Goal: Task Accomplishment & Management: Complete application form

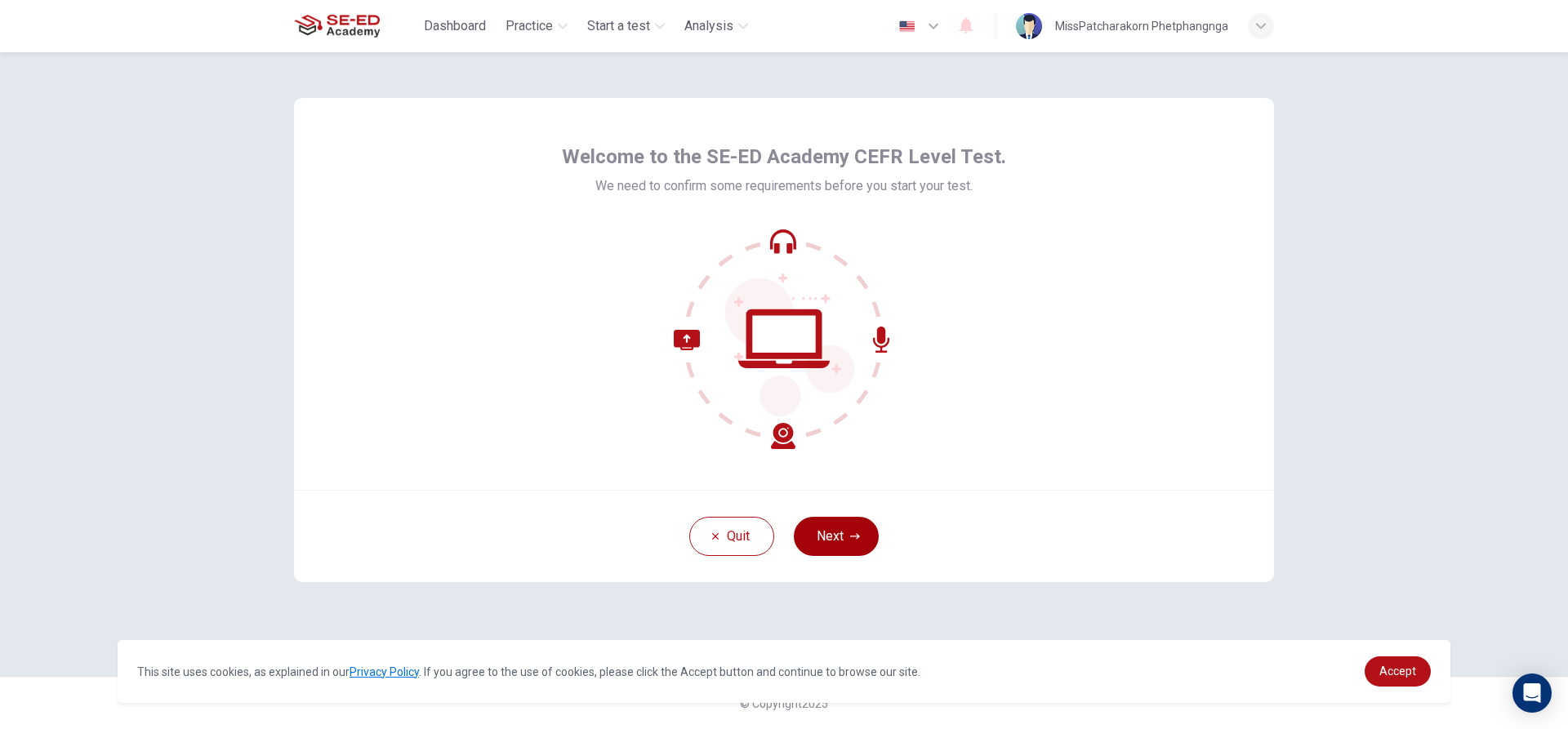
click at [832, 535] on button "Next" at bounding box center [836, 536] width 84 height 39
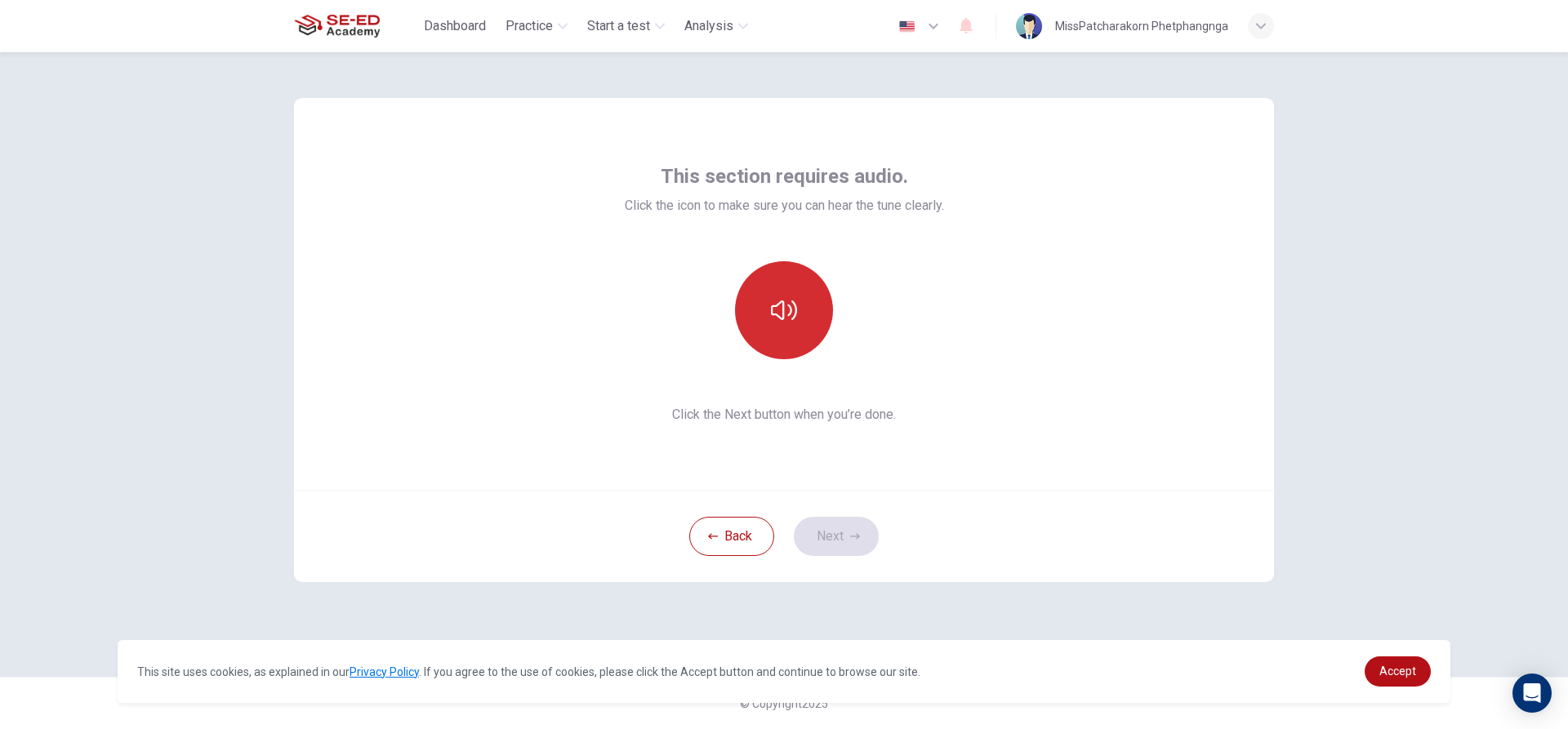
click at [797, 332] on button "button" at bounding box center [784, 310] width 98 height 98
click at [799, 330] on button "button" at bounding box center [784, 310] width 98 height 98
click at [789, 312] on icon "button" at bounding box center [783, 310] width 26 height 20
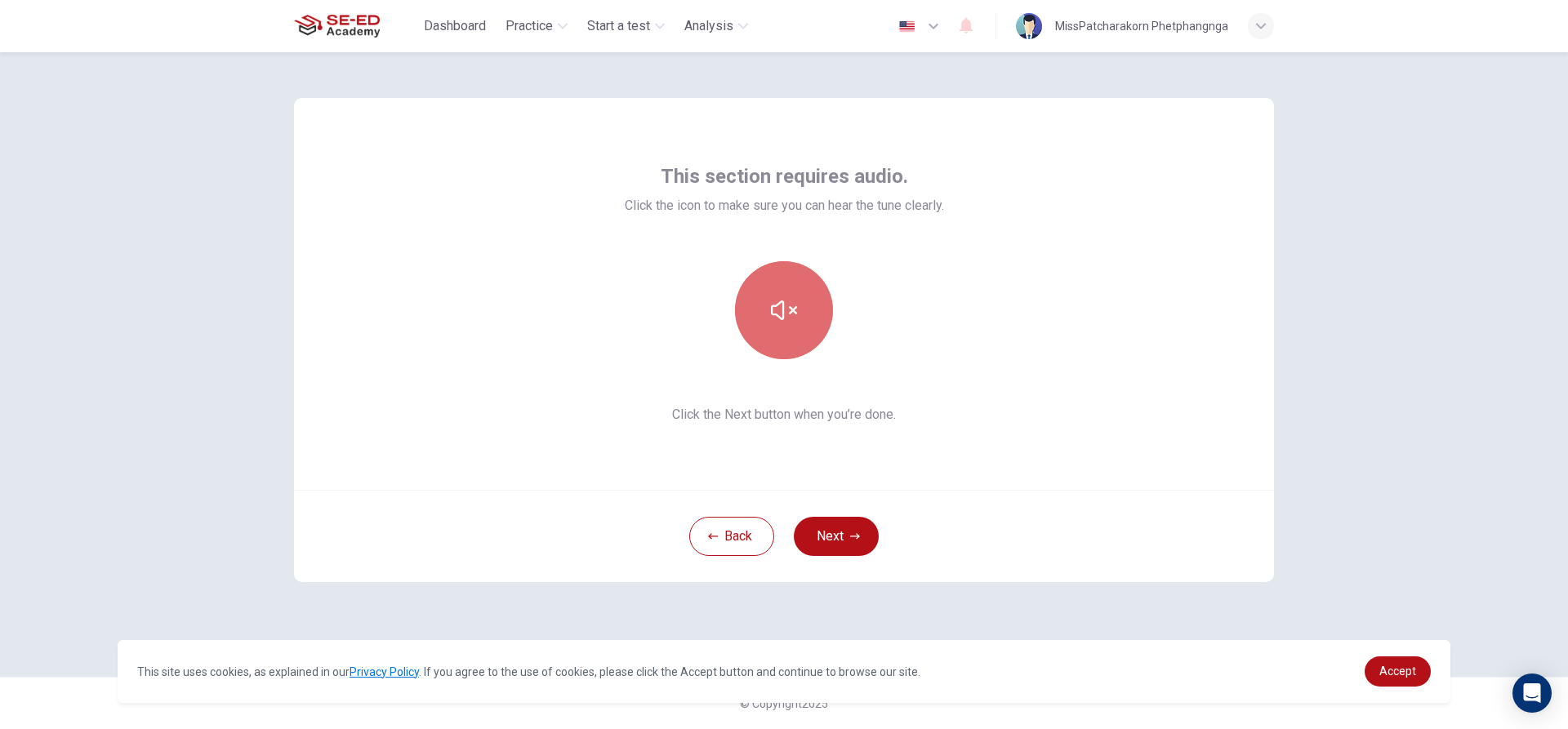
click at [789, 312] on icon "button" at bounding box center [783, 310] width 26 height 20
click at [795, 335] on button "button" at bounding box center [784, 310] width 98 height 98
click at [834, 523] on button "Next" at bounding box center [836, 536] width 84 height 39
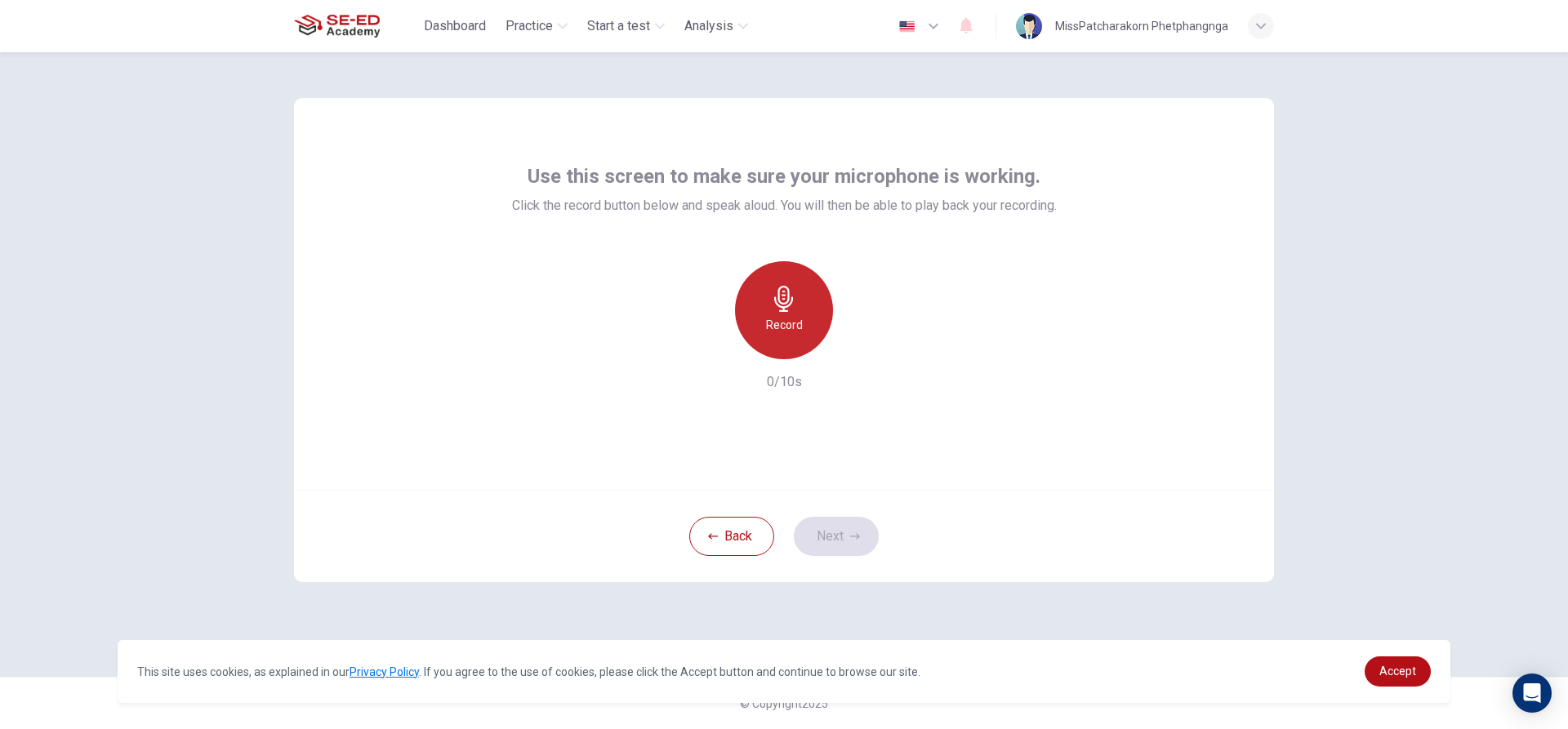
click at [773, 321] on h6 "Record" at bounding box center [784, 325] width 36 height 20
click at [850, 529] on button "Next" at bounding box center [836, 536] width 84 height 39
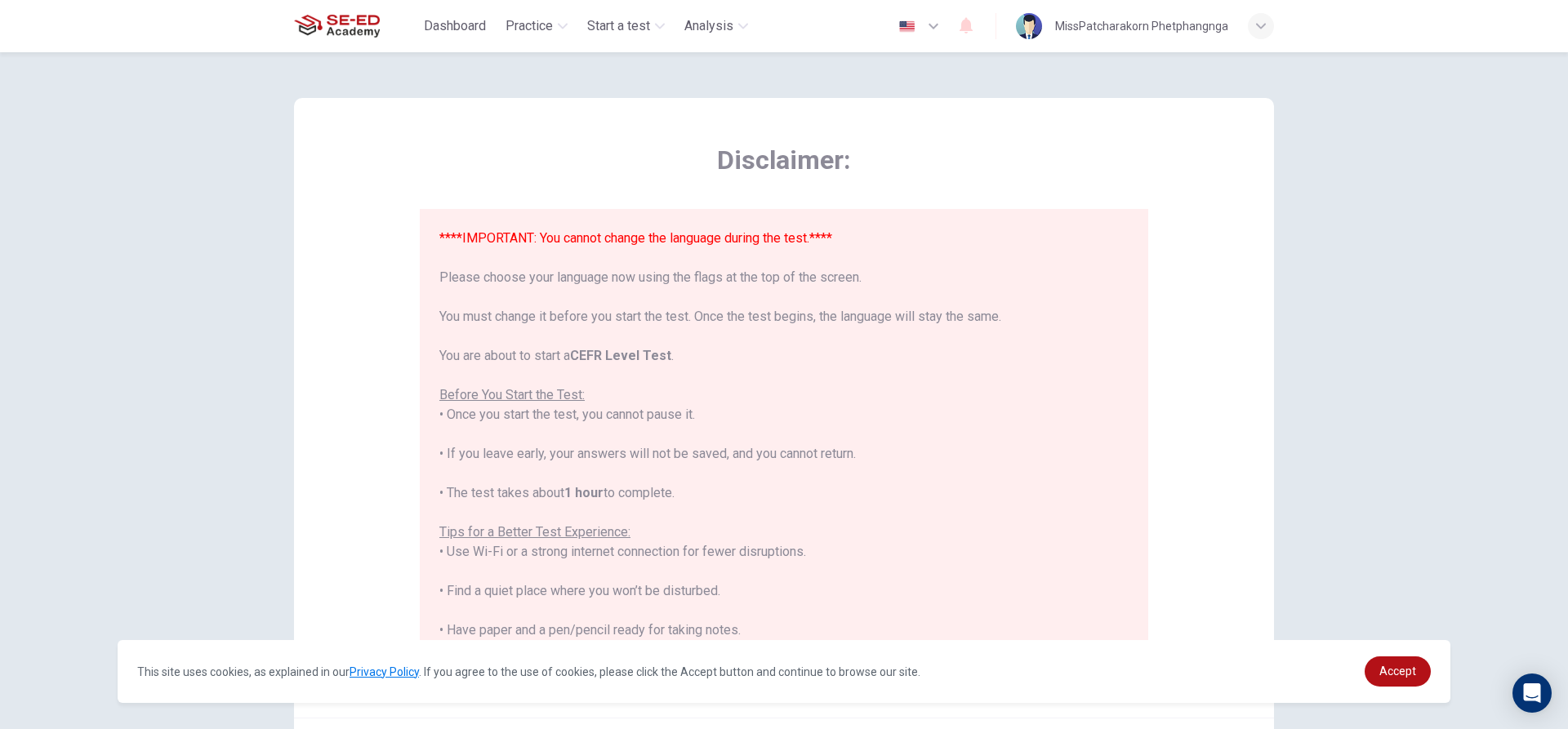
click at [939, 22] on icon "button" at bounding box center [933, 26] width 20 height 20
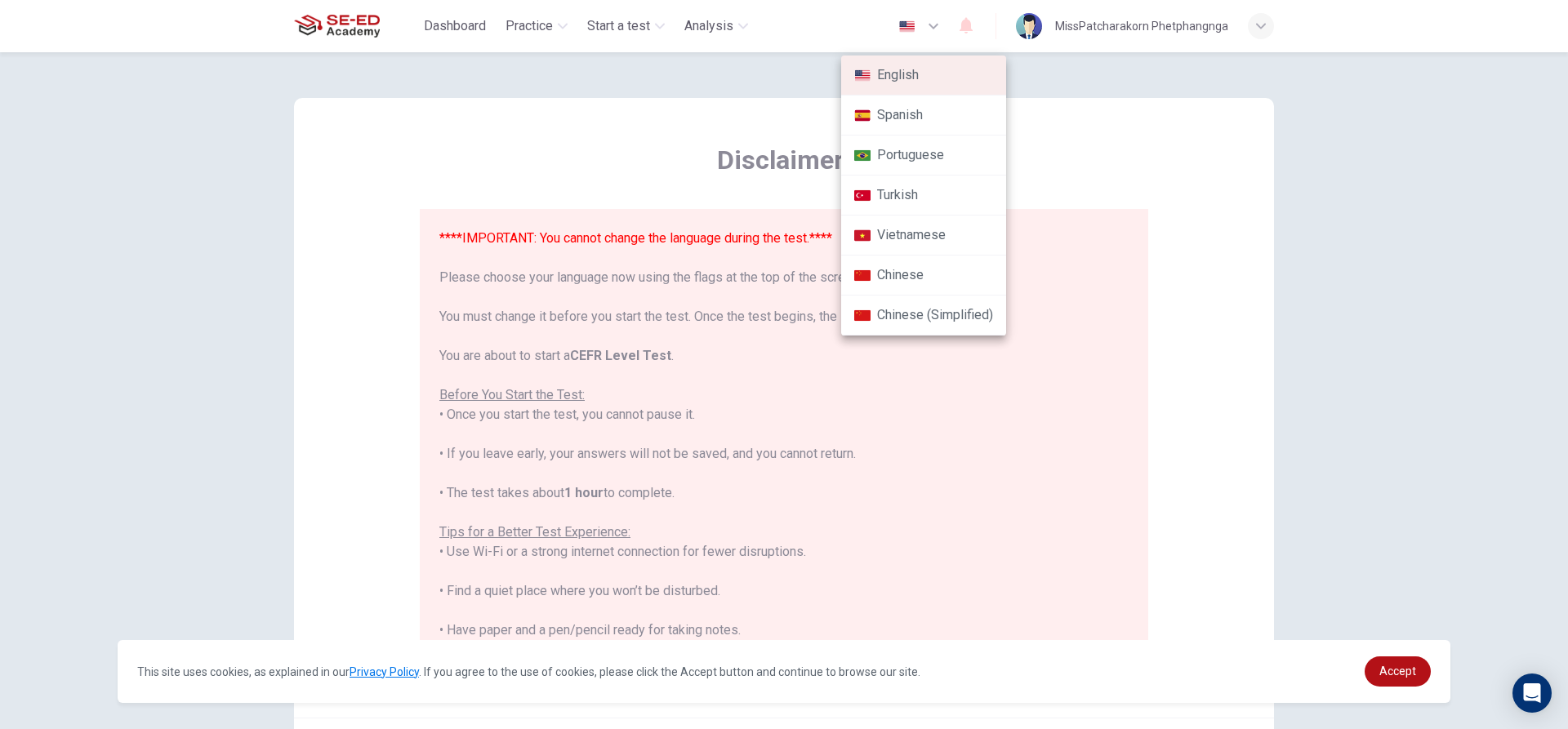
click at [950, 78] on li "English" at bounding box center [924, 75] width 165 height 40
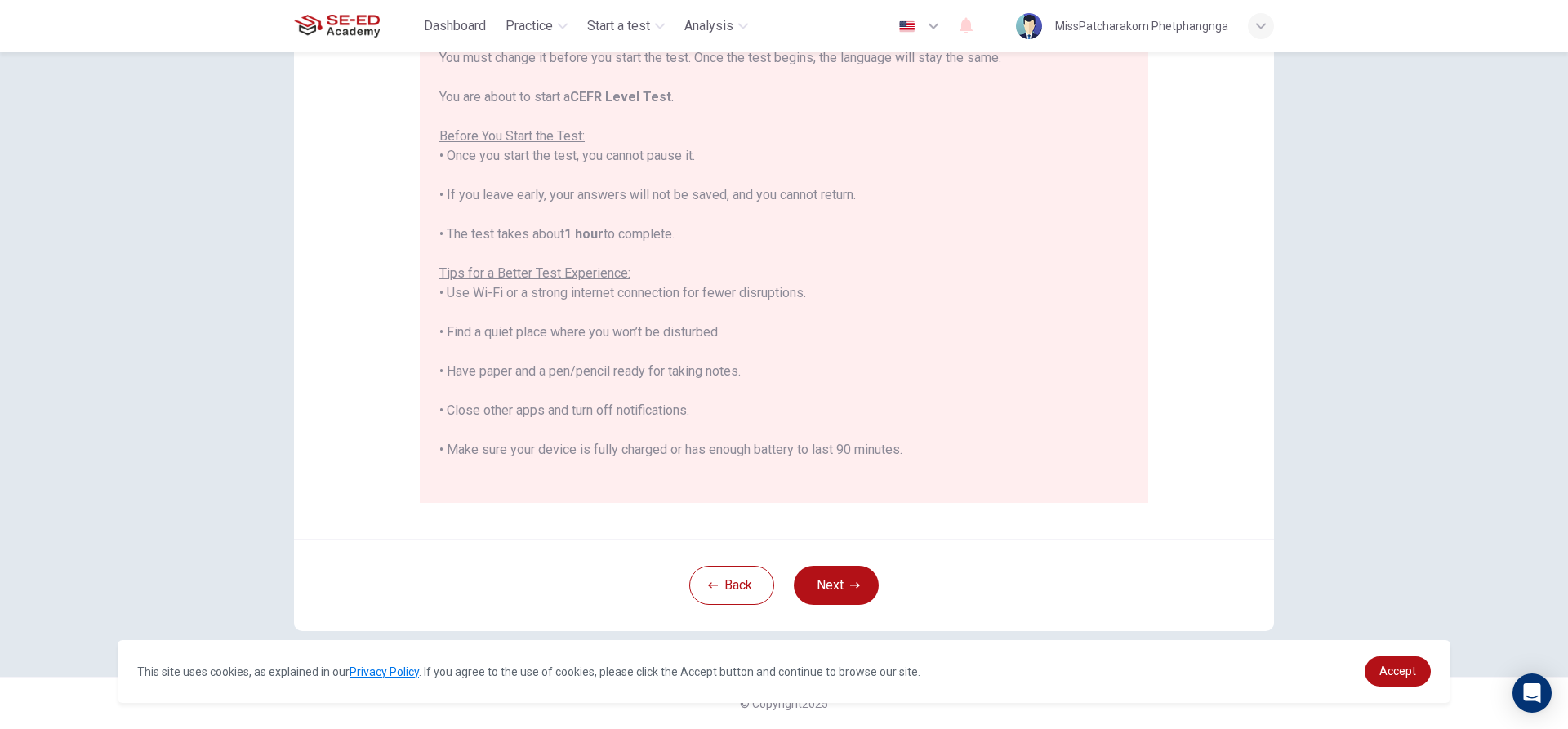
scroll to position [156, 0]
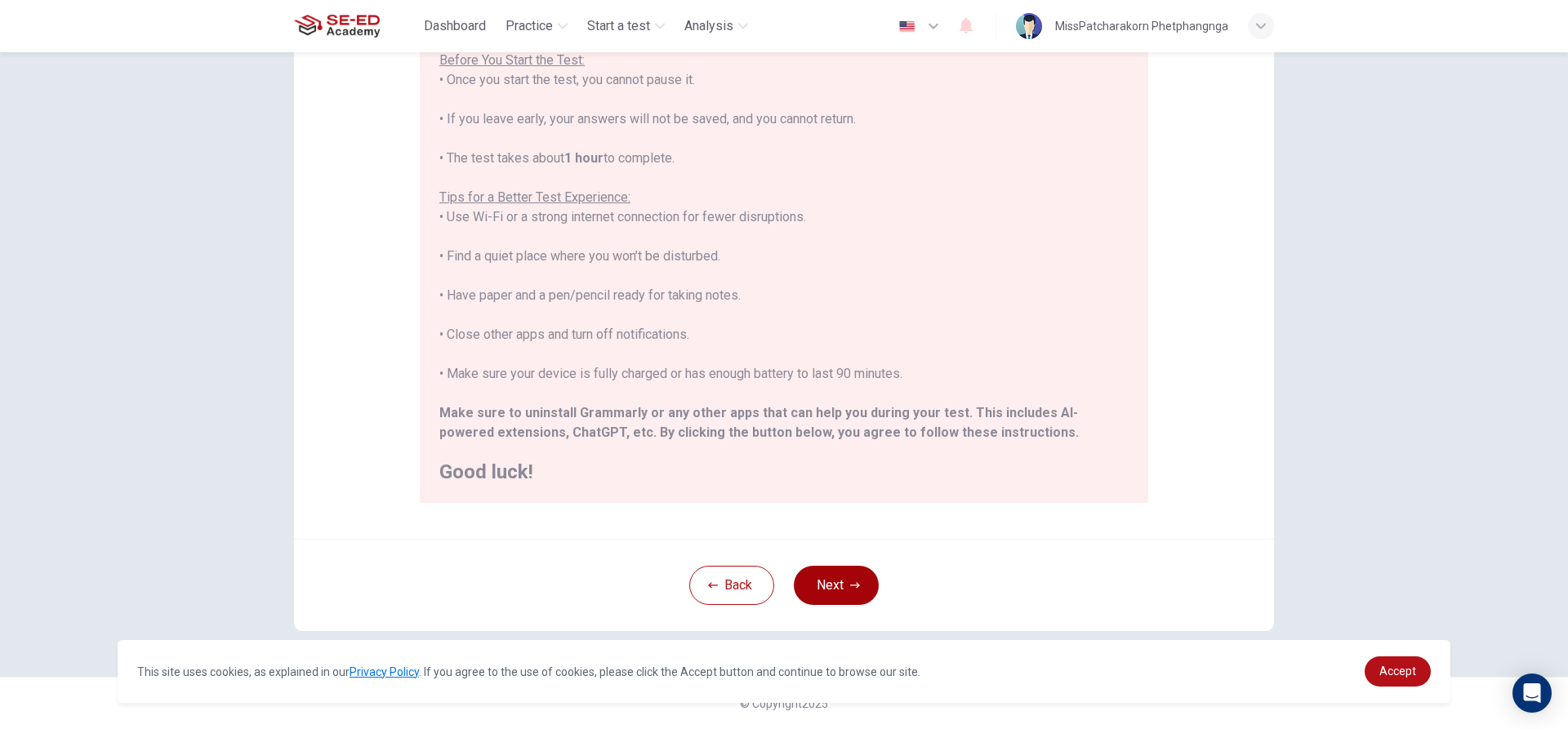
click at [836, 576] on button "Next" at bounding box center [836, 585] width 84 height 39
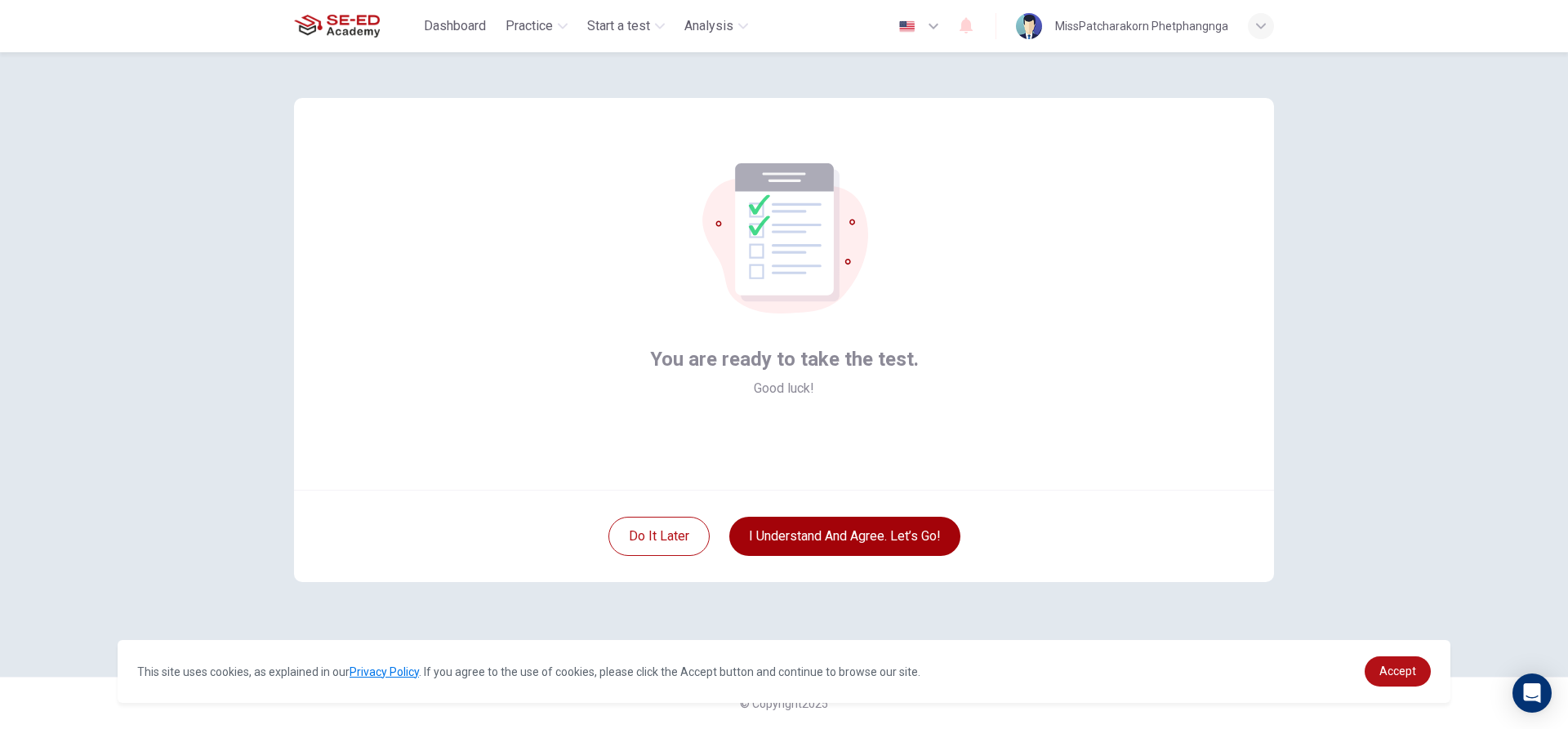
scroll to position [0, 0]
click at [875, 535] on button "I understand and agree. Let’s go!" at bounding box center [845, 536] width 231 height 39
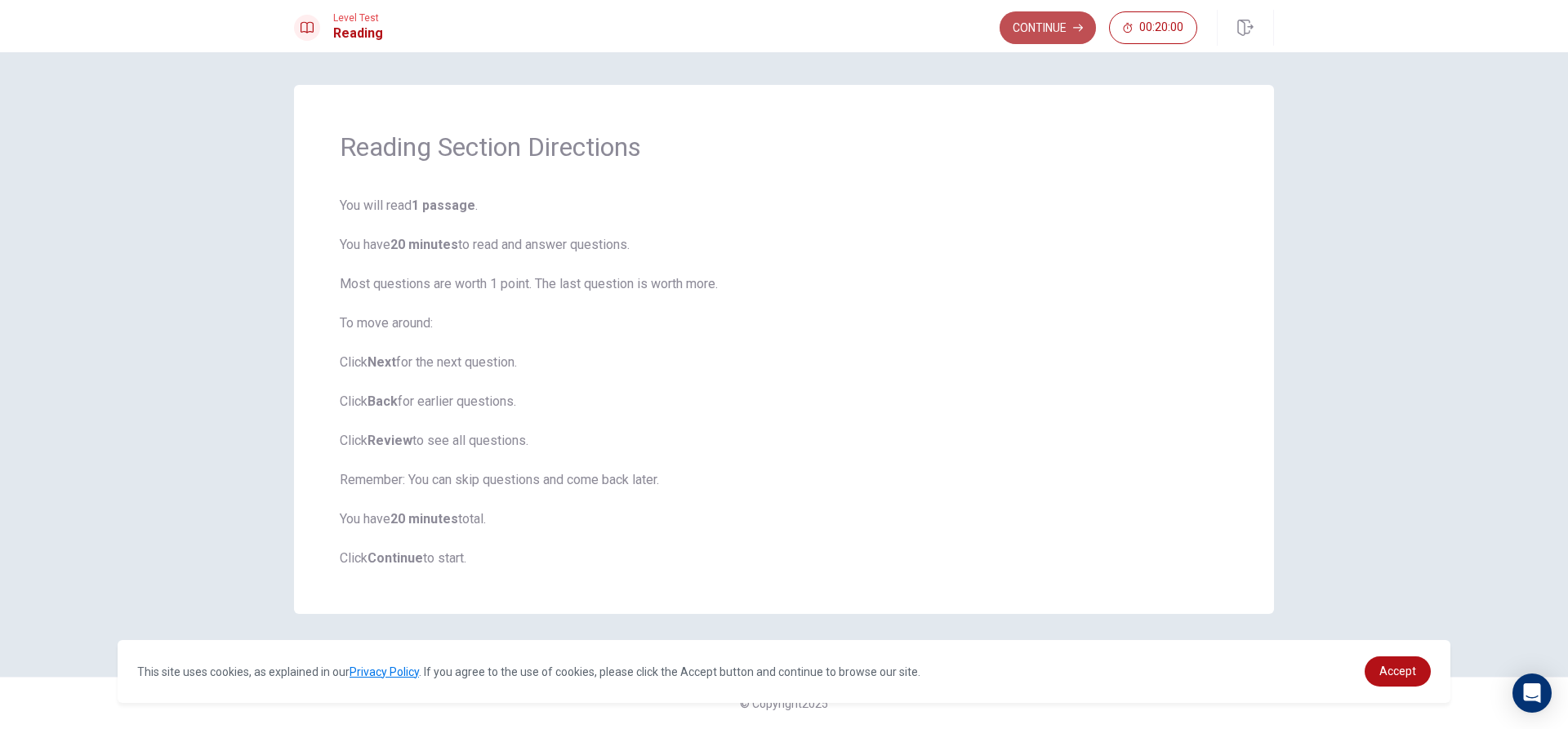
click at [1047, 33] on button "Continue" at bounding box center [1047, 28] width 96 height 33
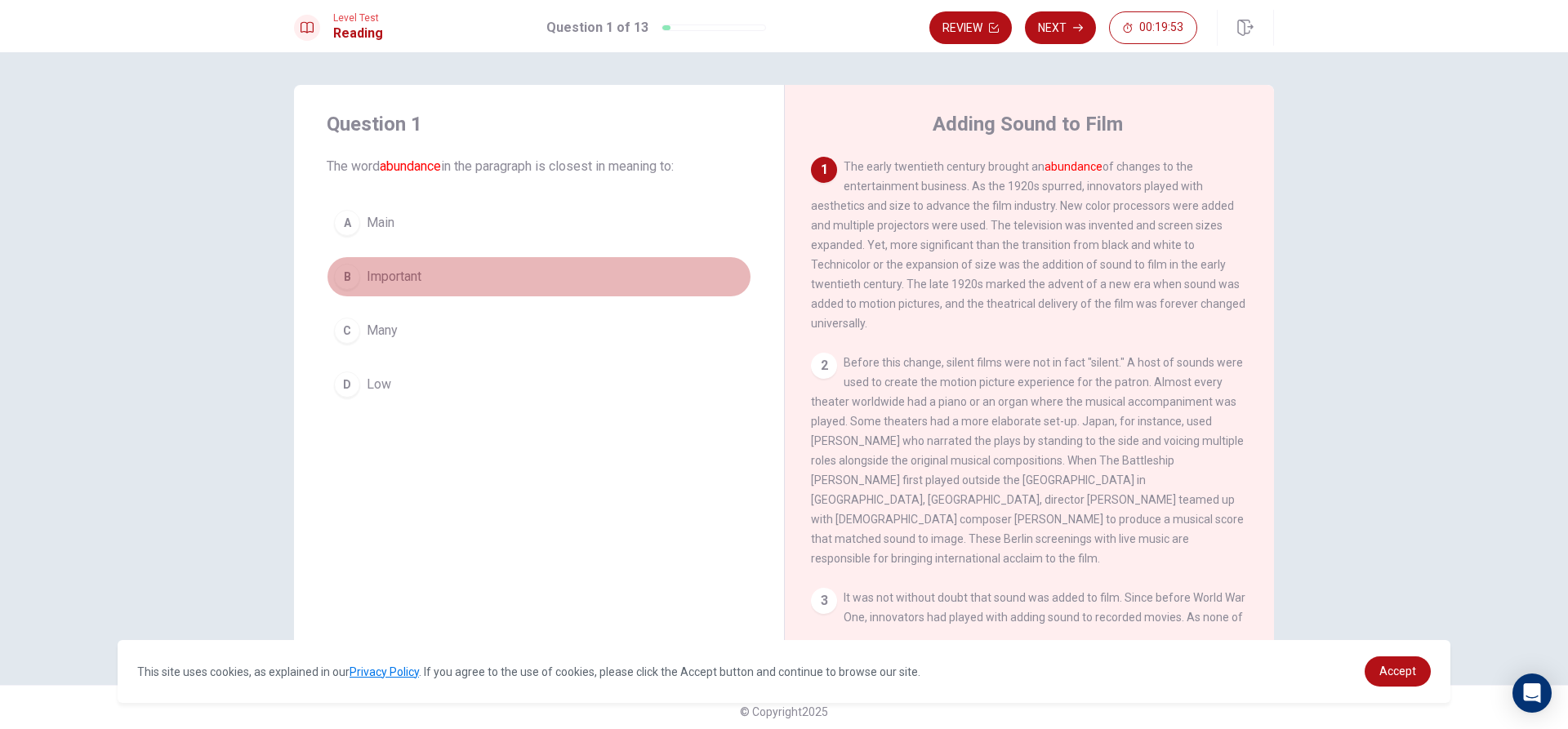
click at [389, 285] on span "Important" at bounding box center [394, 277] width 55 height 20
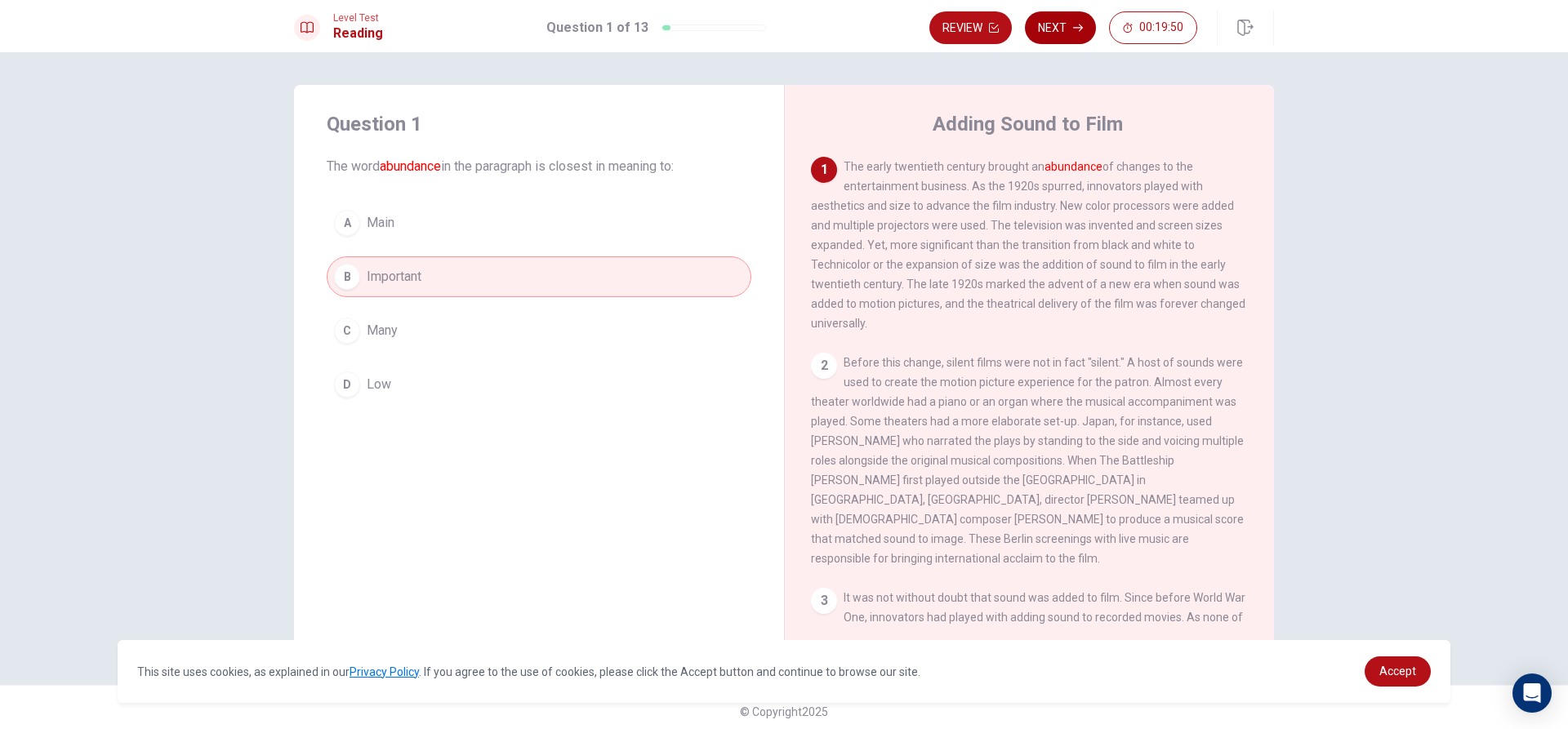
click at [1053, 29] on button "Next" at bounding box center [1060, 28] width 71 height 33
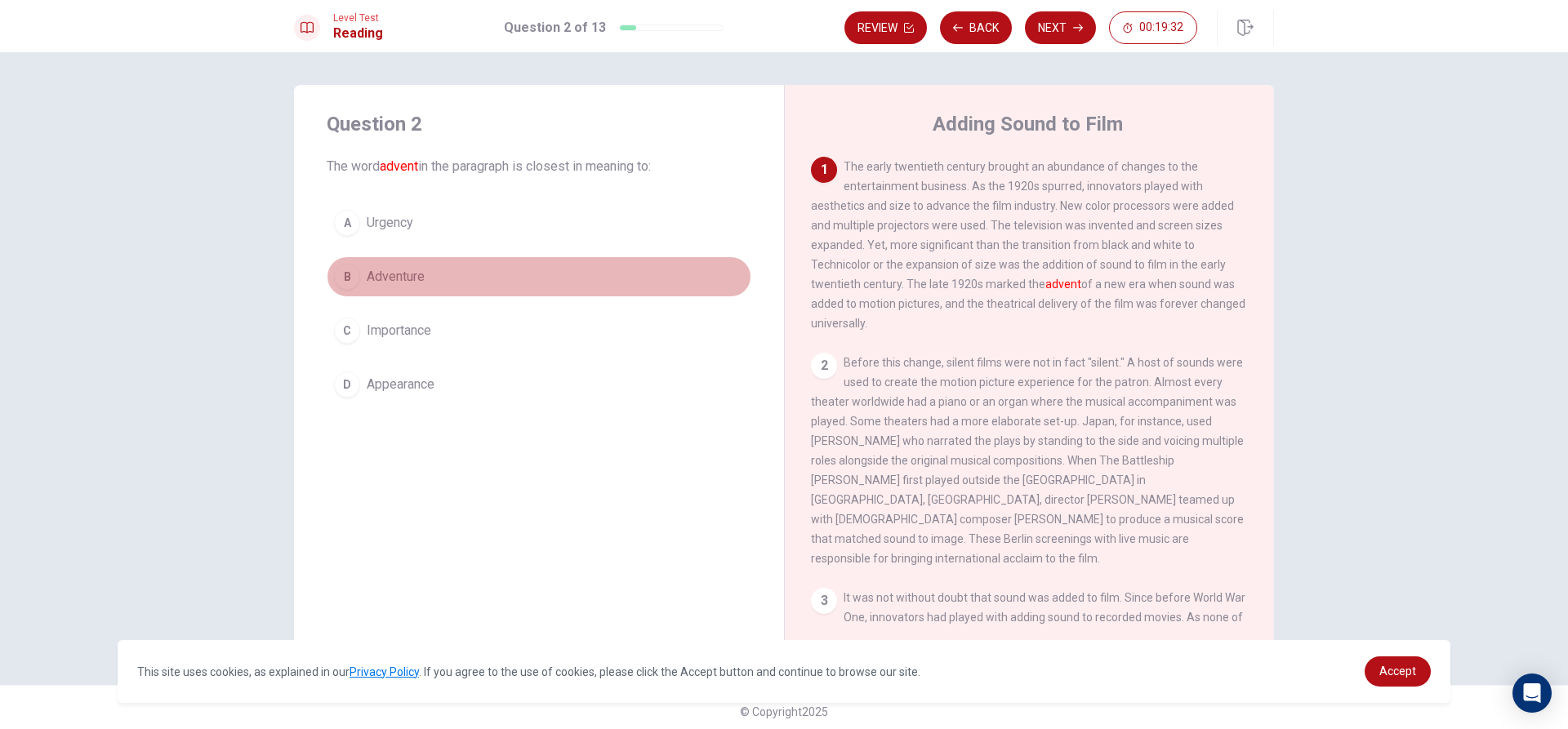
click at [475, 258] on button "B Adventure" at bounding box center [538, 276] width 424 height 41
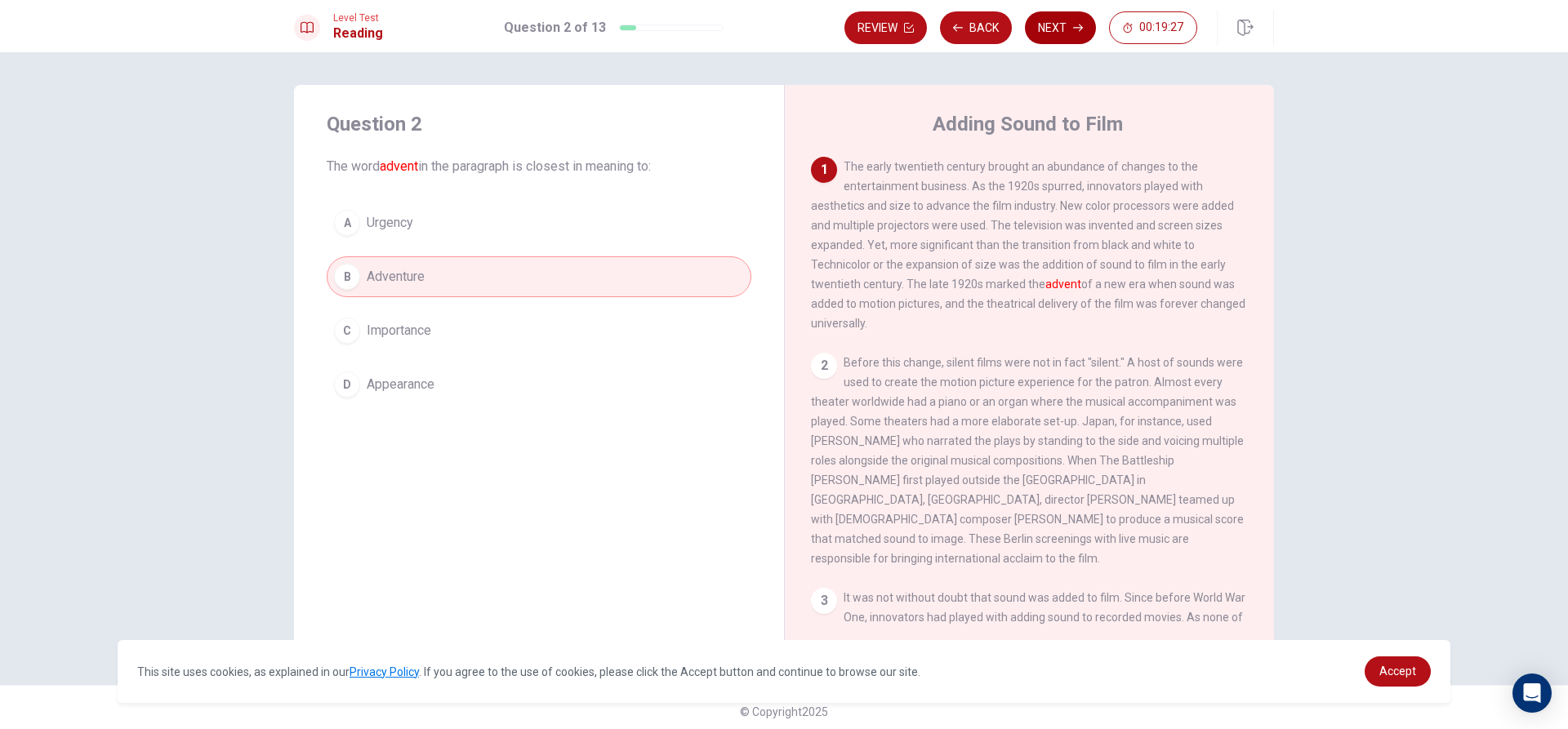
click at [1047, 33] on button "Next" at bounding box center [1060, 28] width 71 height 33
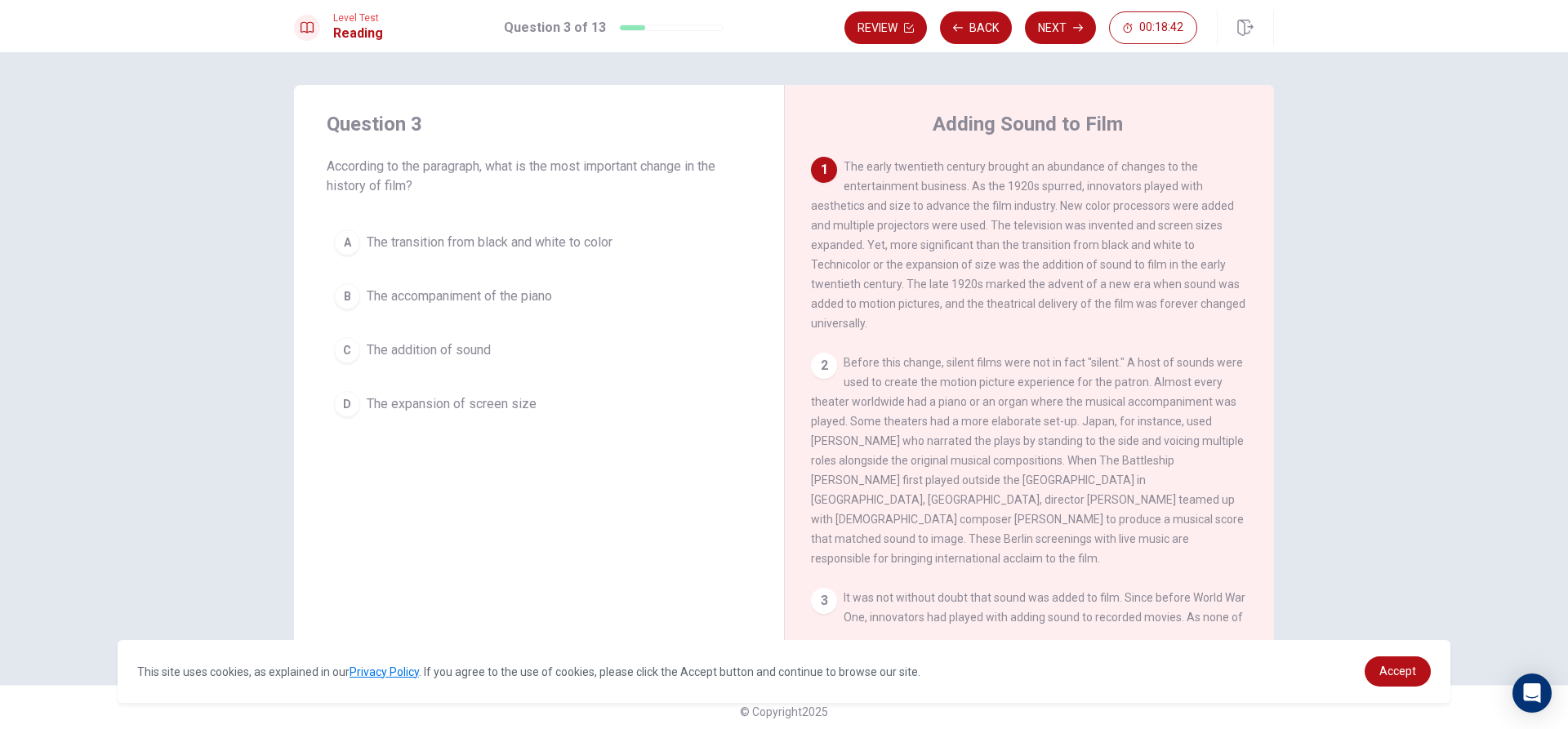
click at [530, 239] on span "The transition from black and white to color" at bounding box center [490, 242] width 246 height 20
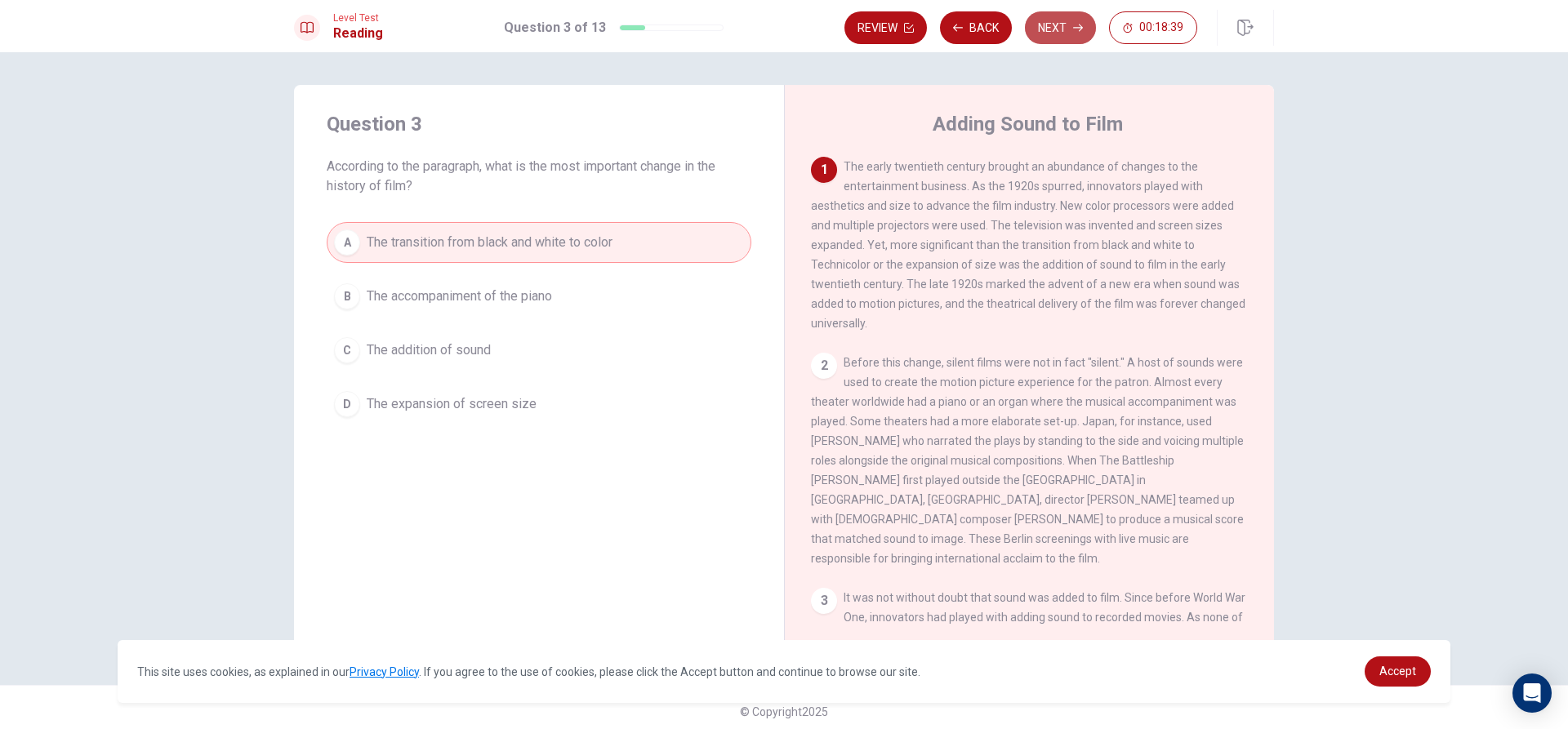
click at [1052, 29] on button "Next" at bounding box center [1060, 28] width 71 height 33
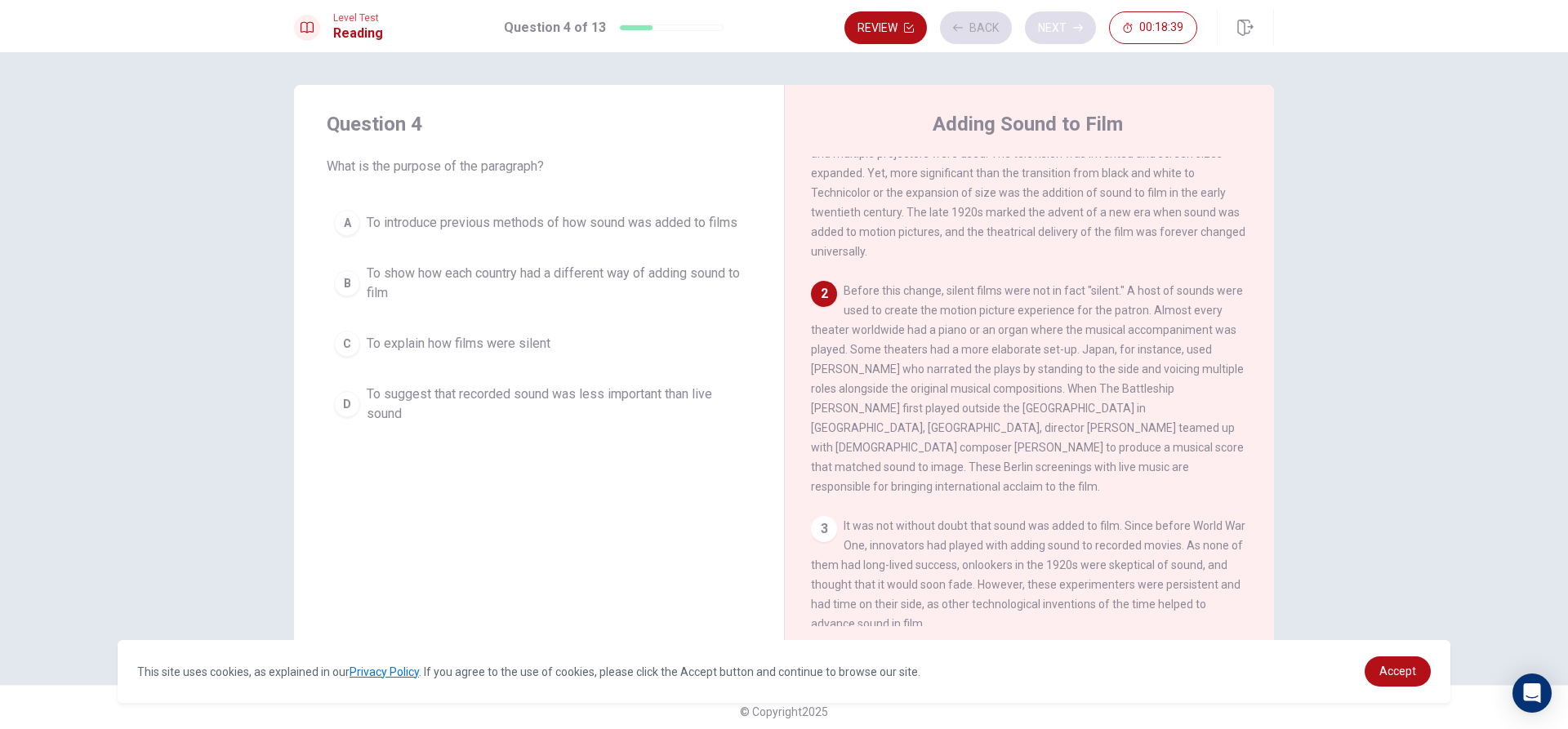
scroll to position [101, 0]
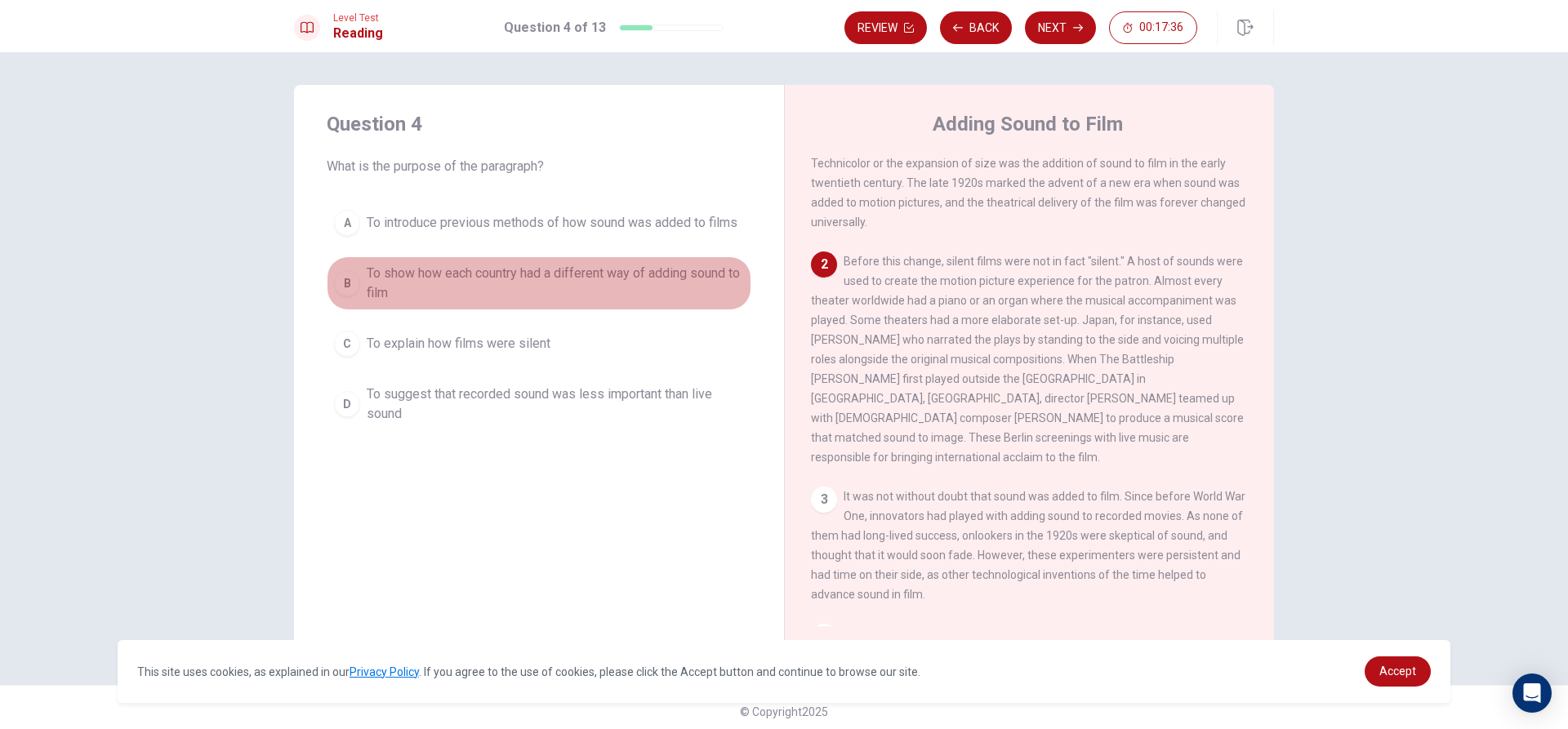
click at [552, 273] on span "To show how each country had a different way of adding sound to film" at bounding box center [555, 282] width 377 height 39
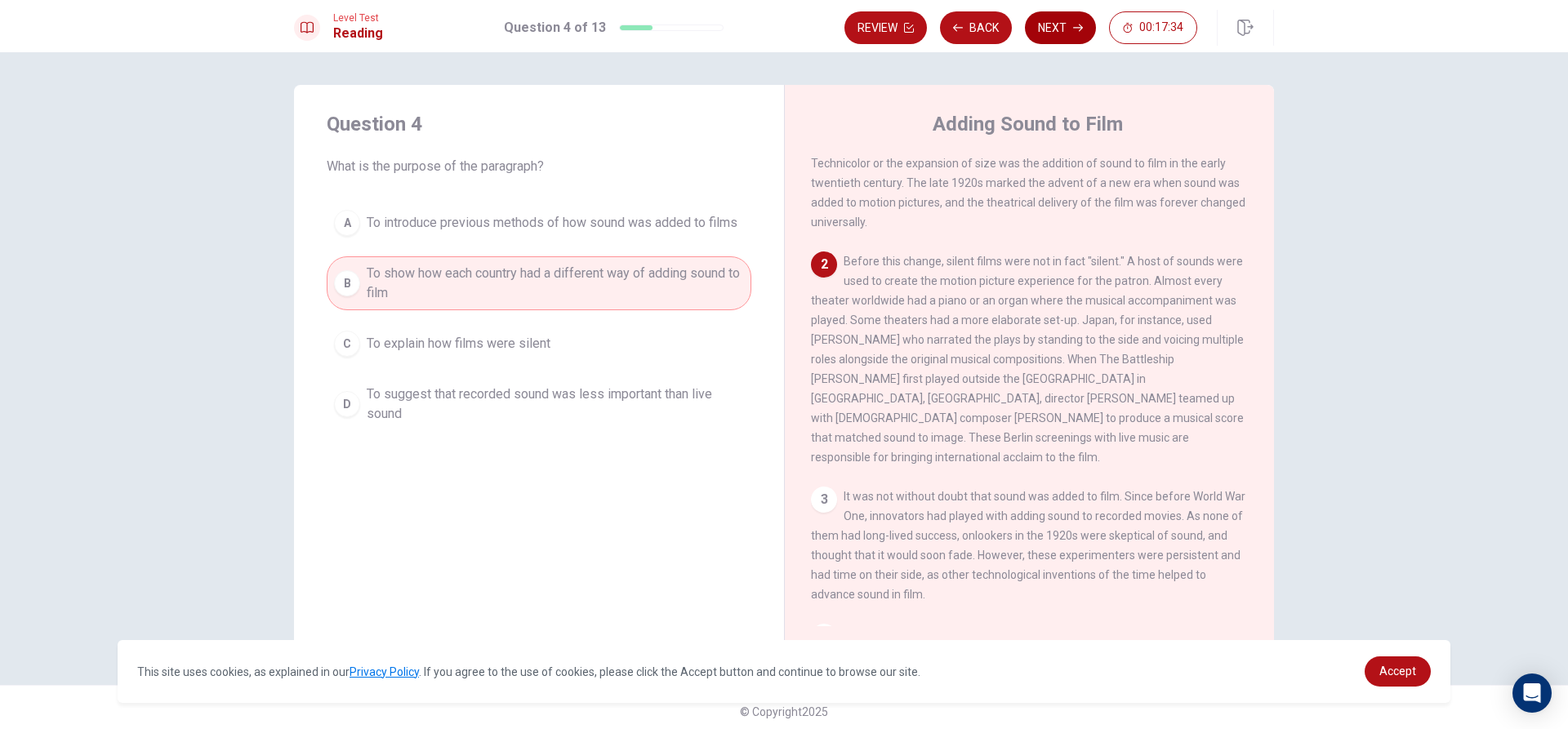
click at [1050, 20] on button "Next" at bounding box center [1060, 28] width 71 height 33
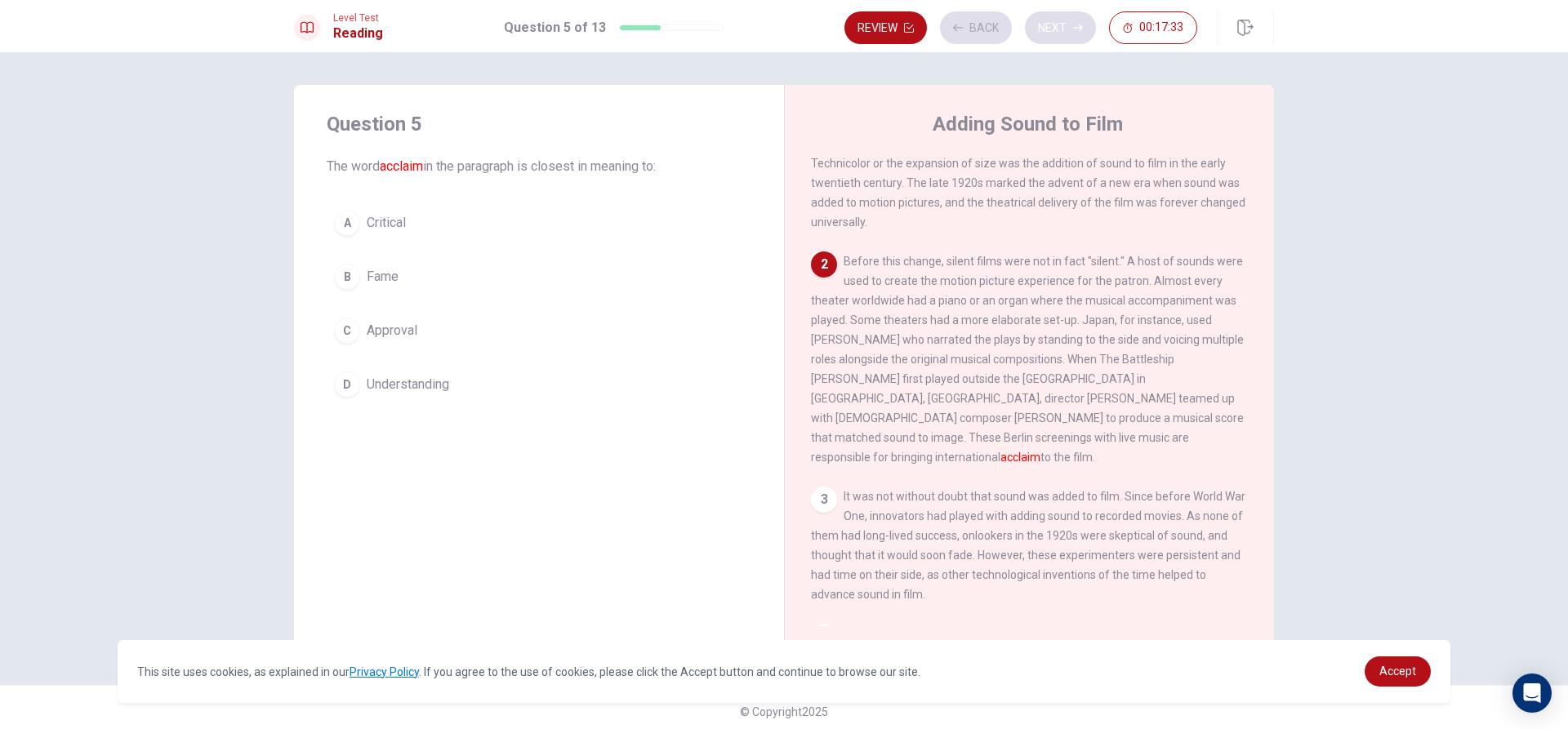
scroll to position [203, 0]
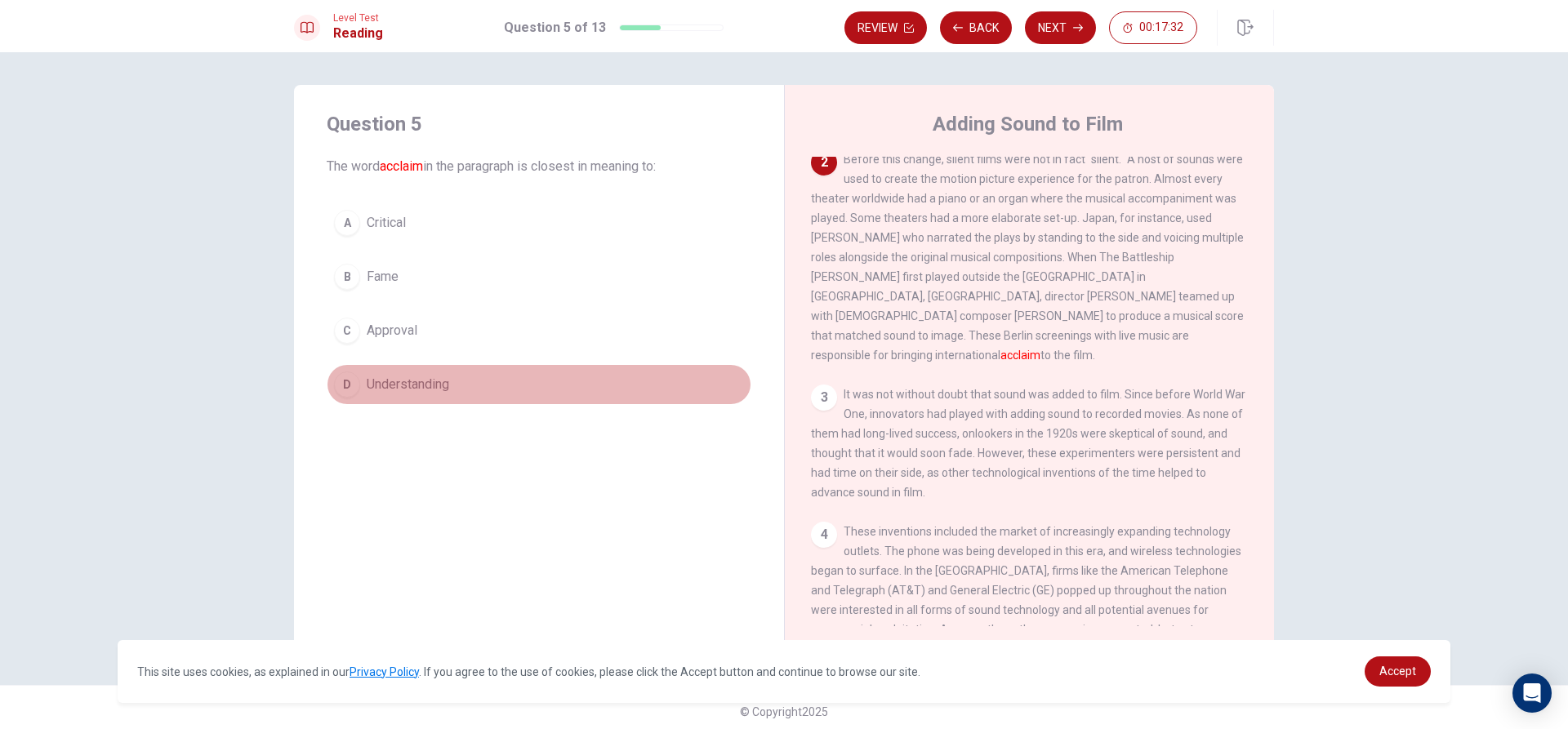
click at [521, 375] on button "D Understanding" at bounding box center [538, 384] width 424 height 41
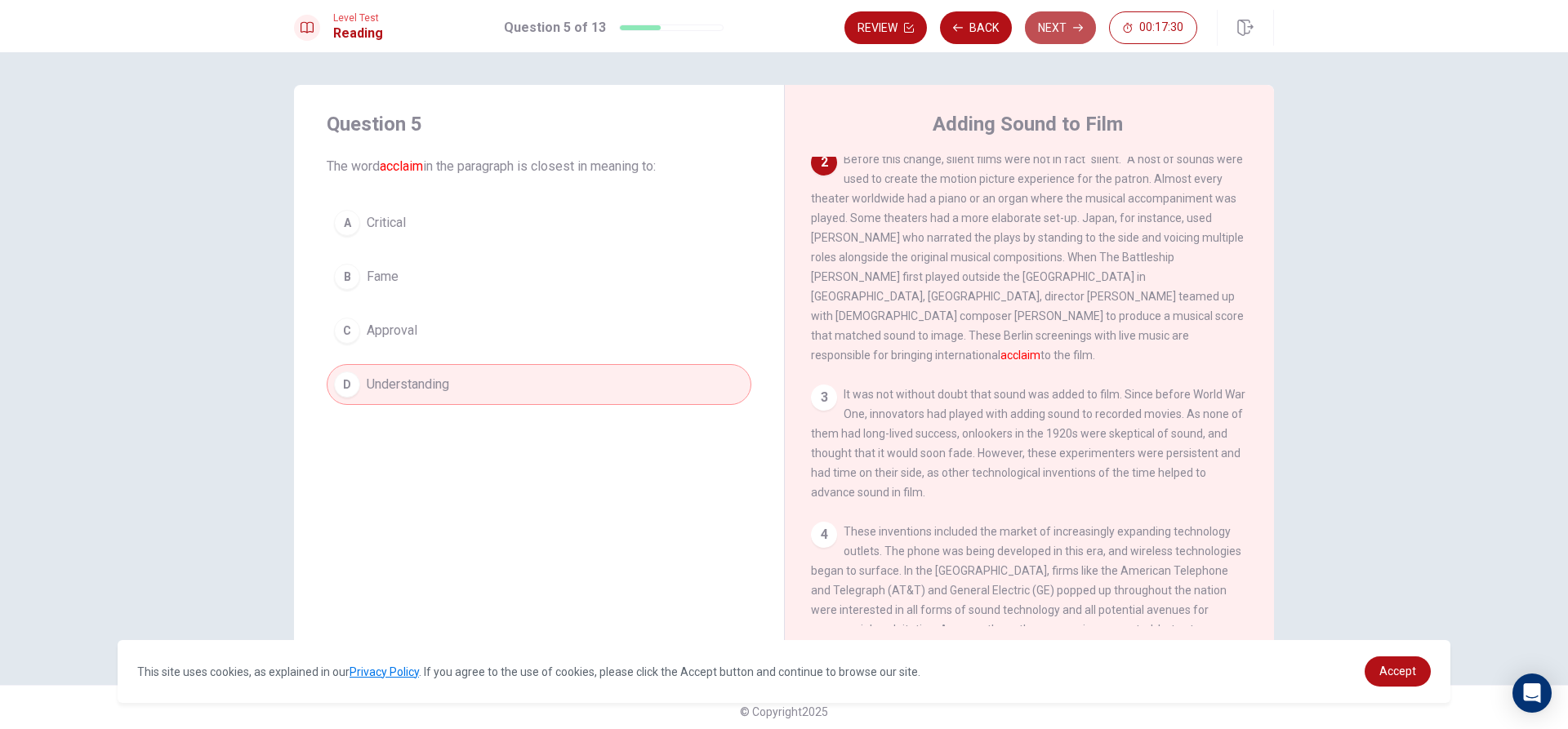
click at [1068, 25] on button "Next" at bounding box center [1060, 28] width 71 height 33
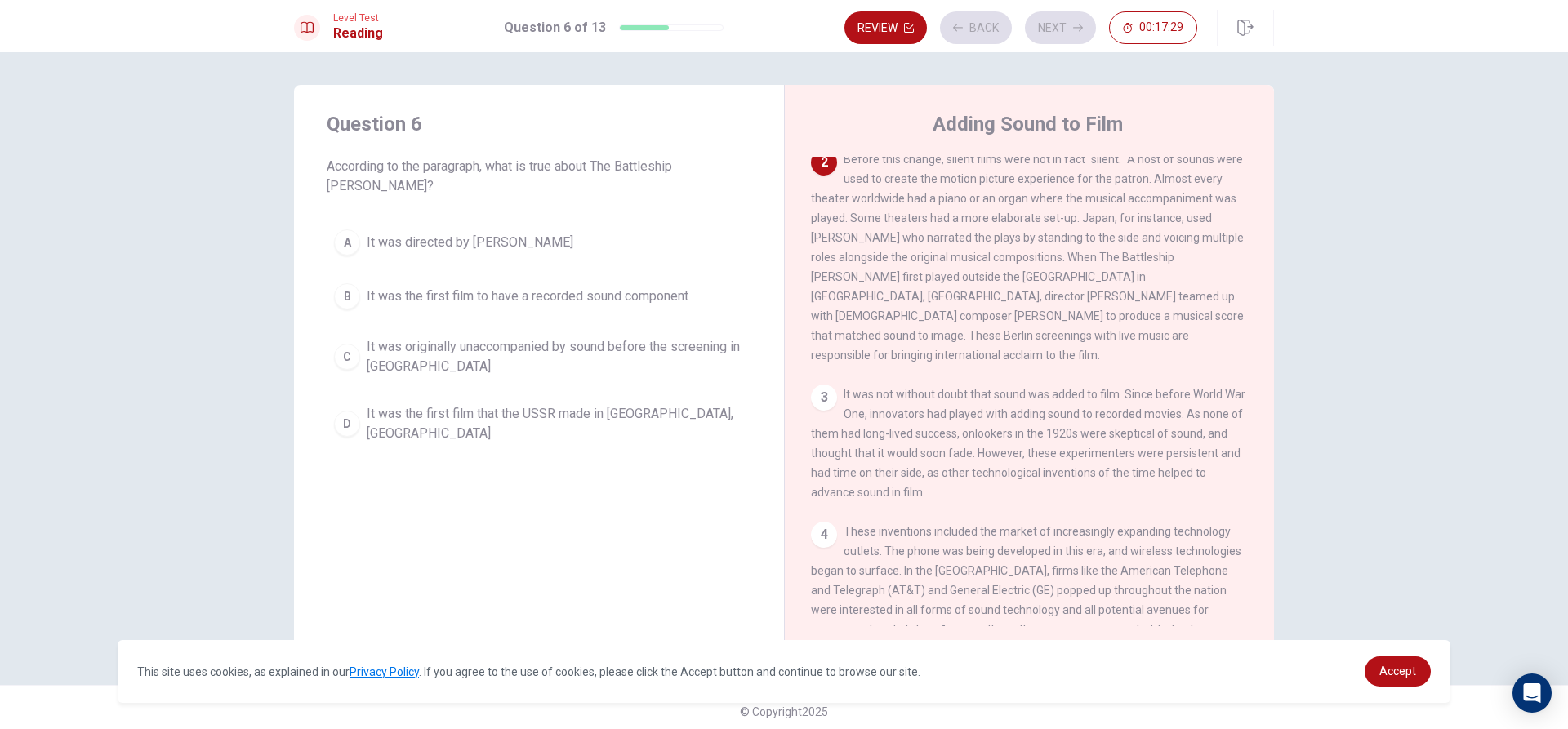
click at [609, 337] on span "It was originally unaccompanied by sound before the screening in [GEOGRAPHIC_DA…" at bounding box center [555, 356] width 377 height 39
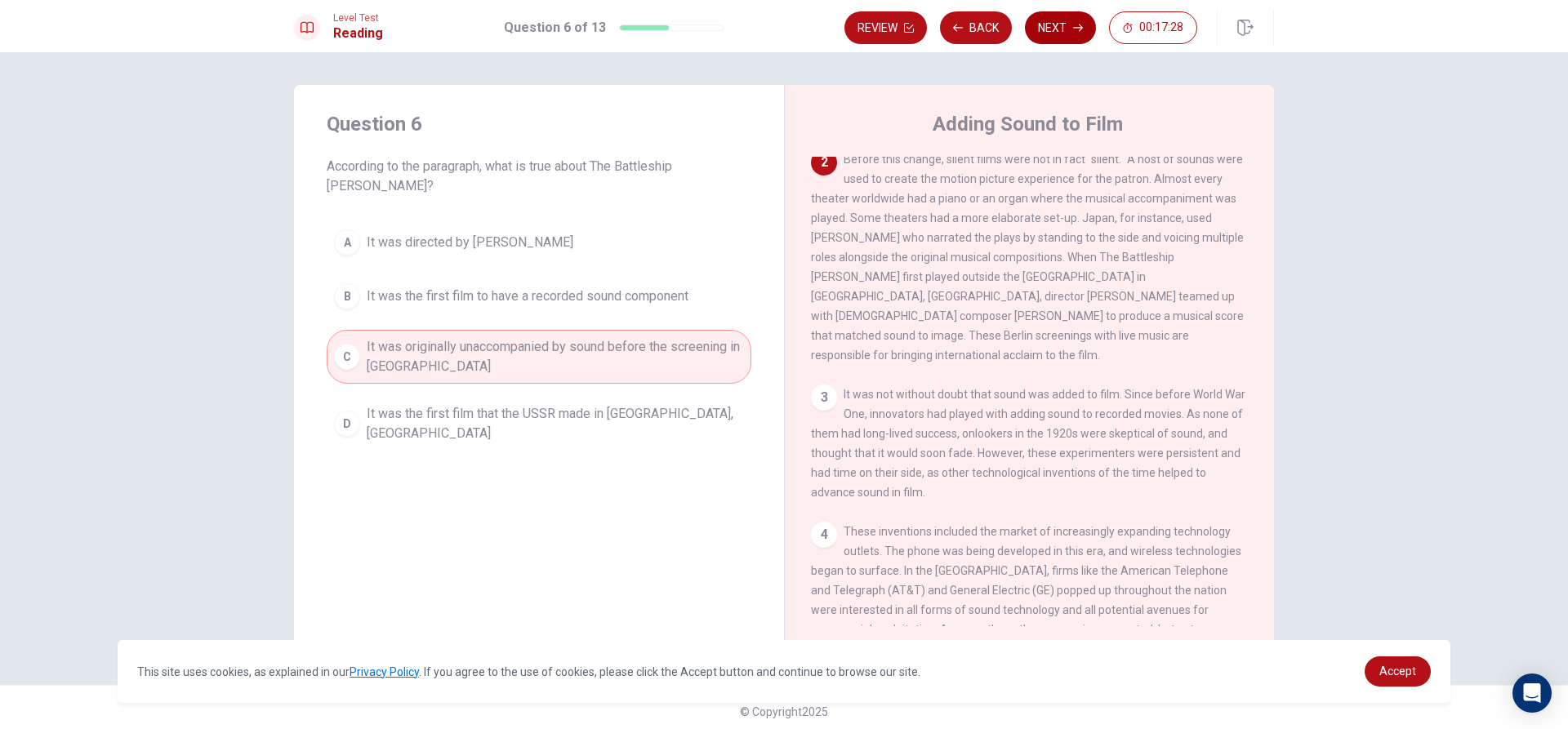
click at [1055, 34] on button "Next" at bounding box center [1060, 28] width 71 height 33
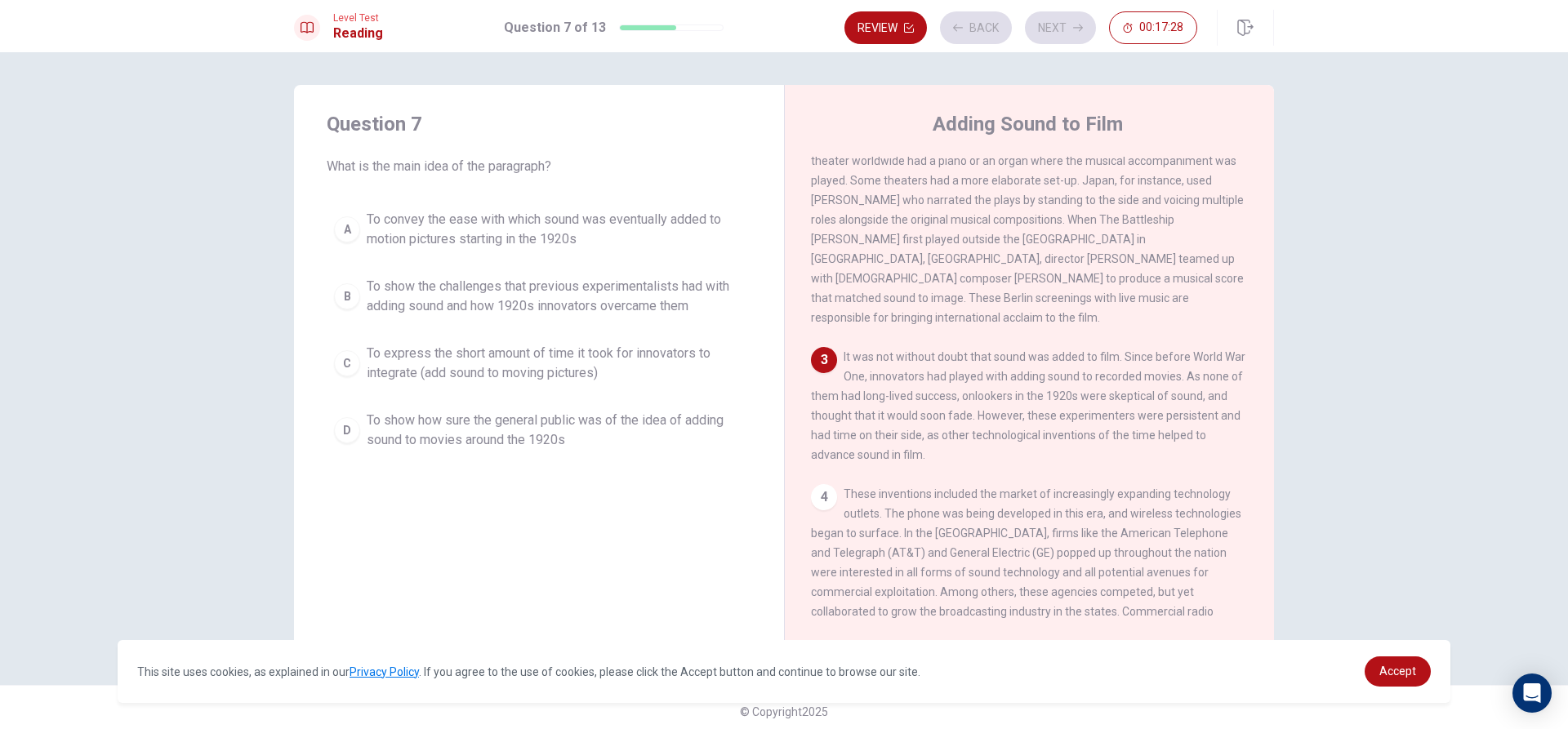
scroll to position [243, 0]
click at [619, 300] on span "To show the challenges that previous experimentalists had with adding sound and…" at bounding box center [555, 296] width 377 height 39
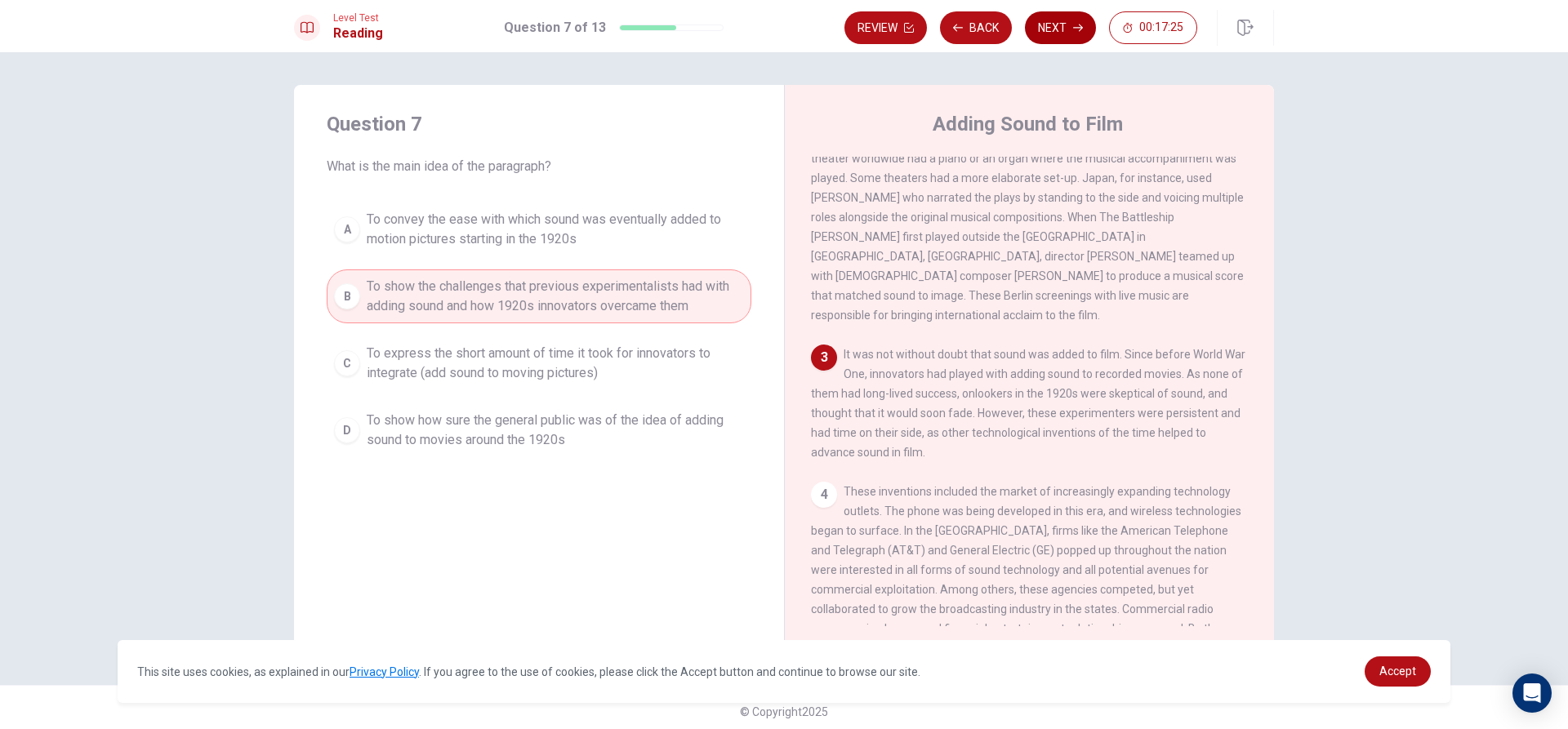
click at [1066, 34] on button "Next" at bounding box center [1060, 28] width 71 height 33
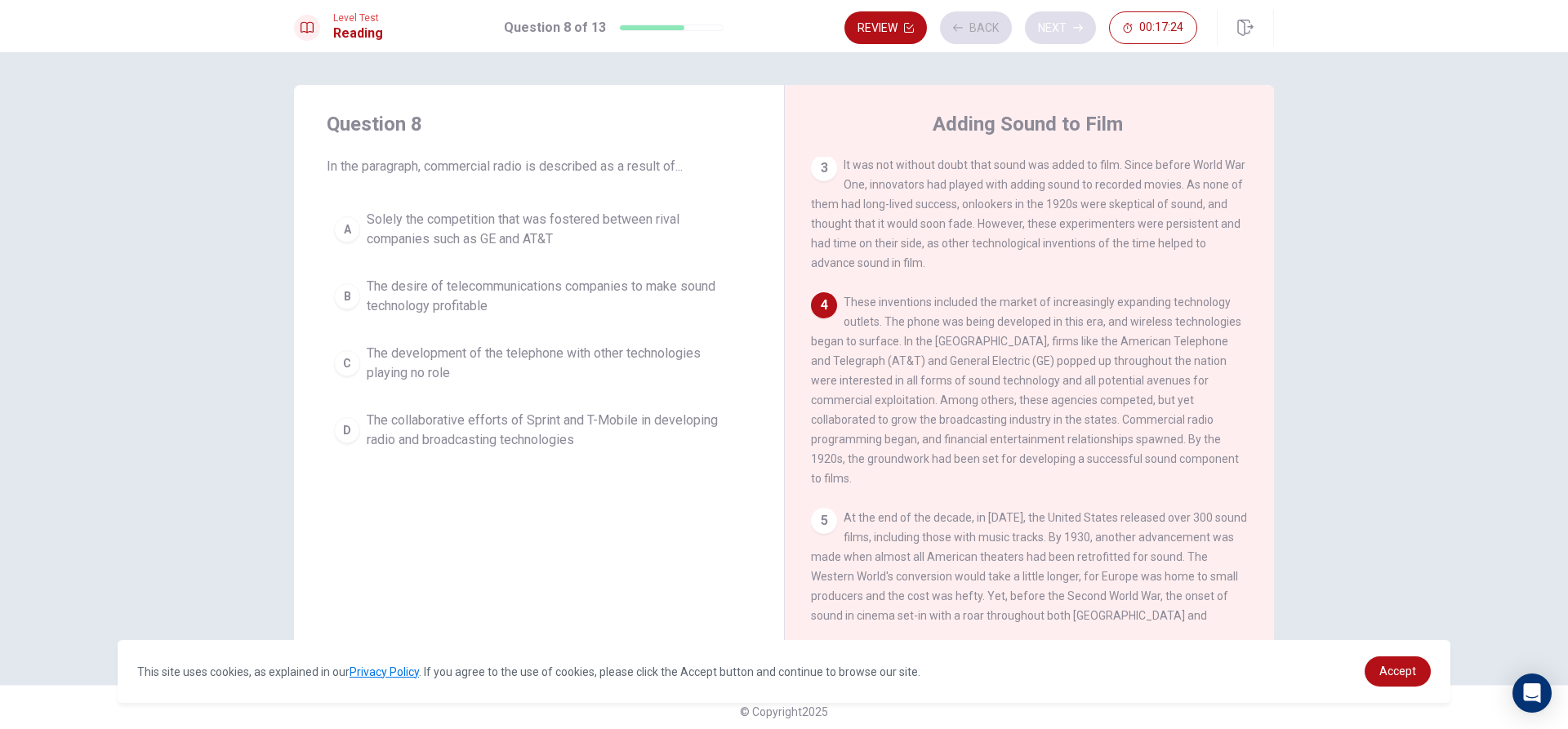
scroll to position [445, 0]
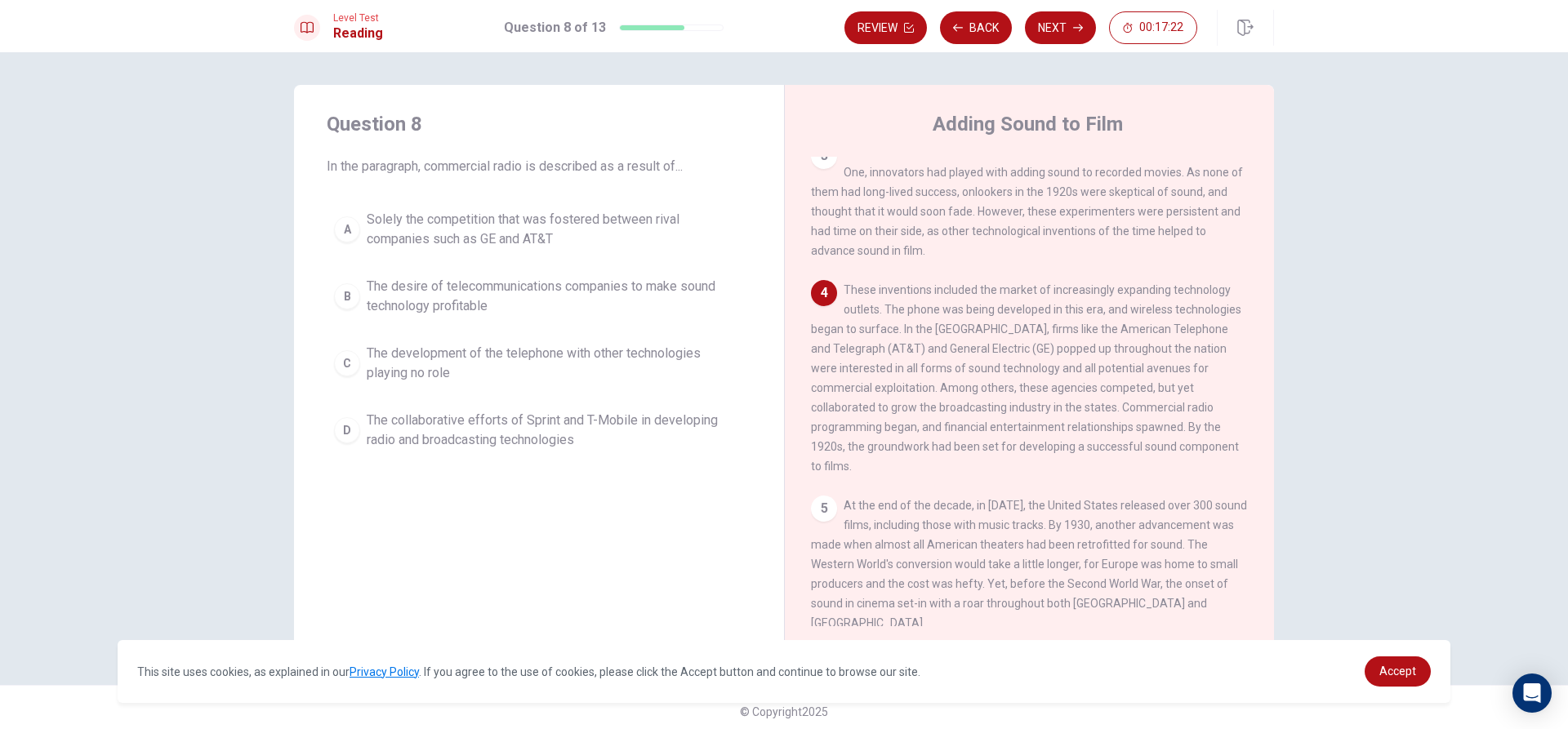
click at [492, 434] on span "The collaborative efforts of Sprint and T-Mobile in developing radio and broadc…" at bounding box center [555, 429] width 377 height 39
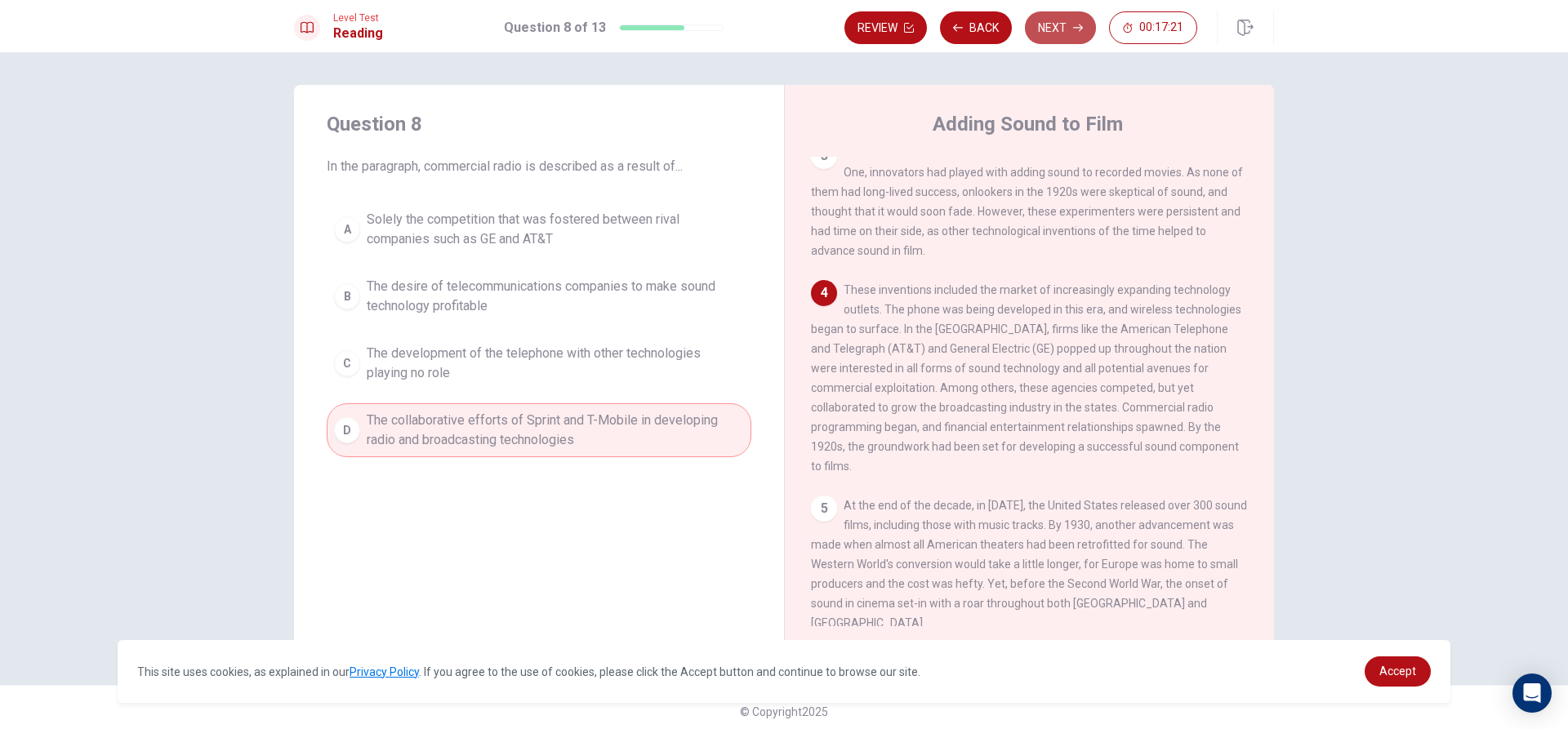
click at [1060, 20] on button "Next" at bounding box center [1060, 28] width 71 height 33
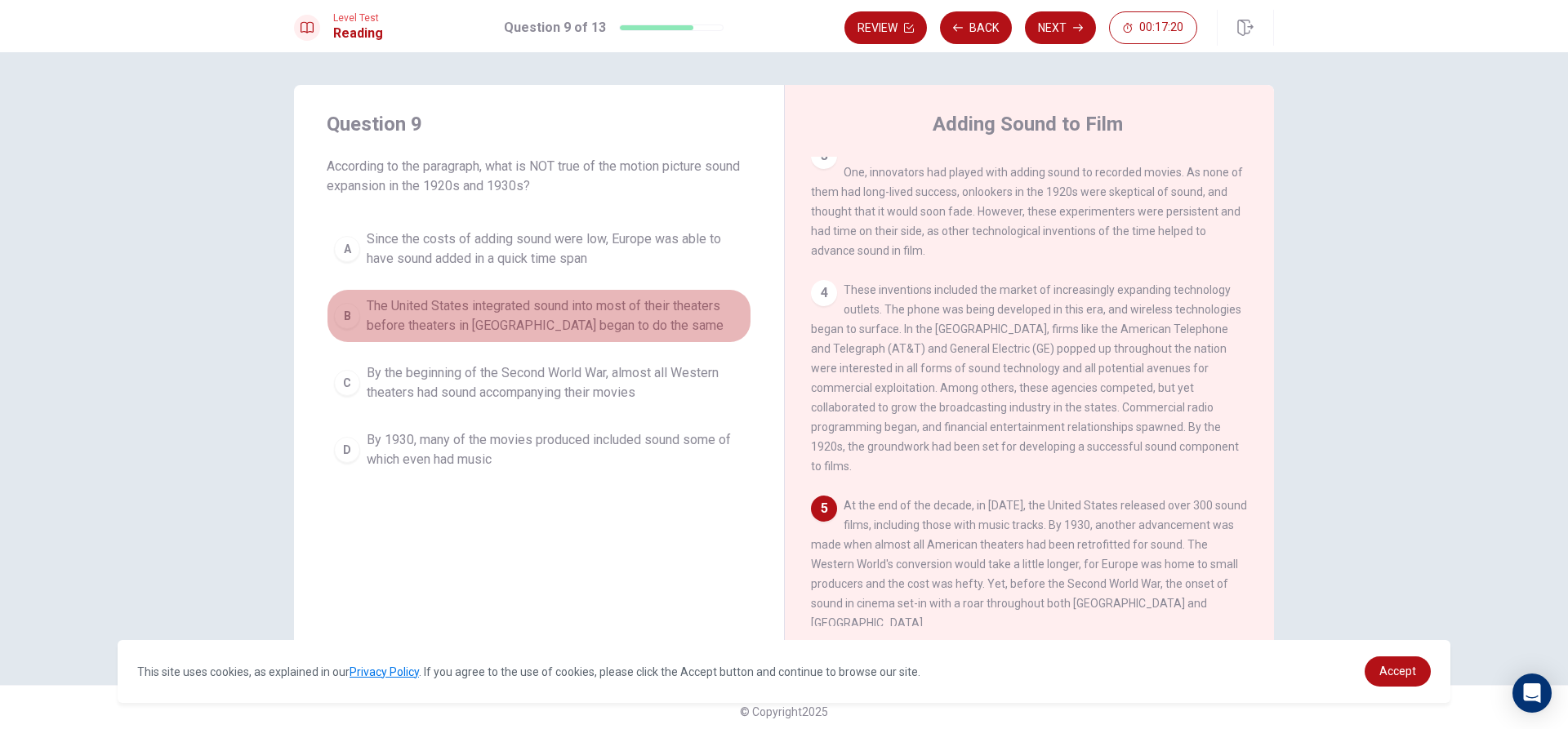
click at [668, 311] on span "The United States integrated sound into most of their theaters before theaters …" at bounding box center [555, 315] width 377 height 39
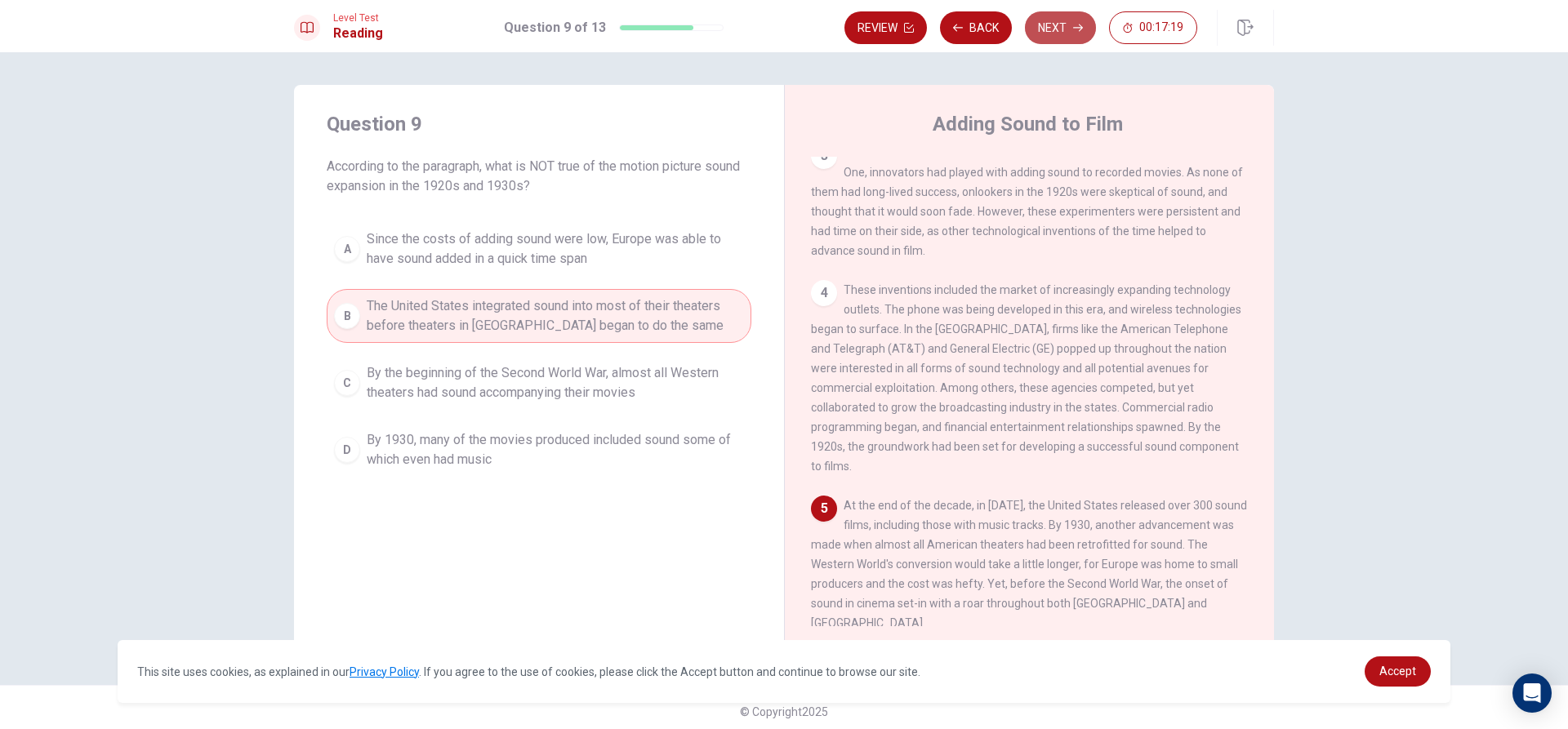
click at [1053, 32] on button "Next" at bounding box center [1060, 28] width 71 height 33
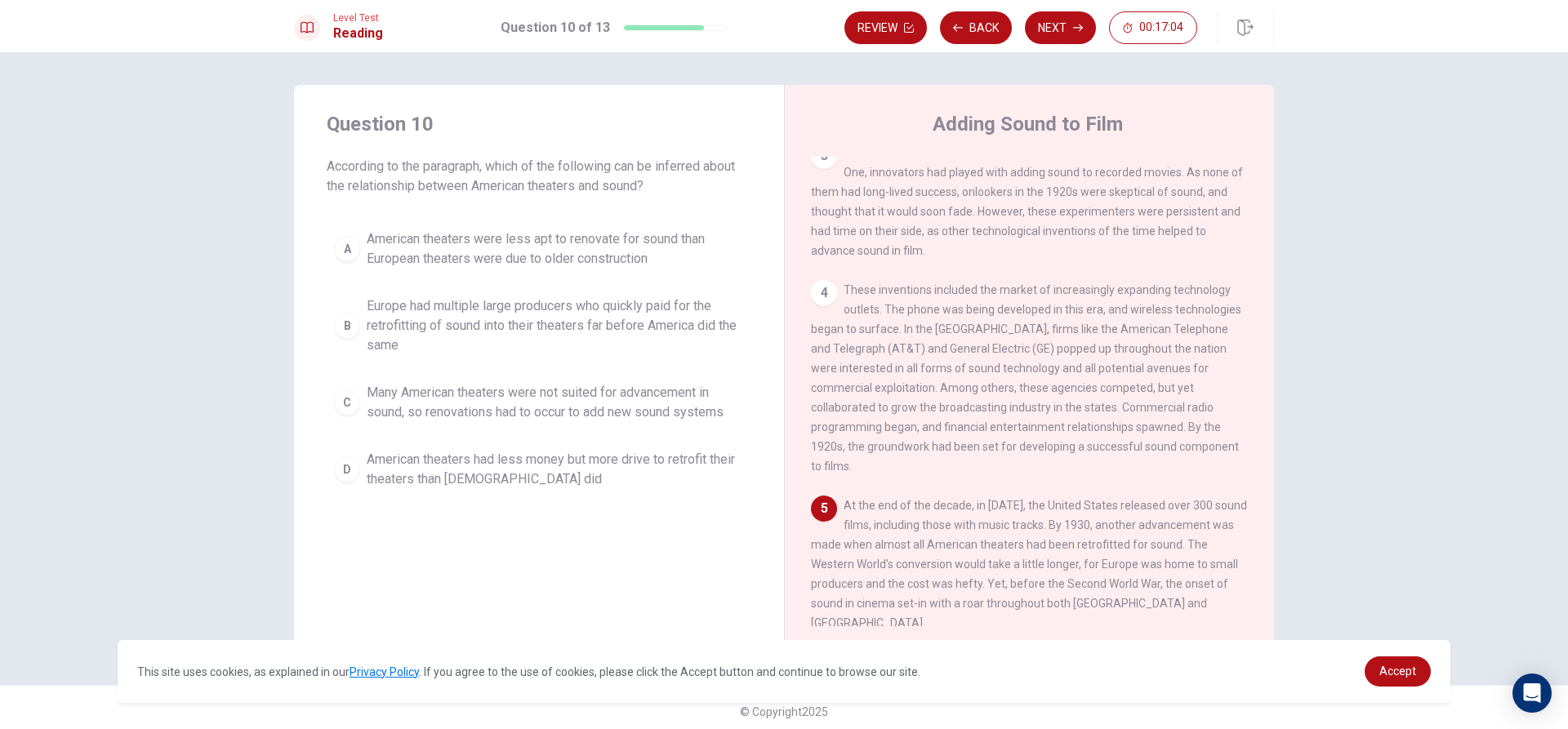
click at [518, 332] on span "Europe had multiple large producers who quickly paid for the retrofitting of so…" at bounding box center [555, 325] width 377 height 59
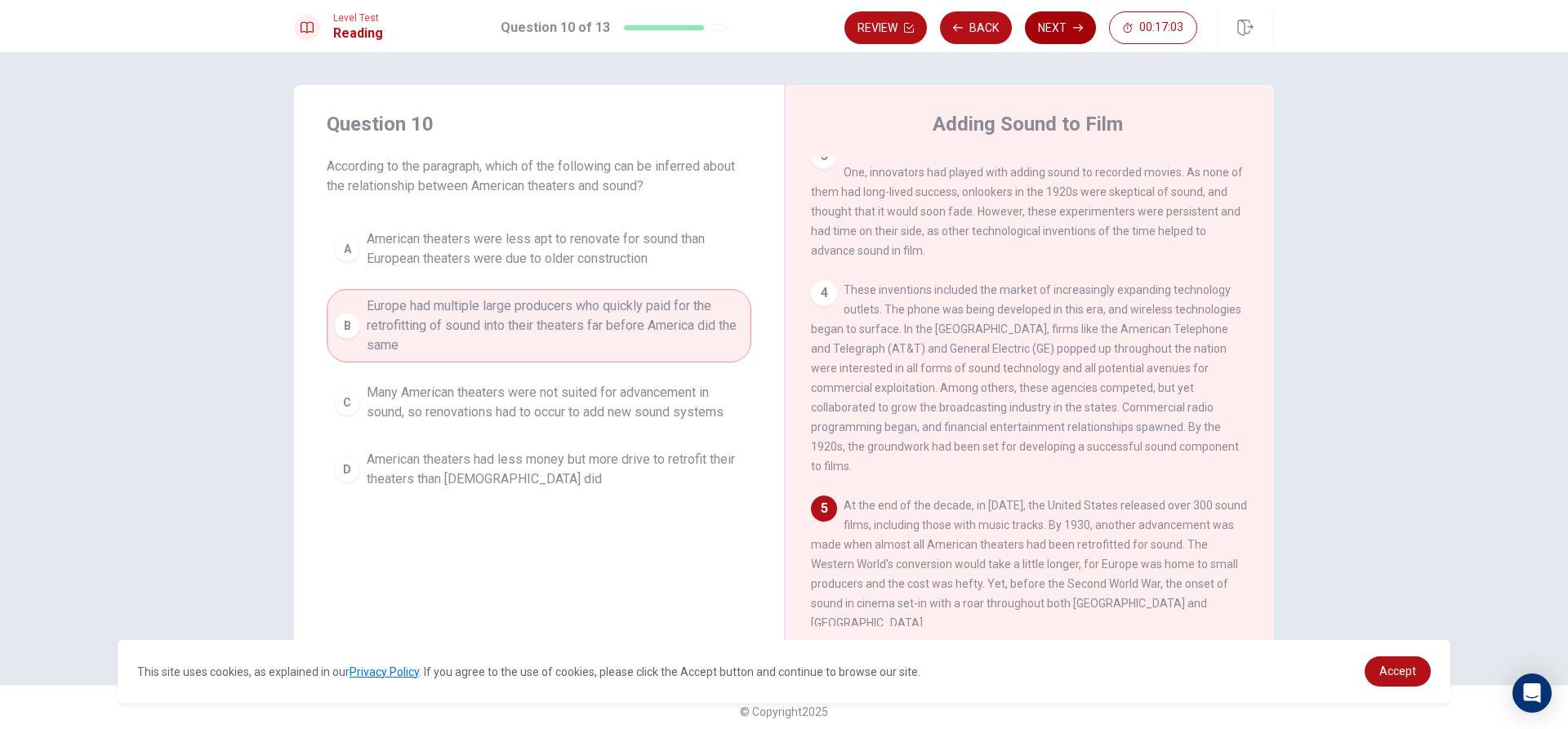
click at [1077, 20] on button "Next" at bounding box center [1060, 28] width 71 height 33
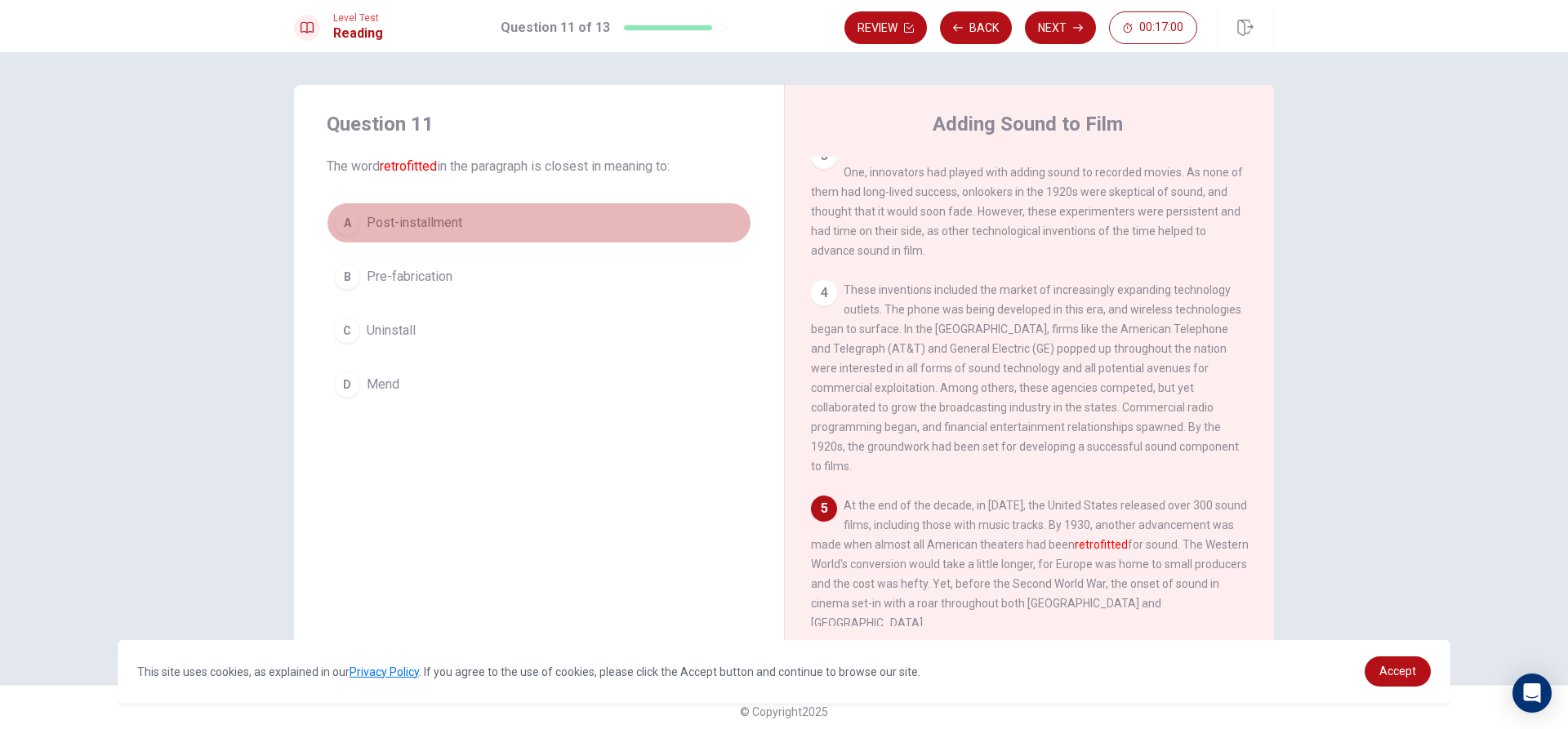
click at [481, 229] on button "A Post-installment" at bounding box center [538, 222] width 424 height 41
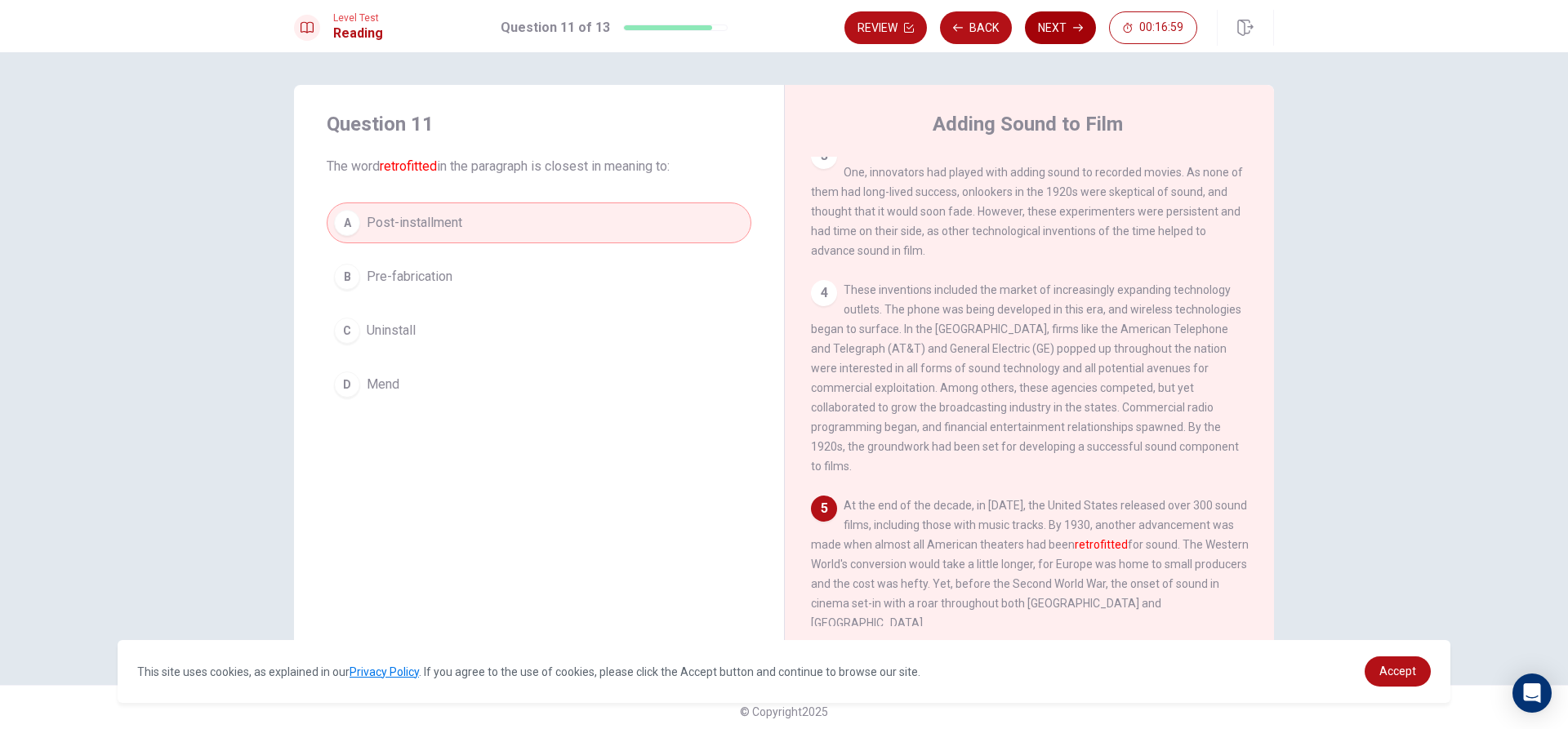
click at [1074, 29] on icon "button" at bounding box center [1077, 27] width 10 height 10
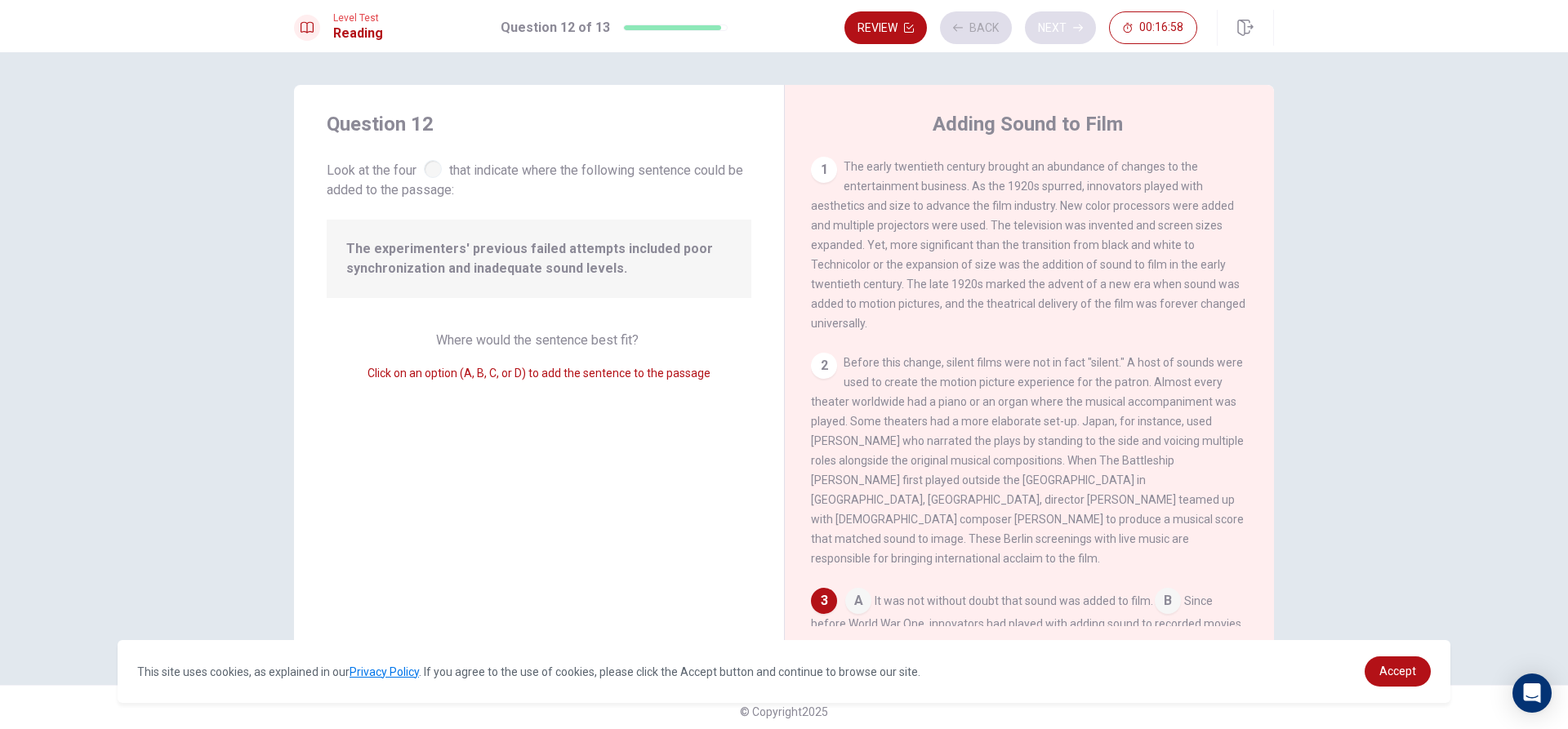
scroll to position [258, 0]
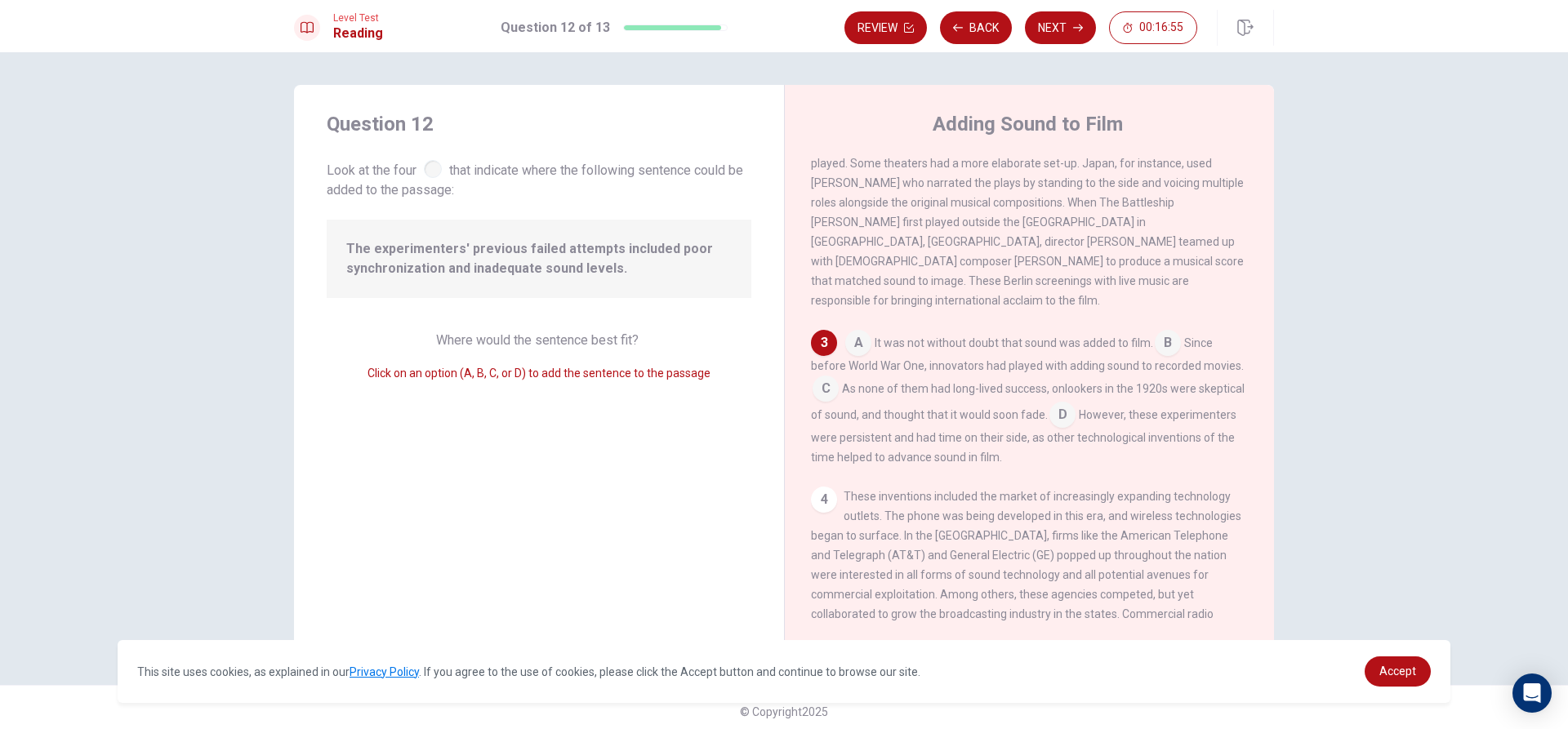
click at [428, 175] on div at bounding box center [432, 169] width 18 height 18
click at [436, 300] on div "Question 12 Look at the four that indicate where the following sentence could b…" at bounding box center [539, 368] width 490 height 567
drag, startPoint x: 427, startPoint y: 274, endPoint x: 437, endPoint y: 274, distance: 10.0
click at [437, 274] on span "The experimenters' previous failed attempts included poor synchronization and i…" at bounding box center [539, 258] width 385 height 39
click at [509, 342] on span "Where would the sentence best fit?" at bounding box center [539, 340] width 205 height 15
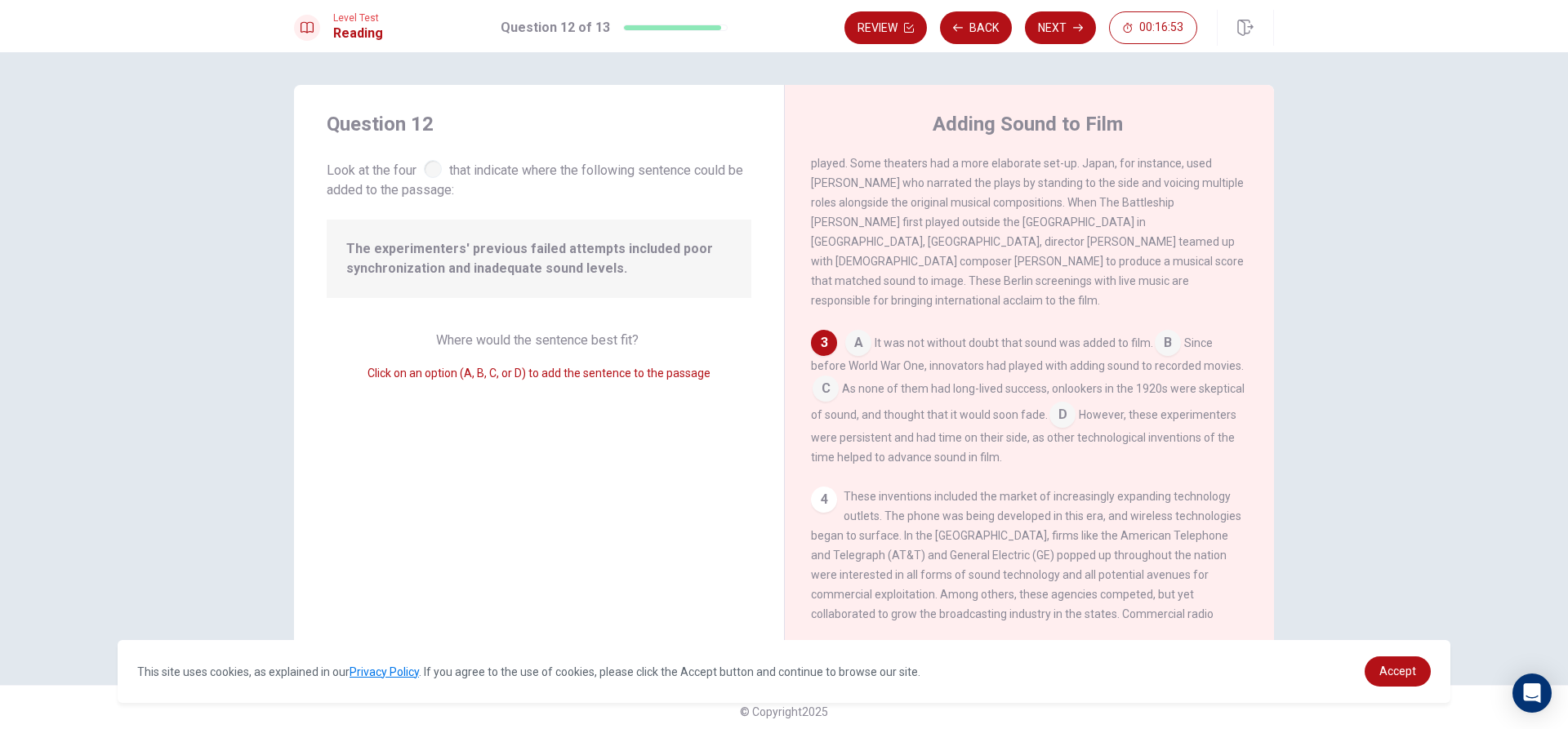
drag, startPoint x: 486, startPoint y: 400, endPoint x: 382, endPoint y: 374, distance: 107.2
click at [483, 400] on div "Question 12 Look at the four that indicate where the following sentence could b…" at bounding box center [539, 368] width 490 height 567
click at [382, 374] on span "Click on an option (A, B, C, or D) to add the sentence to the passage" at bounding box center [538, 373] width 342 height 13
click at [853, 339] on input at bounding box center [858, 344] width 26 height 26
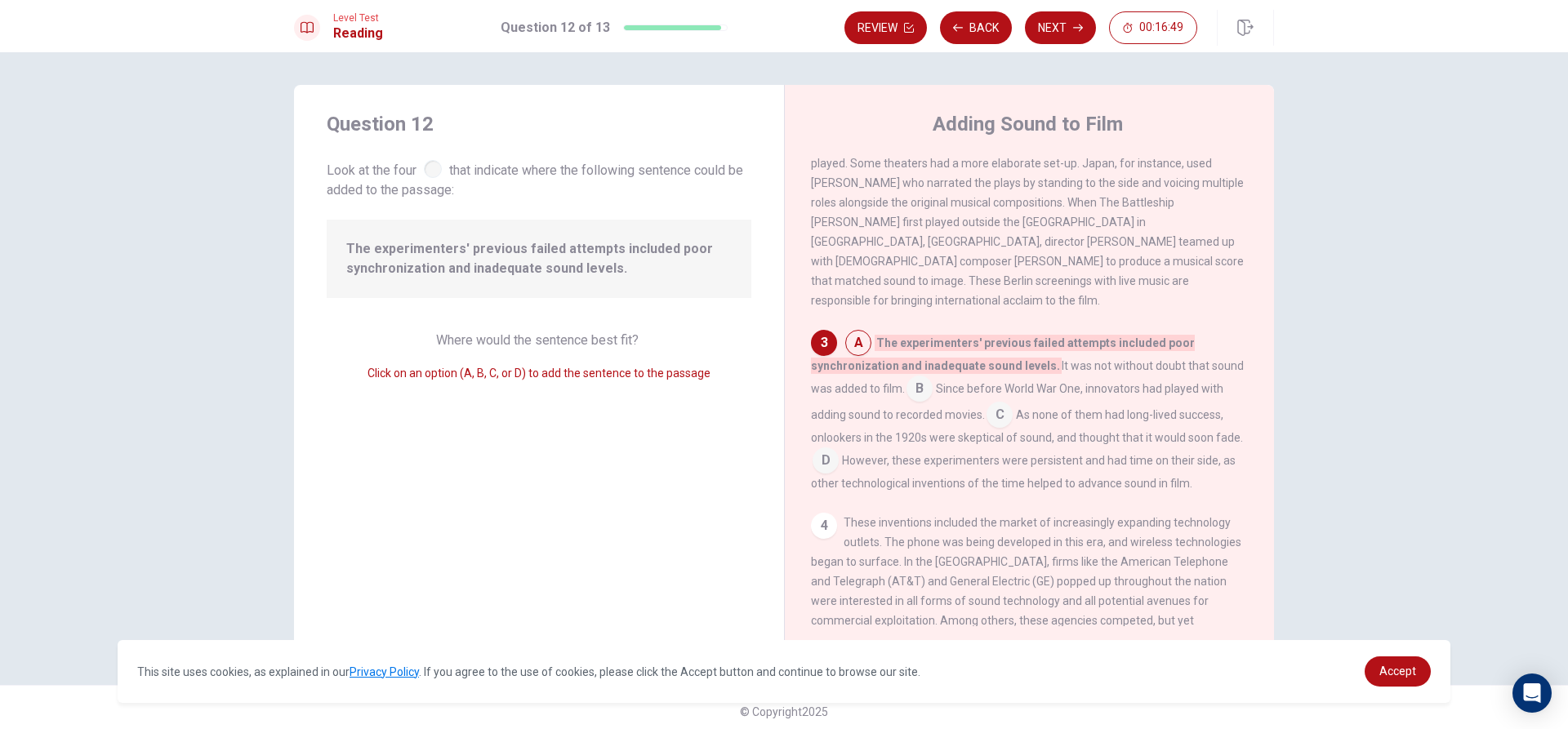
click at [907, 389] on input at bounding box center [919, 389] width 26 height 26
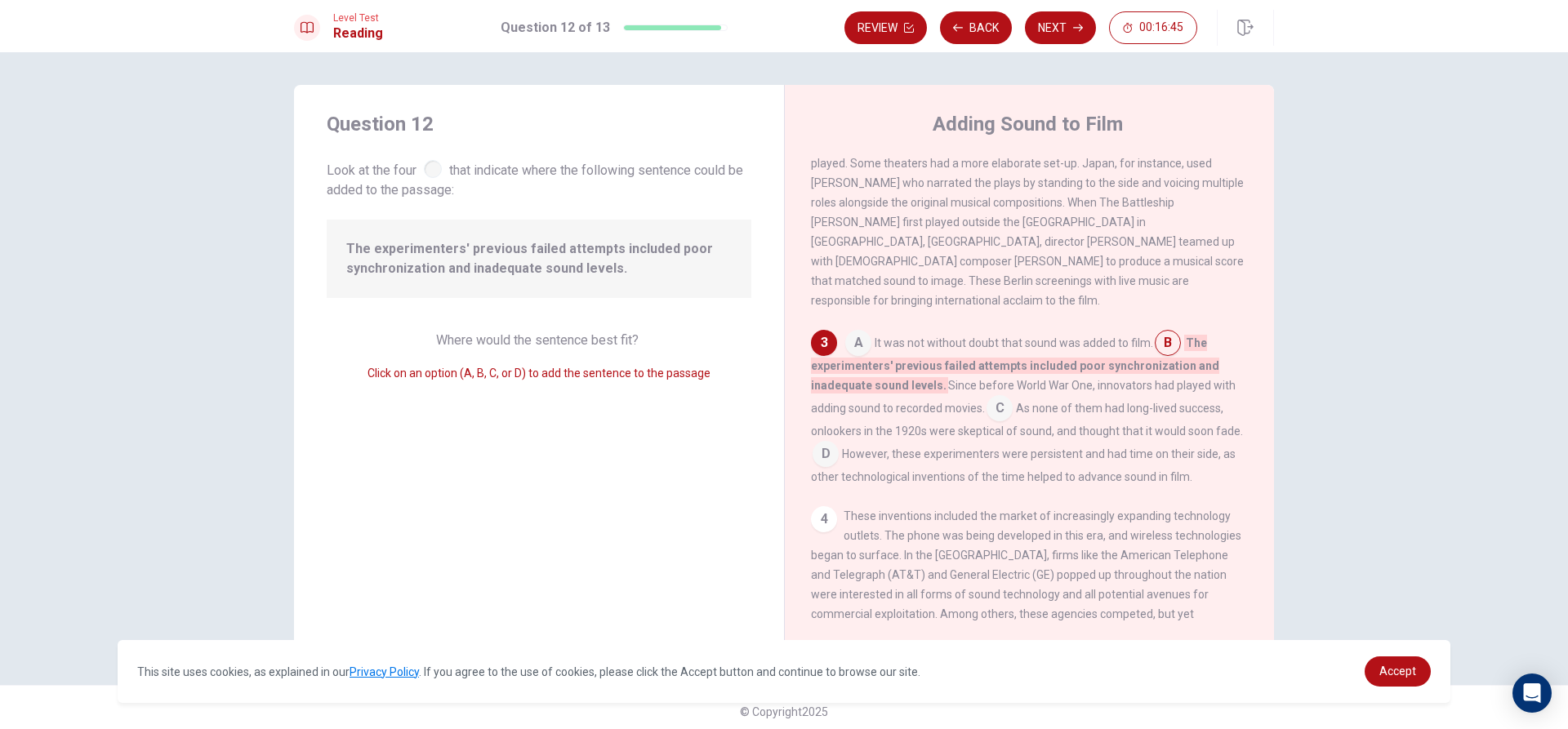
click at [1006, 407] on input at bounding box center [999, 409] width 26 height 26
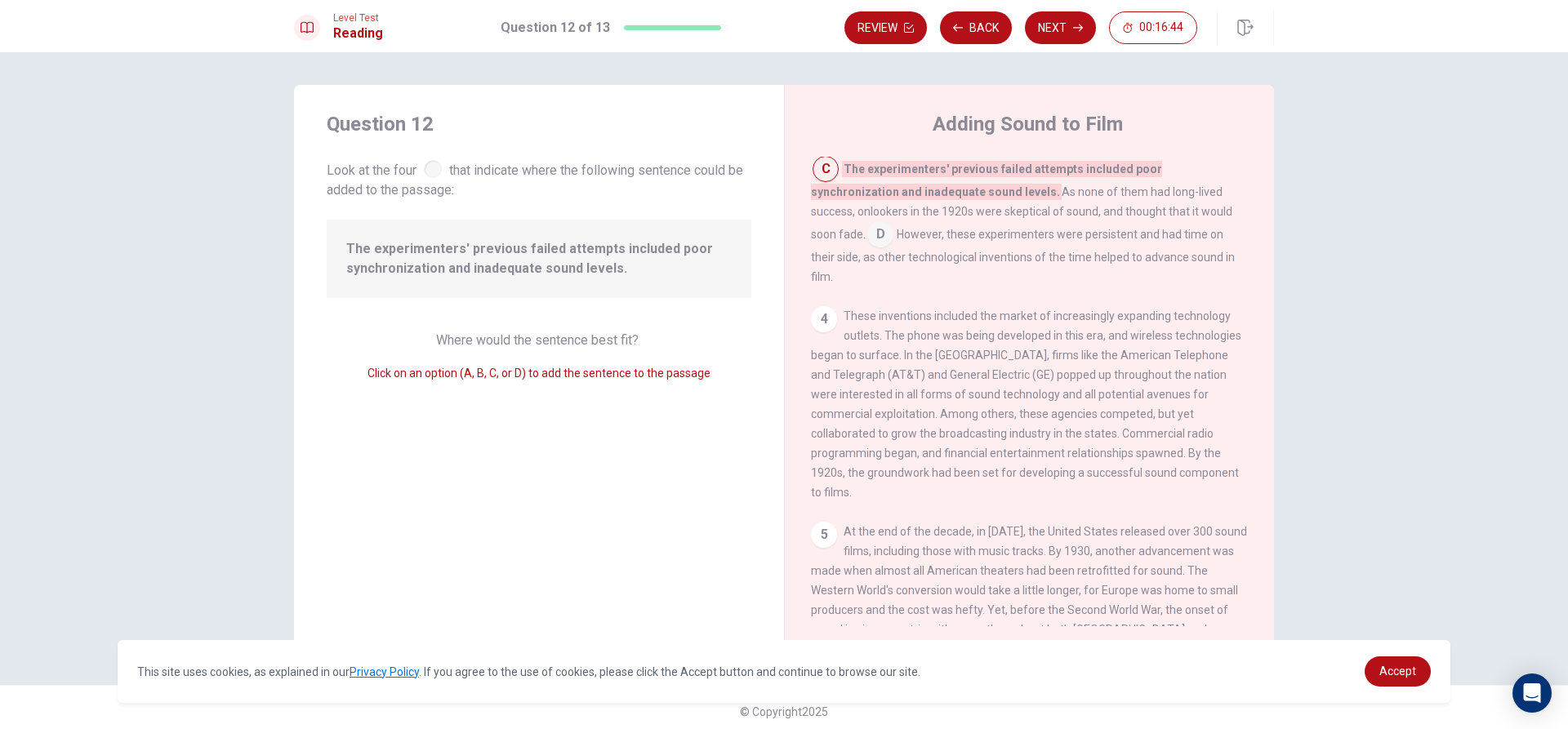
scroll to position [479, 0]
click at [817, 304] on div "4" at bounding box center [823, 317] width 26 height 26
click at [1055, 28] on button "Next" at bounding box center [1060, 28] width 71 height 33
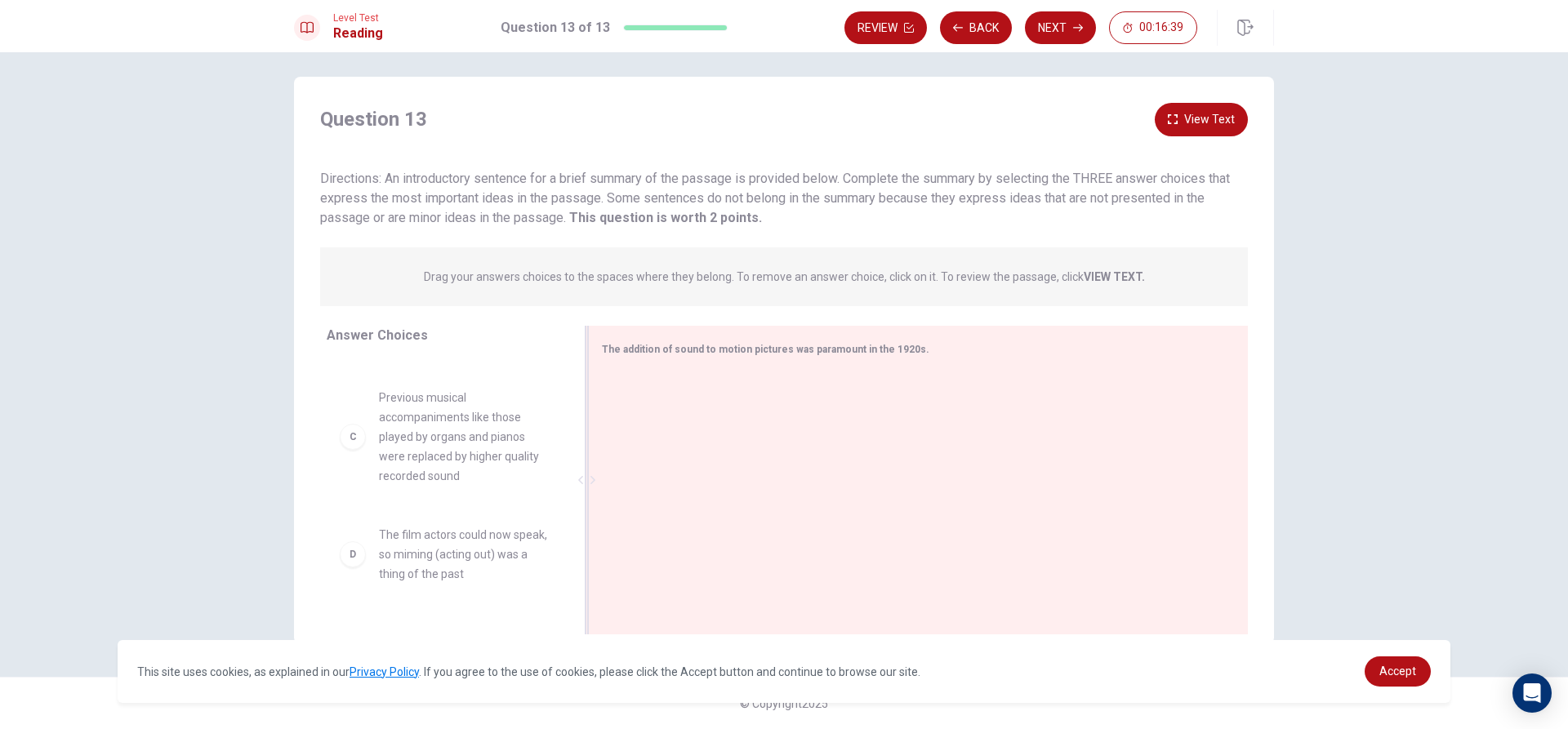
scroll to position [440, 0]
click at [343, 459] on div "E The Battleship Potemkin was one of the biggest and first successful movies in…" at bounding box center [444, 449] width 209 height 98
drag, startPoint x: 936, startPoint y: 403, endPoint x: 823, endPoint y: 302, distance: 151.6
click at [822, 310] on div "Question 13 View Text Directions: An introductory sentence for a brief summary …" at bounding box center [784, 372] width 979 height 539
drag, startPoint x: 892, startPoint y: 401, endPoint x: 895, endPoint y: 372, distance: 29.2
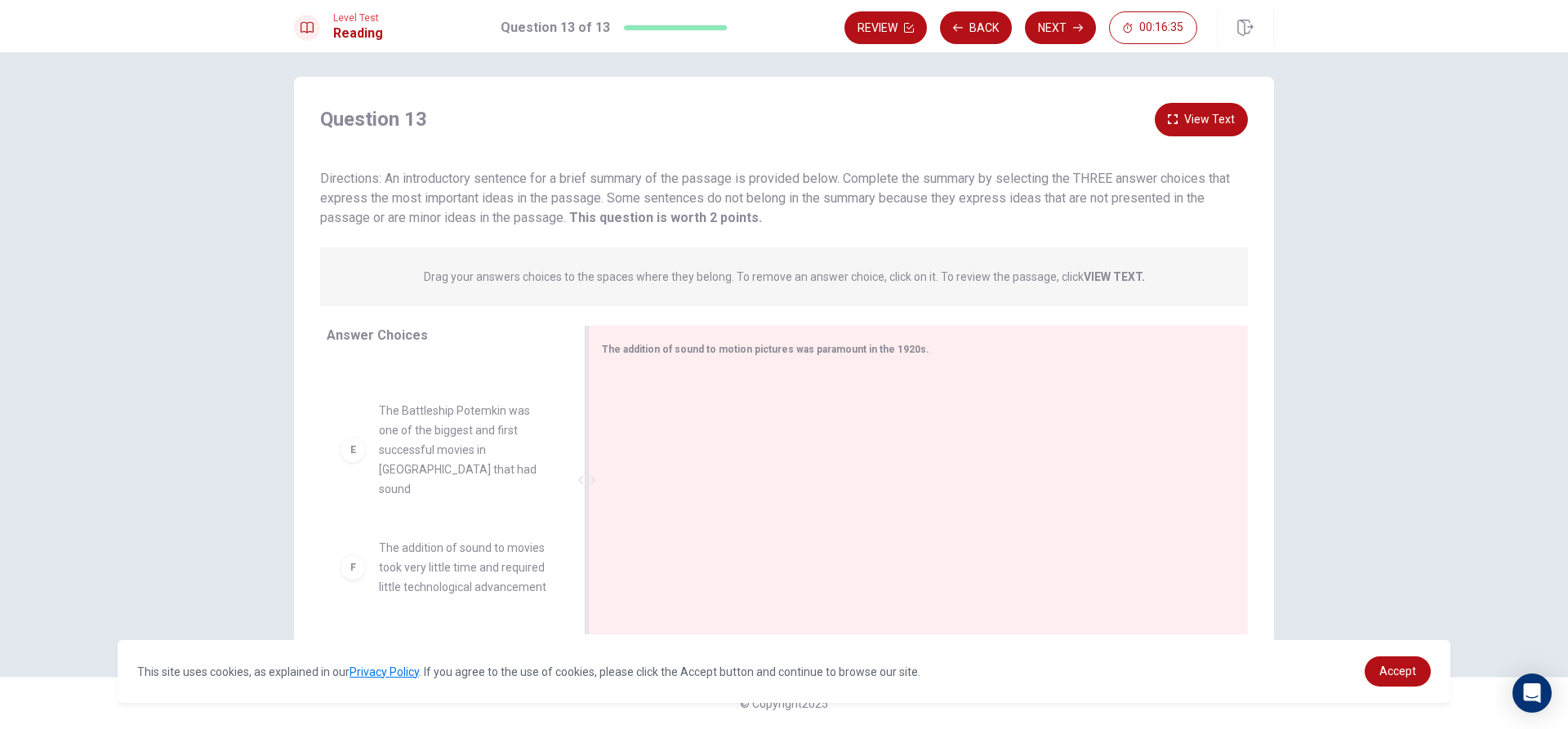
click at [892, 377] on div at bounding box center [911, 481] width 620 height 219
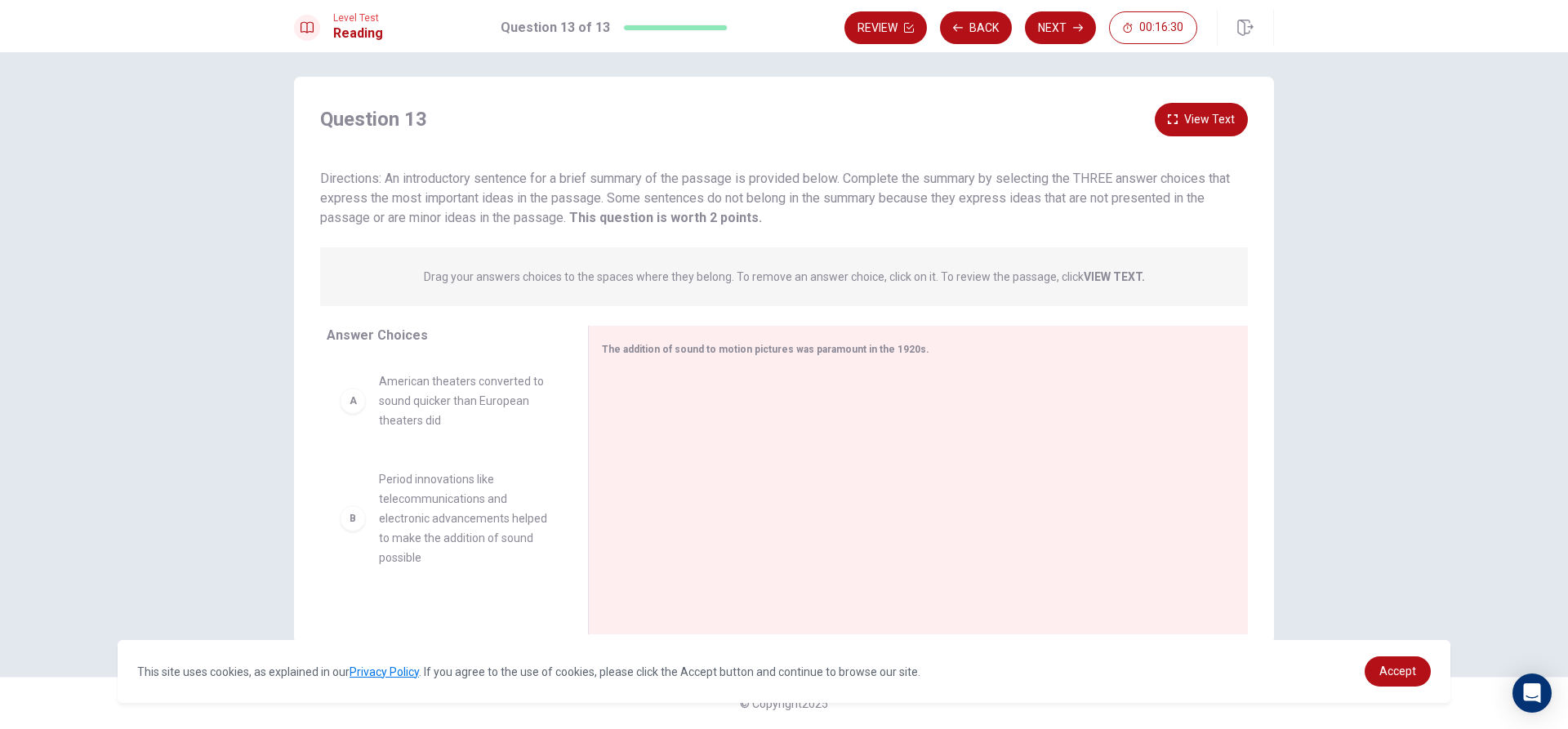
click at [355, 391] on div "A" at bounding box center [352, 400] width 26 height 26
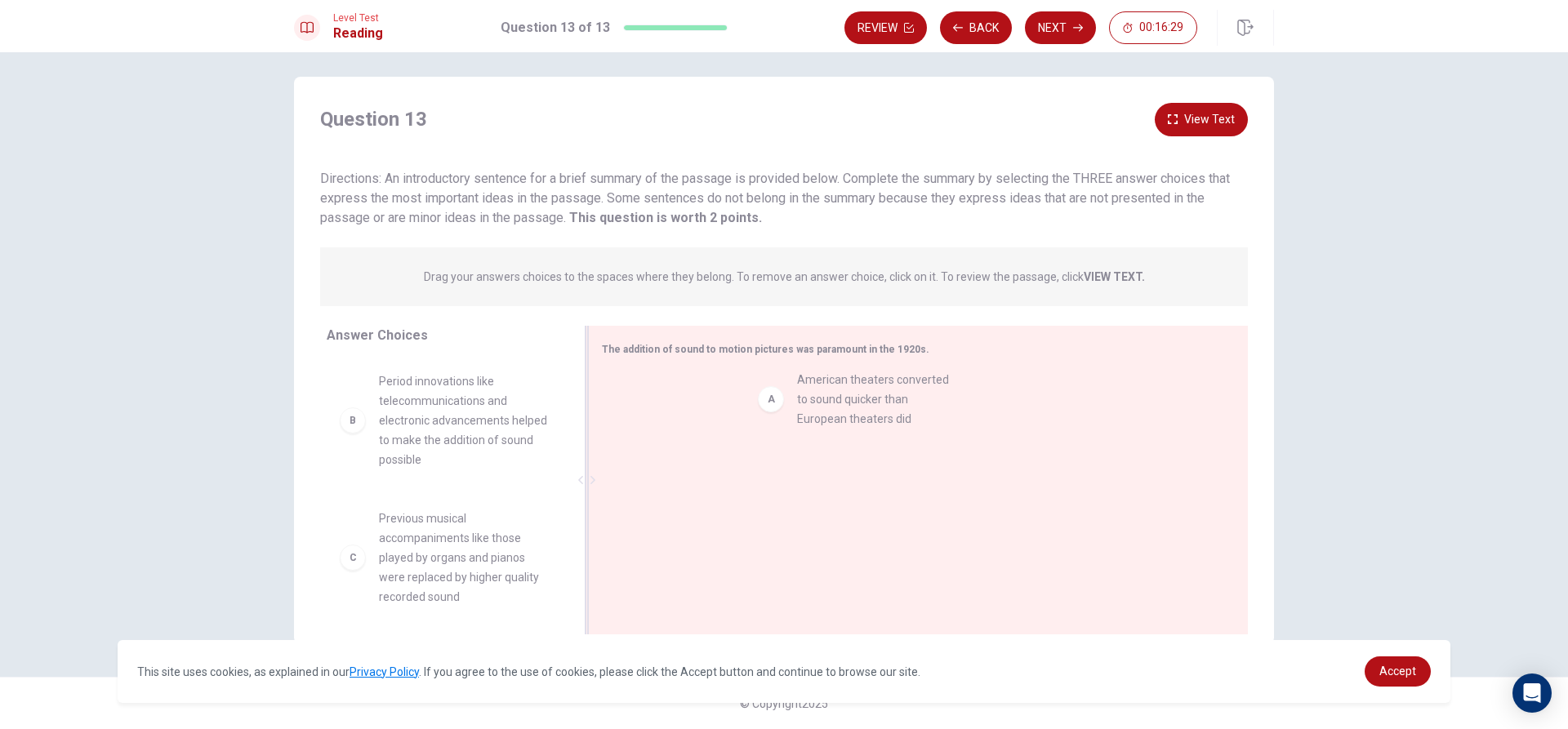
drag, startPoint x: 350, startPoint y: 402, endPoint x: 790, endPoint y: 406, distance: 440.0
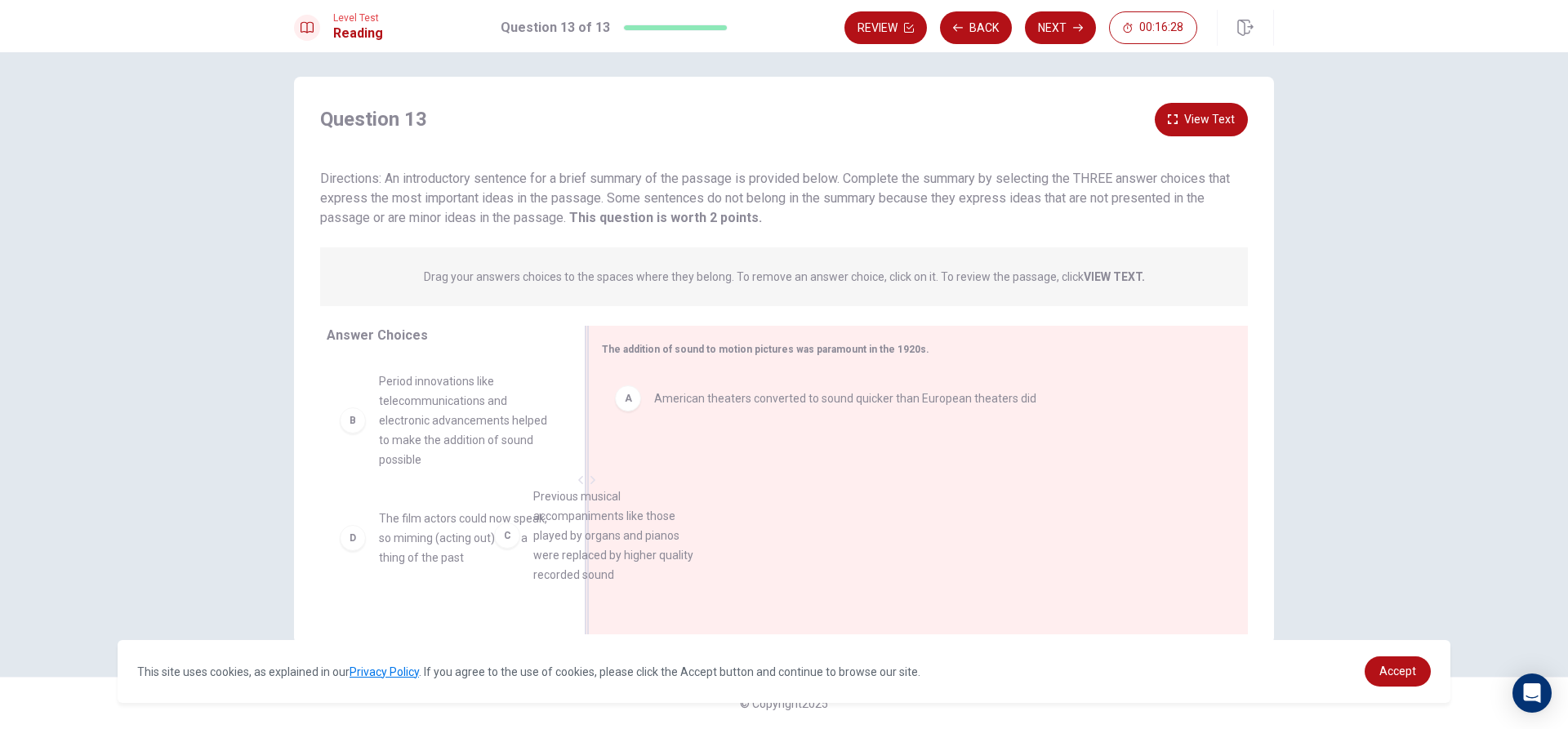
scroll to position [2, 0]
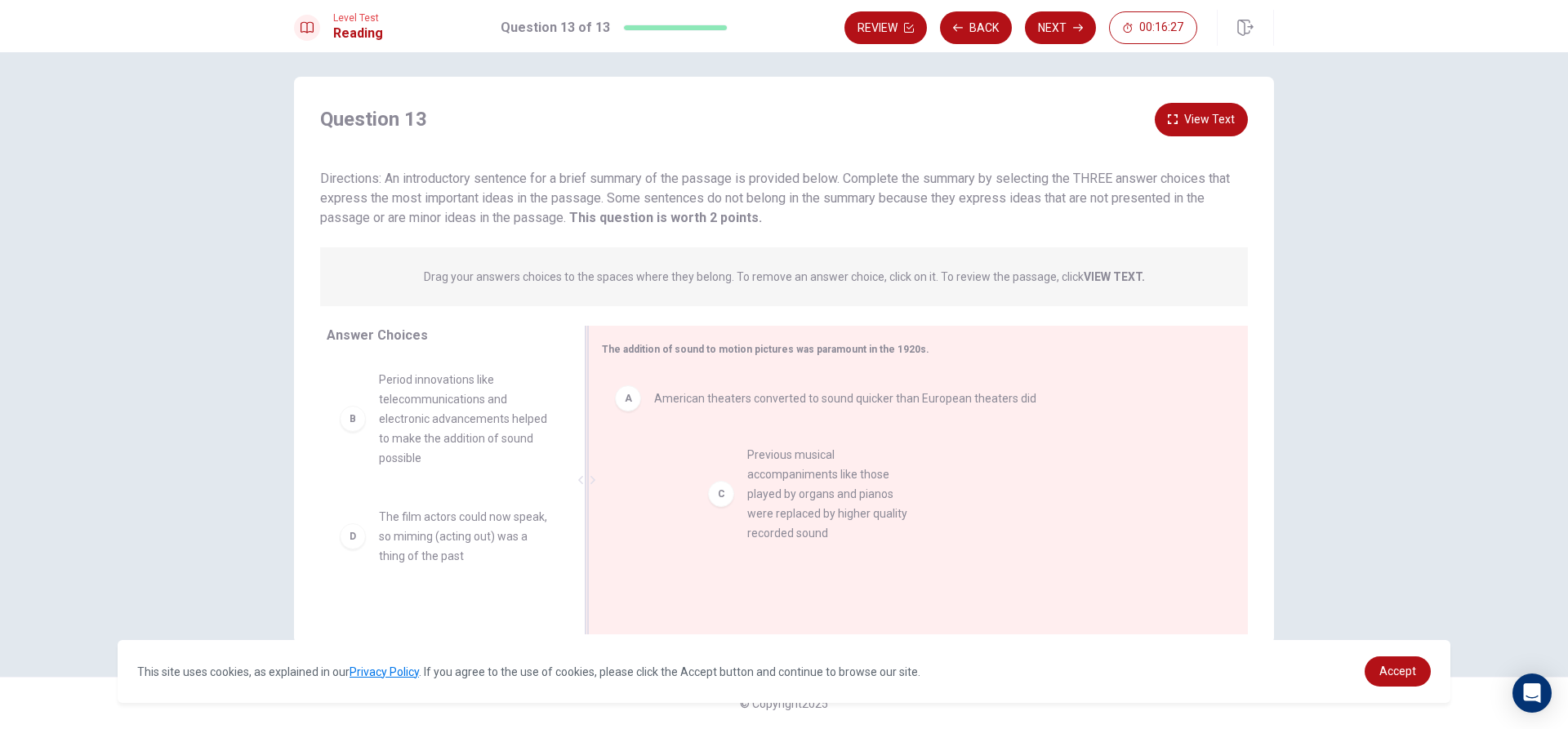
drag, startPoint x: 351, startPoint y: 555, endPoint x: 757, endPoint y: 481, distance: 412.7
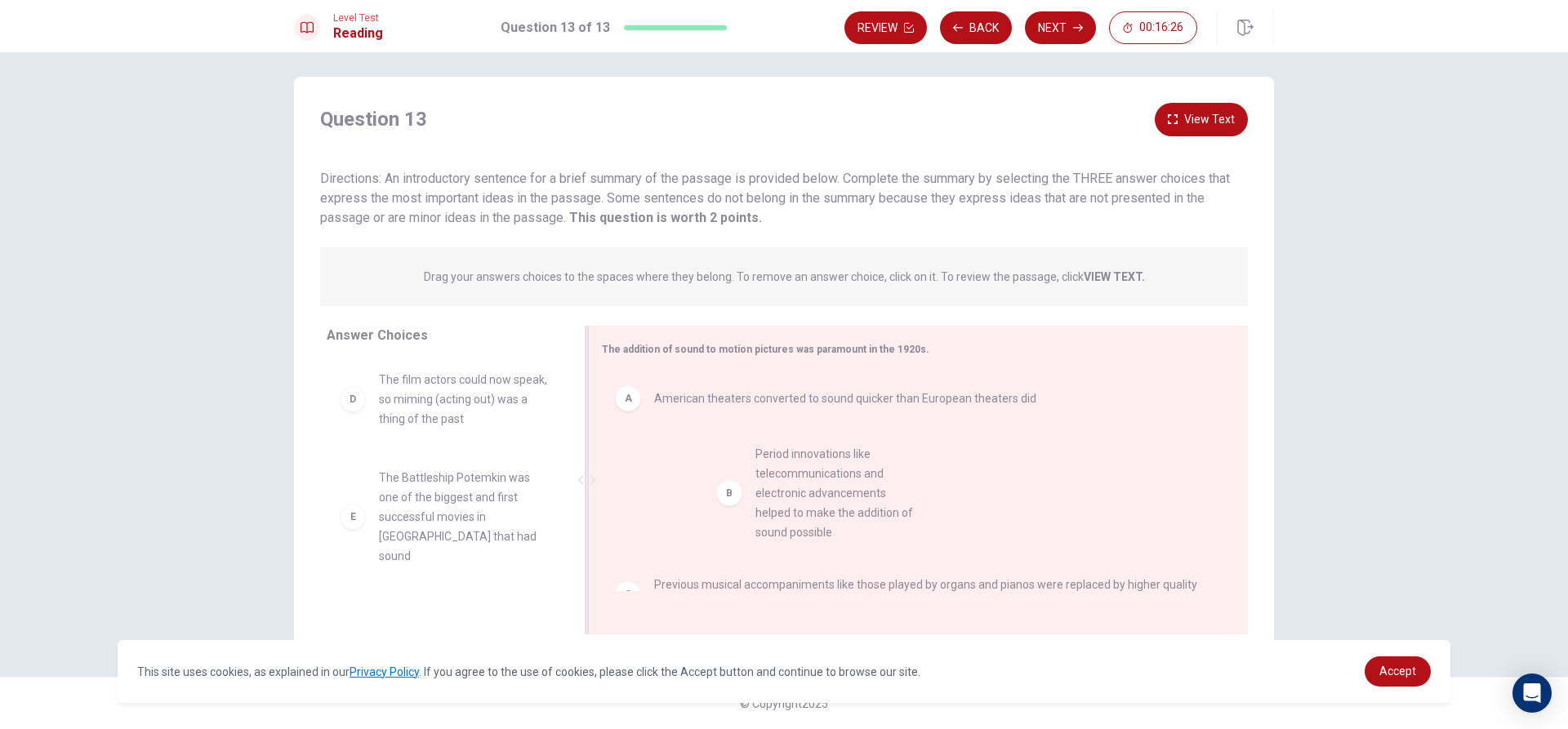
drag, startPoint x: 343, startPoint y: 423, endPoint x: 727, endPoint y: 508, distance: 393.3
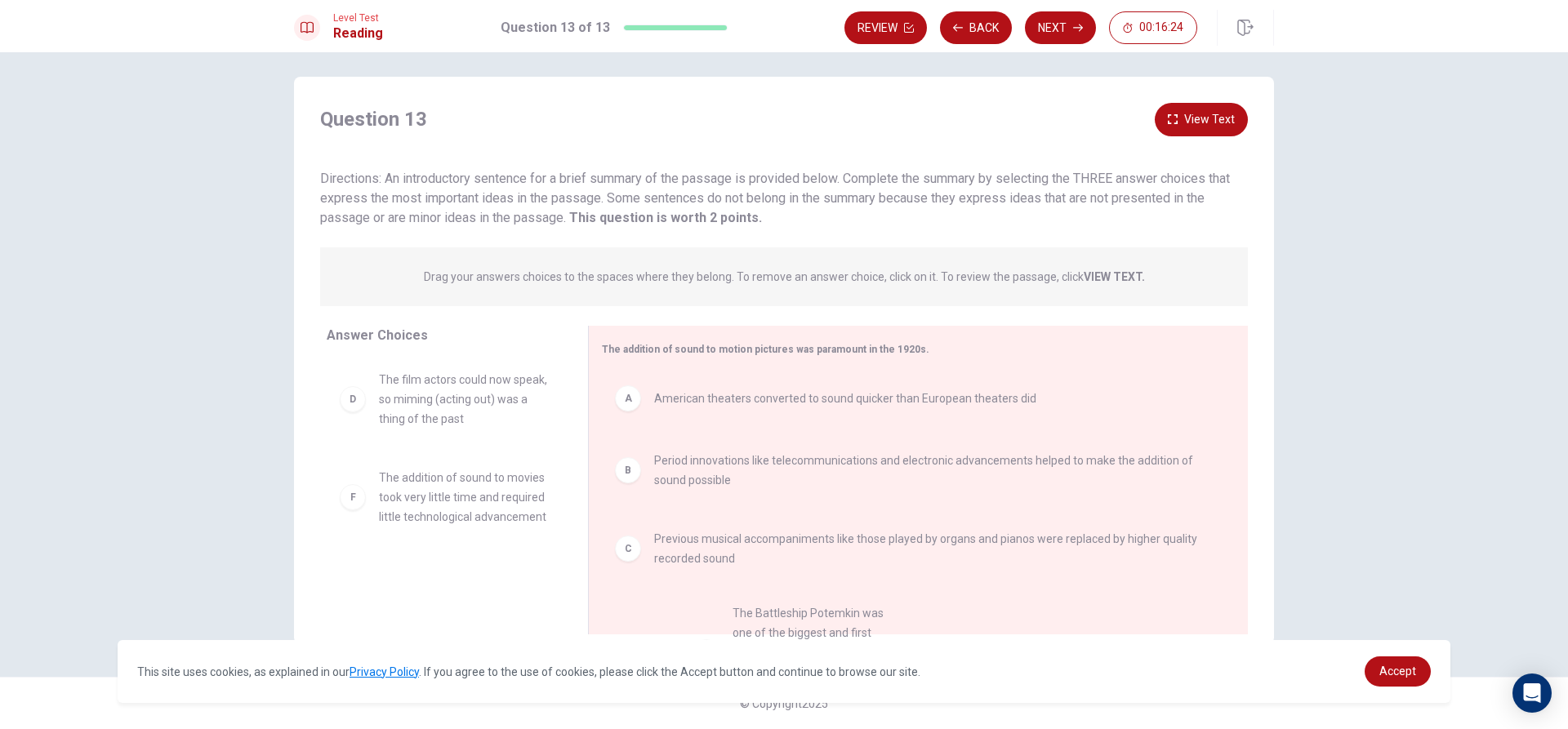
scroll to position [5, 0]
drag, startPoint x: 335, startPoint y: 503, endPoint x: 656, endPoint y: 609, distance: 338.0
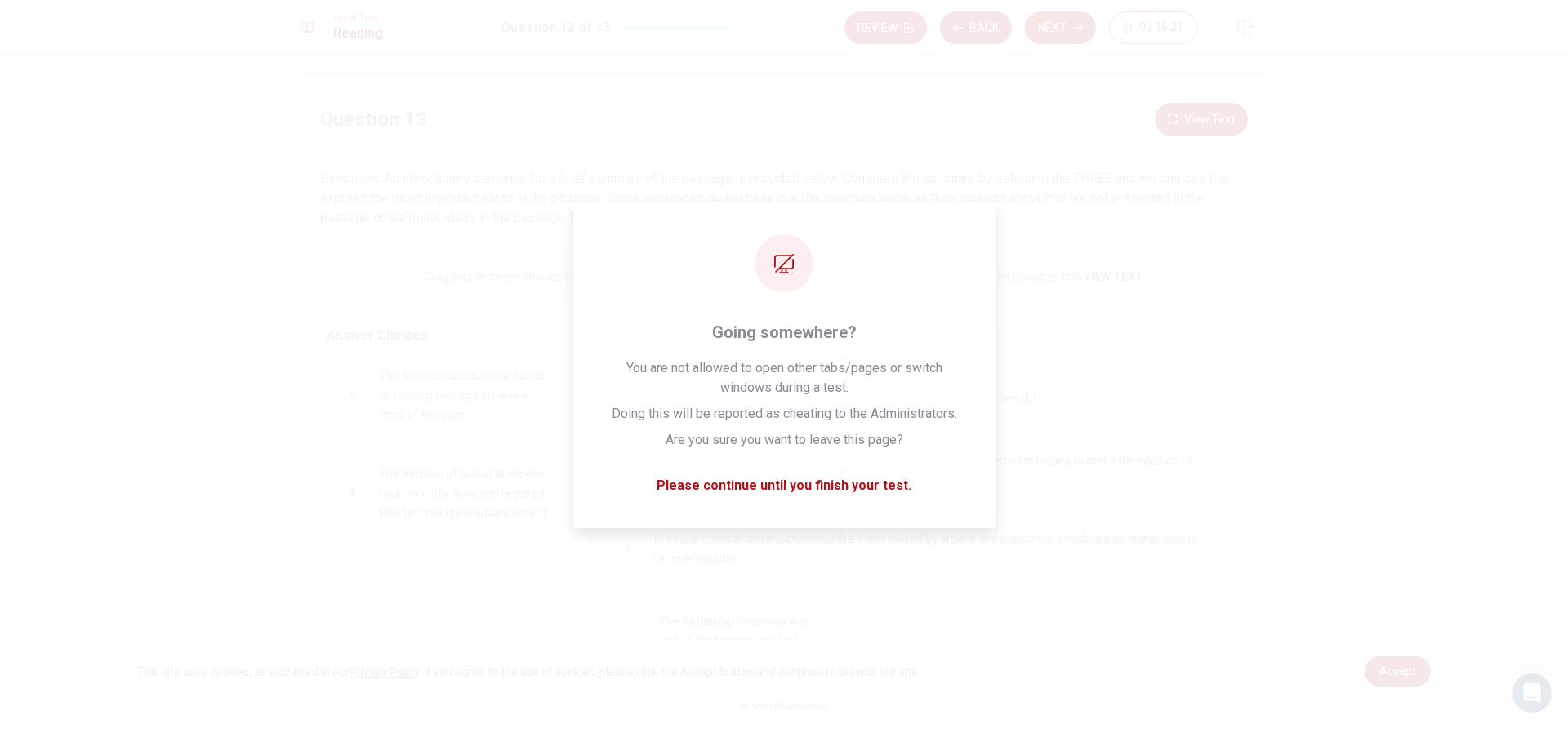
drag, startPoint x: 342, startPoint y: 504, endPoint x: 630, endPoint y: 651, distance: 323.3
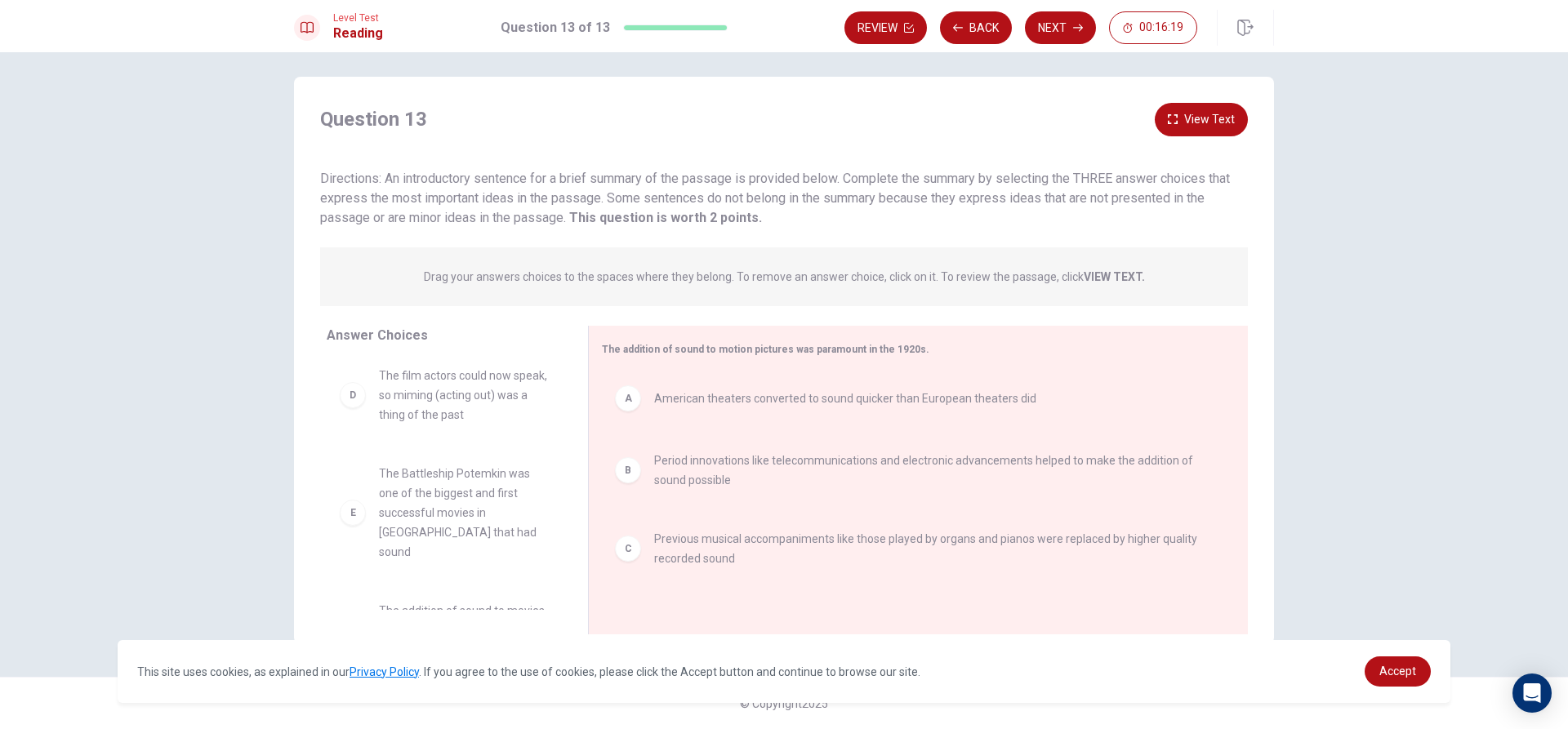
scroll to position [1, 0]
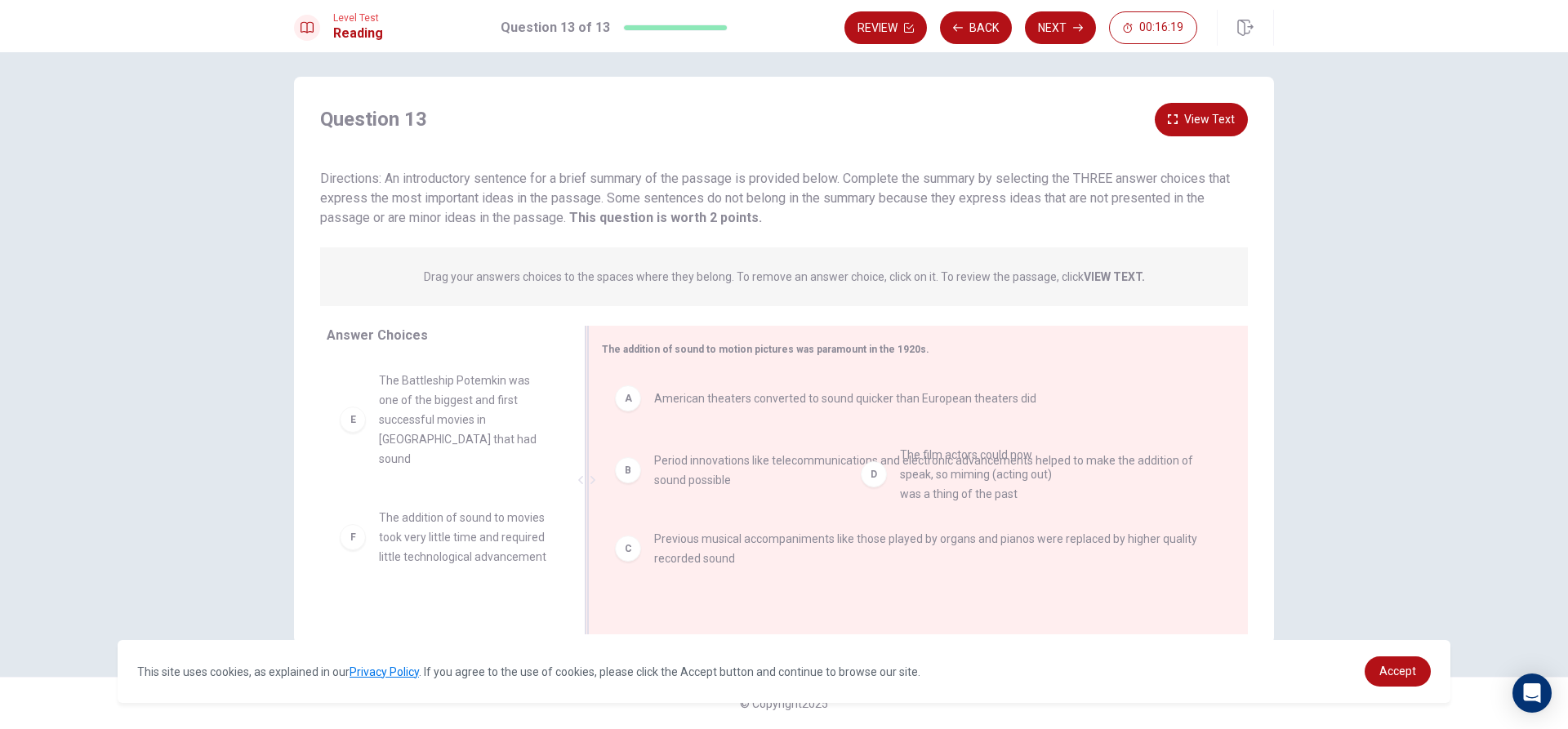
drag, startPoint x: 341, startPoint y: 399, endPoint x: 871, endPoint y: 478, distance: 535.9
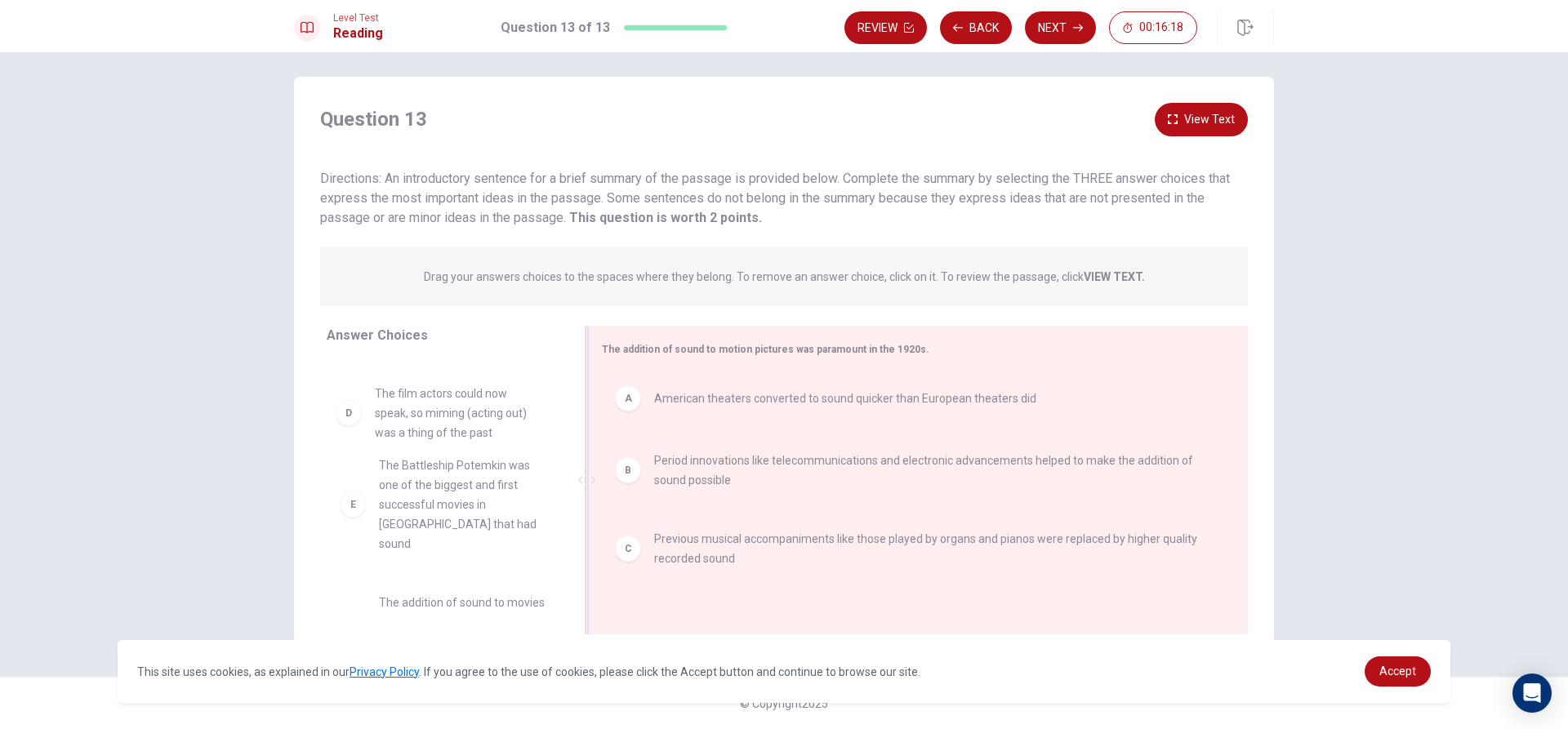
drag, startPoint x: 872, startPoint y: 459, endPoint x: 872, endPoint y: 447, distance: 12.0
click at [1060, 23] on button "Next" at bounding box center [1060, 28] width 71 height 33
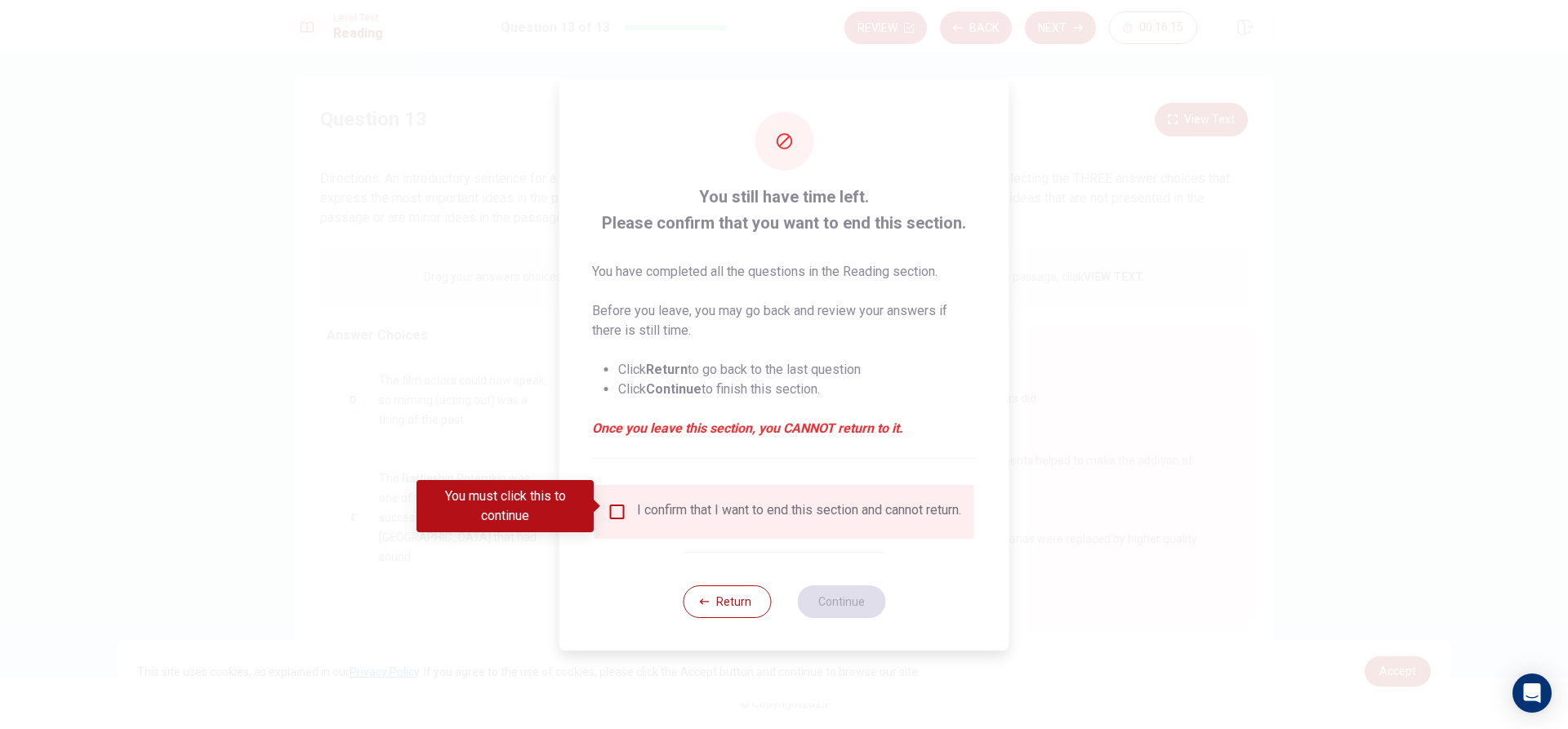
click at [615, 507] on input "You must click this to continue" at bounding box center [618, 512] width 20 height 20
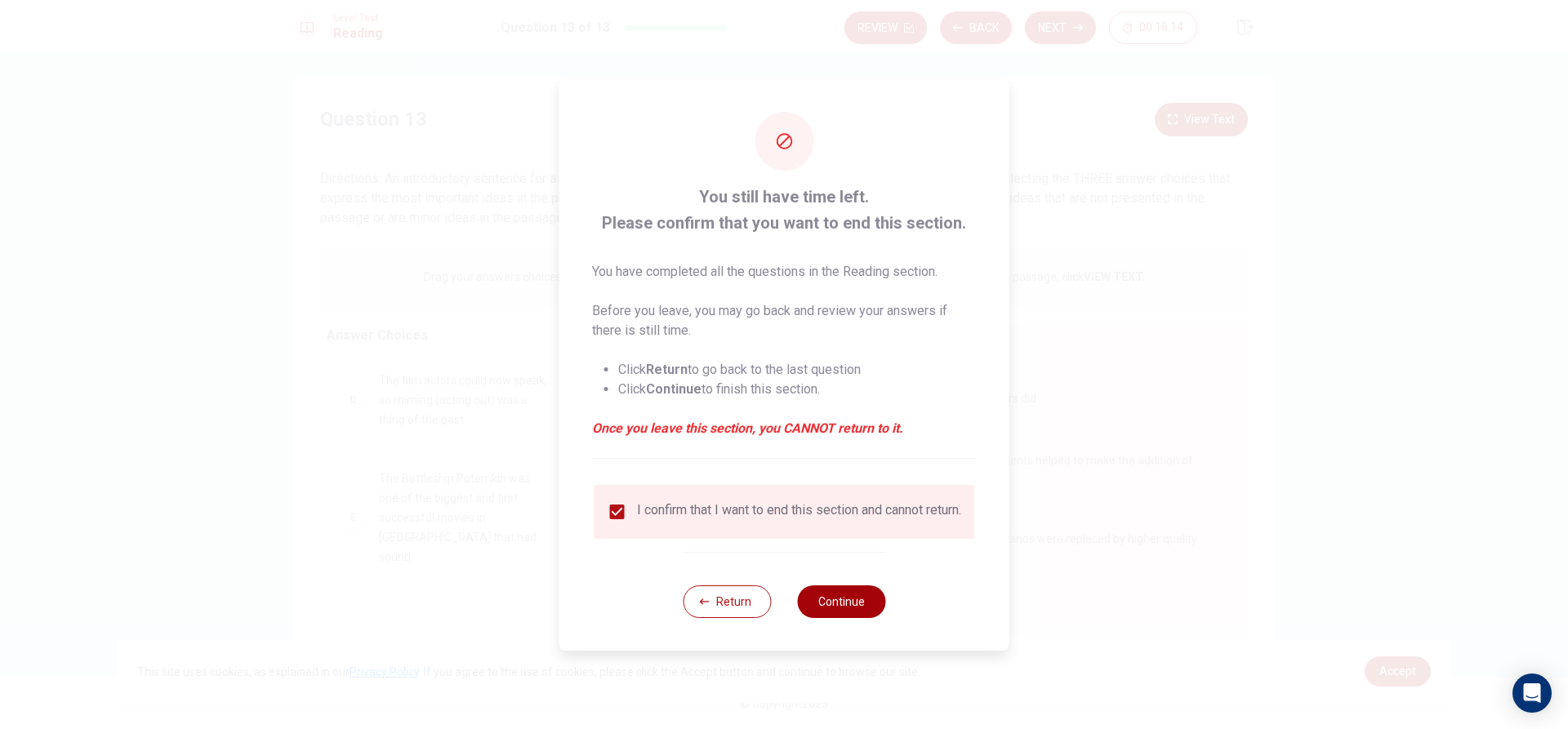
click at [850, 609] on button "Continue" at bounding box center [840, 601] width 88 height 33
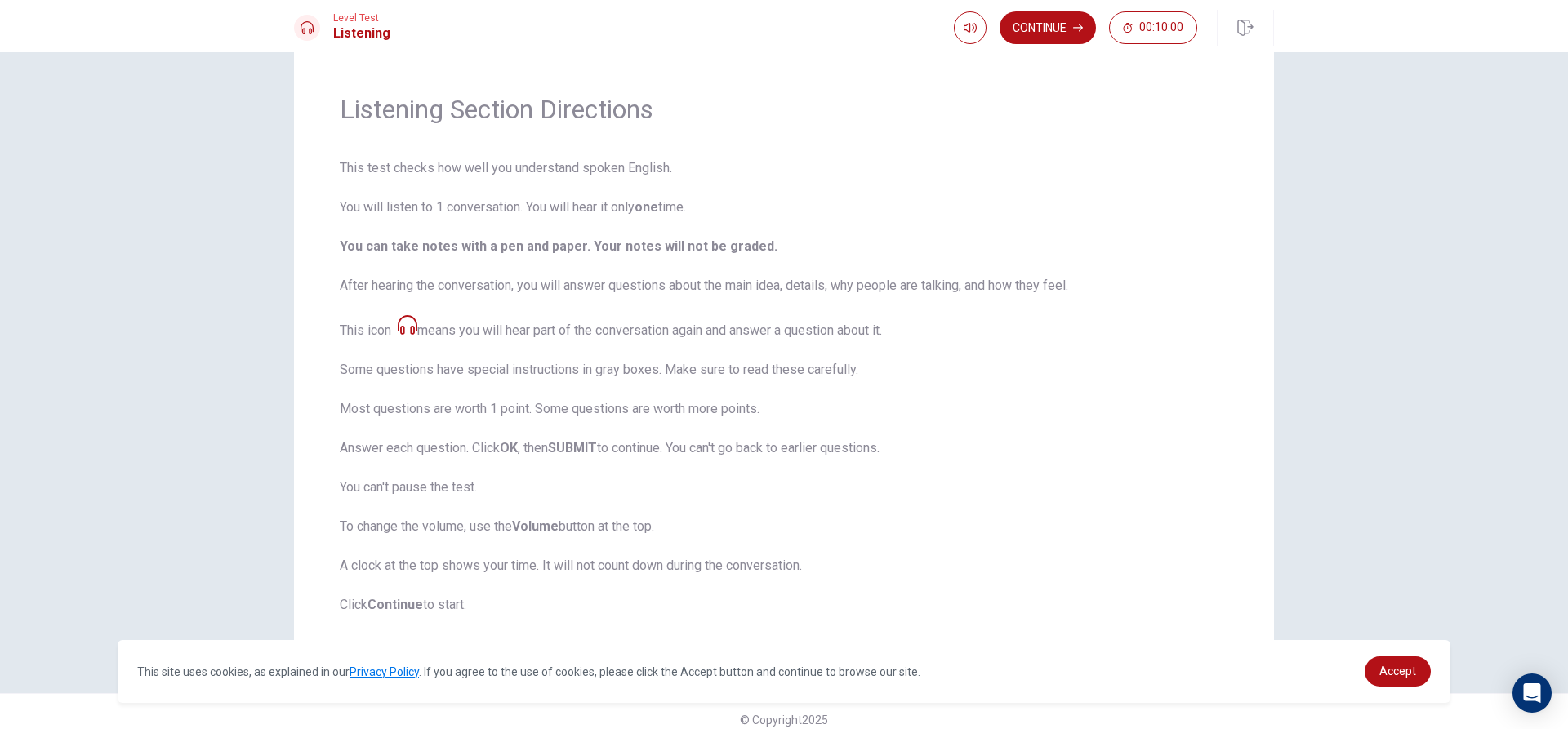
scroll to position [54, 0]
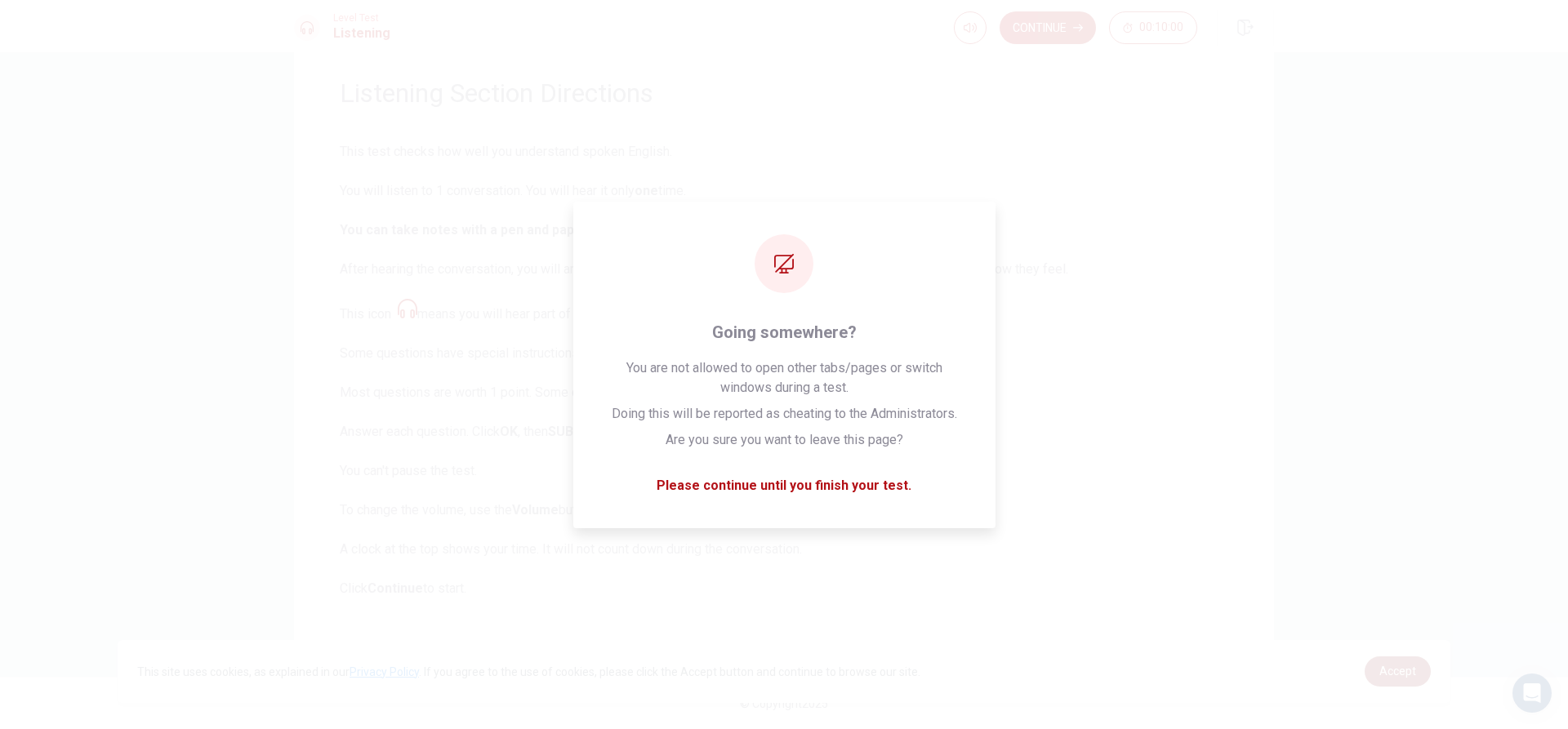
click at [1395, 671] on span "Accept" at bounding box center [1397, 671] width 36 height 13
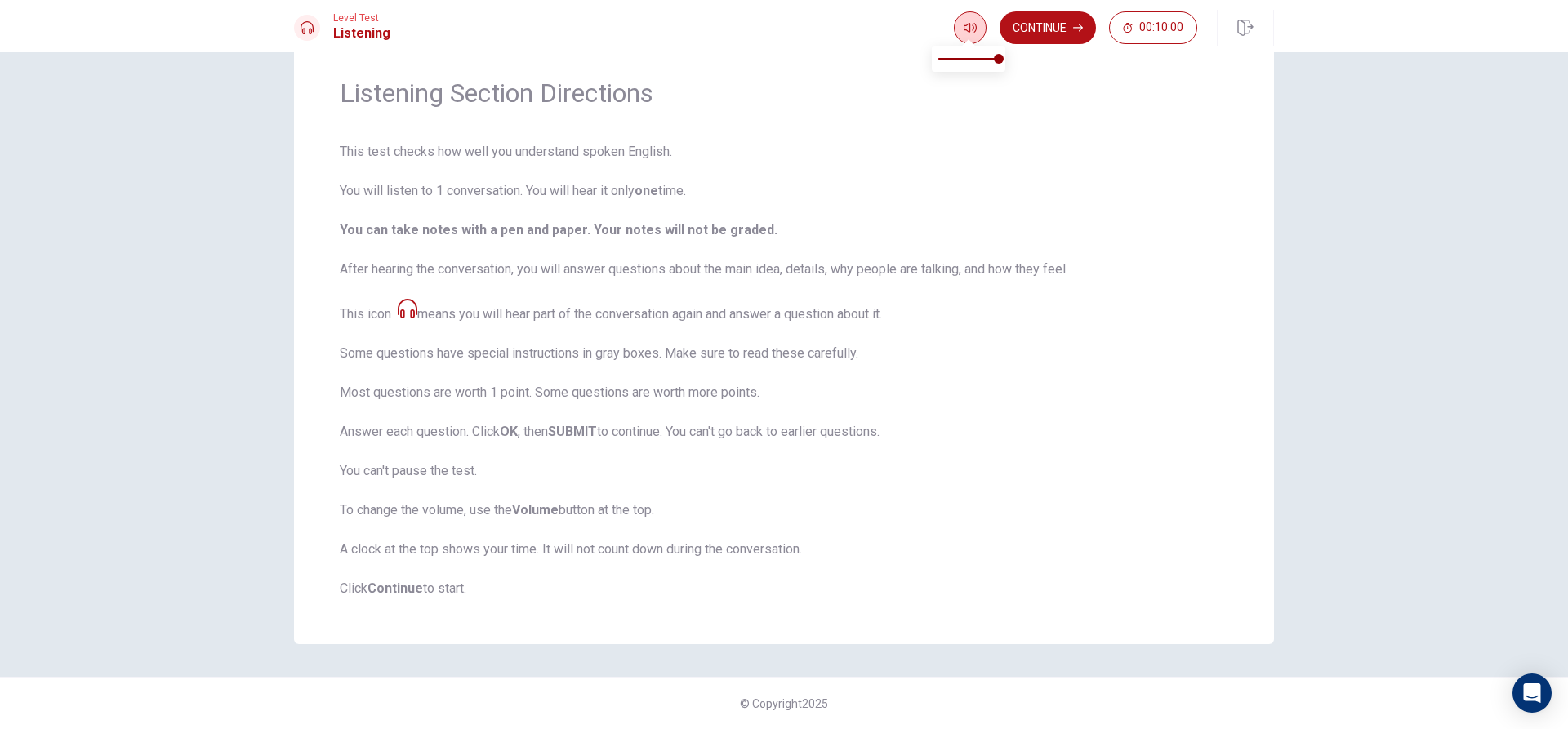
click at [963, 27] on icon "button" at bounding box center [969, 27] width 13 height 13
click at [1023, 29] on button "Continue" at bounding box center [1047, 28] width 96 height 33
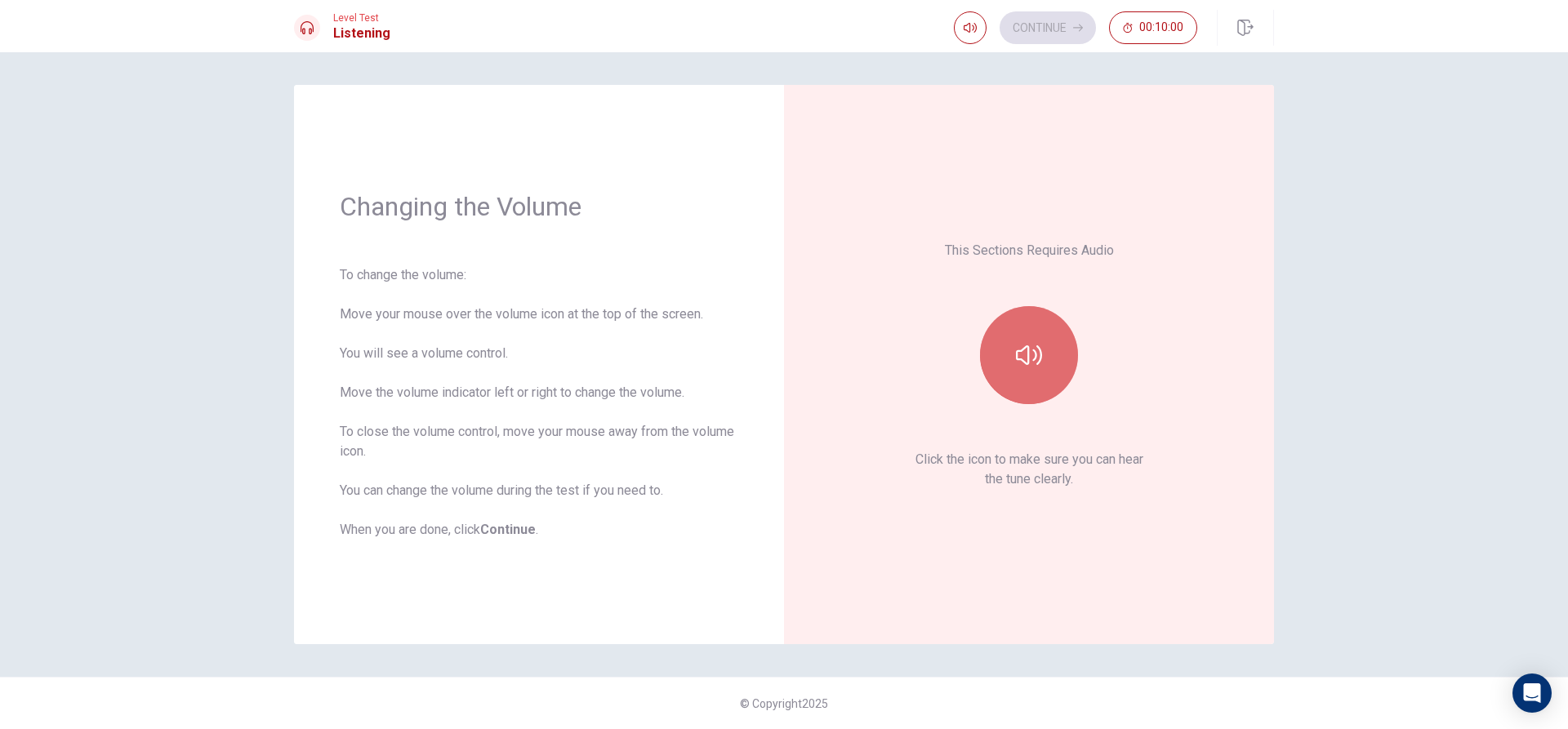
click at [1042, 365] on button "button" at bounding box center [1028, 355] width 98 height 98
click at [1025, 362] on icon "button" at bounding box center [1028, 355] width 26 height 20
click at [1021, 29] on button "Continue" at bounding box center [1047, 28] width 96 height 33
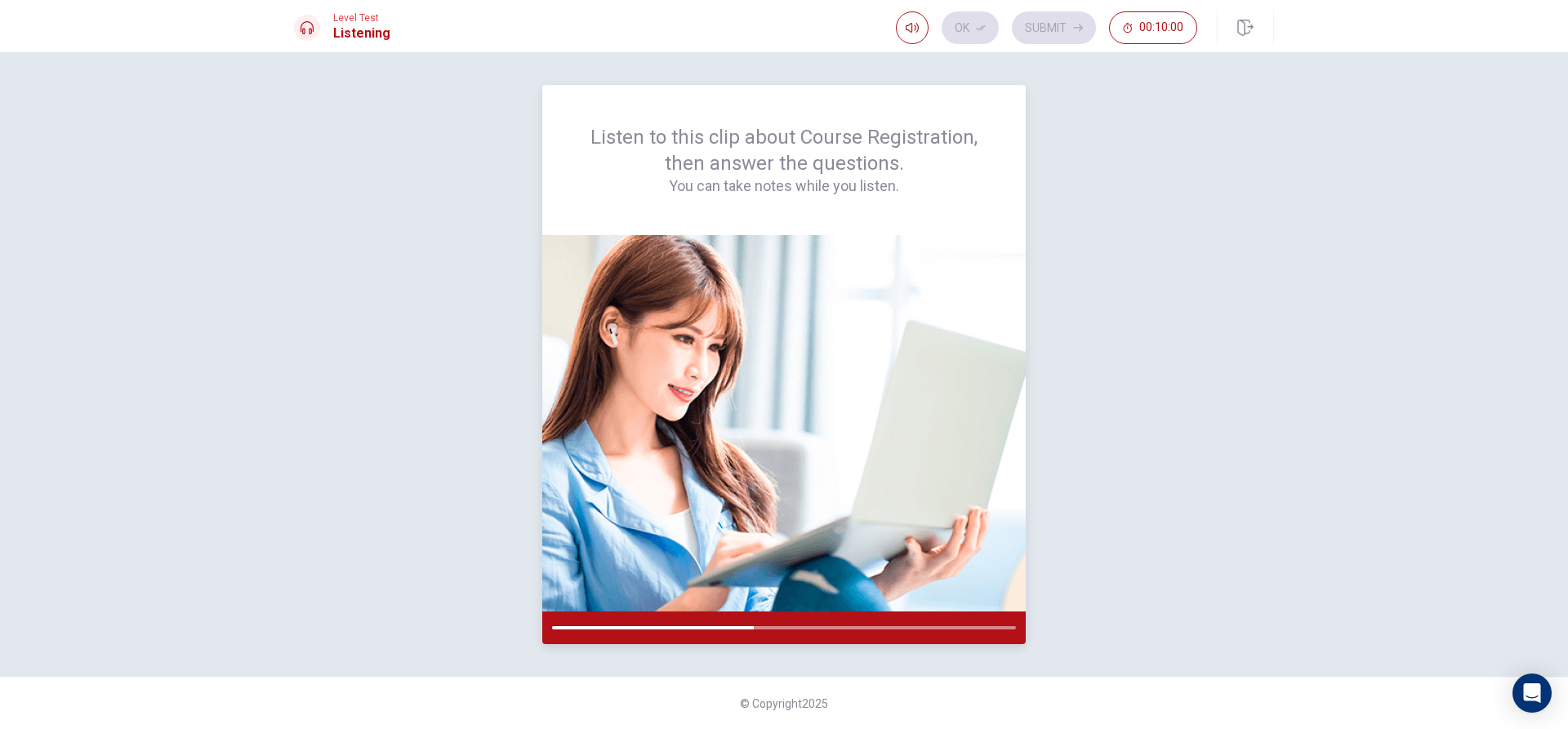
click at [694, 409] on img at bounding box center [784, 423] width 483 height 376
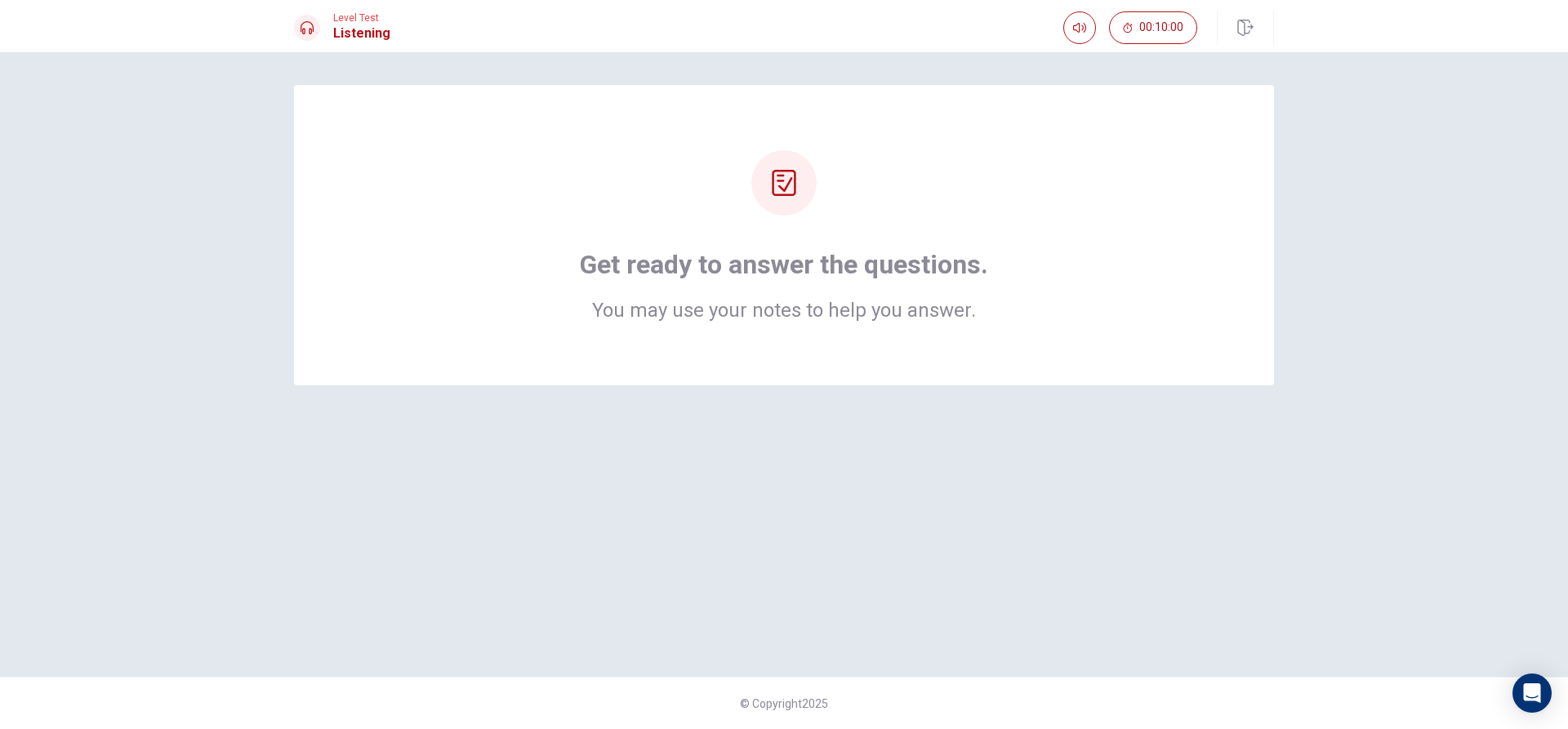
click at [790, 172] on icon at bounding box center [783, 182] width 26 height 26
click at [807, 342] on div "Get ready to answer the questions. You may use your notes to help you answer." at bounding box center [784, 234] width 979 height 300
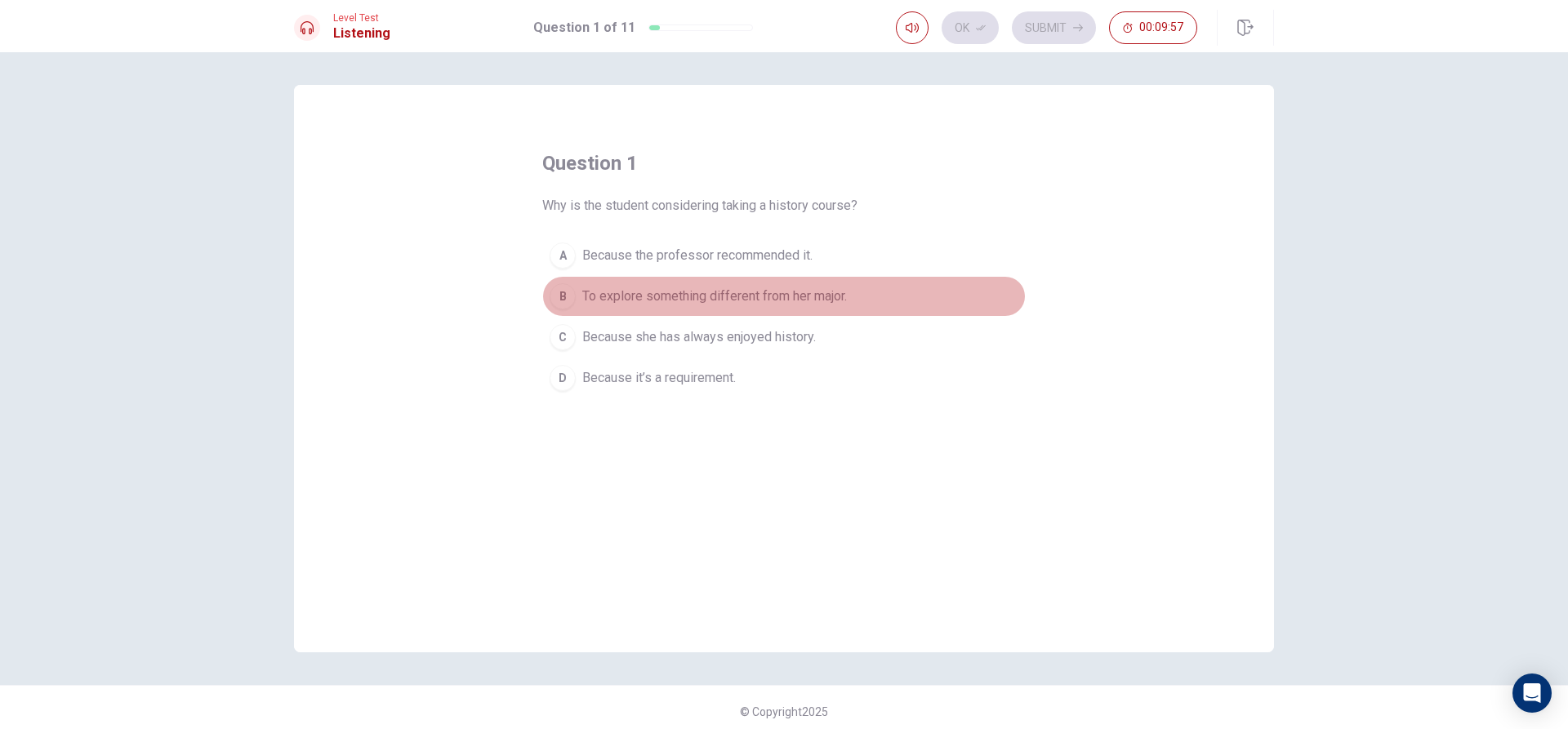
click at [556, 295] on div "B" at bounding box center [562, 296] width 26 height 26
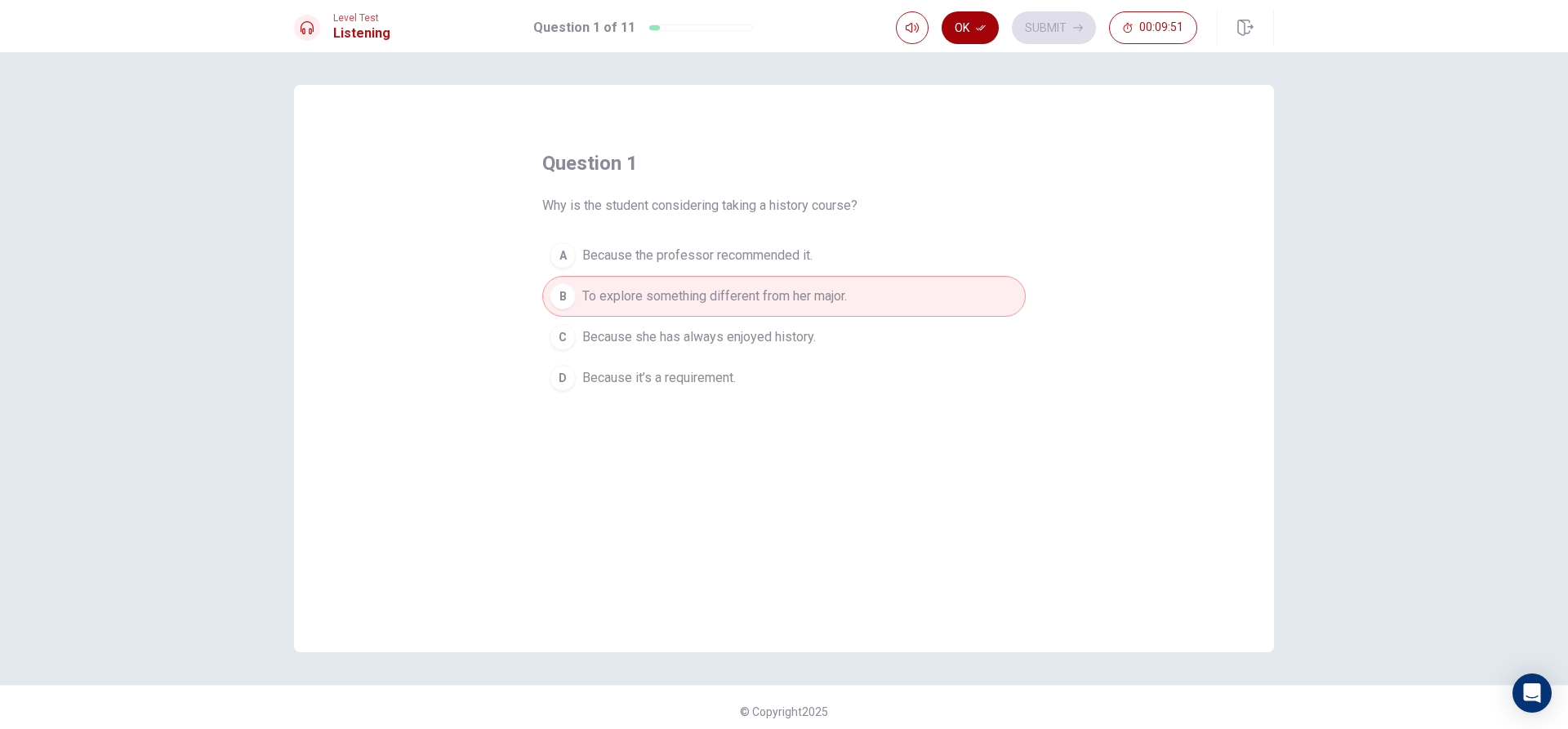
click at [958, 25] on button "Ok" at bounding box center [969, 28] width 57 height 33
click at [1039, 15] on button "Submit" at bounding box center [1054, 28] width 84 height 33
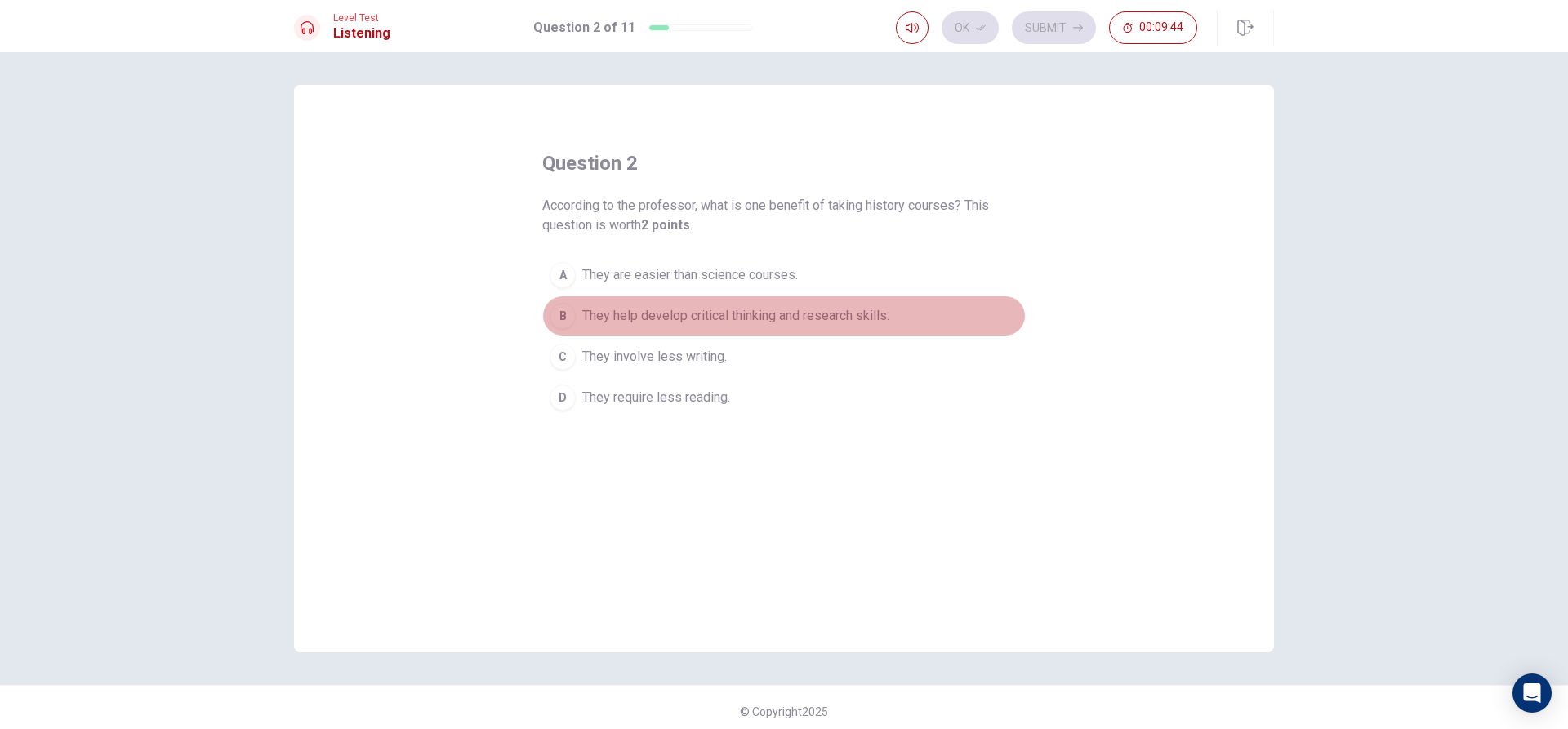
drag, startPoint x: 565, startPoint y: 306, endPoint x: 758, endPoint y: 248, distance: 201.5
click at [569, 306] on button "B They help develop critical thinking and research skills." at bounding box center [784, 315] width 483 height 41
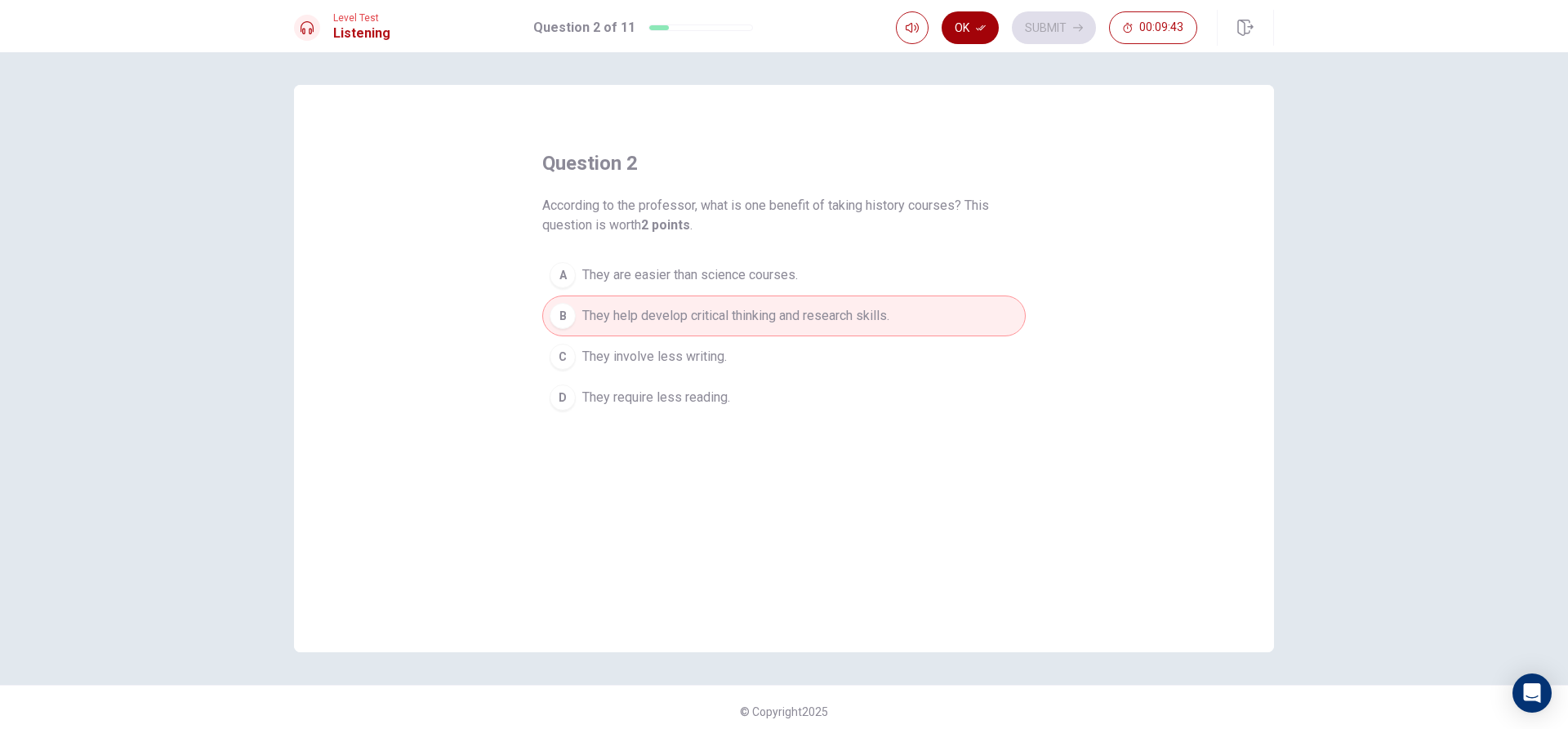
click at [987, 25] on button "Ok" at bounding box center [969, 28] width 57 height 33
click at [1044, 25] on button "Submit" at bounding box center [1054, 28] width 84 height 33
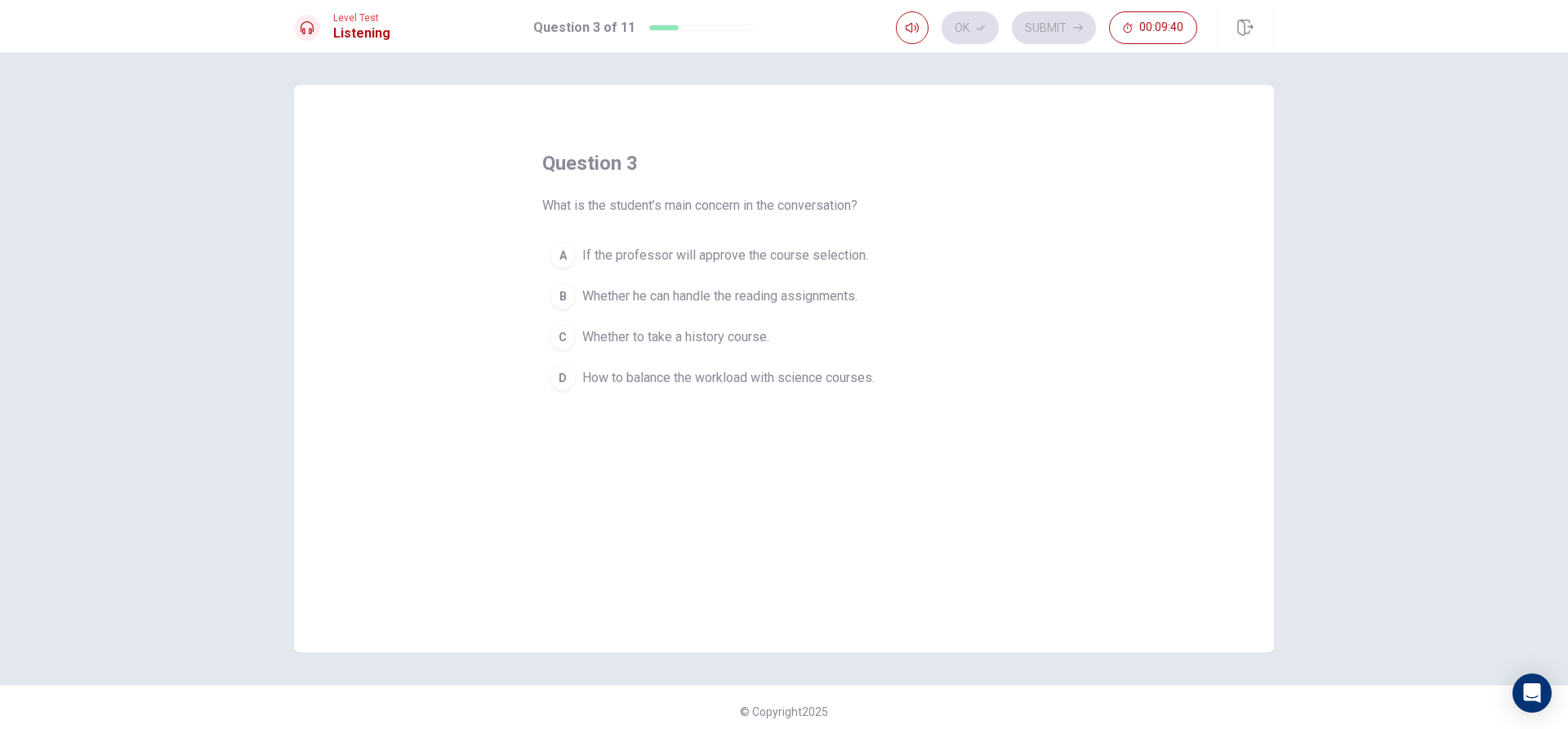
click at [551, 375] on div "D" at bounding box center [562, 378] width 26 height 26
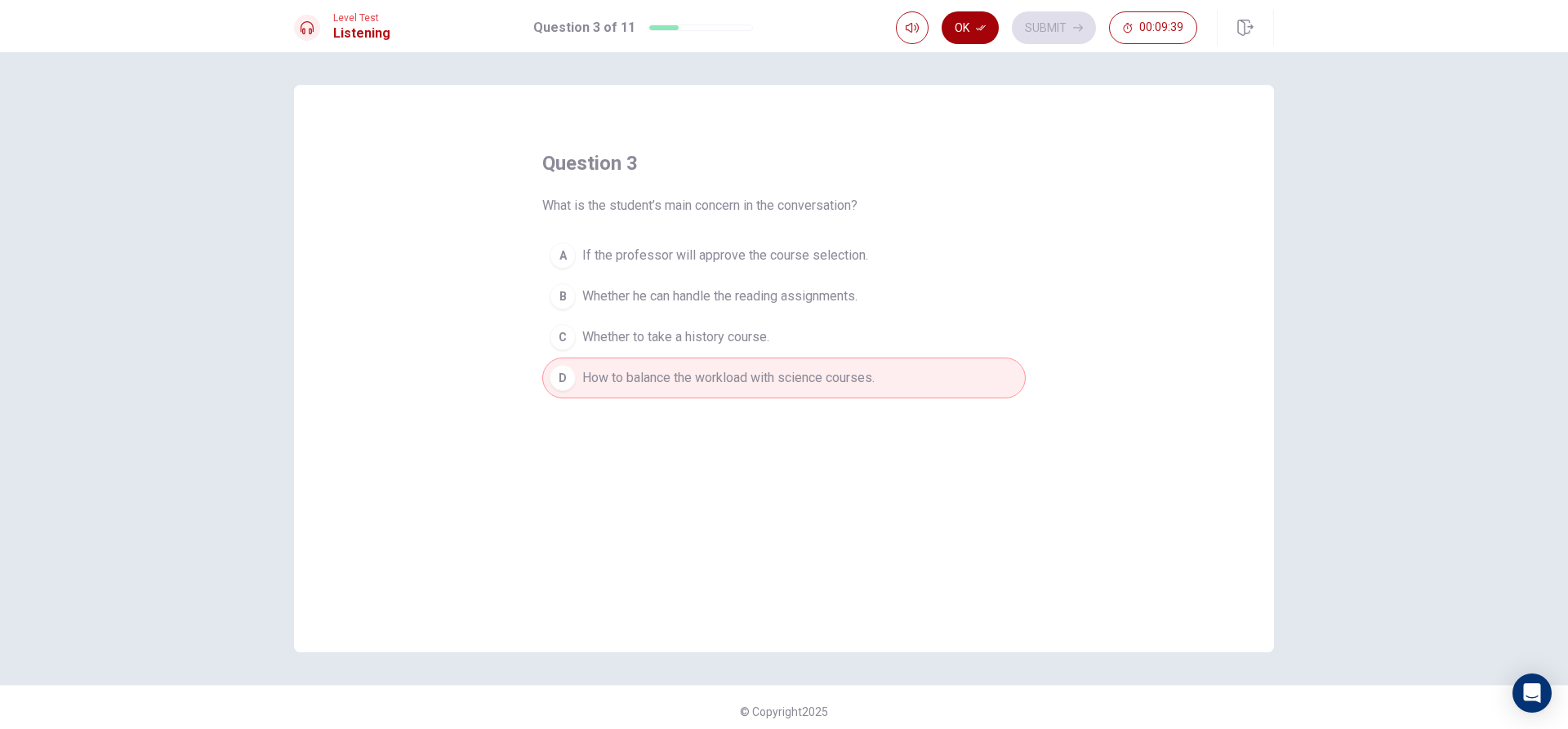
click at [955, 27] on button "Ok" at bounding box center [969, 28] width 57 height 33
click at [1033, 24] on button "Submit" at bounding box center [1054, 28] width 84 height 33
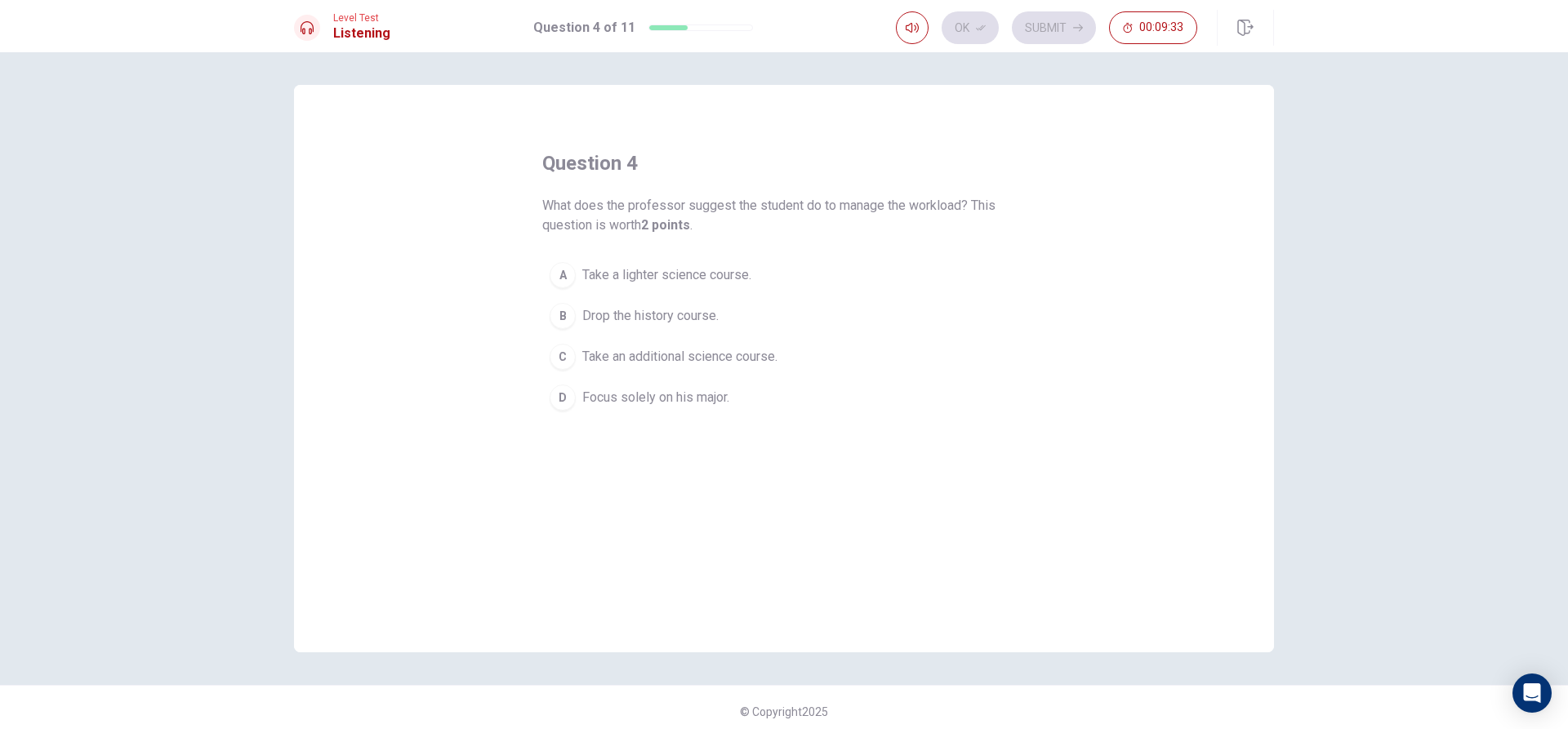
click at [569, 348] on div "C" at bounding box center [562, 356] width 26 height 26
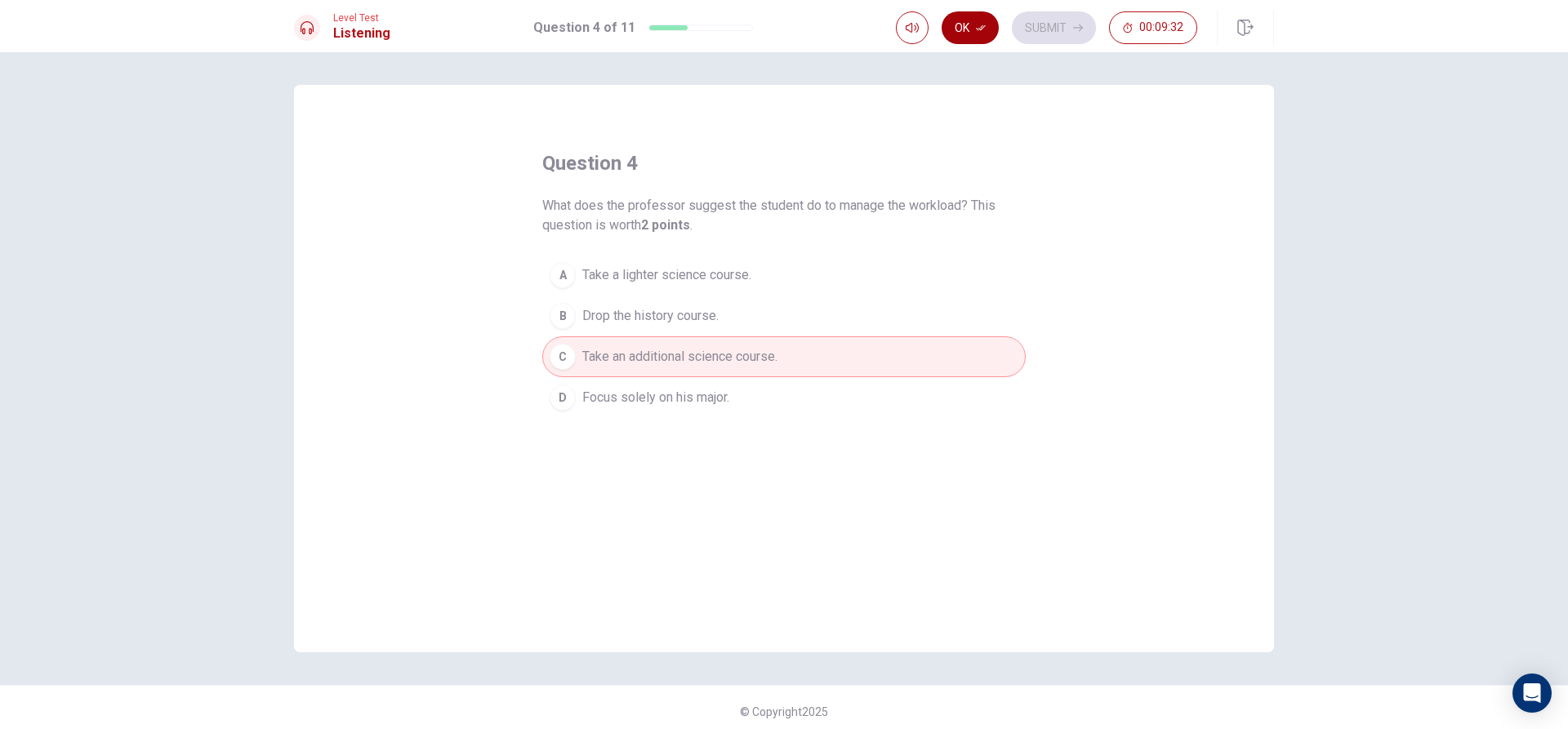
click at [979, 25] on icon "button" at bounding box center [980, 27] width 10 height 10
click at [1068, 30] on button "Submit" at bounding box center [1054, 28] width 84 height 33
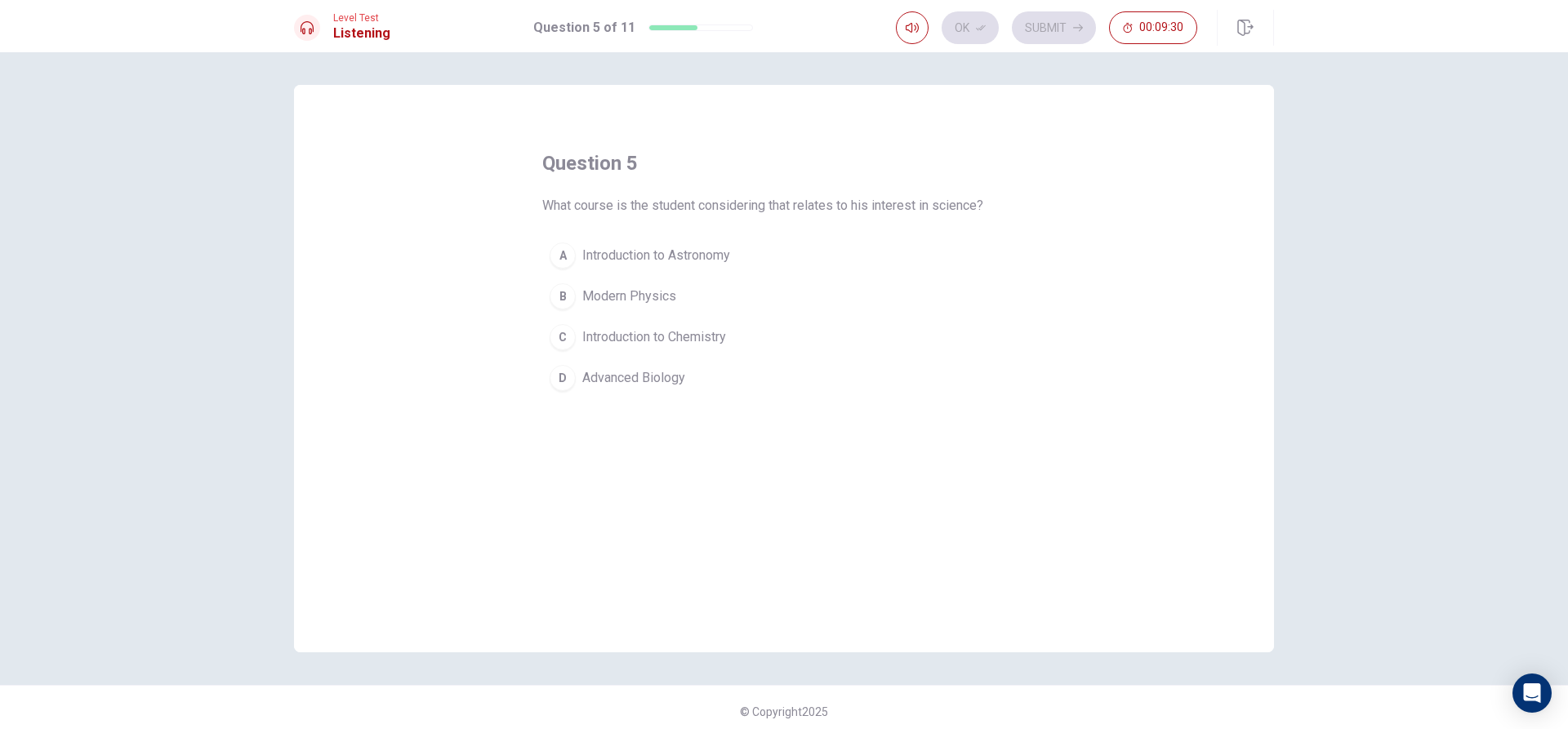
click at [567, 254] on div "A" at bounding box center [562, 255] width 26 height 26
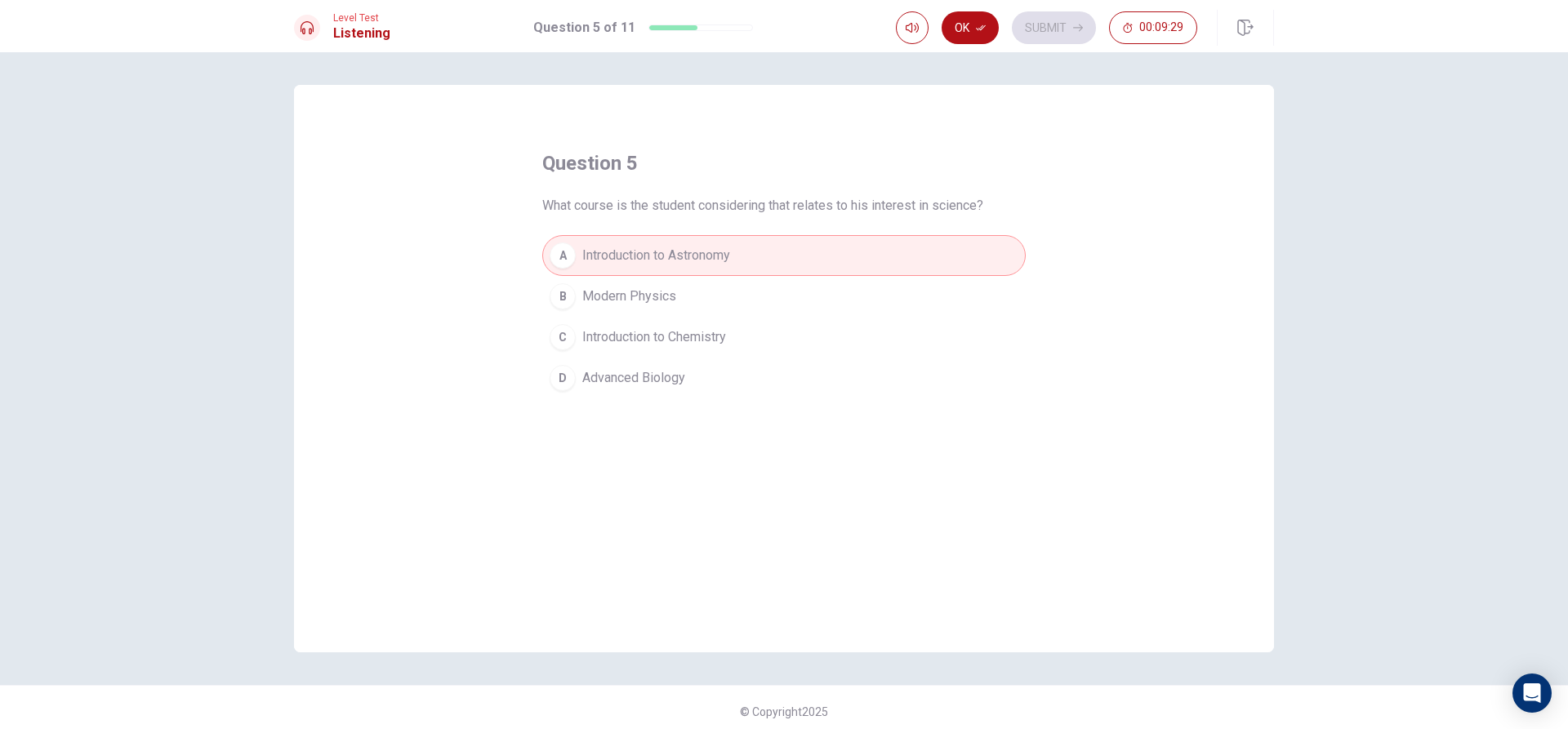
click at [959, 30] on button "Ok" at bounding box center [969, 28] width 57 height 33
click at [1057, 29] on button "Submit" at bounding box center [1054, 28] width 84 height 33
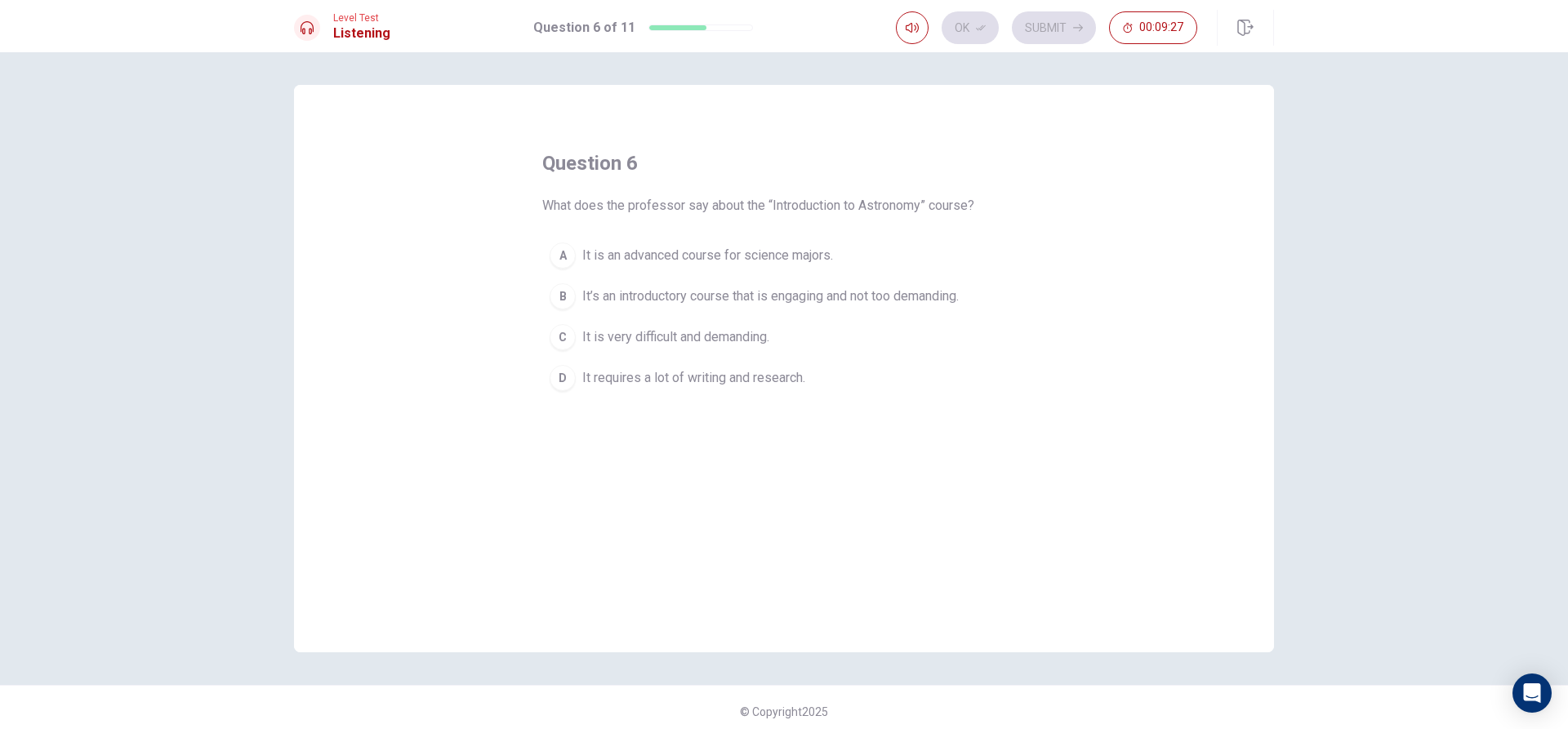
click at [561, 305] on div "B" at bounding box center [562, 296] width 26 height 26
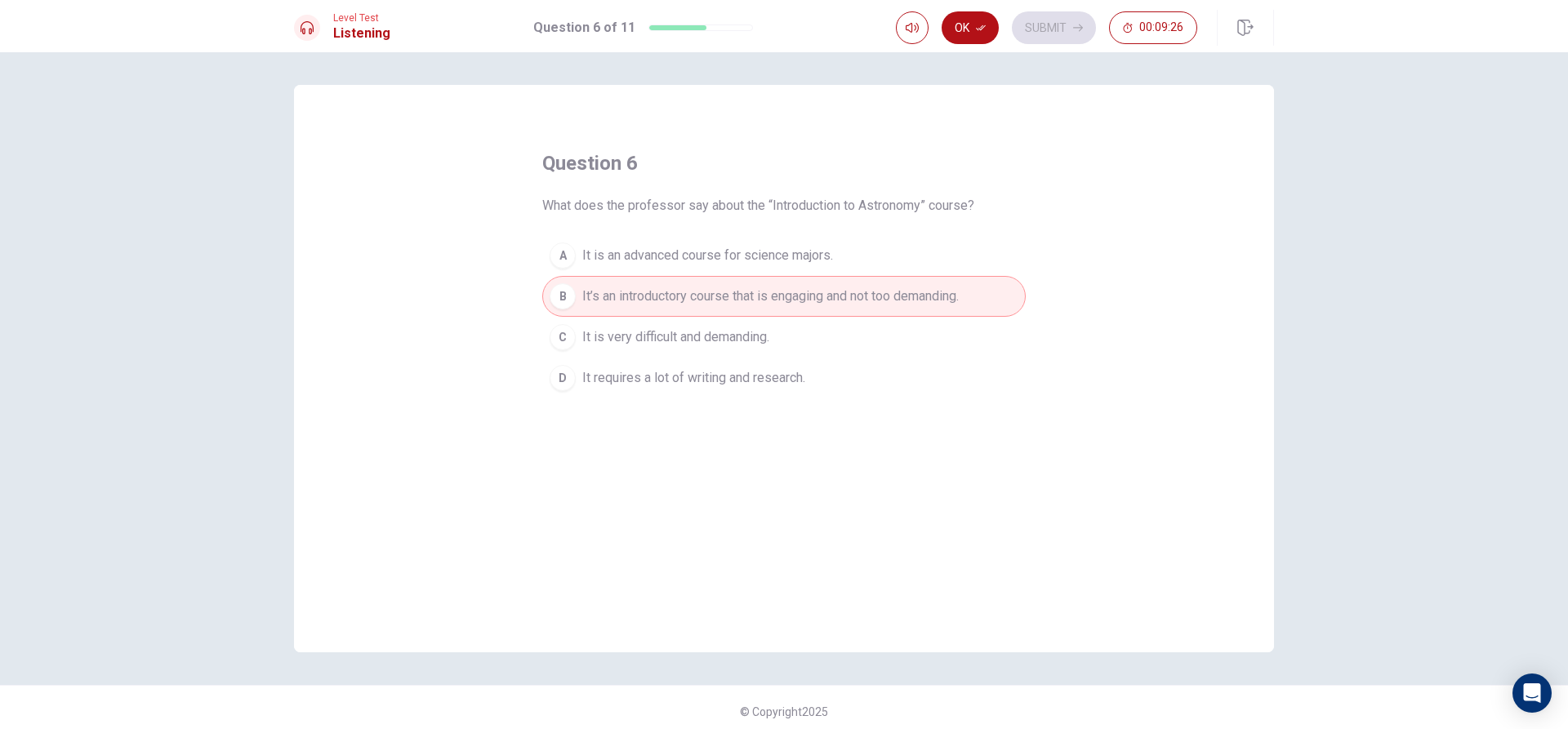
drag, startPoint x: 970, startPoint y: 36, endPoint x: 979, endPoint y: 32, distance: 9.8
click at [970, 36] on button "Ok" at bounding box center [969, 28] width 57 height 33
click at [1057, 8] on div "Level Test Listening Question 6 of 11 Ok Submit 00:09:25" at bounding box center [784, 26] width 1568 height 53
click at [1051, 21] on button "Submit" at bounding box center [1054, 28] width 84 height 33
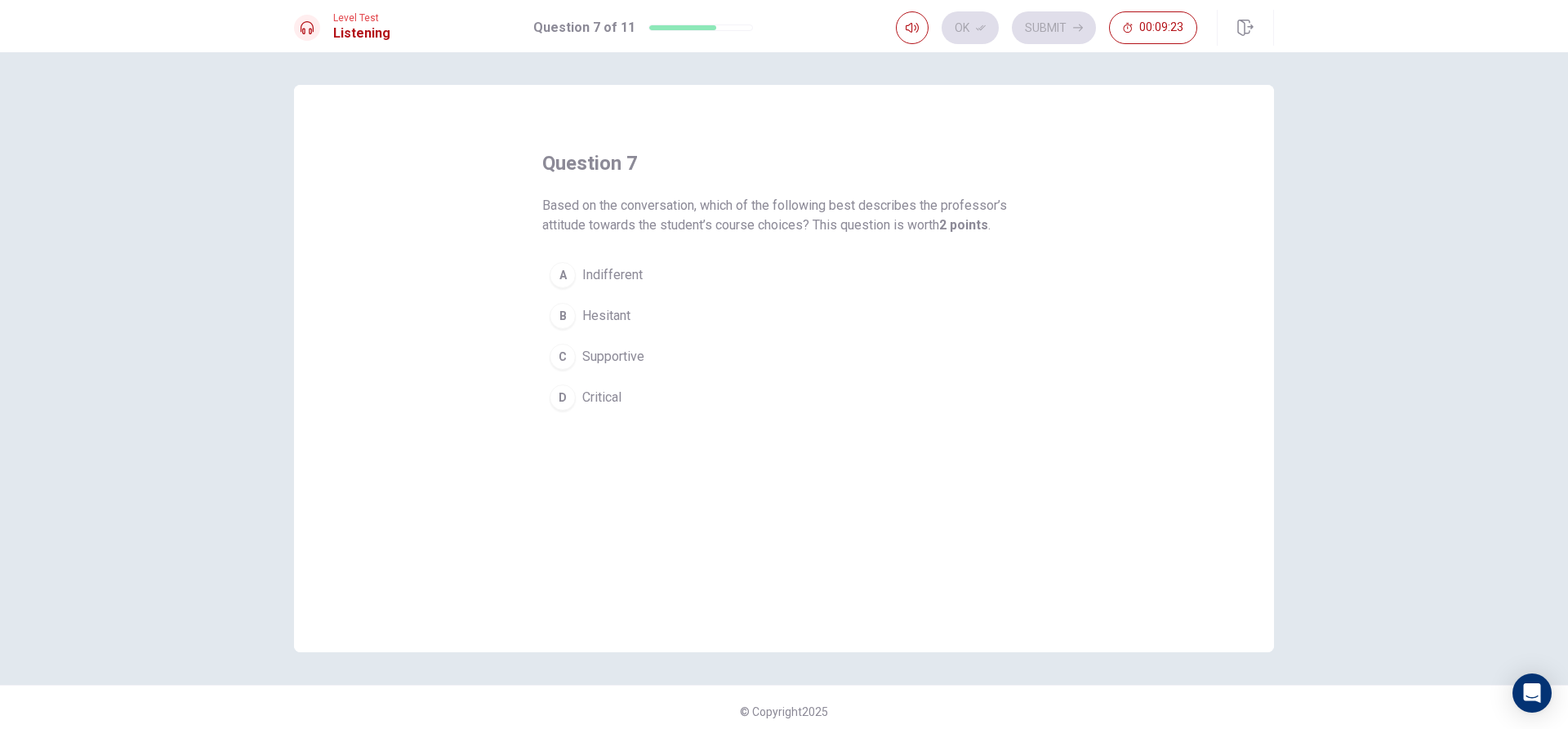
click at [604, 271] on span "Indifferent" at bounding box center [612, 275] width 61 height 20
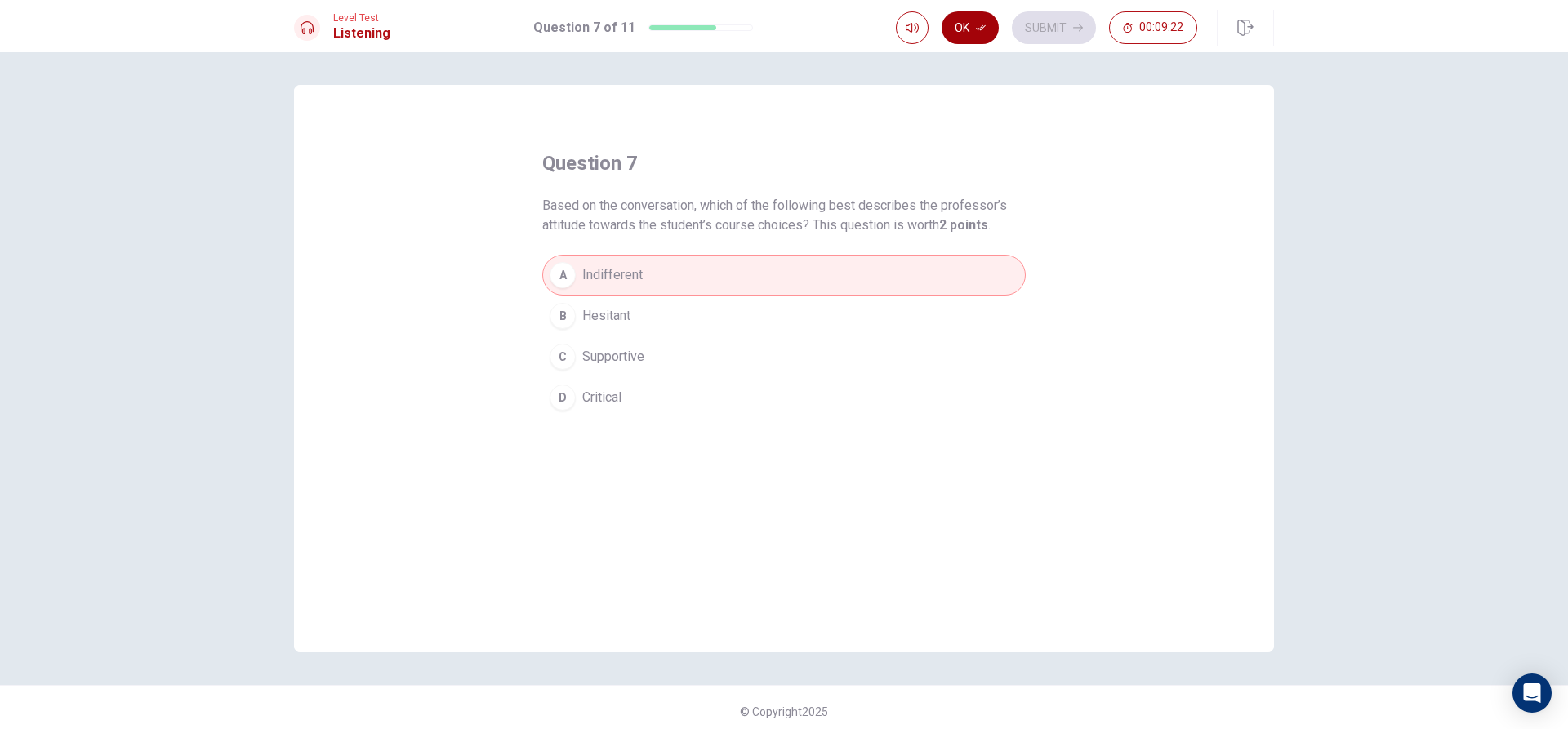
click at [973, 33] on button "Ok" at bounding box center [969, 28] width 57 height 33
click at [1027, 20] on button "Submit" at bounding box center [1054, 28] width 84 height 33
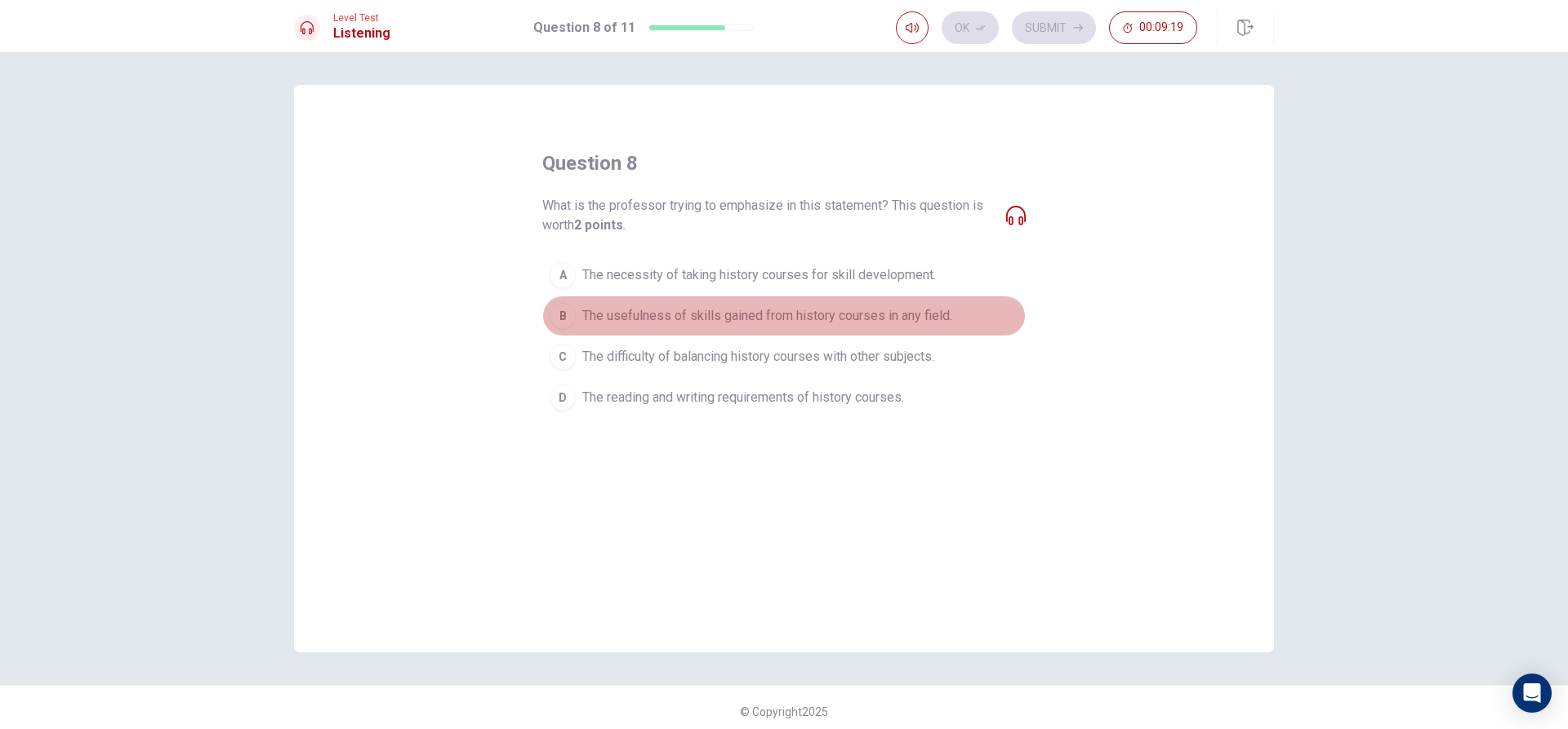
click at [559, 320] on div "B" at bounding box center [562, 315] width 26 height 26
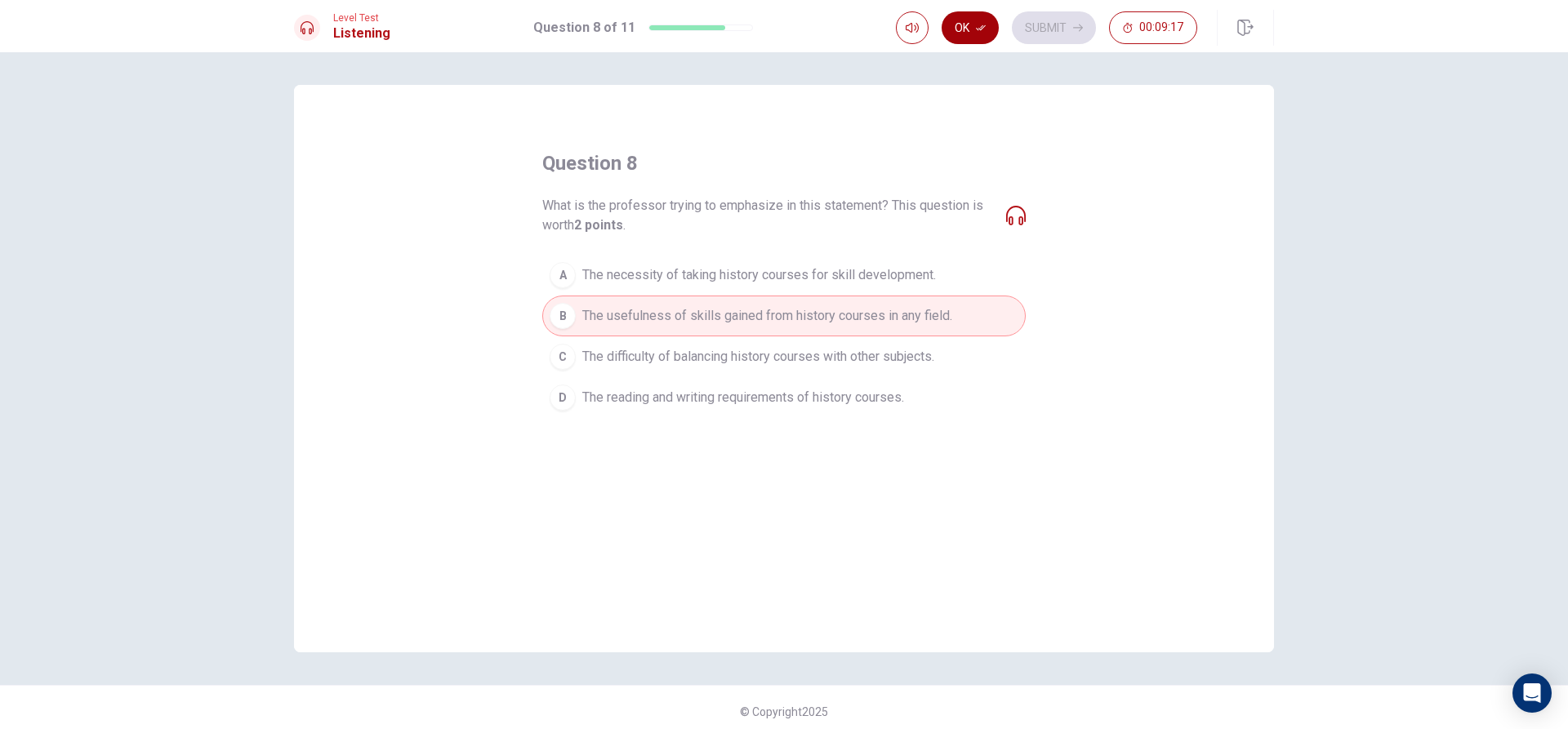
click at [979, 26] on icon "button" at bounding box center [980, 27] width 10 height 10
click at [1063, 28] on button "Submit" at bounding box center [1054, 28] width 84 height 33
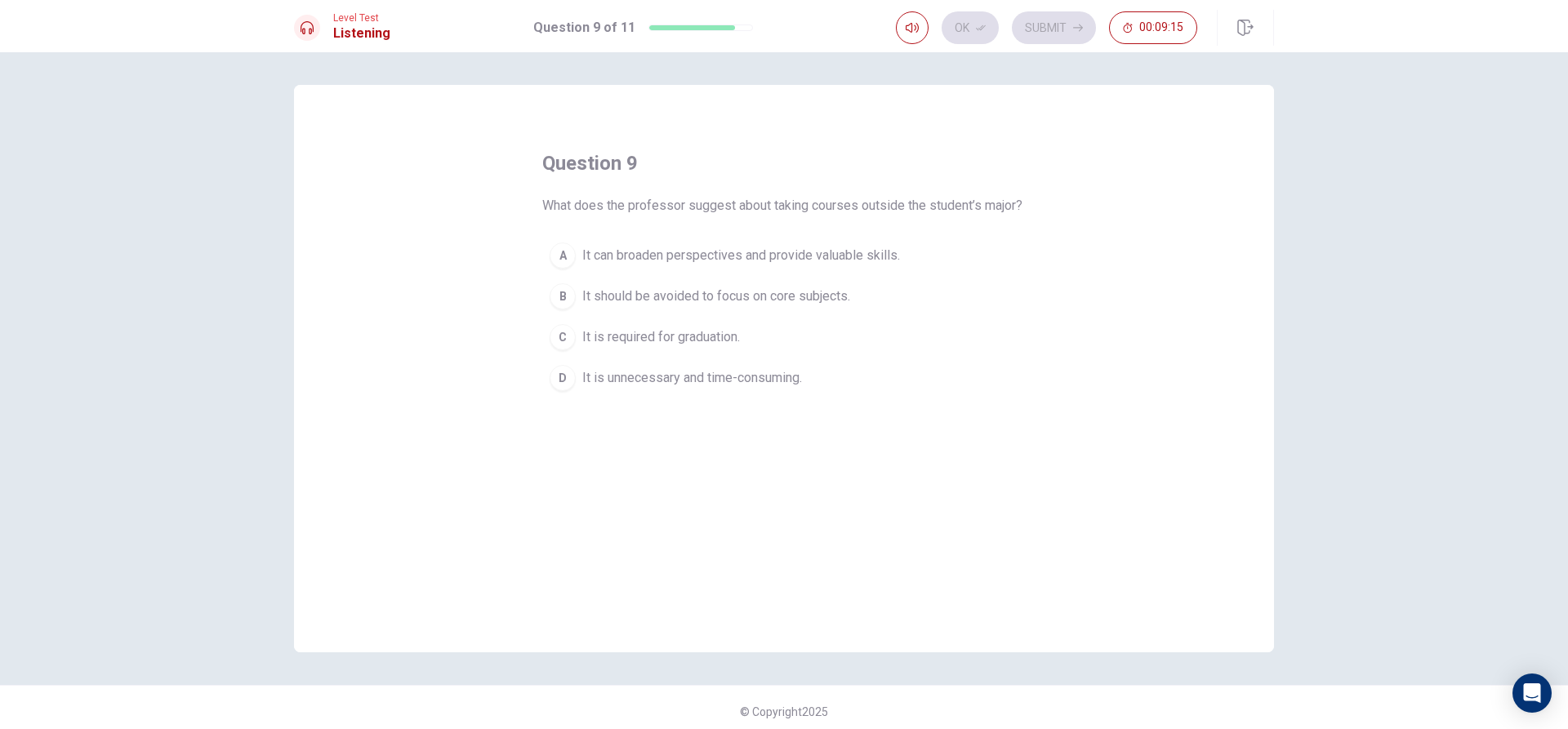
click at [570, 269] on div "A" at bounding box center [562, 255] width 26 height 26
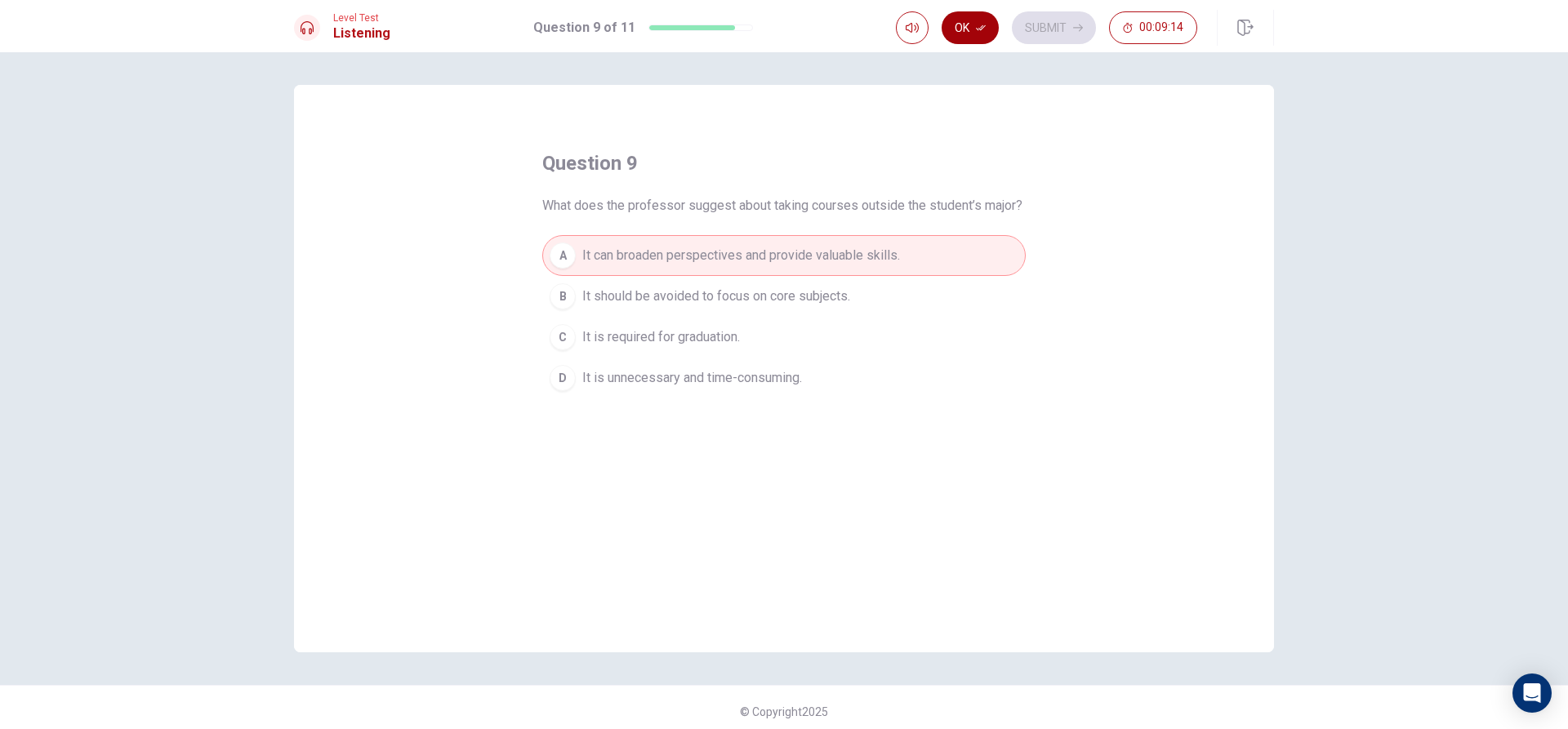
click at [981, 27] on icon "button" at bounding box center [980, 28] width 10 height 5
click at [1027, 28] on button "Submit" at bounding box center [1054, 28] width 84 height 33
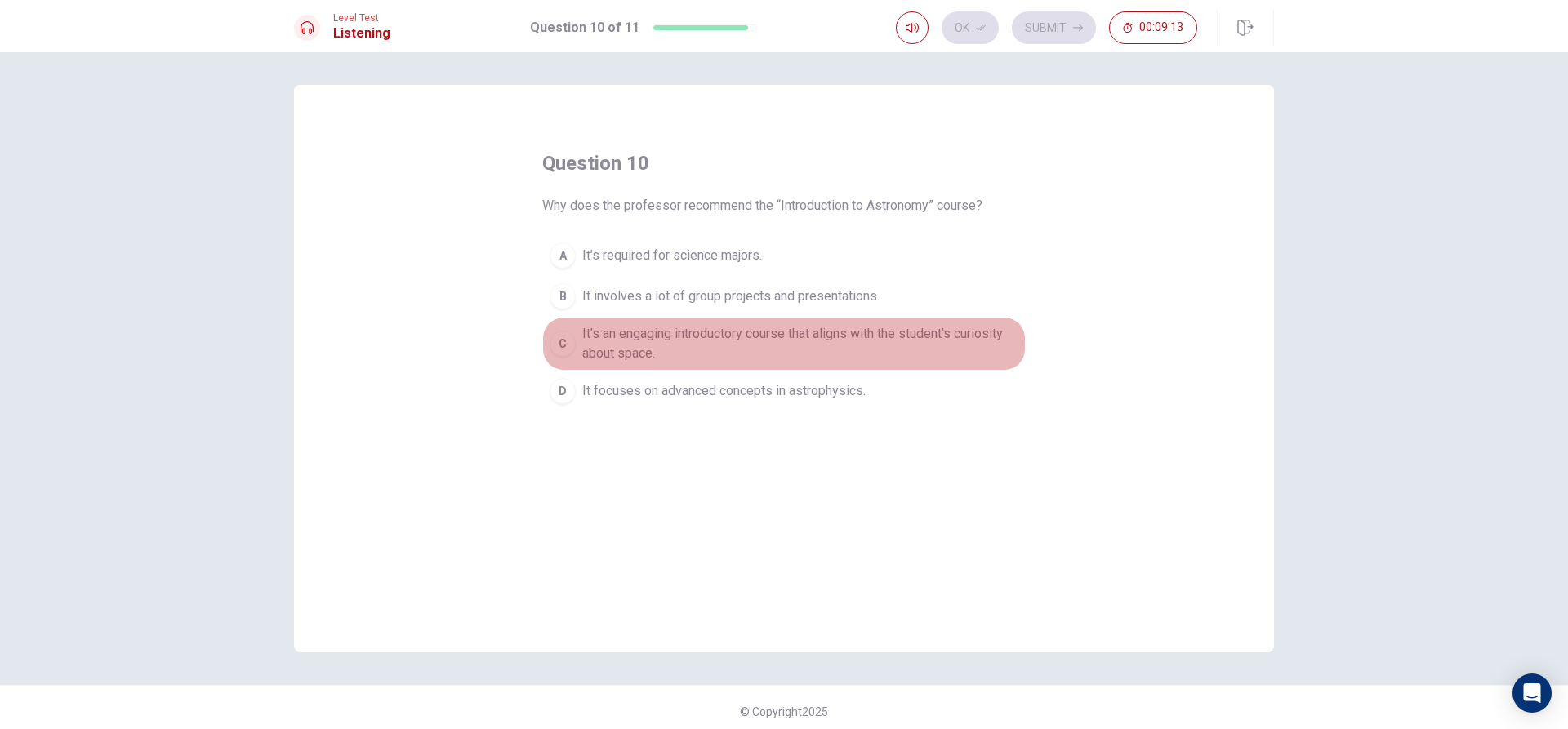
click at [584, 337] on span "It’s an engaging introductory course that aligns with the student’s curiosity a…" at bounding box center [800, 343] width 436 height 39
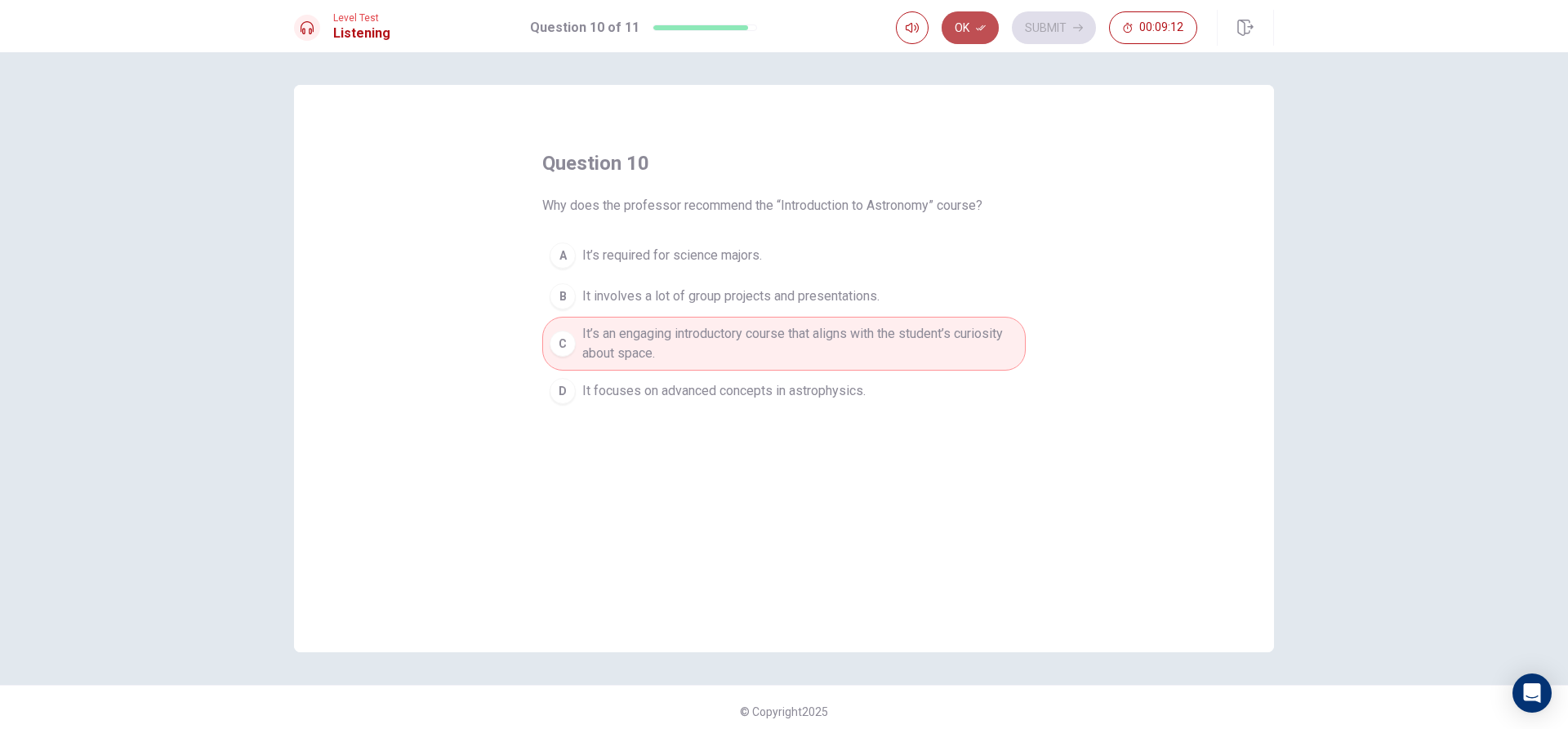
click at [955, 17] on button "Ok" at bounding box center [969, 28] width 57 height 33
click at [1031, 27] on button "Submit" at bounding box center [1054, 28] width 84 height 33
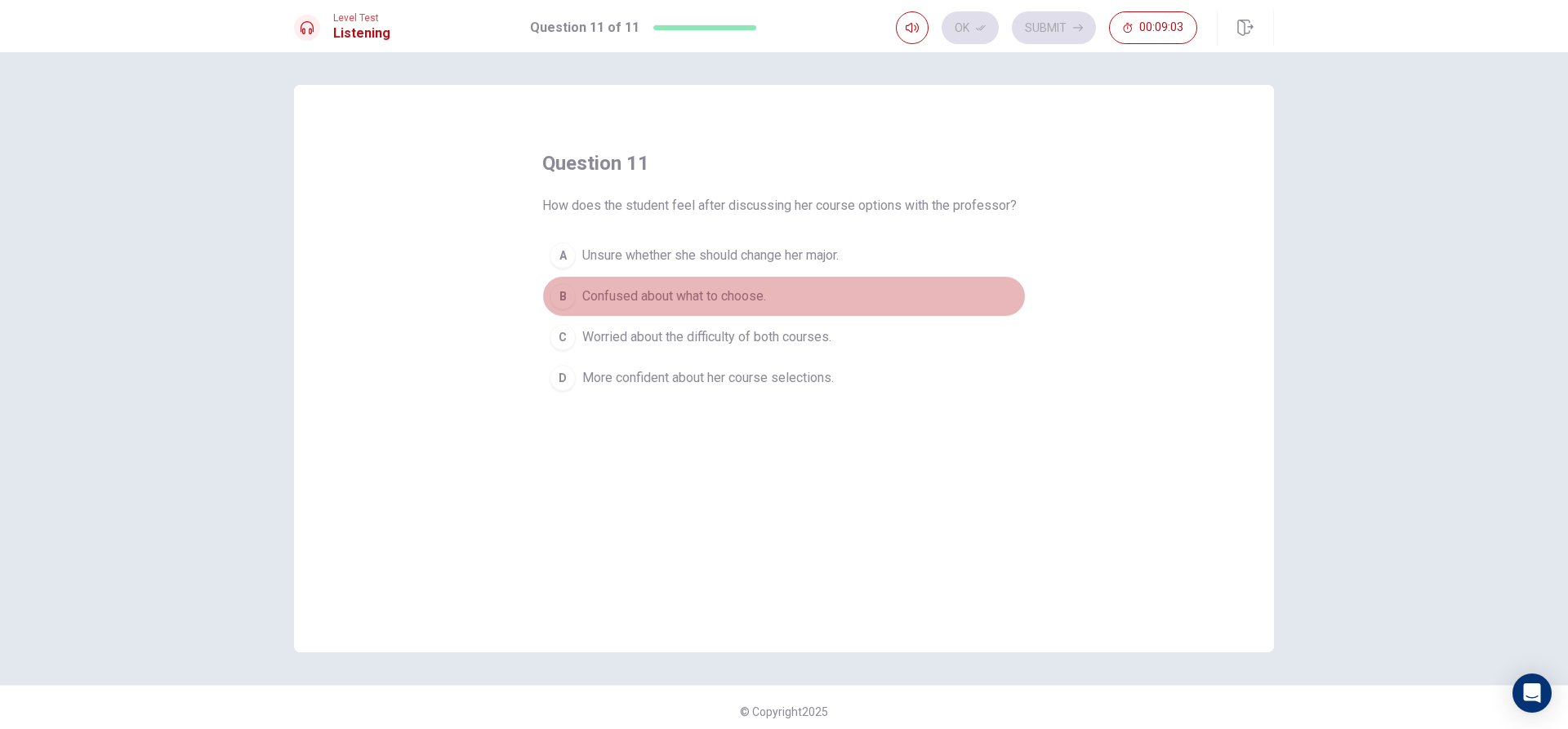
click at [554, 295] on div "B" at bounding box center [562, 296] width 26 height 26
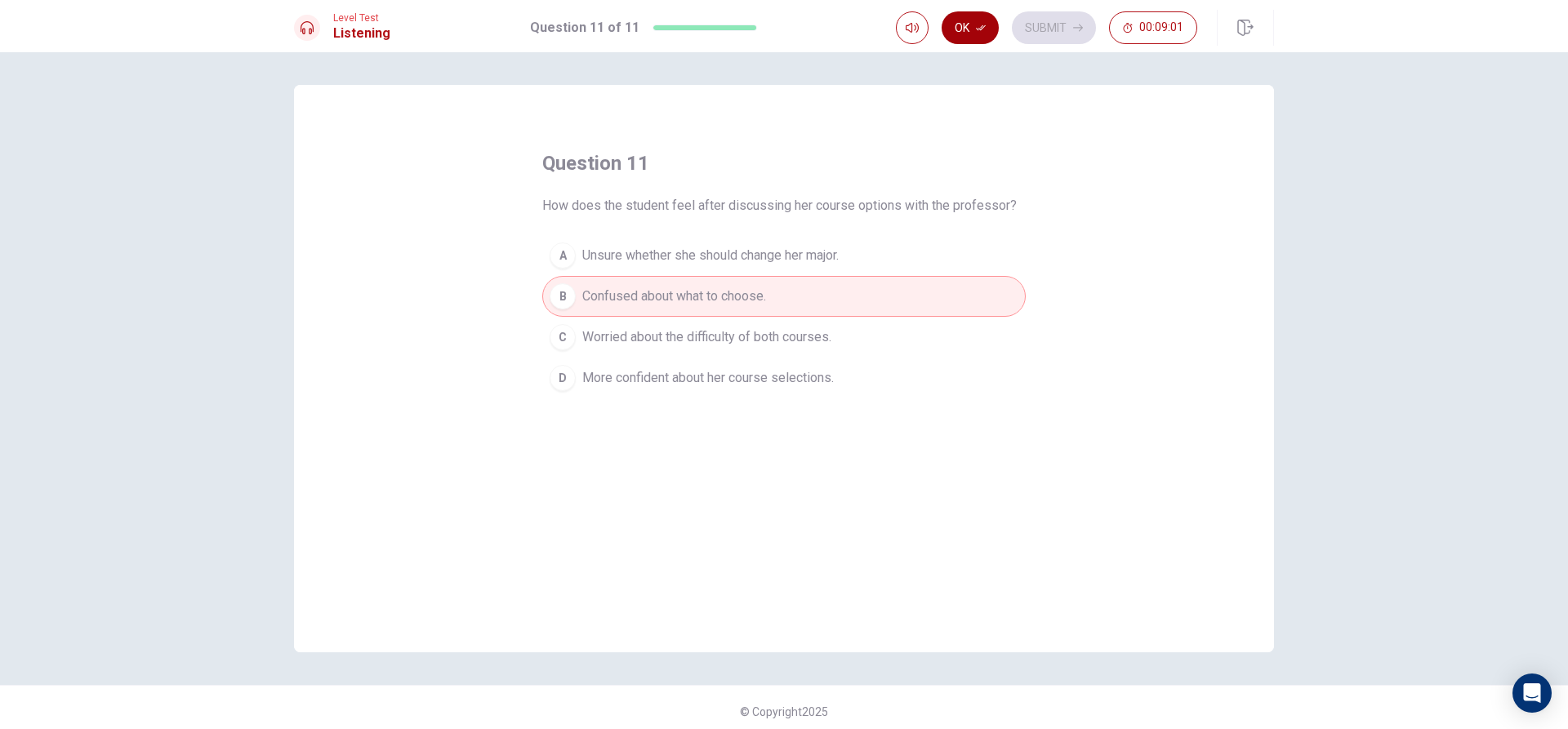
click at [965, 22] on button "Ok" at bounding box center [969, 28] width 57 height 33
click at [1036, 20] on button "Submit" at bounding box center [1054, 28] width 84 height 33
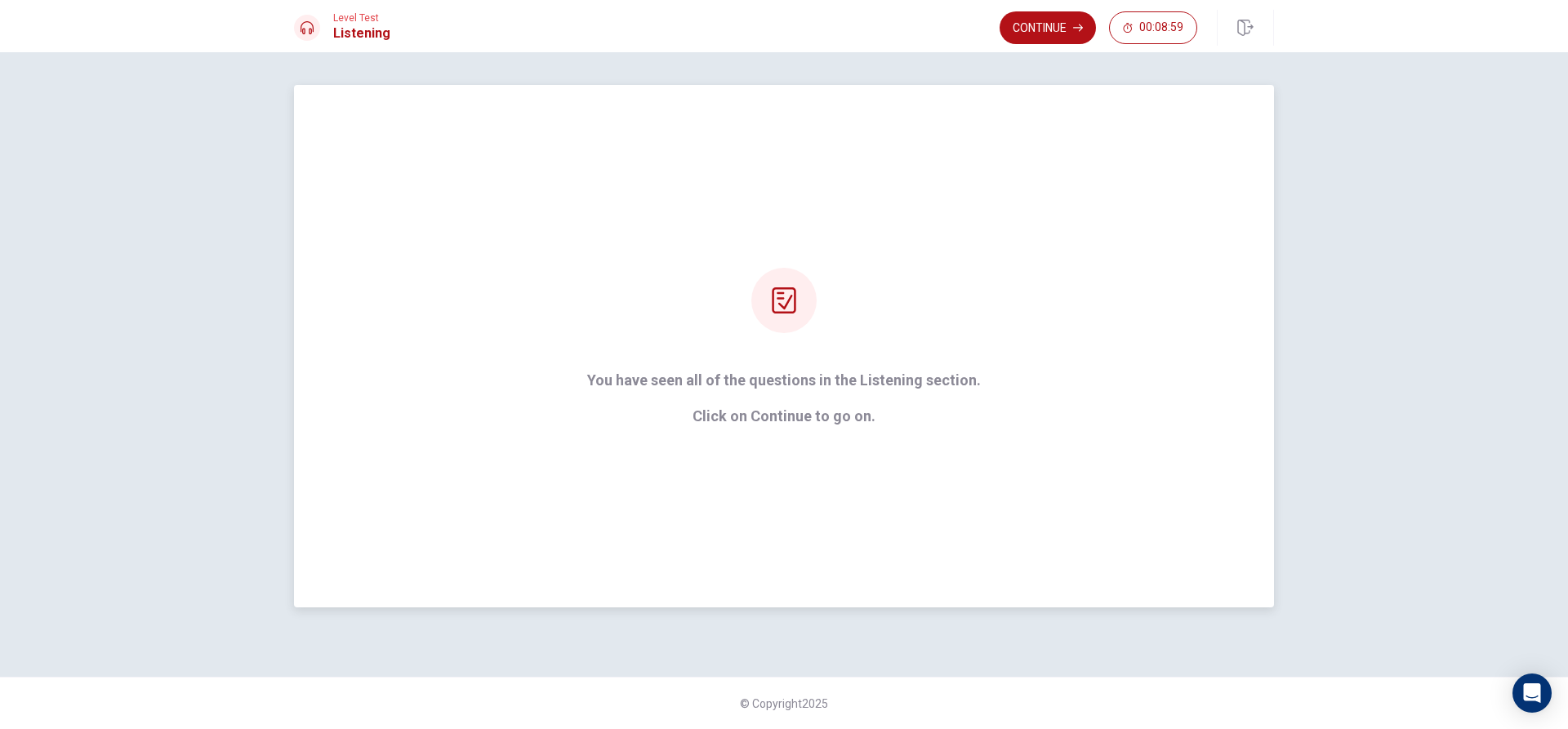
click at [787, 272] on div at bounding box center [784, 300] width 65 height 65
click at [1026, 25] on button "Continue" at bounding box center [1047, 28] width 96 height 33
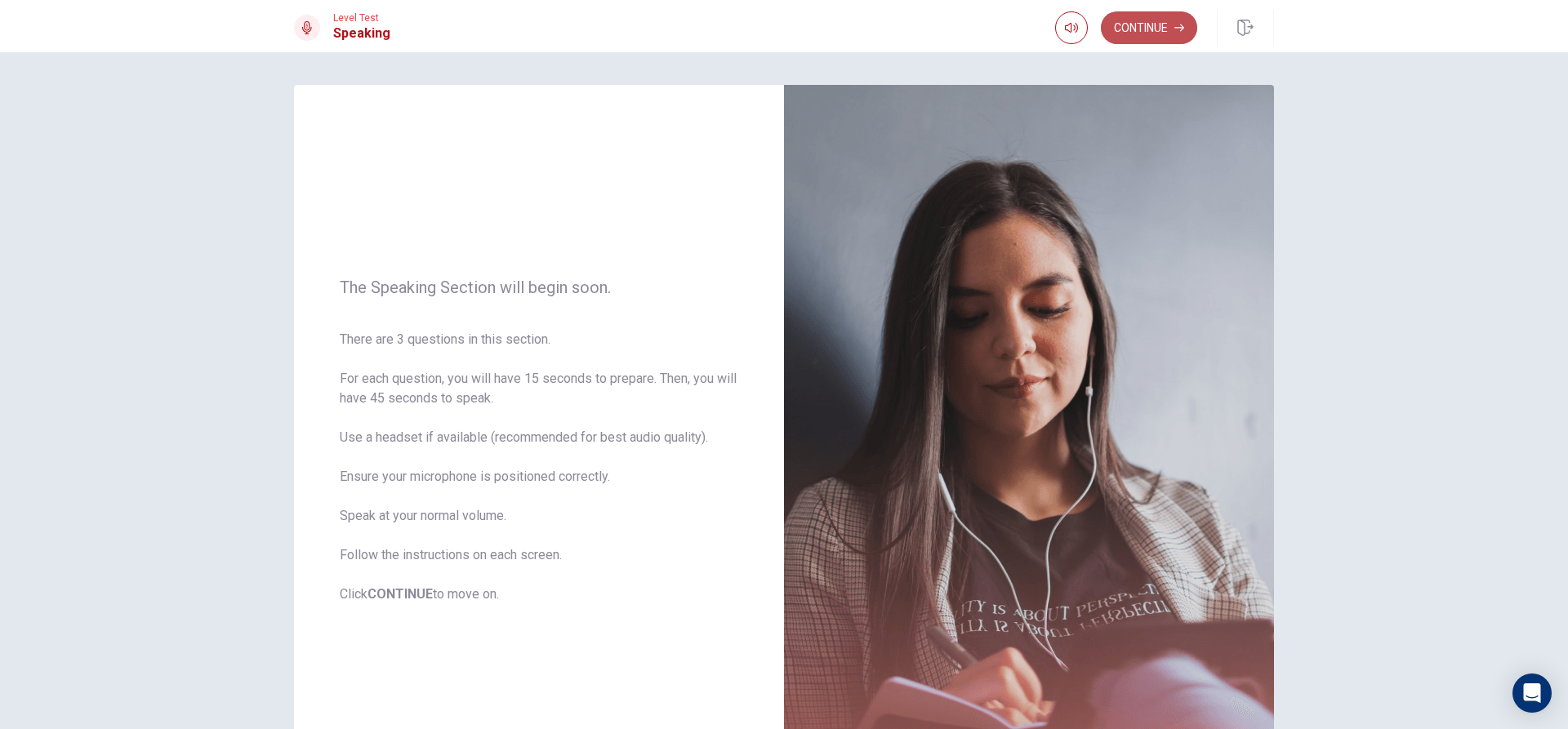
click at [1148, 24] on button "Continue" at bounding box center [1148, 28] width 96 height 33
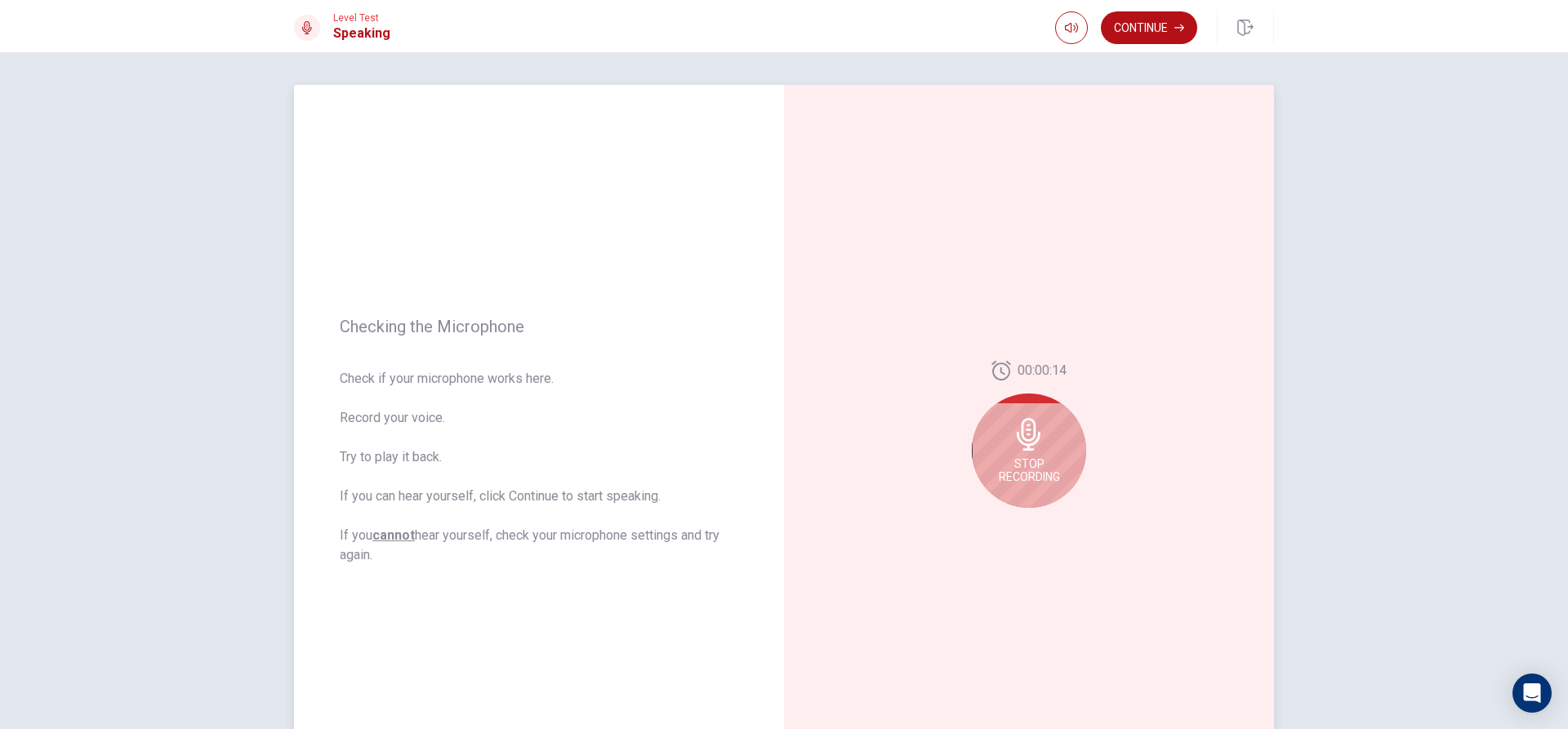
click at [1007, 467] on span "Stop Recording" at bounding box center [1028, 469] width 61 height 26
click at [1036, 521] on button "Play Audio" at bounding box center [1047, 520] width 23 height 23
click at [1042, 513] on button "Play Audio" at bounding box center [1047, 520] width 23 height 23
click at [1043, 519] on icon "Play Audio" at bounding box center [1047, 520] width 7 height 10
click at [1017, 436] on icon at bounding box center [1027, 439] width 24 height 33
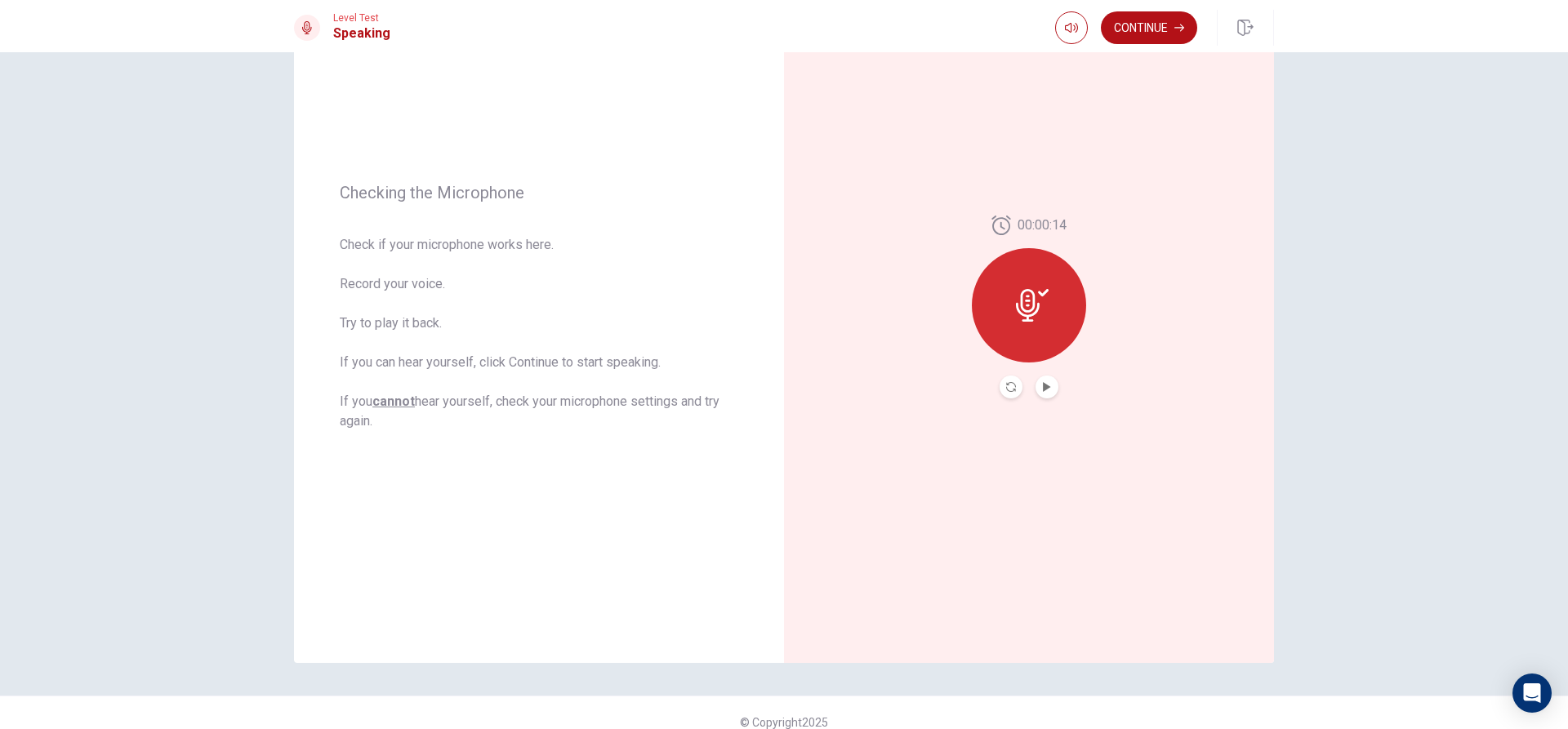
scroll to position [153, 0]
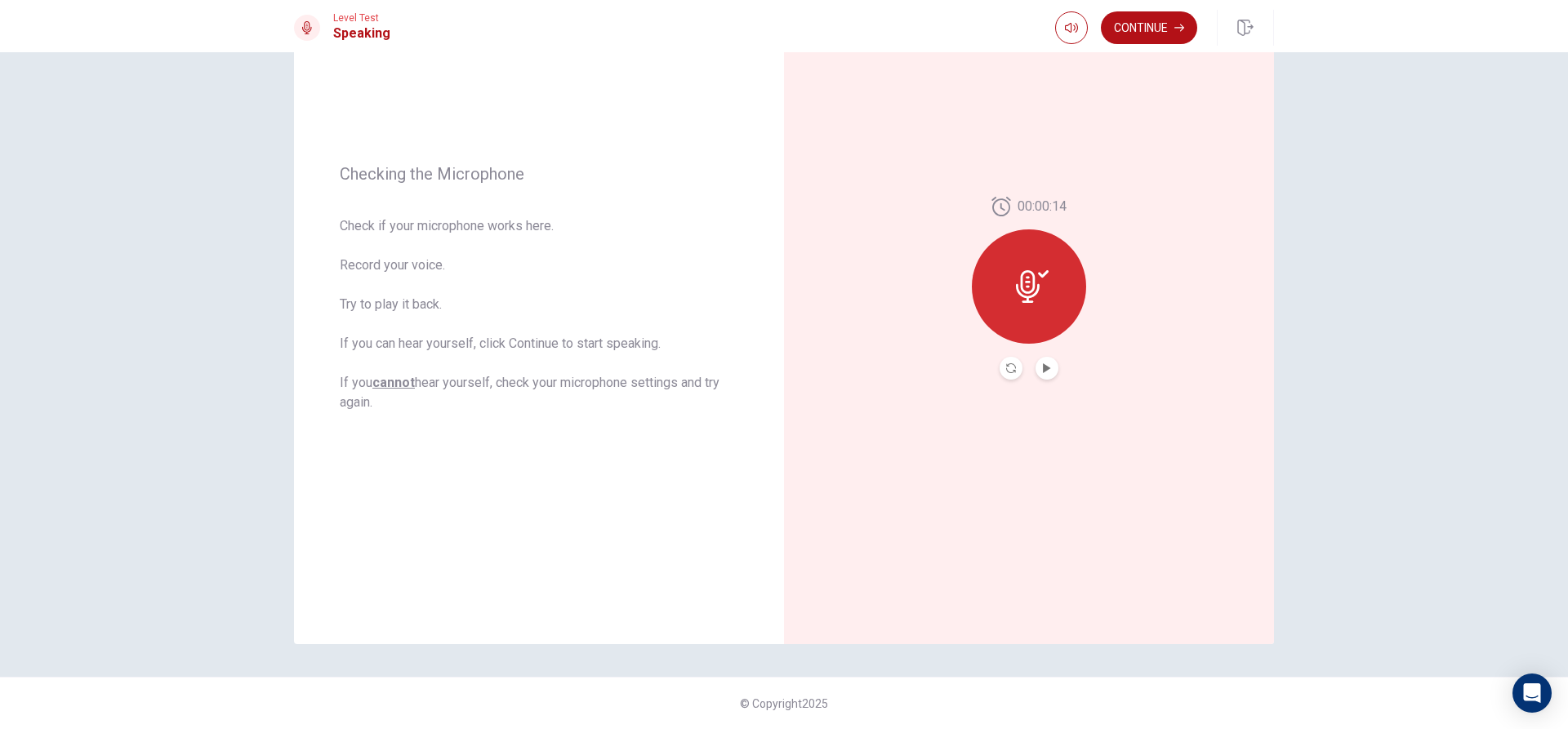
click at [1036, 360] on button "Play Audio" at bounding box center [1047, 368] width 23 height 23
click at [1030, 302] on icon at bounding box center [1032, 286] width 33 height 33
click at [1043, 274] on icon at bounding box center [1032, 286] width 33 height 33
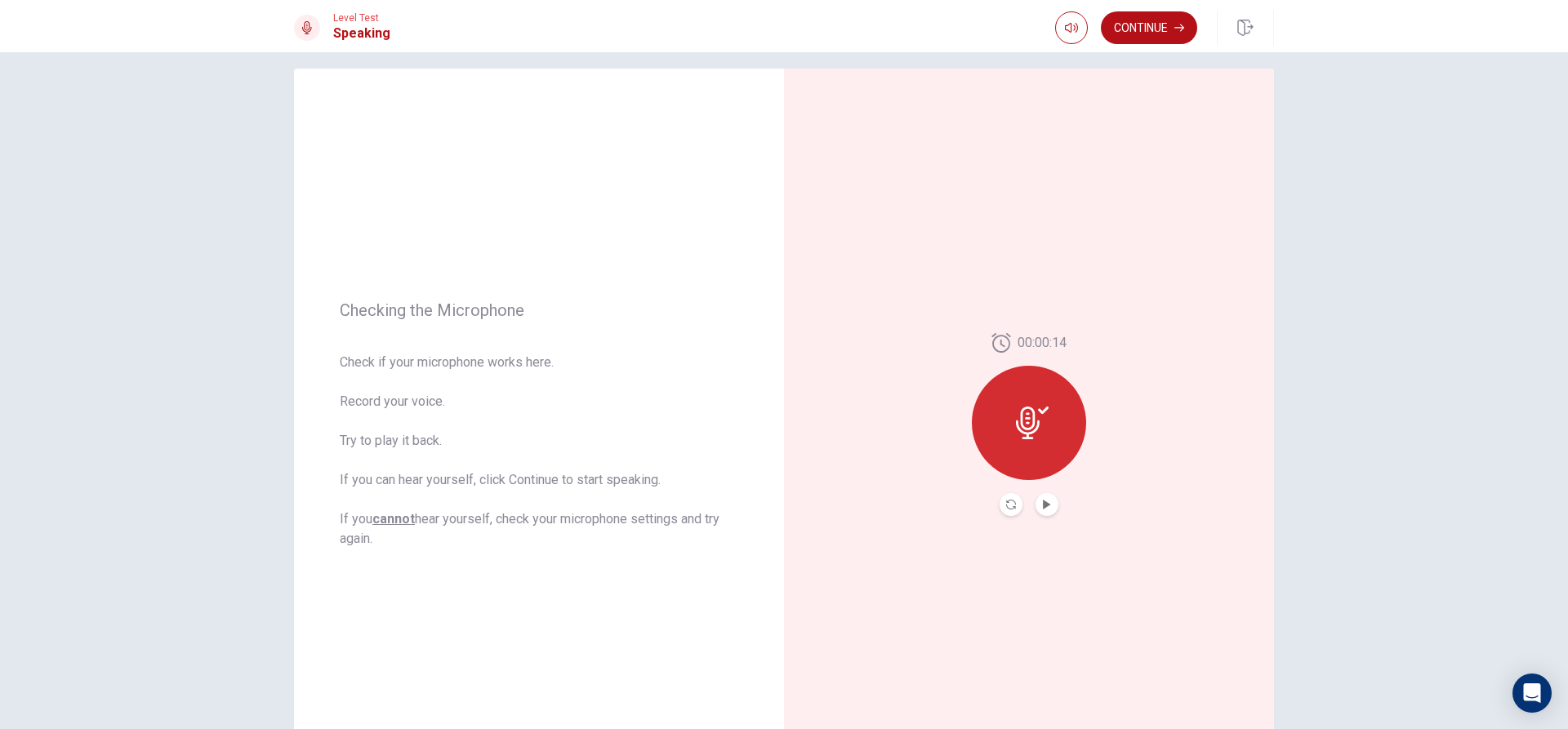
scroll to position [0, 0]
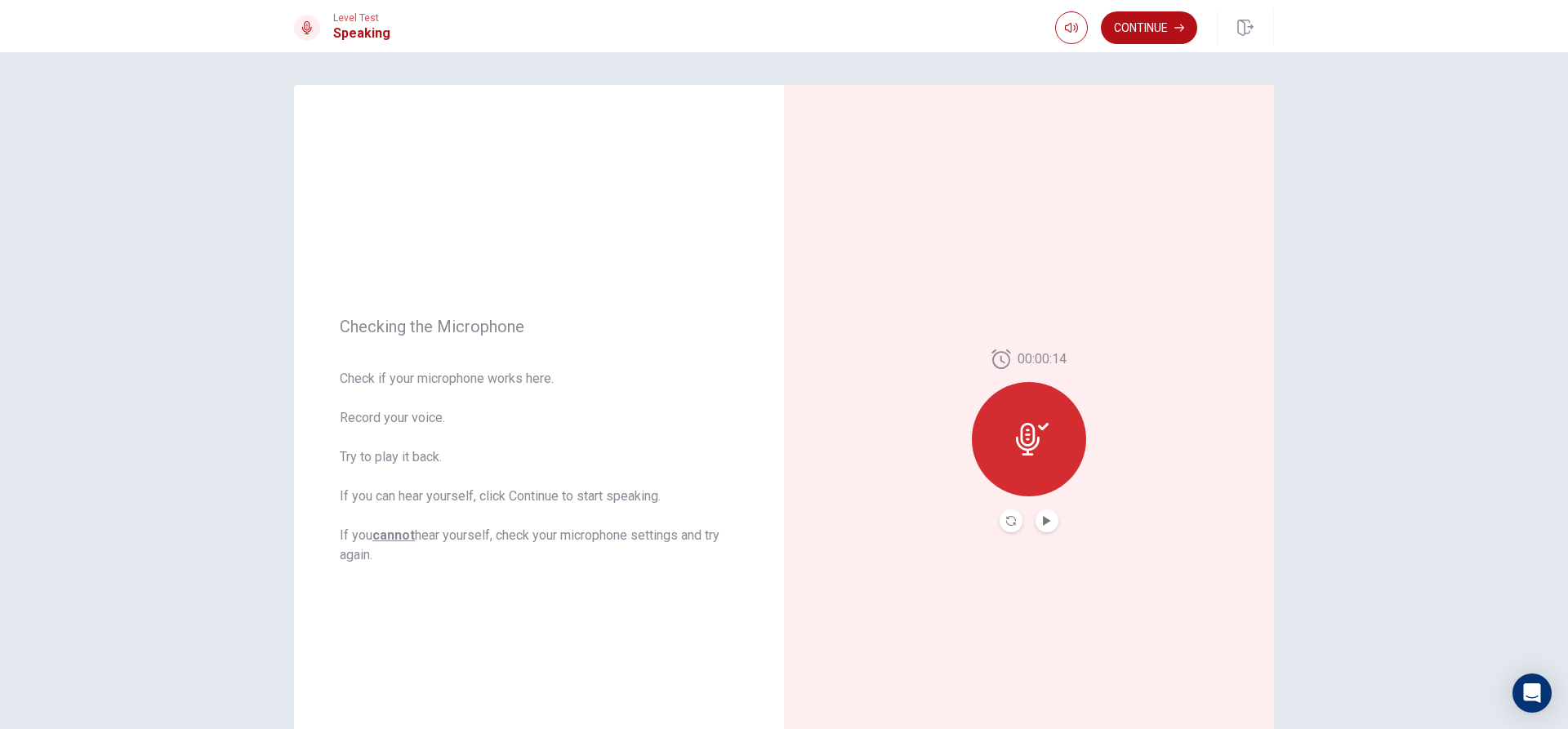
click at [1146, 34] on button "Continue" at bounding box center [1148, 28] width 96 height 33
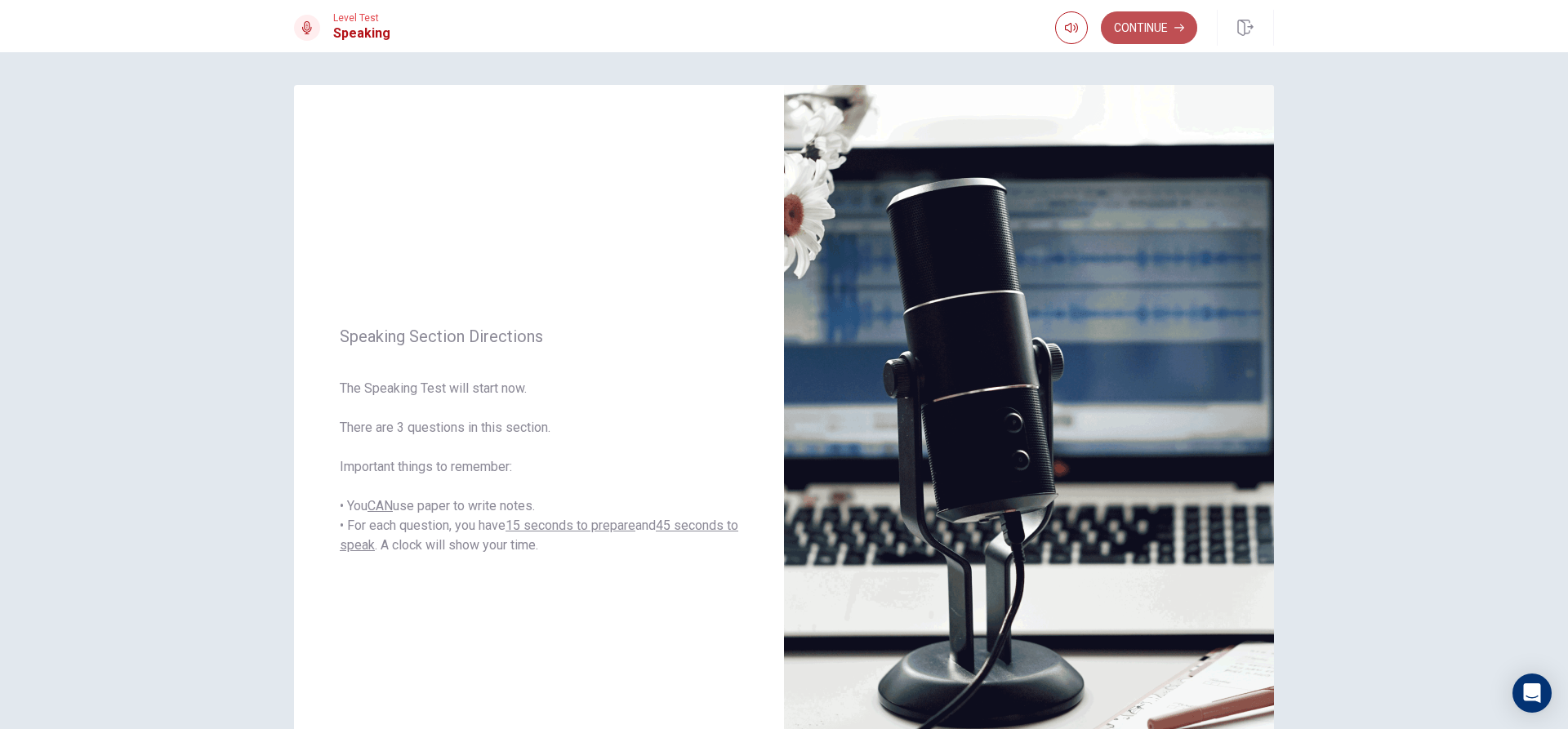
click at [1165, 21] on button "Continue" at bounding box center [1148, 28] width 96 height 33
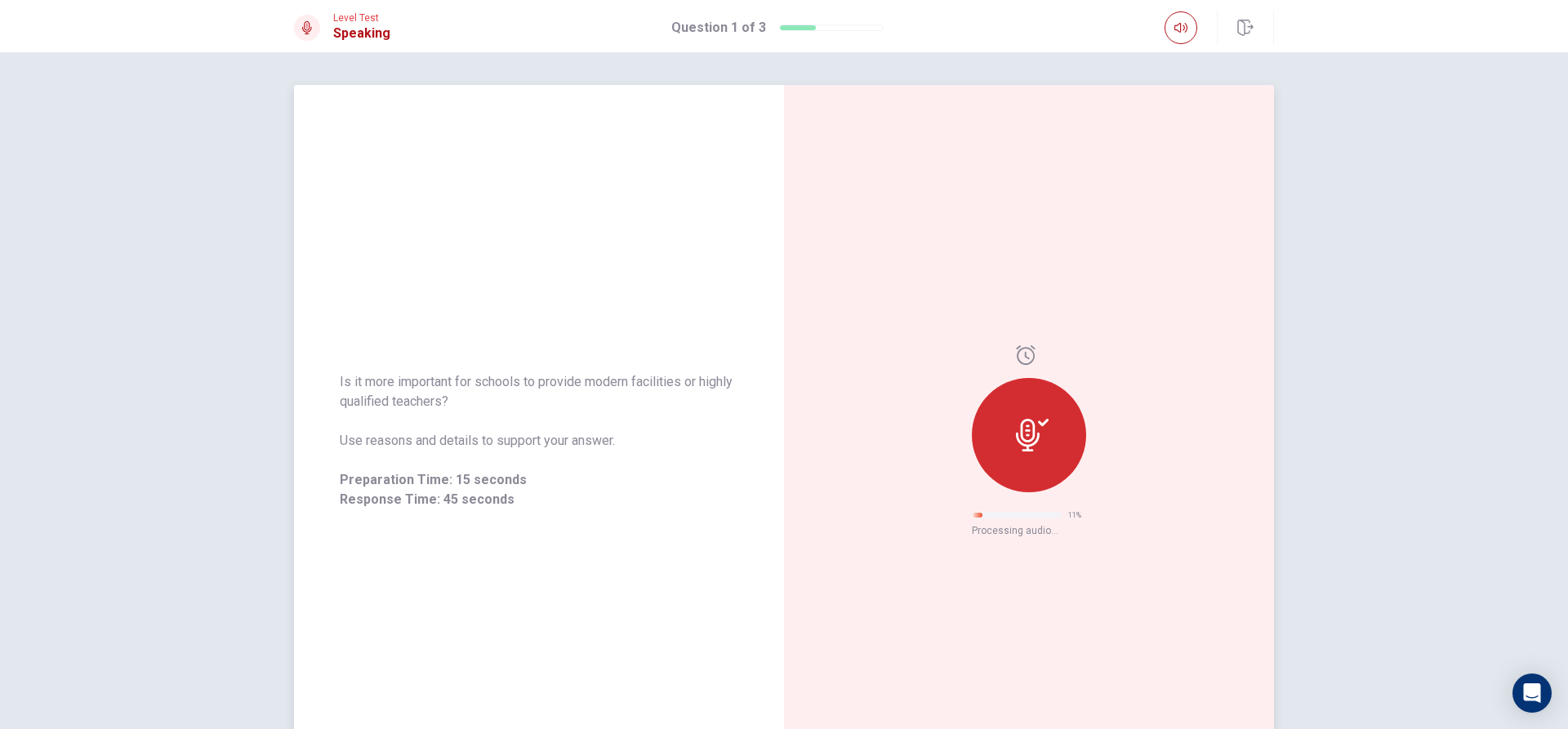
click at [1061, 431] on div at bounding box center [1028, 435] width 114 height 114
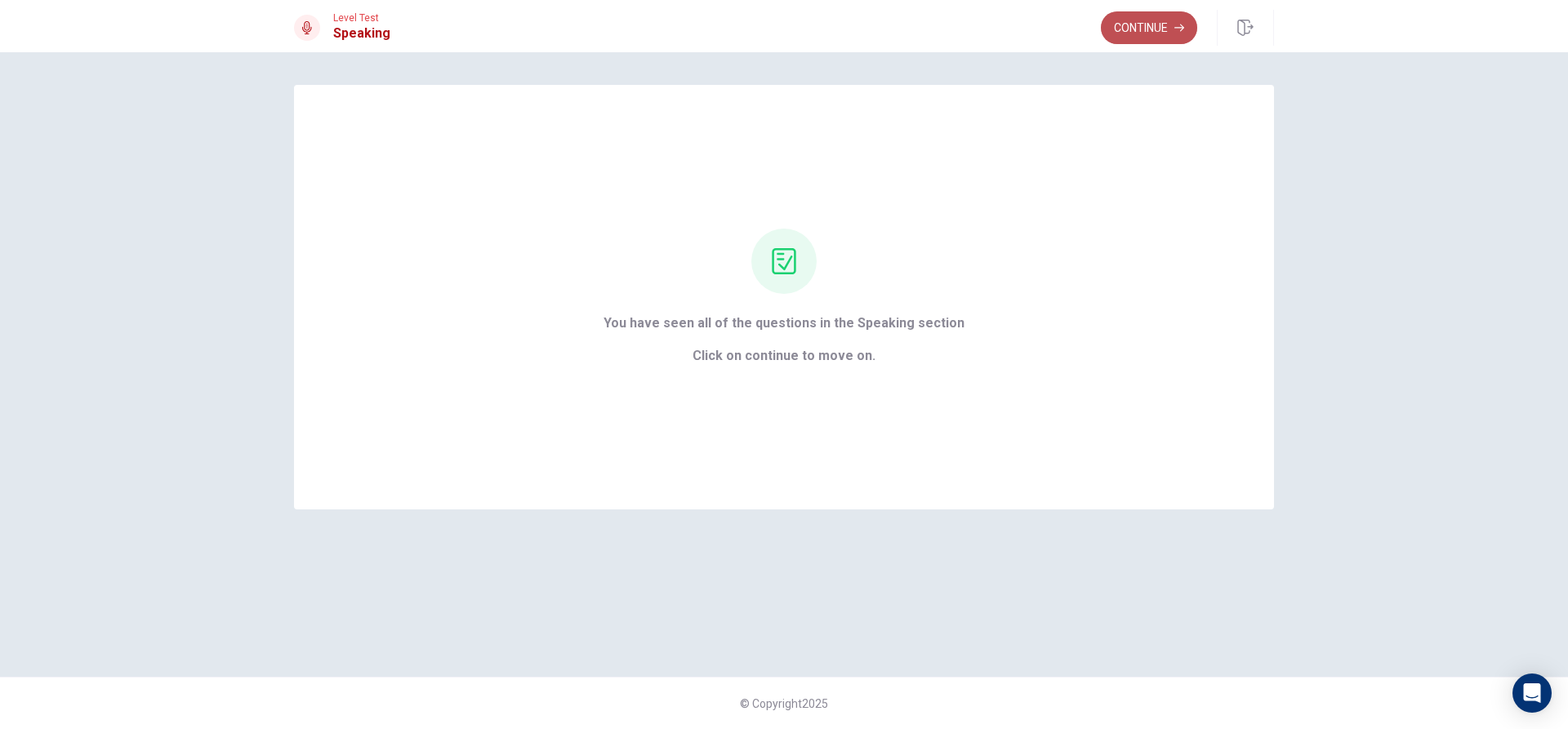
click at [1133, 19] on button "Continue" at bounding box center [1148, 28] width 96 height 33
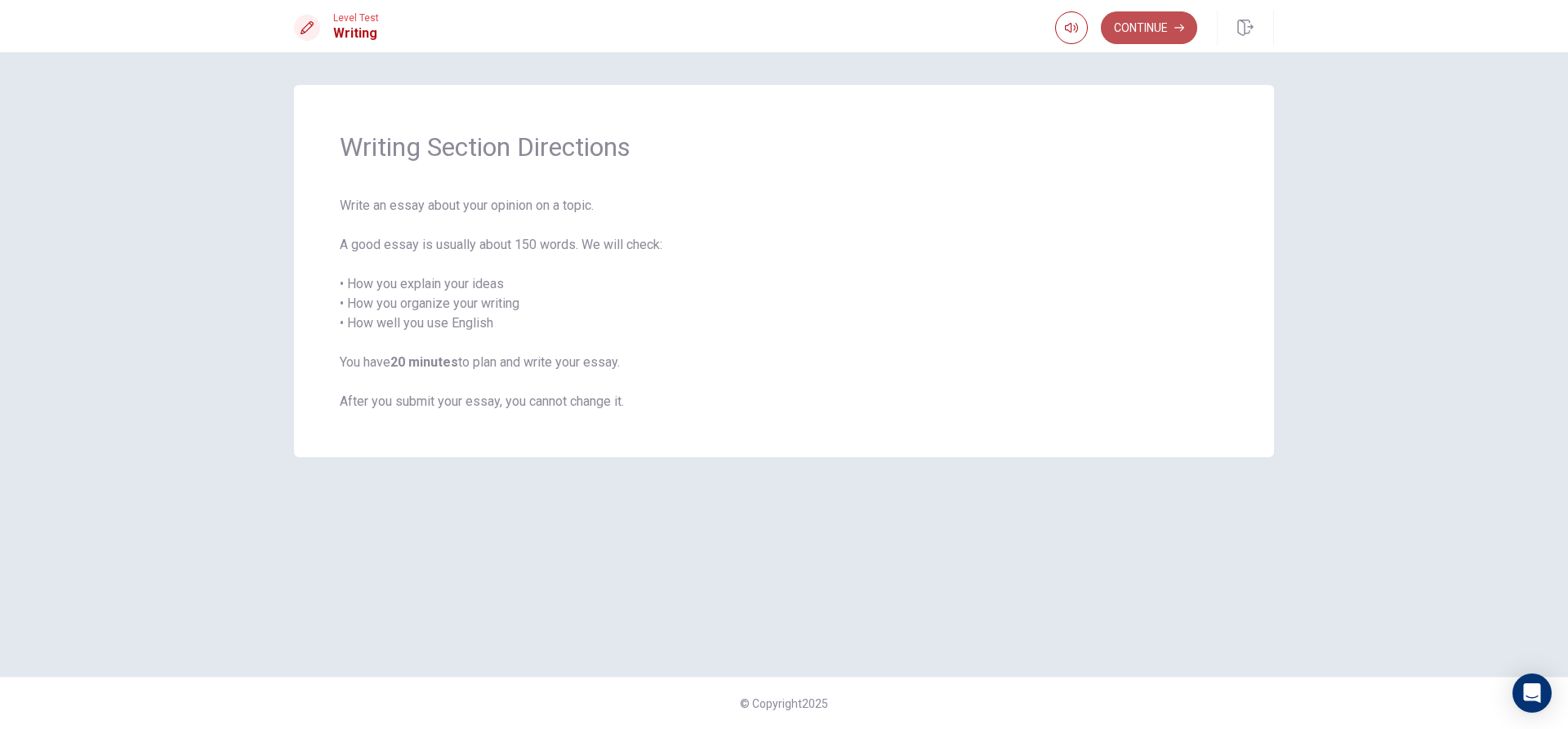
click at [1144, 28] on button "Continue" at bounding box center [1148, 28] width 96 height 33
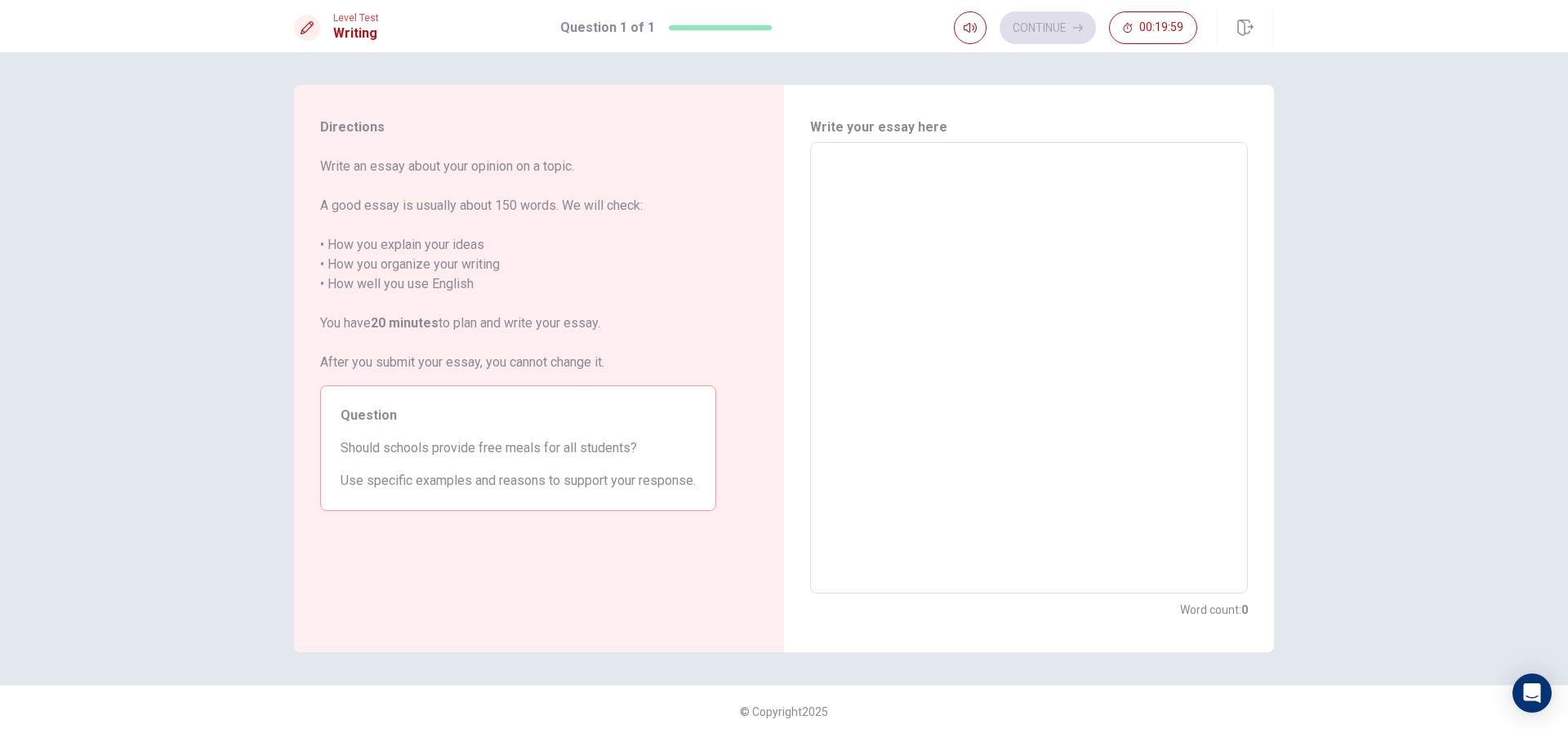
click at [832, 183] on textarea at bounding box center [1028, 368] width 415 height 424
type textarea "N"
type textarea "x"
type textarea "No"
type textarea "x"
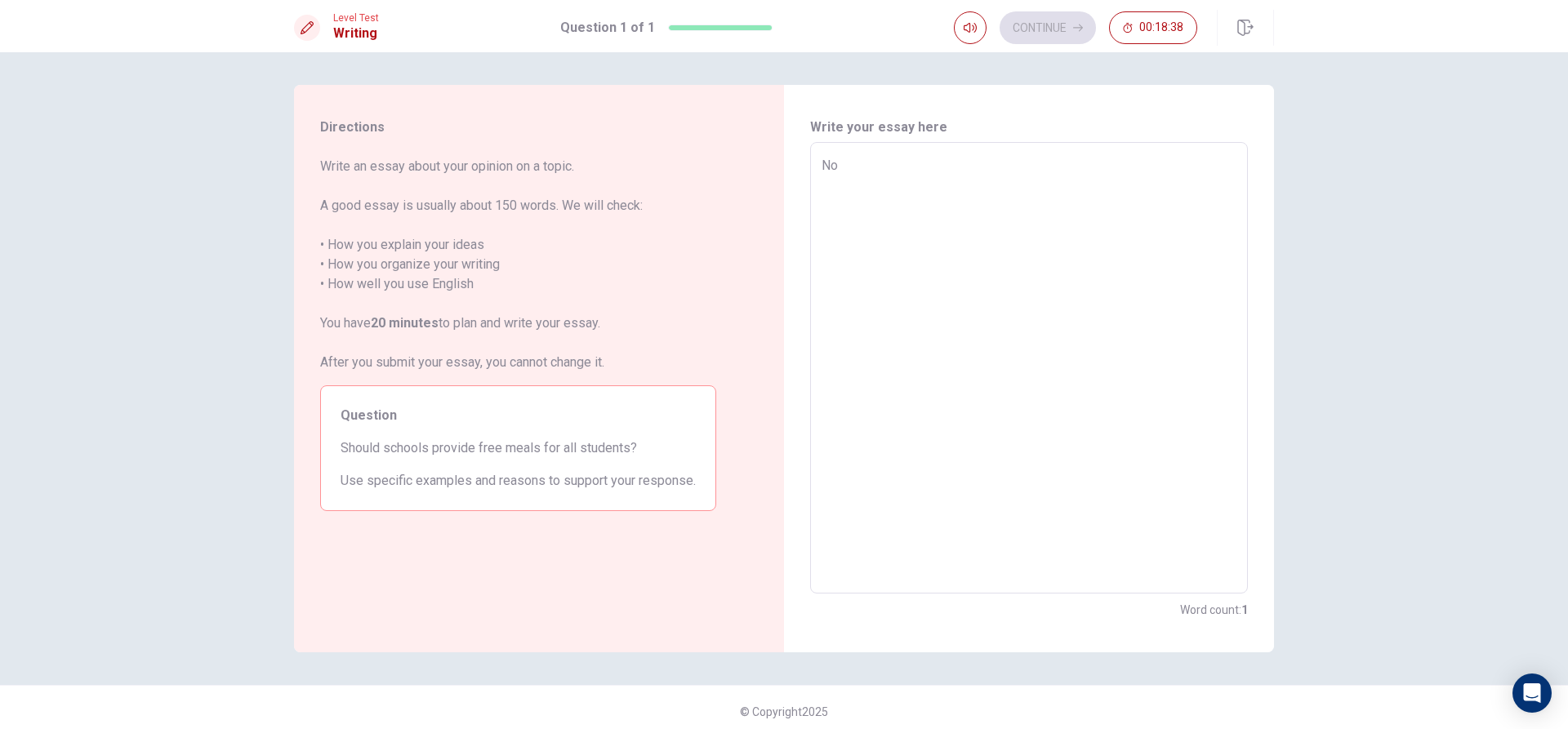
type textarea "Now"
type textarea "x"
type textarea "Now"
type textarea "x"
type textarea "Now l"
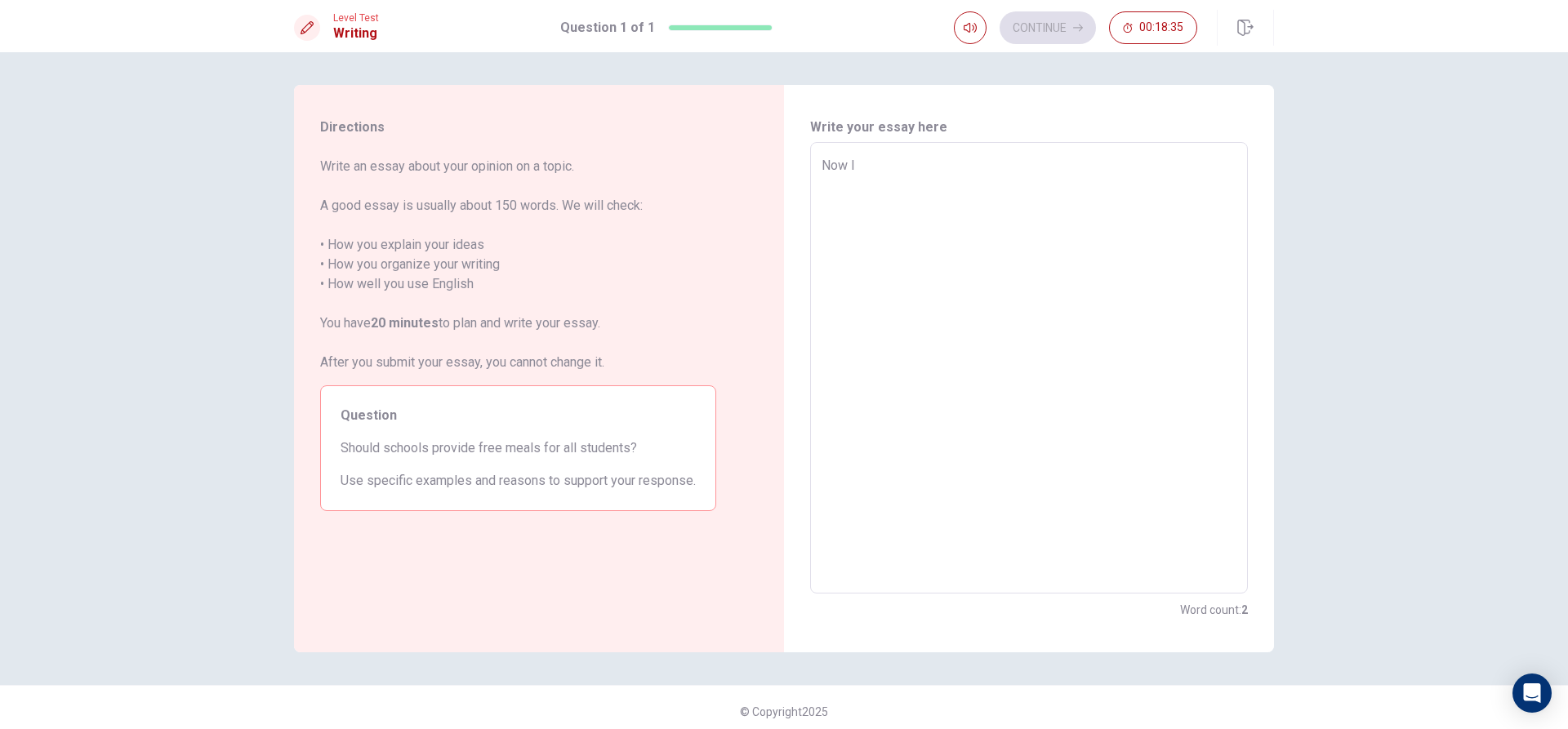
type textarea "x"
type textarea "Now l"
type textarea "x"
type textarea "Now [PERSON_NAME]"
type textarea "x"
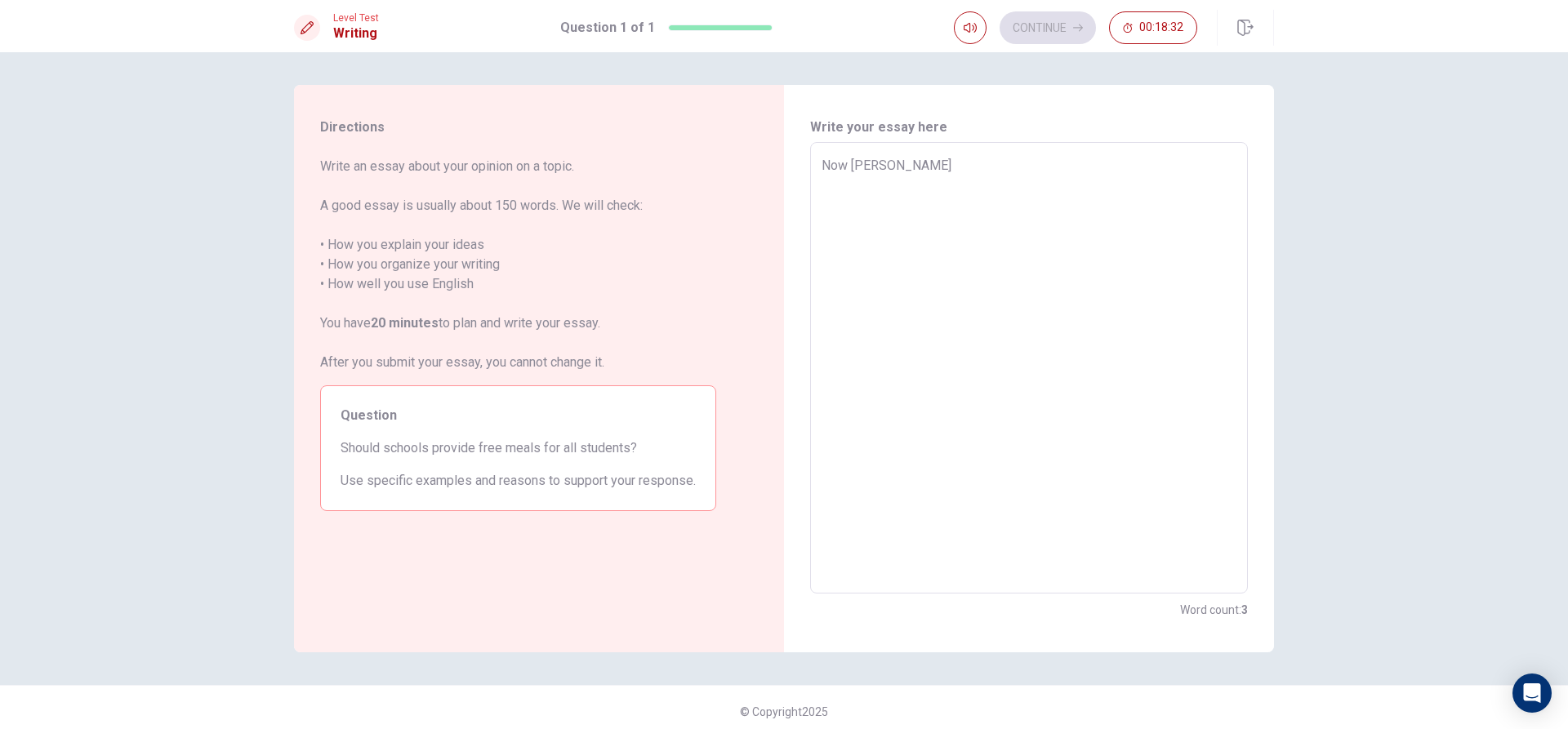
type textarea "Now l do"
type textarea "x"
type textarea "Now l don"
type textarea "x"
type textarea "Now l don,"
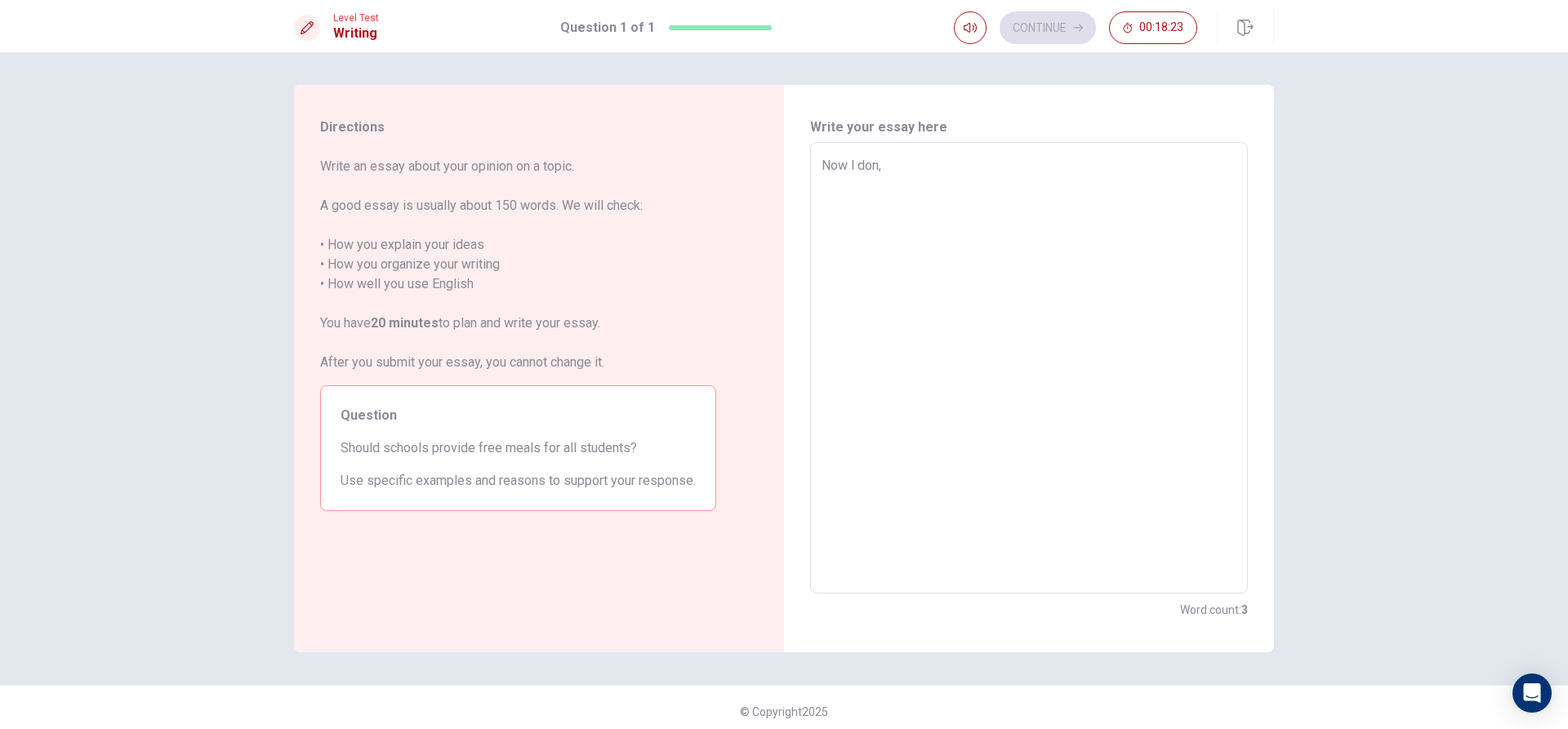
type textarea "x"
type textarea "Now l don"
type textarea "x"
type textarea "Now l do"
type textarea "x"
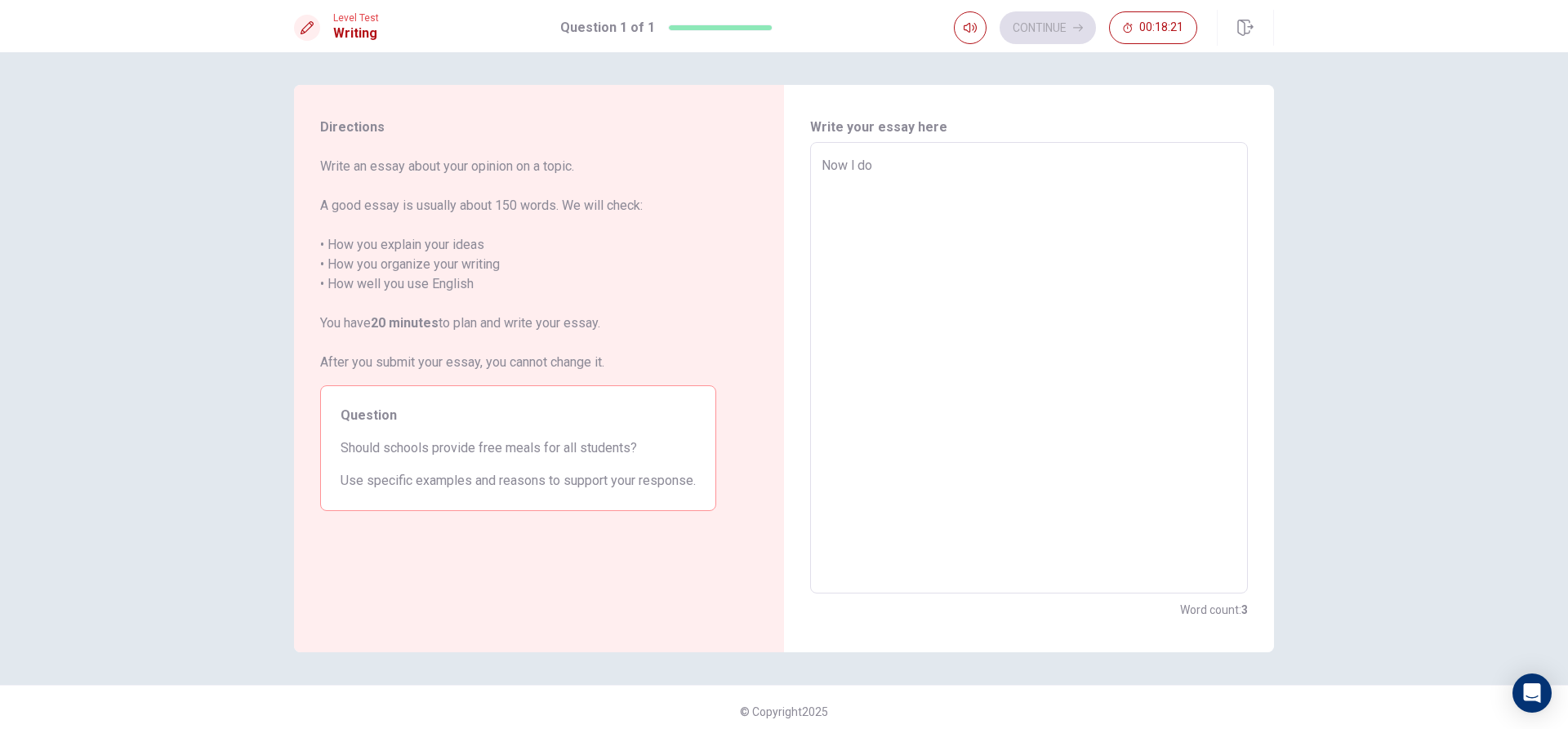
type textarea "Now l do"
type textarea "x"
type textarea "Now l do n"
type textarea "x"
type textarea "Now l do no"
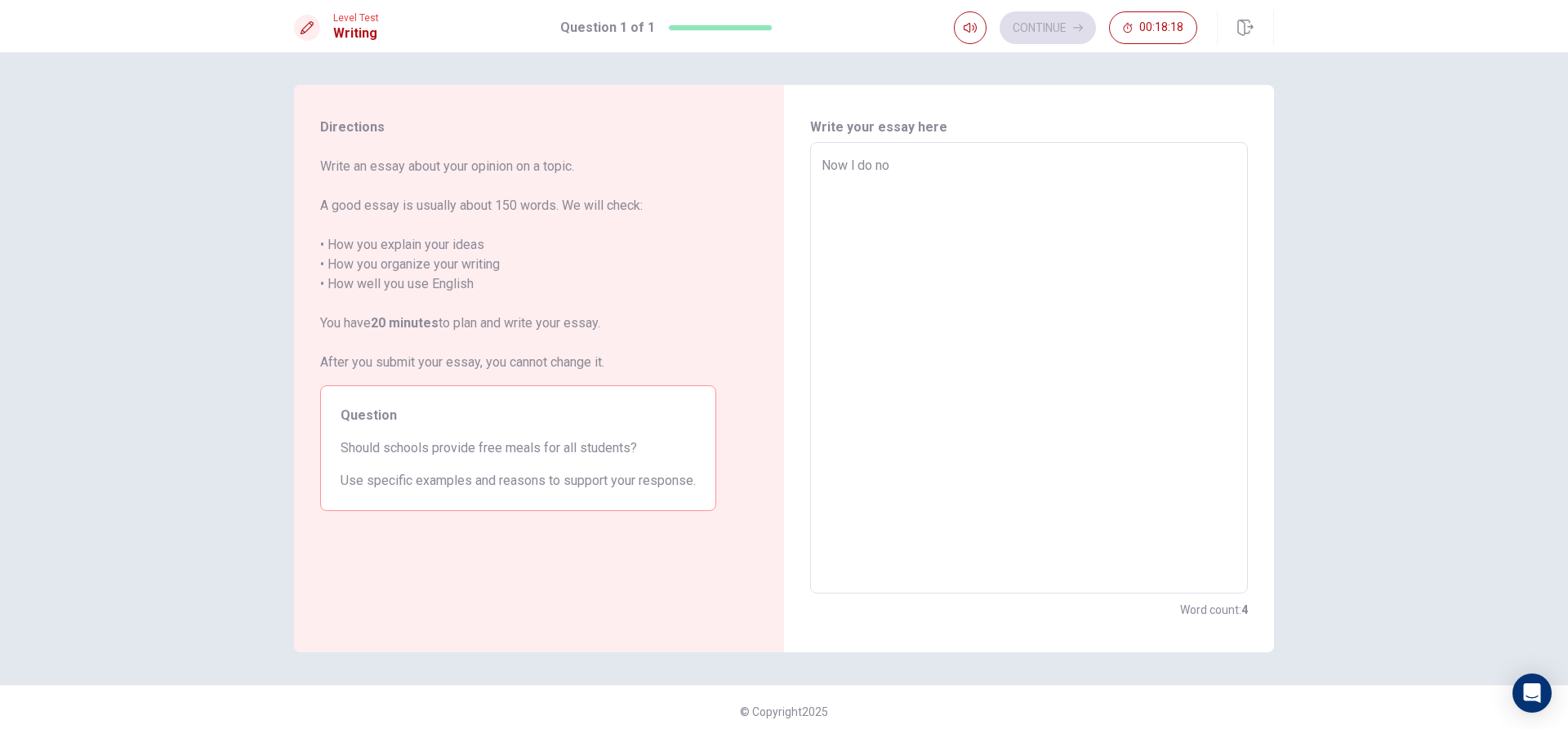
type textarea "x"
type textarea "Now l do not"
type textarea "x"
type textarea "Now l do not"
type textarea "x"
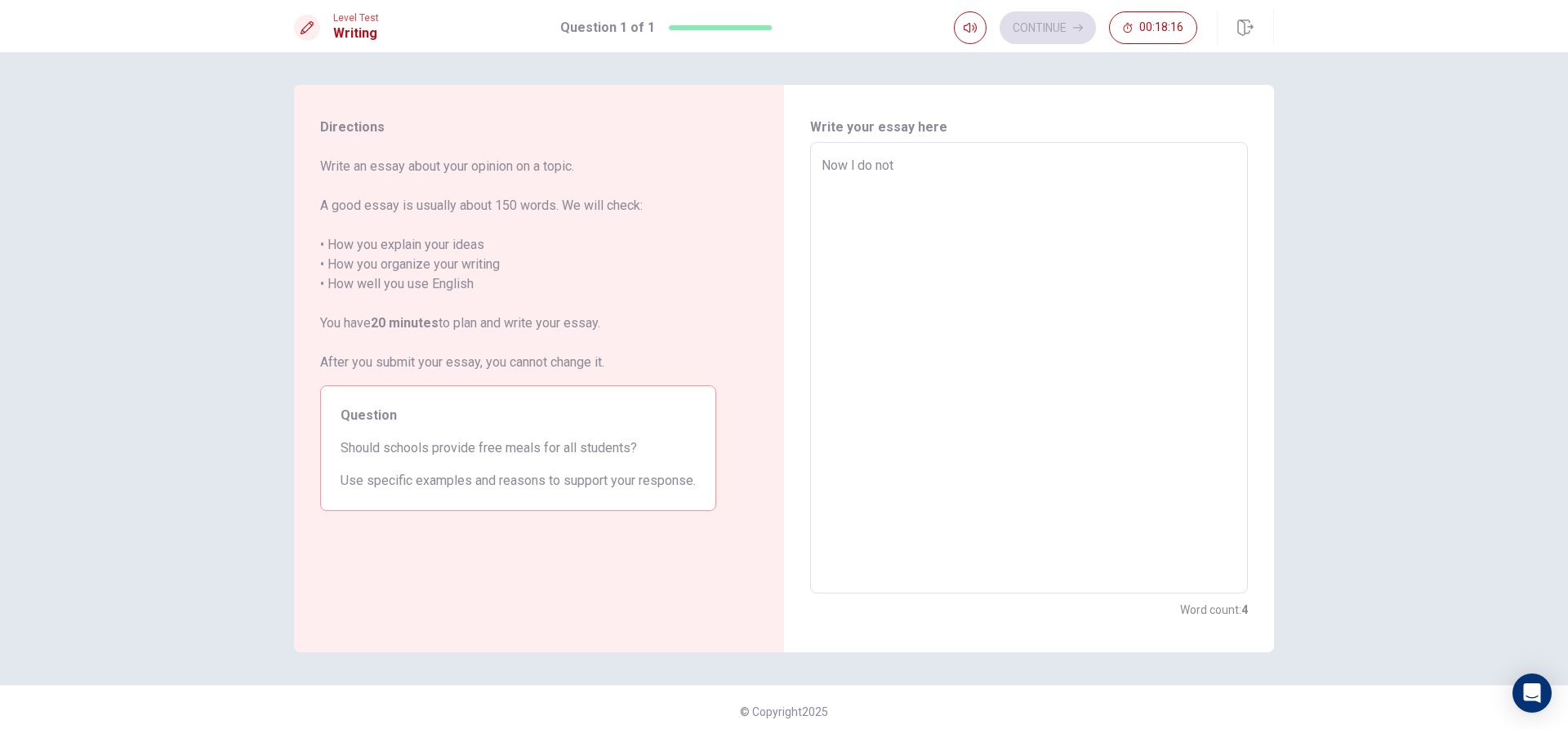
type textarea "Now l do not a"
type textarea "x"
type textarea "Now l do not an"
type textarea "x"
type textarea "Now l do not any"
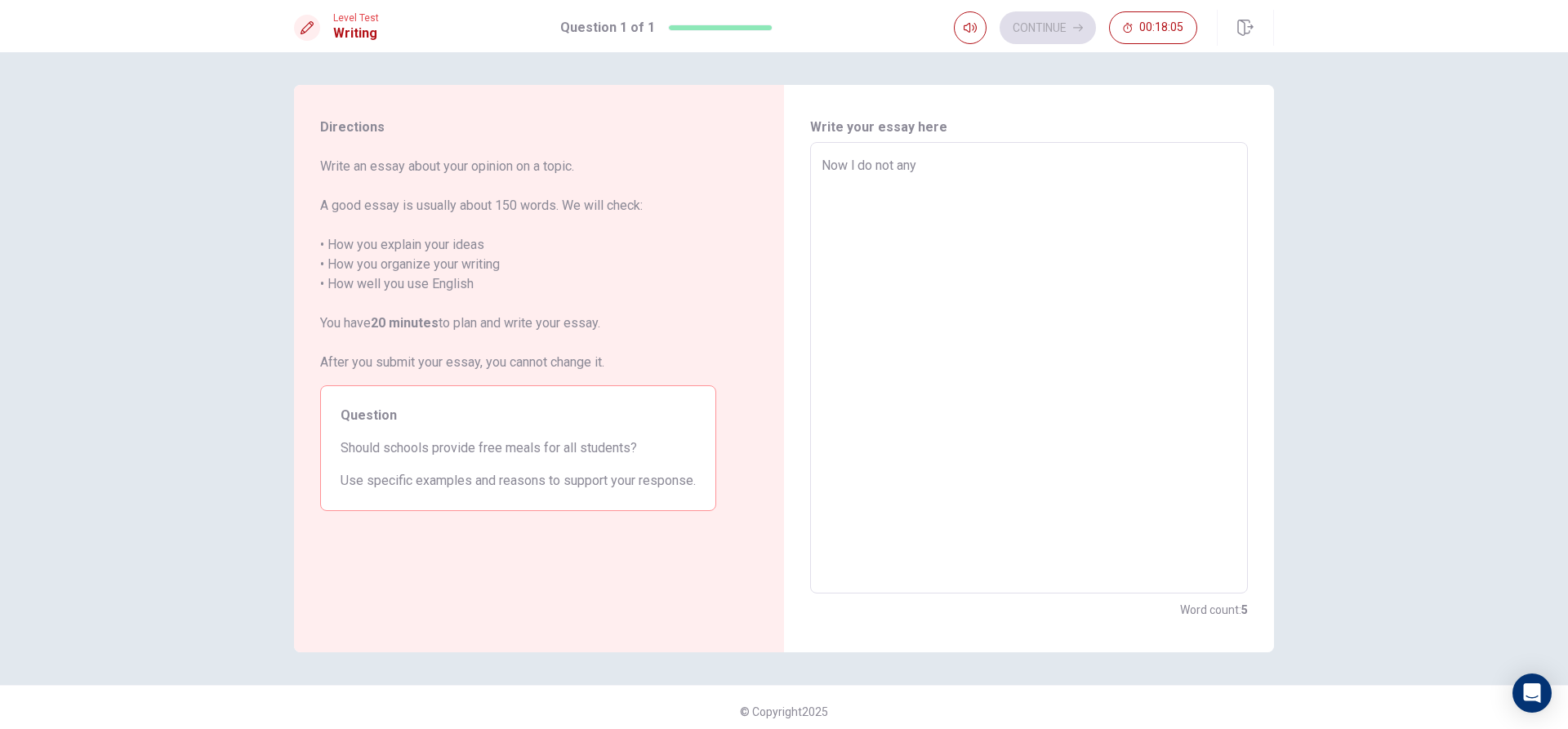
type textarea "x"
type textarea "Now l do not any"
type textarea "x"
type textarea "Now l do not any i"
type textarea "x"
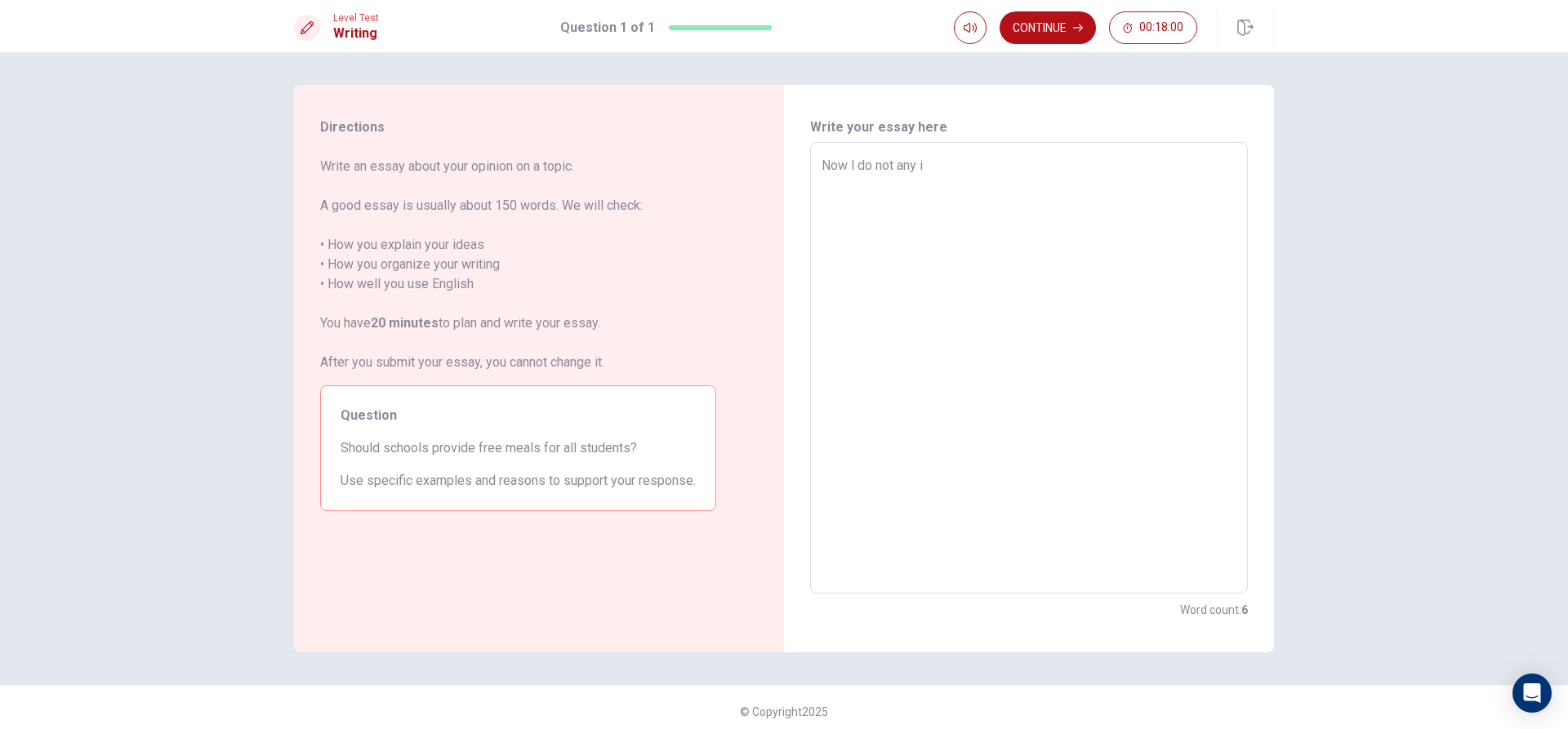
type textarea "Now l do not any id"
type textarea "x"
type textarea "Now l do not any ide"
type textarea "x"
type textarea "Now l do not any idea"
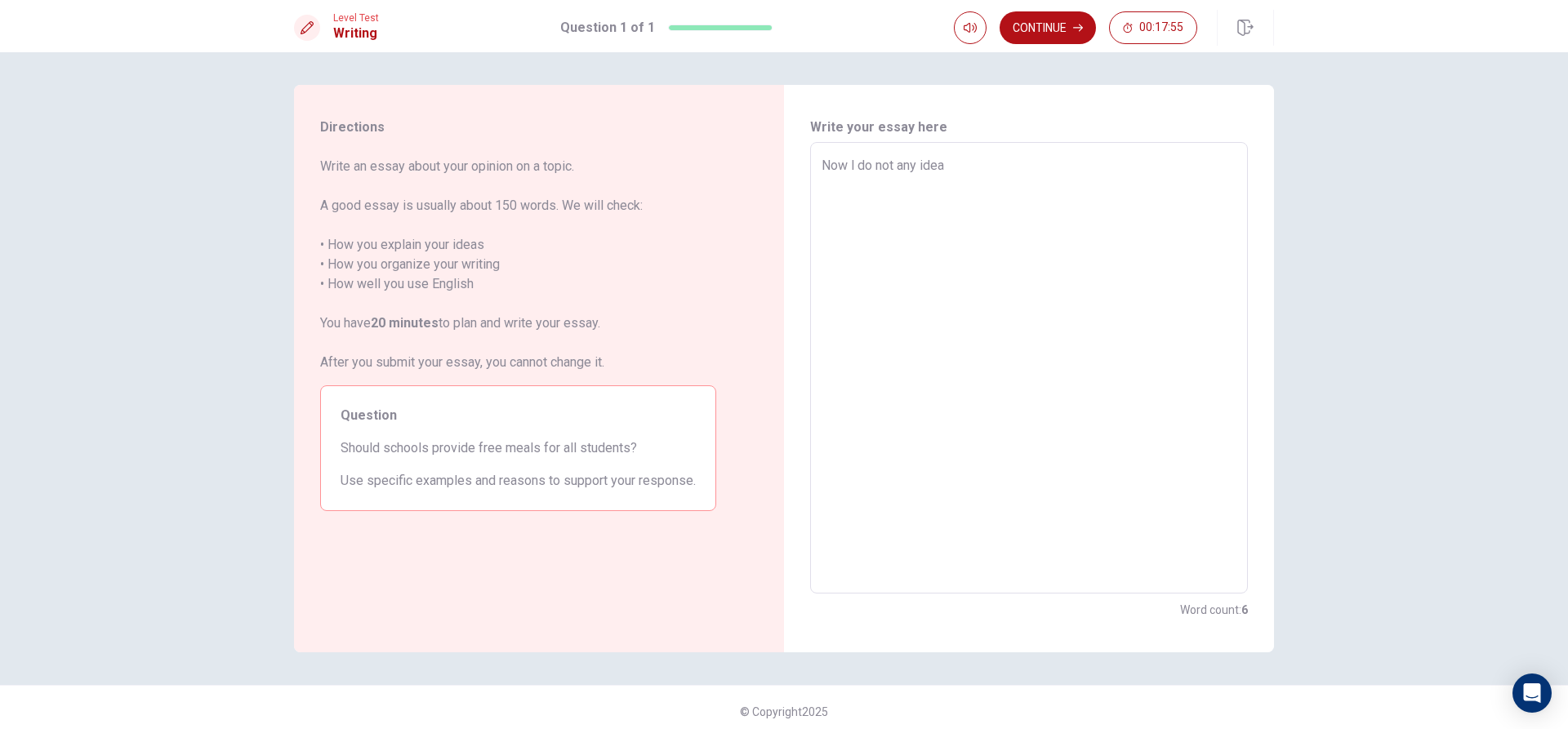
type textarea "x"
type textarea "Now l do not any ideas"
type textarea "x"
type textarea "Now l do not any ideas"
type textarea "x"
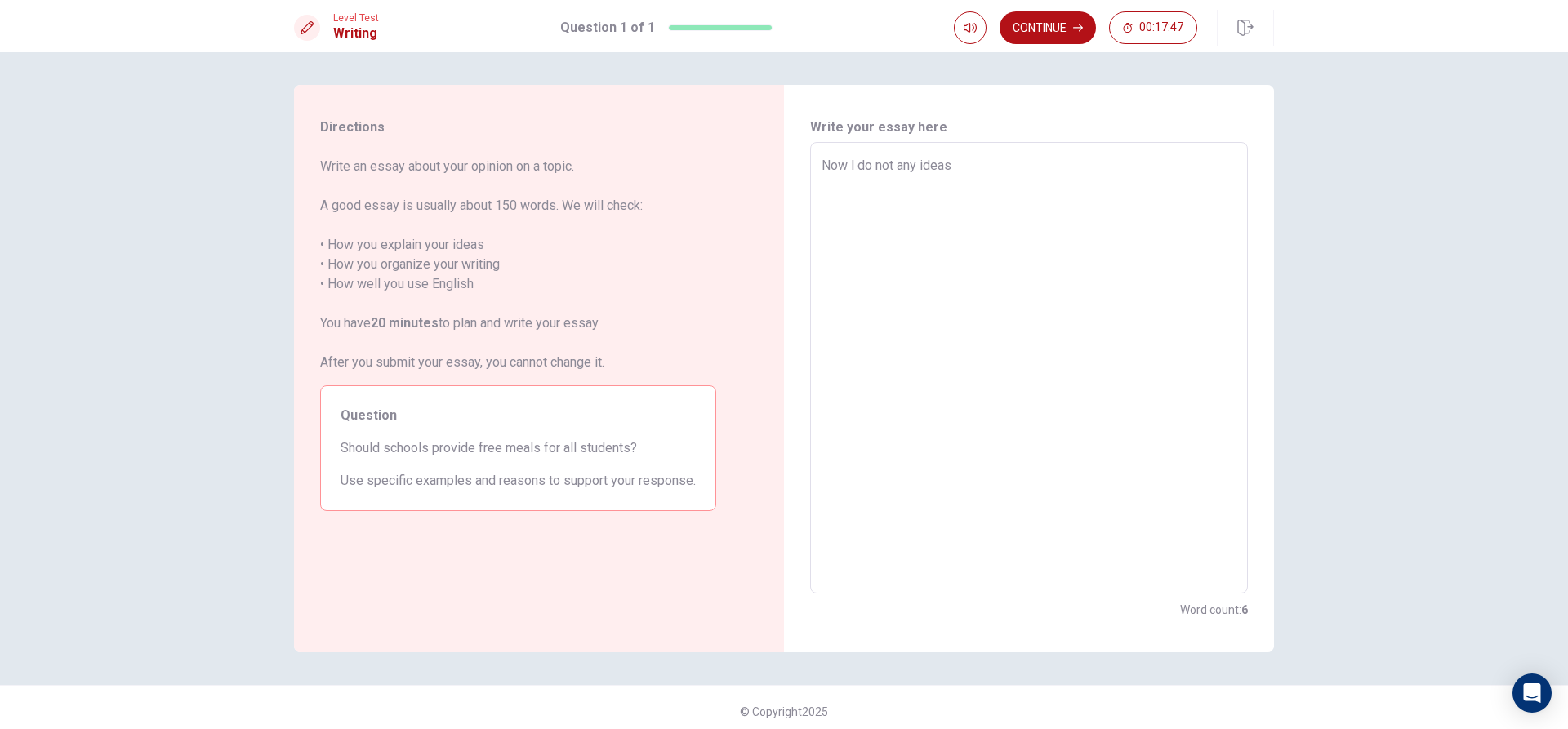
type textarea "Now l do not any ideas b"
type textarea "x"
type textarea "Now l do not any ideas be"
type textarea "x"
type textarea "Now l do not any ideas b"
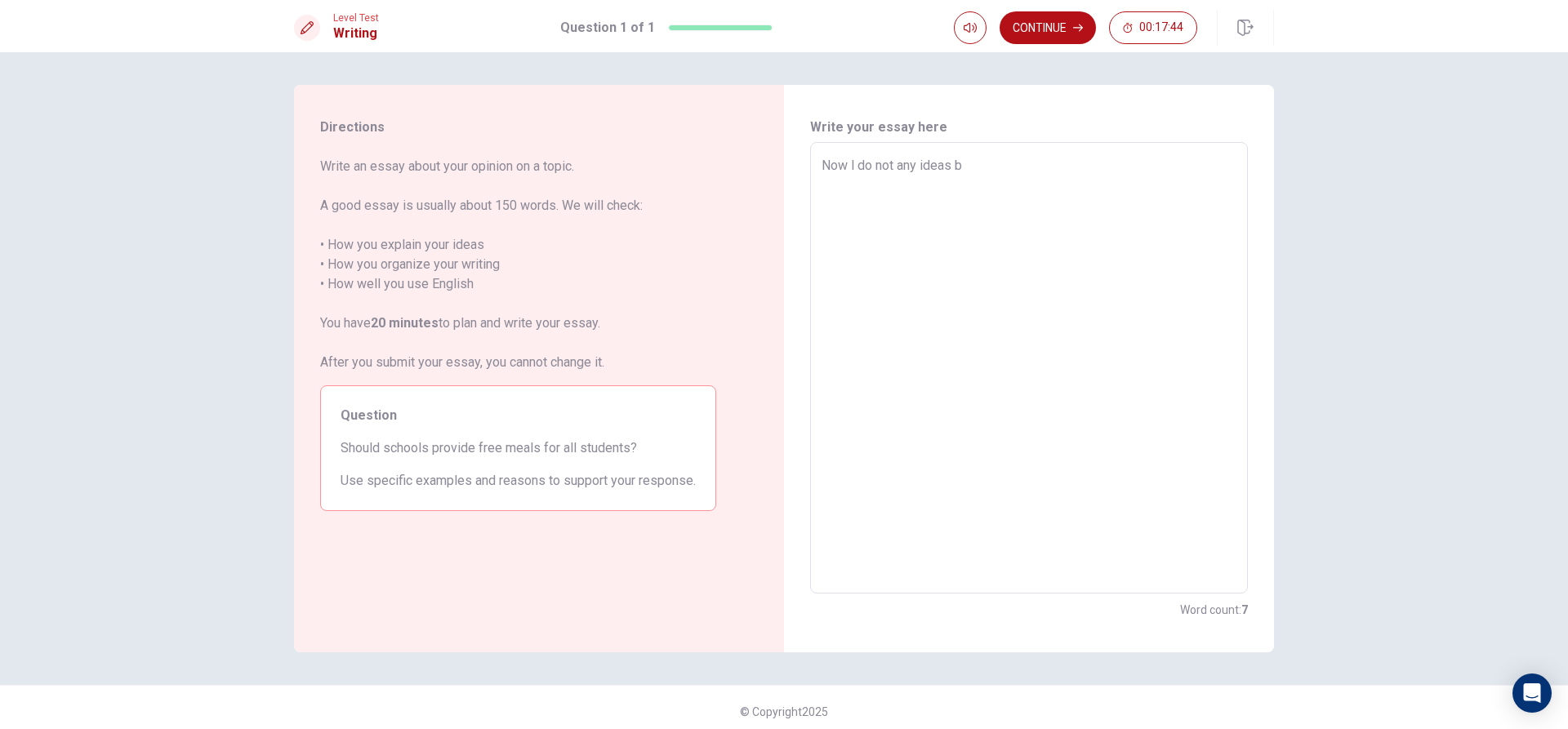
type textarea "x"
type textarea "Now l do not any ideas bu"
type textarea "x"
type textarea "Now l do not any ideas but"
type textarea "x"
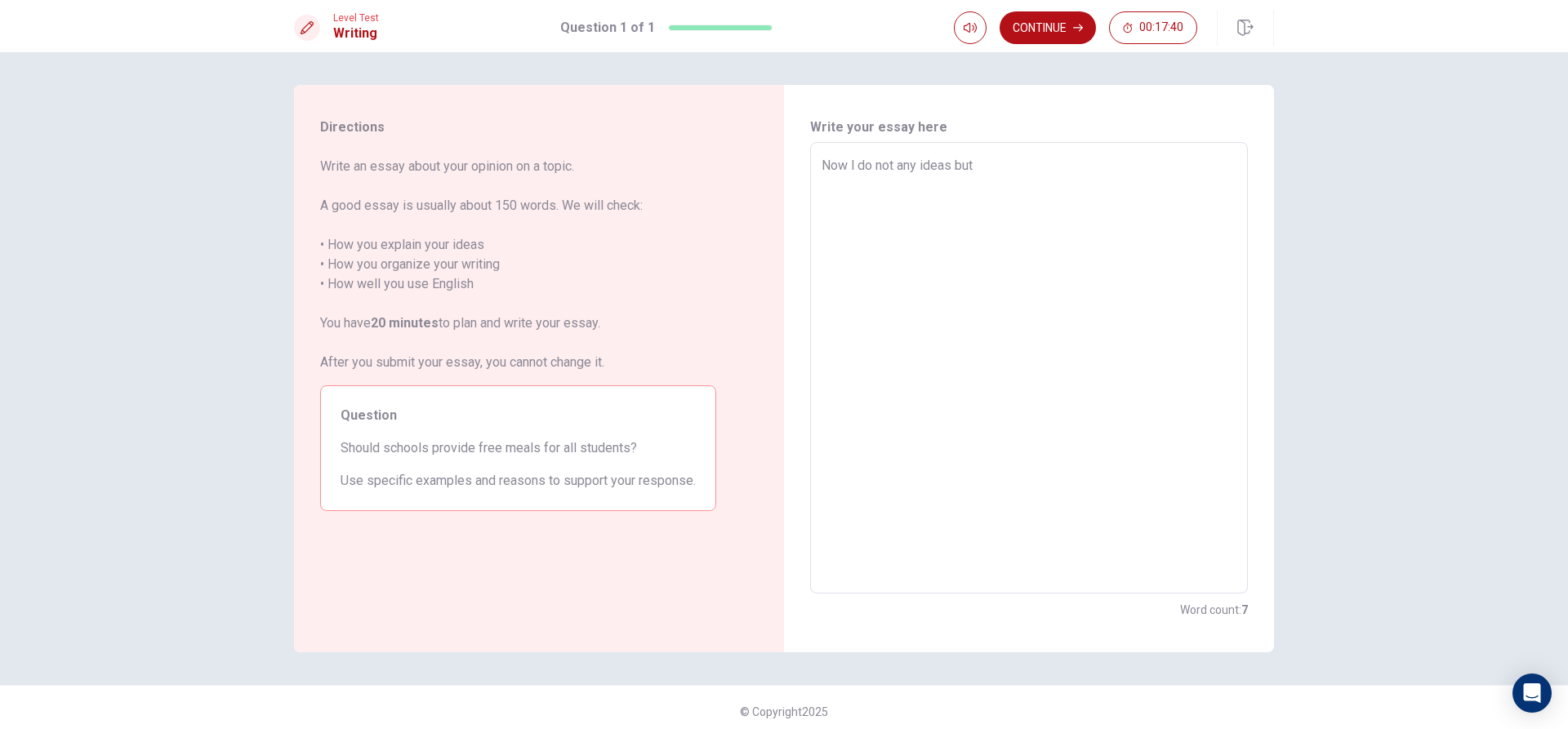
type textarea "Now l do not any ideas bu"
type textarea "x"
type textarea "Now l do not any ideas b"
type textarea "x"
type textarea "Now l do not any ideas"
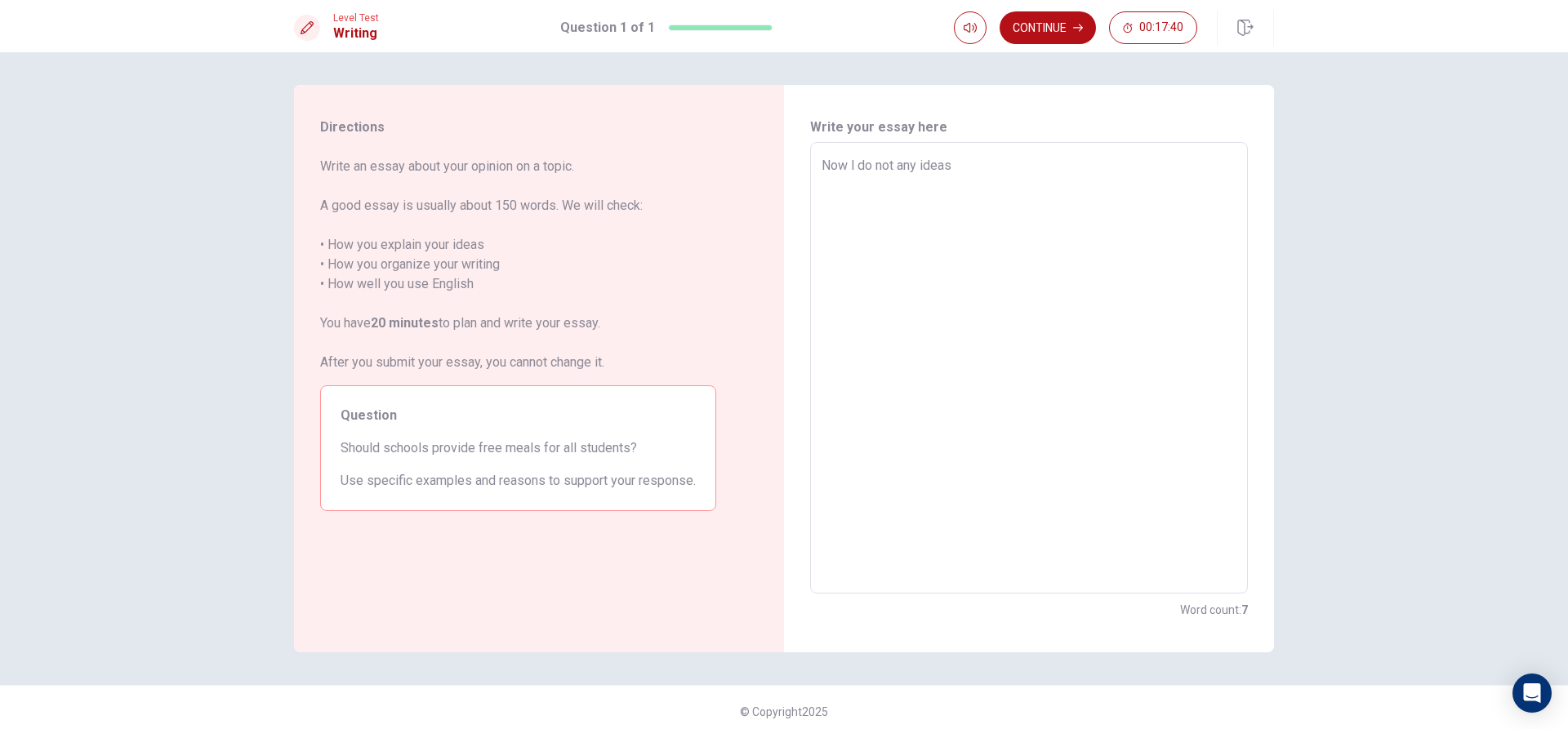
type textarea "x"
type textarea "Now l do not any ideas"
type textarea "x"
type textarea "Now l do not any ideas"
drag, startPoint x: 378, startPoint y: 267, endPoint x: 415, endPoint y: 262, distance: 37.3
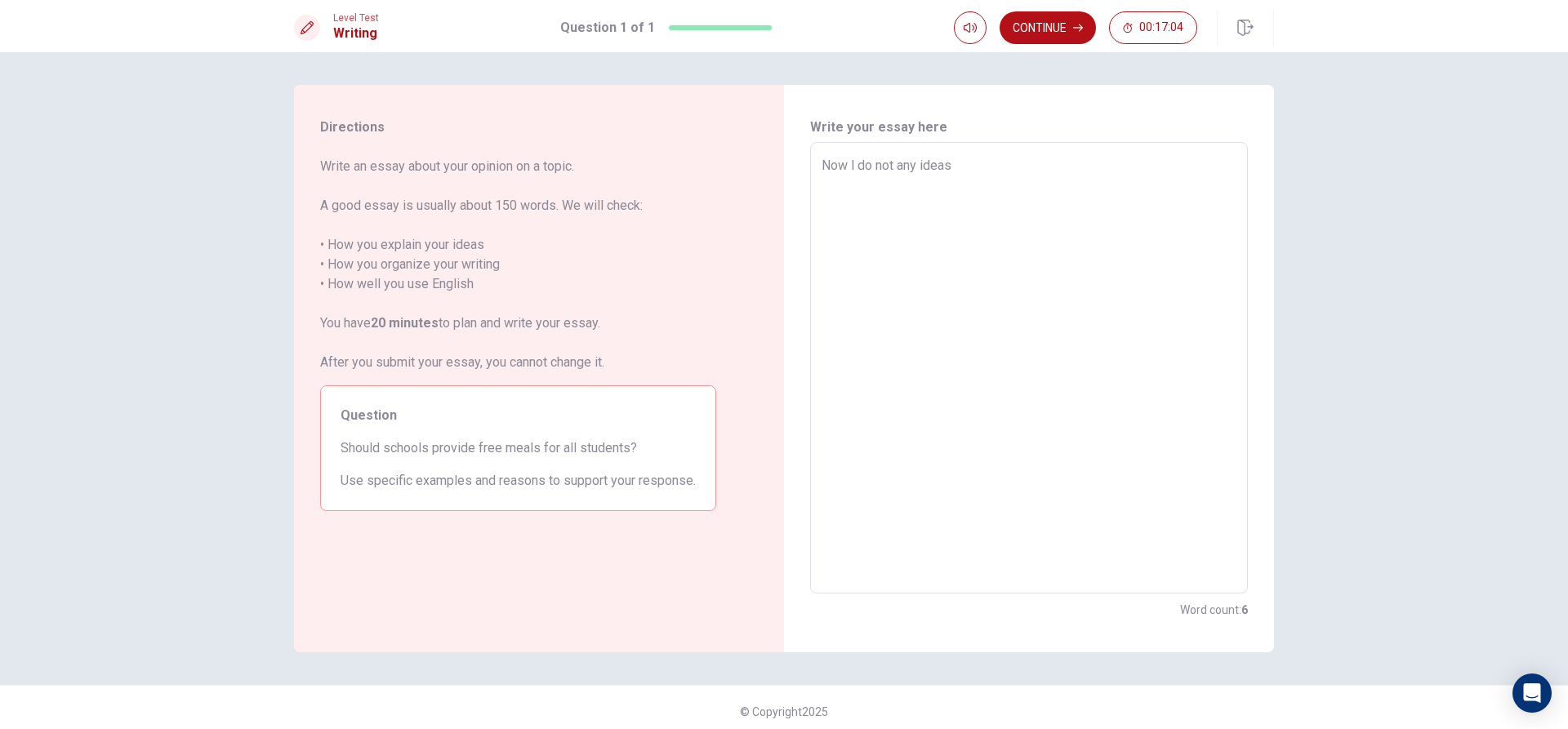
click at [415, 262] on span "Write an essay about your opinion on a topic. A good essay is usually about 150…" at bounding box center [518, 264] width 396 height 215
click at [961, 211] on textarea "Now l do not any ideas" at bounding box center [1028, 368] width 415 height 424
type textarea "x"
type textarea "Now l do not any ideas s"
type textarea "x"
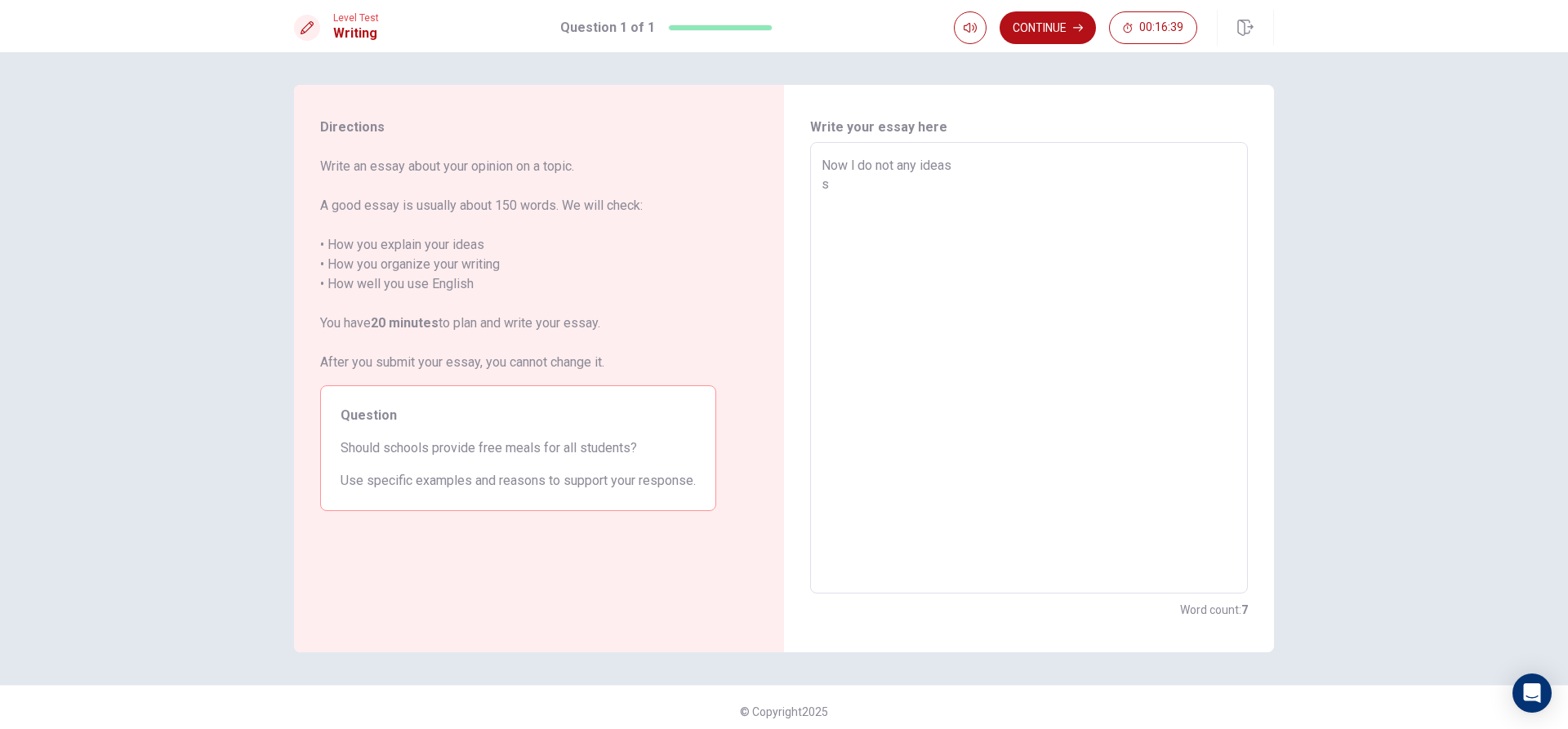
type textarea "Now l do not any ideas so"
type textarea "x"
type textarea "Now l do not any ideas sor"
type textarea "x"
type textarea "Now l do not any ideas sorr"
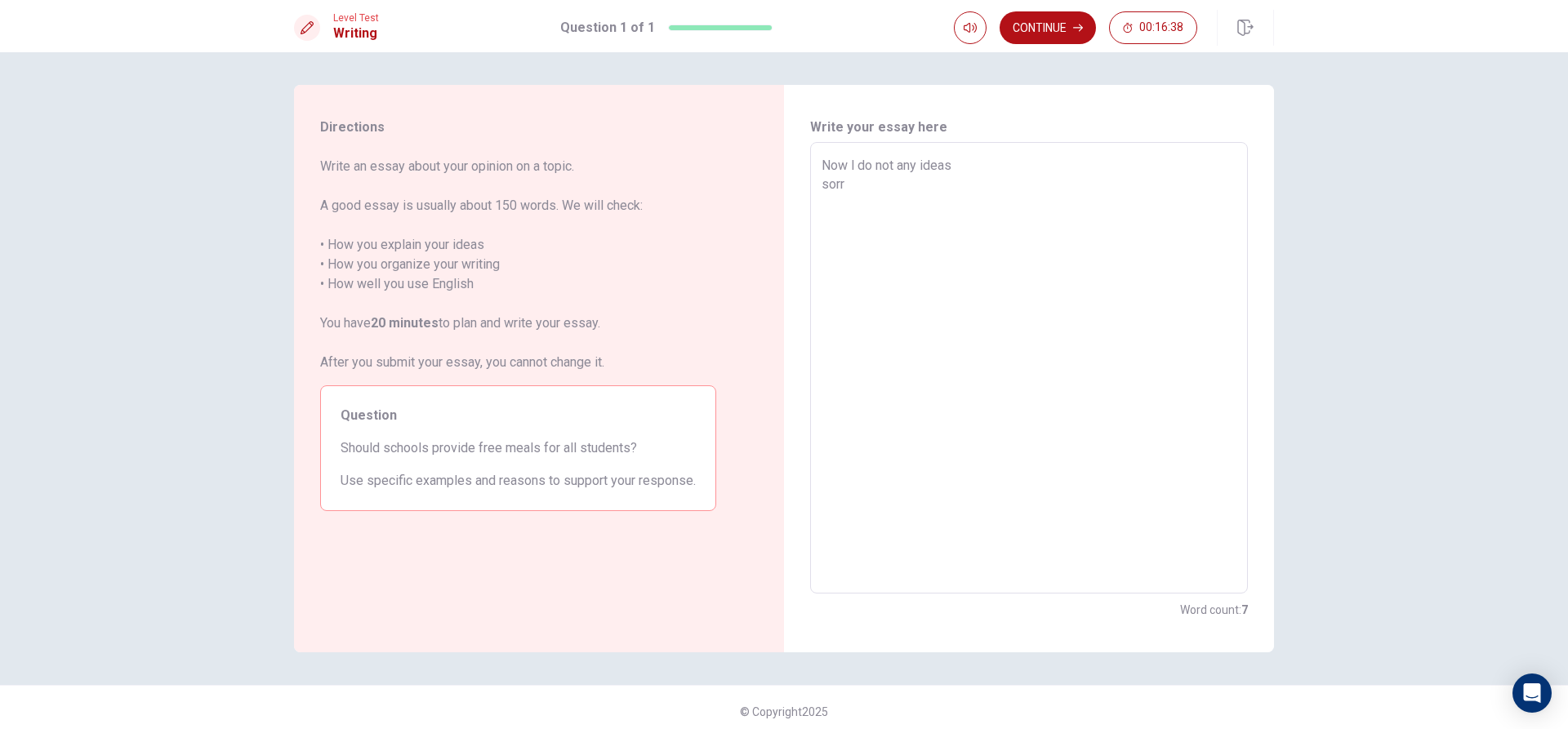
type textarea "x"
type textarea "Now l do not any ideas sorry"
type textarea "x"
type textarea "Now l do not any ideas sorry"
type textarea "x"
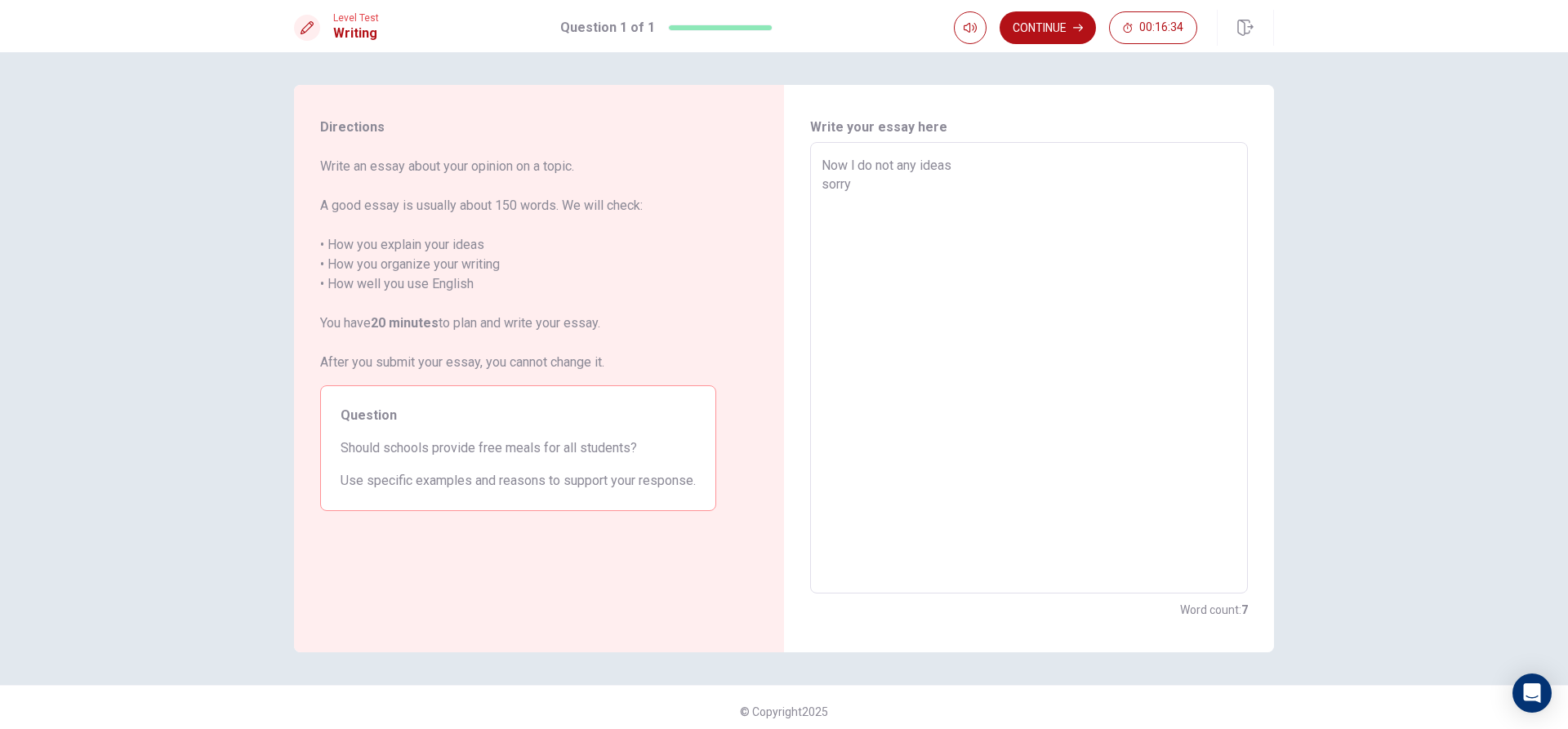
type textarea "Now l do not any ideas sorry l"
type textarea "x"
type textarea "Now l do not any ideas sorry l"
type textarea "x"
type textarea "Now l do not any ideas sorry [PERSON_NAME]"
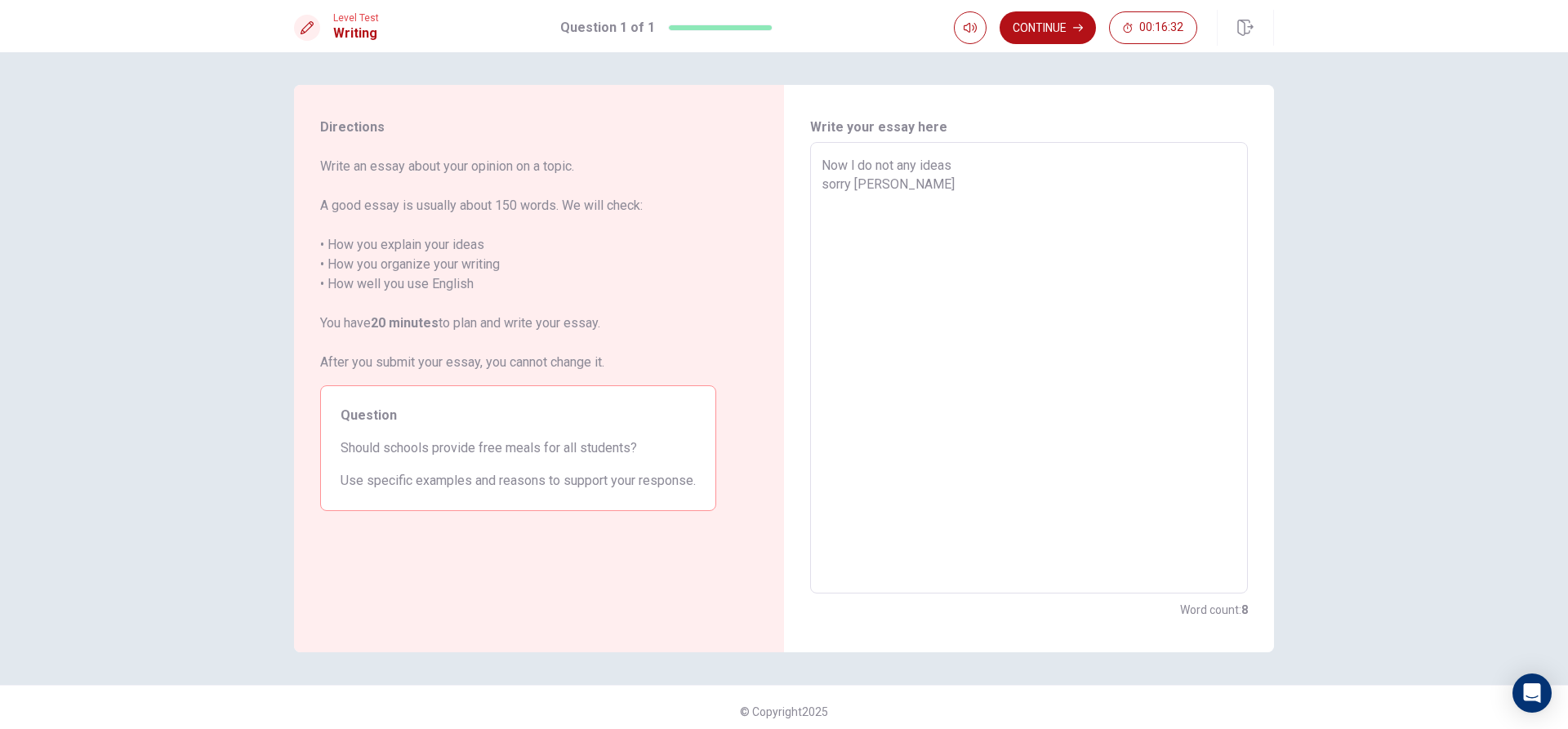
type textarea "x"
type textarea "Now l do not any ideas sorry l do"
type textarea "x"
type textarea "Now l do not any ideas sorry l don"
type textarea "x"
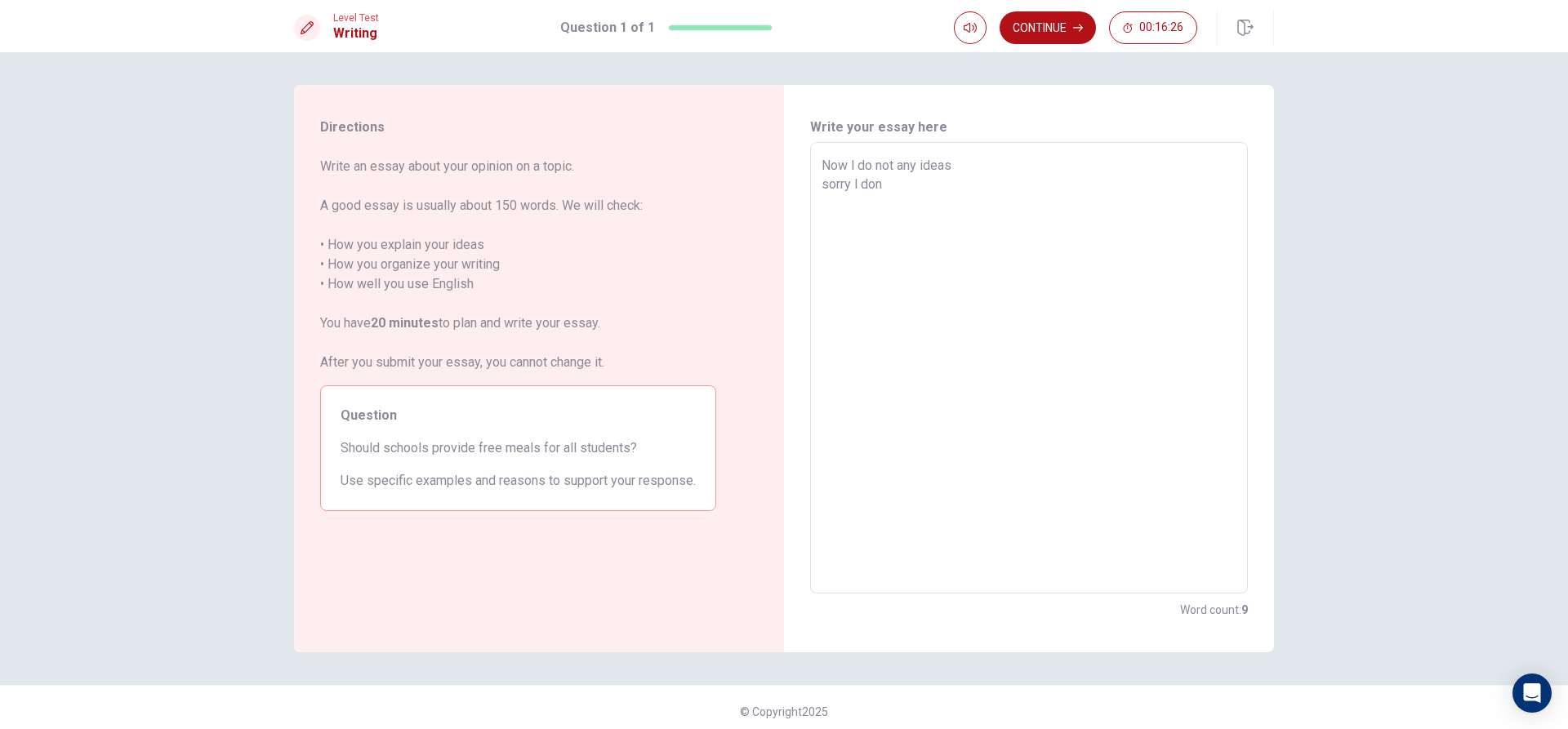
type textarea "Now l do not any ideas sorry l don'"
type textarea "x"
type textarea "Now l do not any ideas sorry l don't"
type textarea "x"
type textarea "Now l do not any ideas sorry l don't"
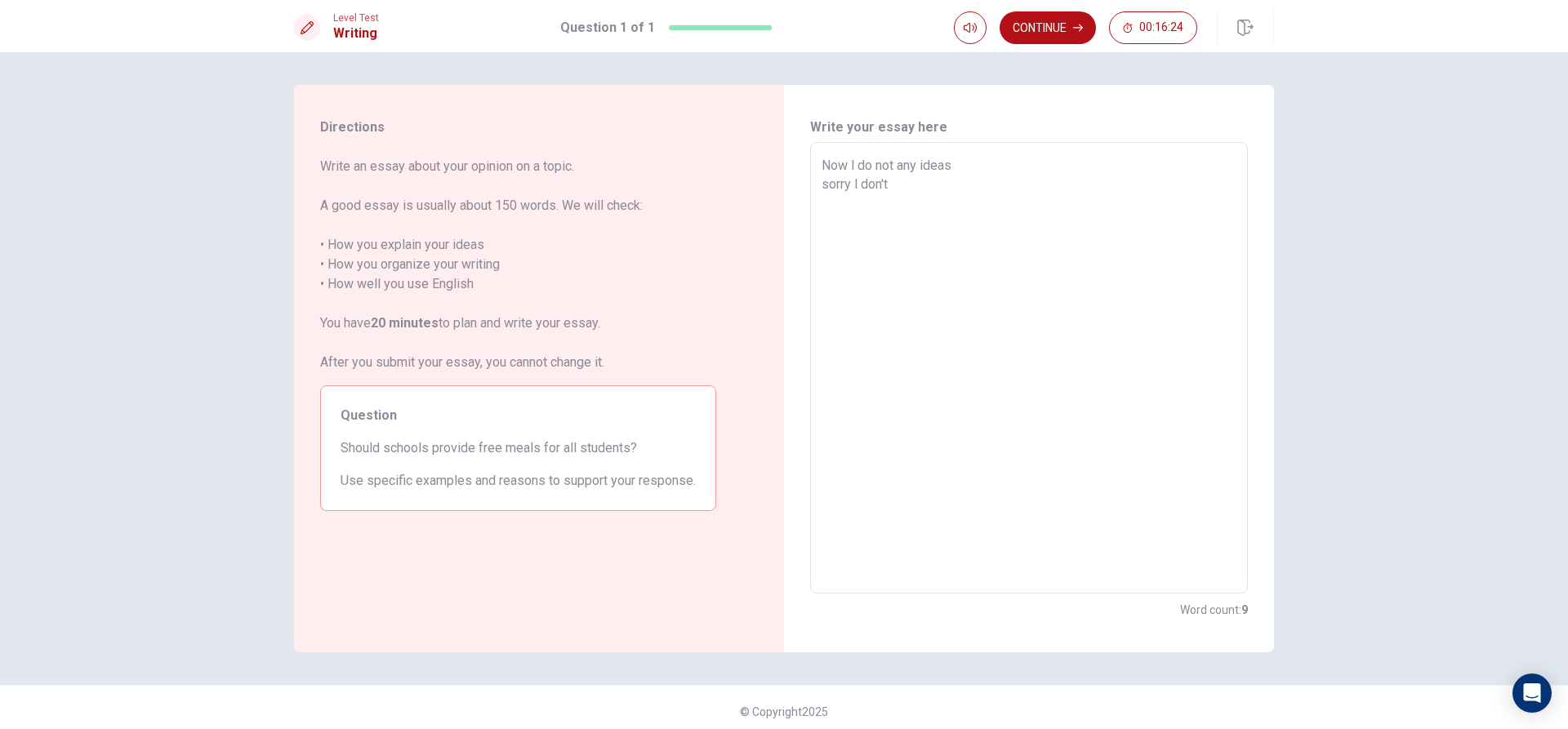
type textarea "x"
type textarea "Now l do not any ideas sorry l don't k"
type textarea "x"
type textarea "Now l do not any ideas sorry l don't kn"
type textarea "x"
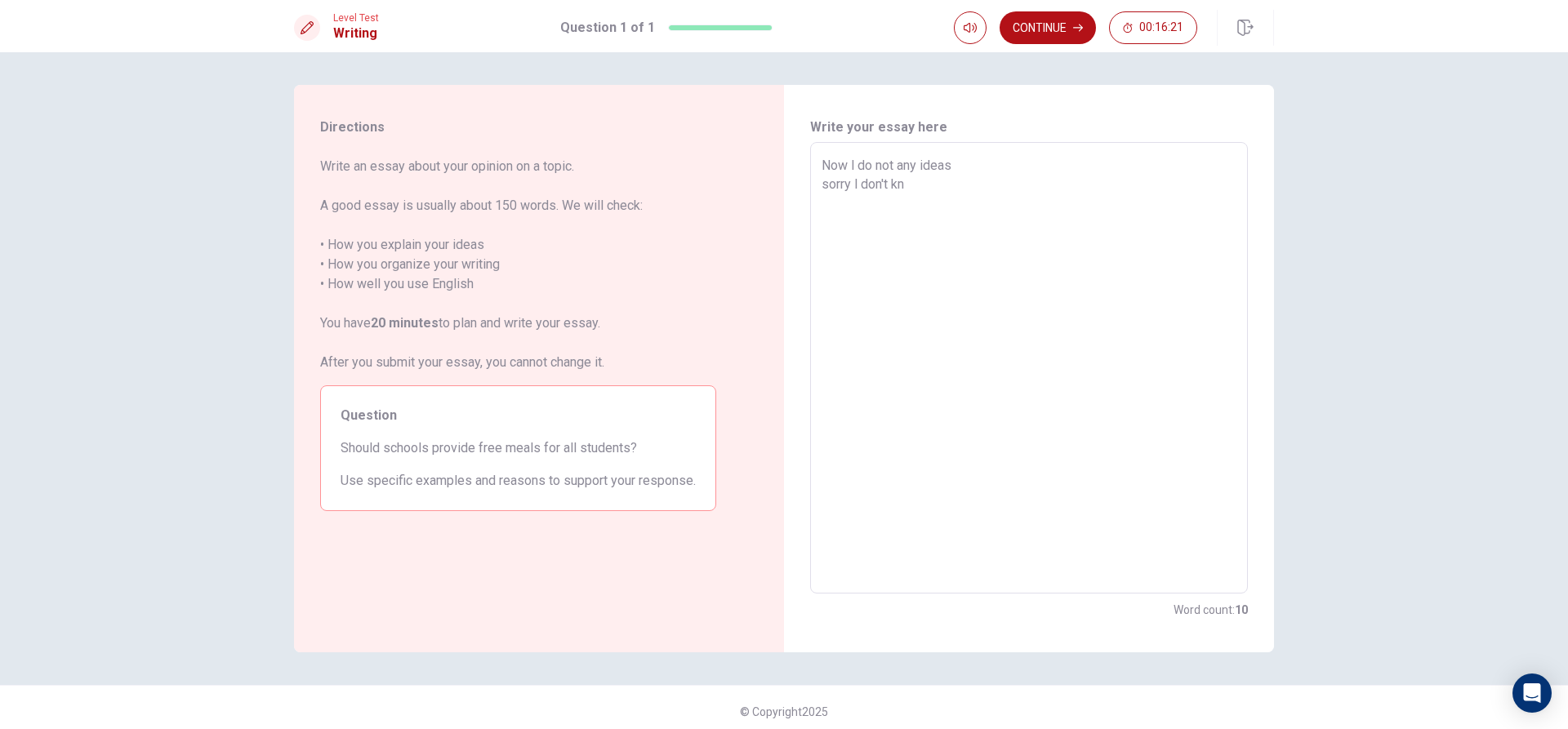
type textarea "Now l do not any ideas sorry l don't kno"
type textarea "x"
type textarea "Now l do not any ideas sorry l don't know"
type textarea "x"
type textarea "Now l do not any ideas sorry l don't know"
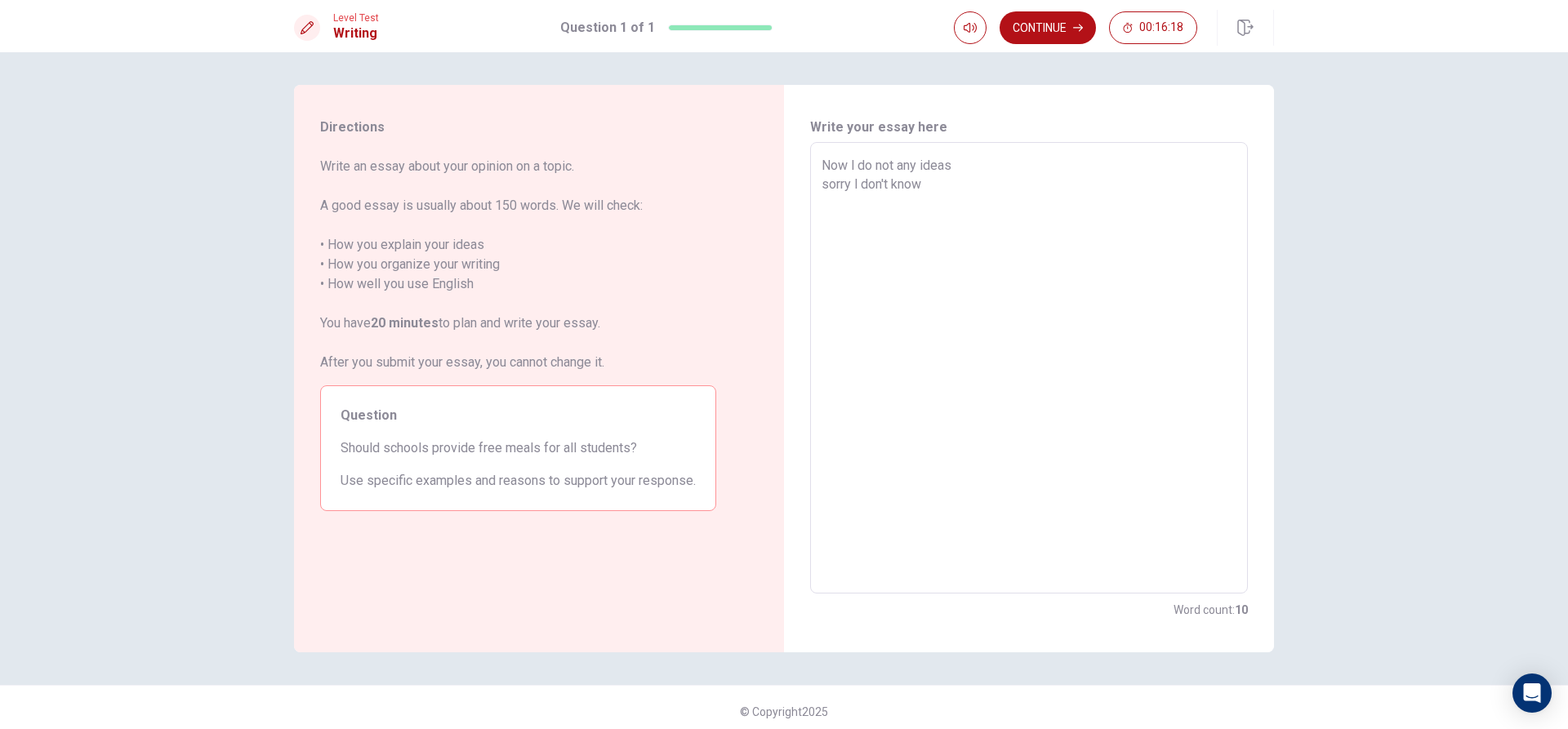
type textarea "x"
type textarea "Now l do not any ideas sorry l don't know w"
type textarea "x"
type textarea "Now l do not any ideas sorry l don't know wh"
type textarea "x"
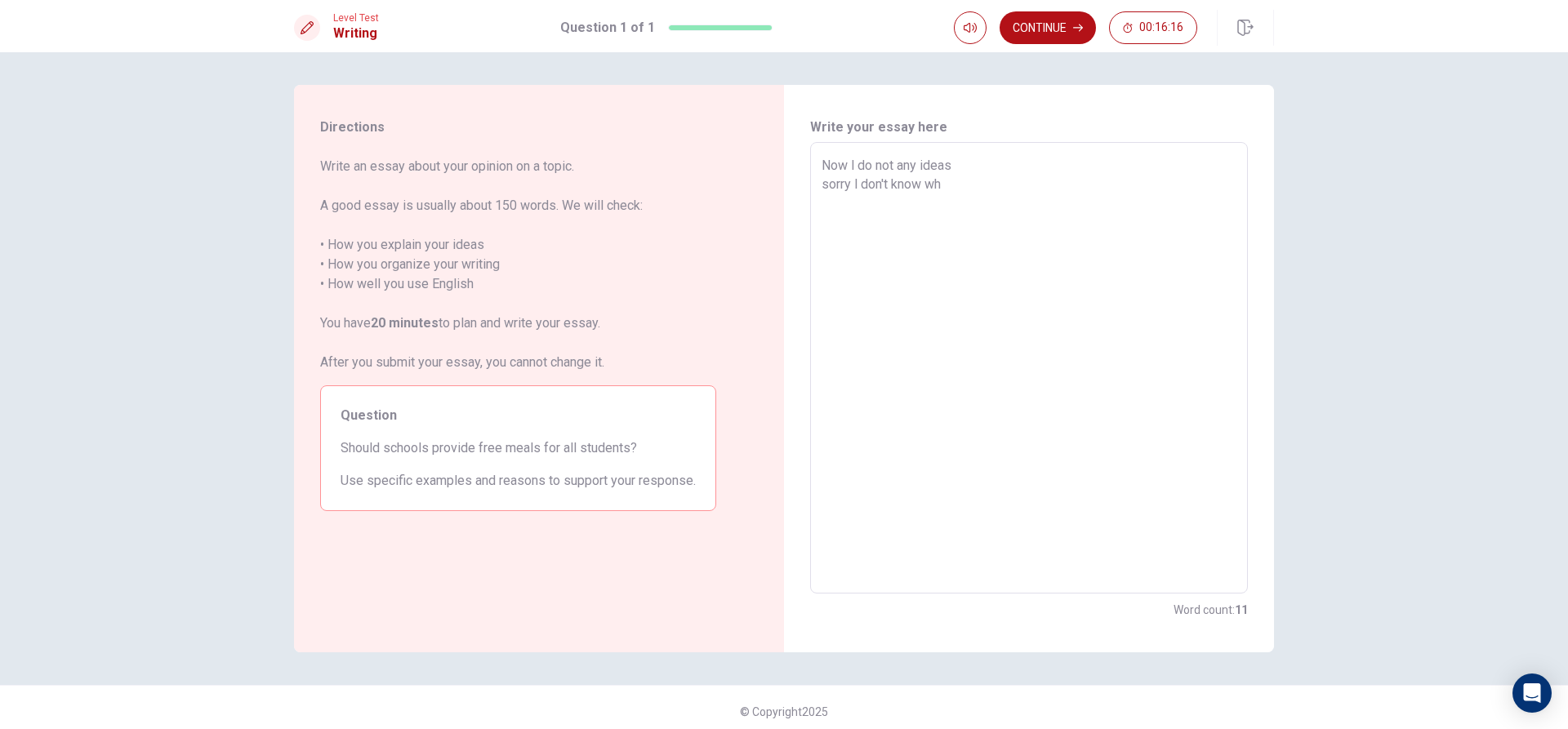
type textarea "Now l do not any ideas sorry l don't know wha"
type textarea "x"
type textarea "Now l do not any ideas sorry l don't know what"
type textarea "x"
type textarea "Now l do not any ideas sorry l don't know what"
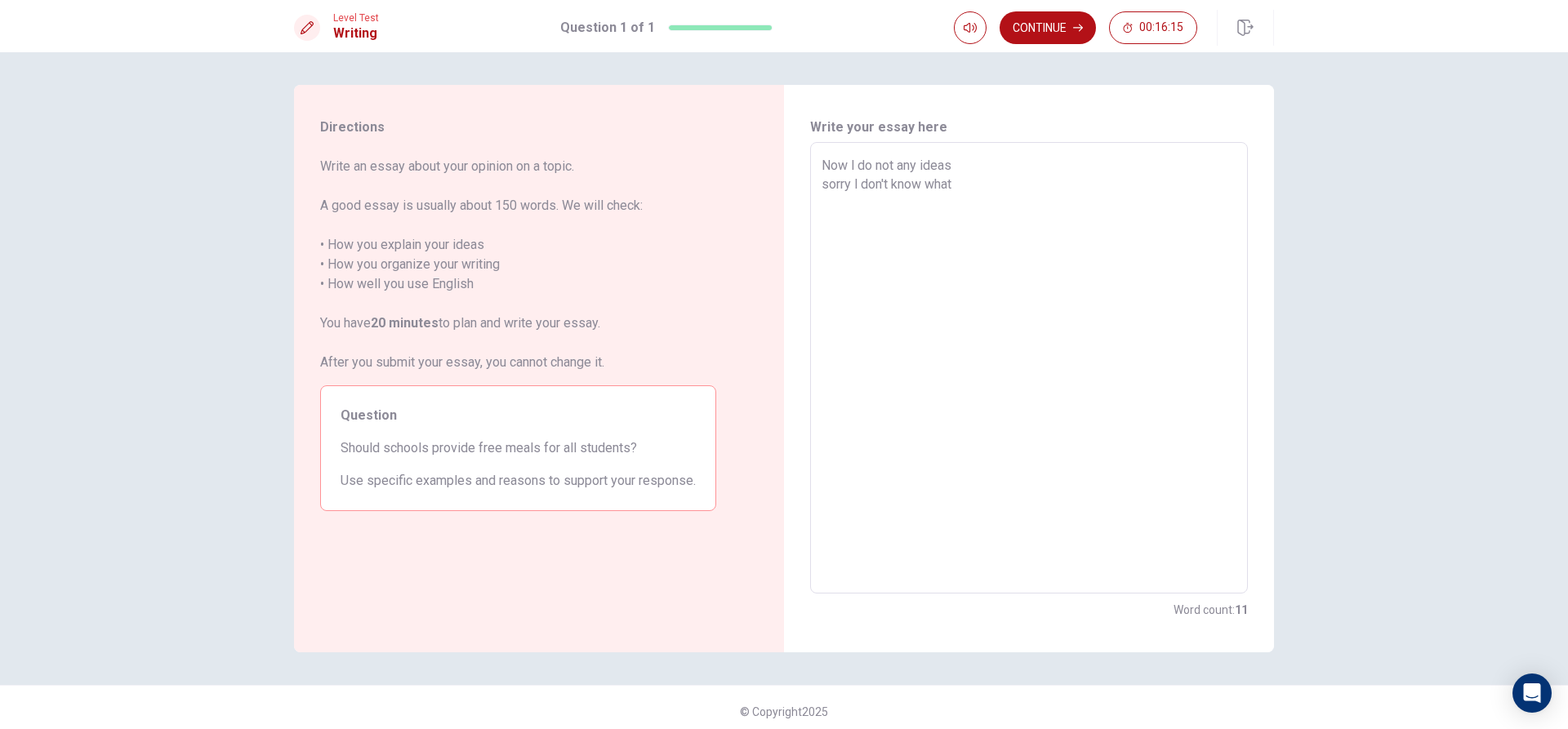
type textarea "x"
type textarea "Now l do not any ideas sorry l don't know what i"
type textarea "x"
type textarea "Now l do not any ideas sorry l don't know what is"
type textarea "x"
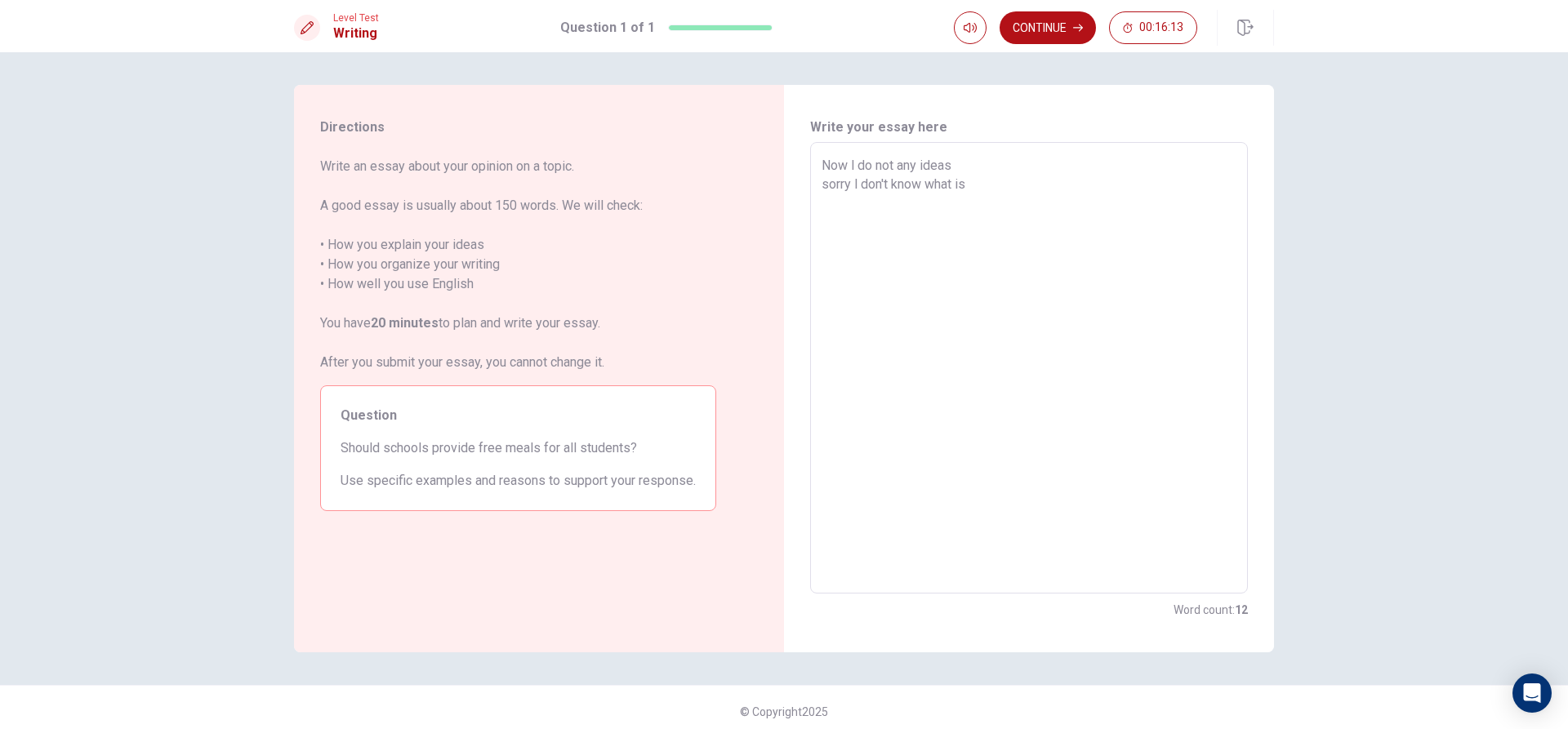
type textarea "Now l do not any ideas sorry l don't know what is"
type textarea "x"
type textarea "Now l do not any ideas sorry l don't know what is o"
type textarea "x"
type textarea "Now l do not any ideas sorry l don't know what is or"
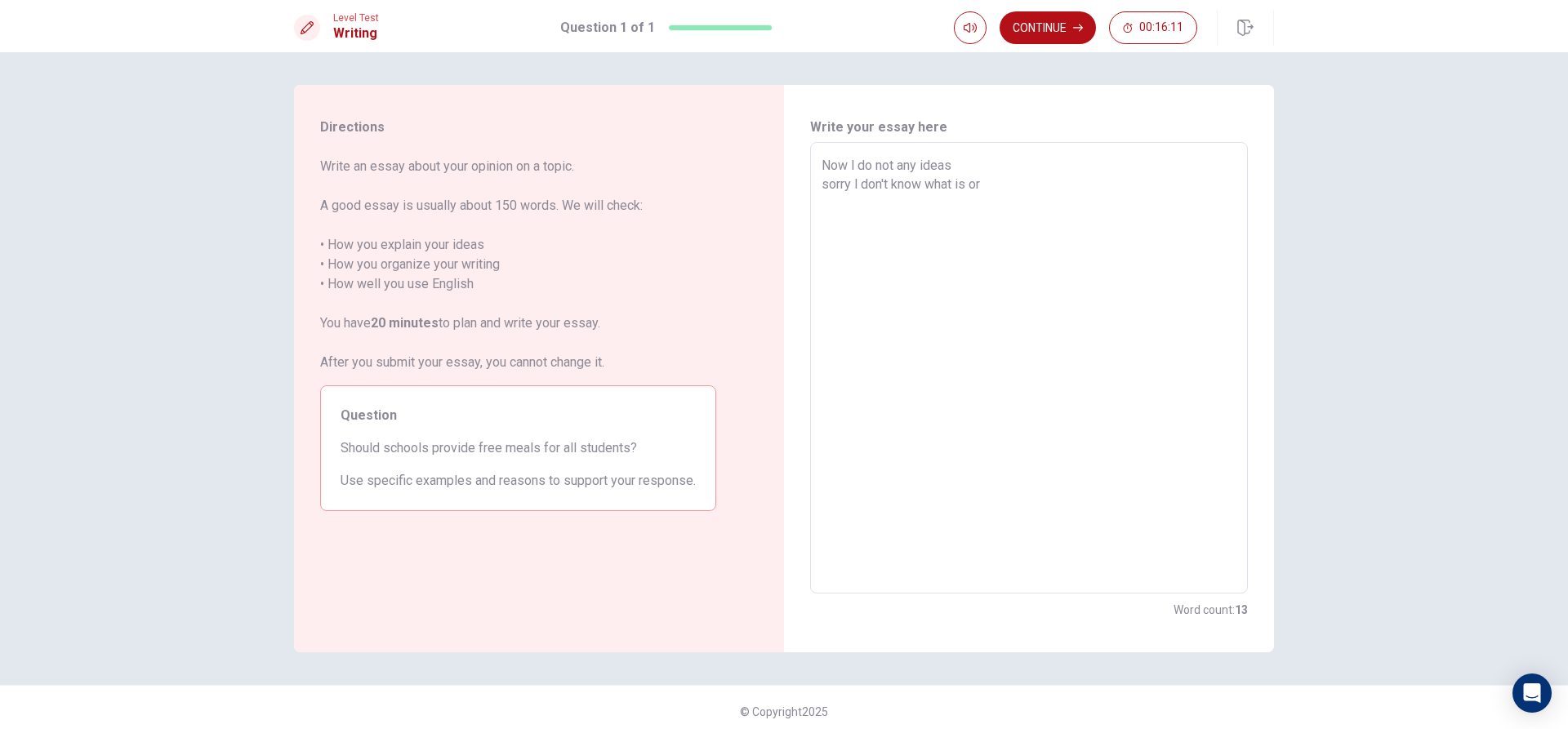
type textarea "x"
type textarea "Now l do not any ideas sorry l don't know what is org"
type textarea "x"
type textarea "Now l do not any ideas sorry l don't know what is orga"
type textarea "x"
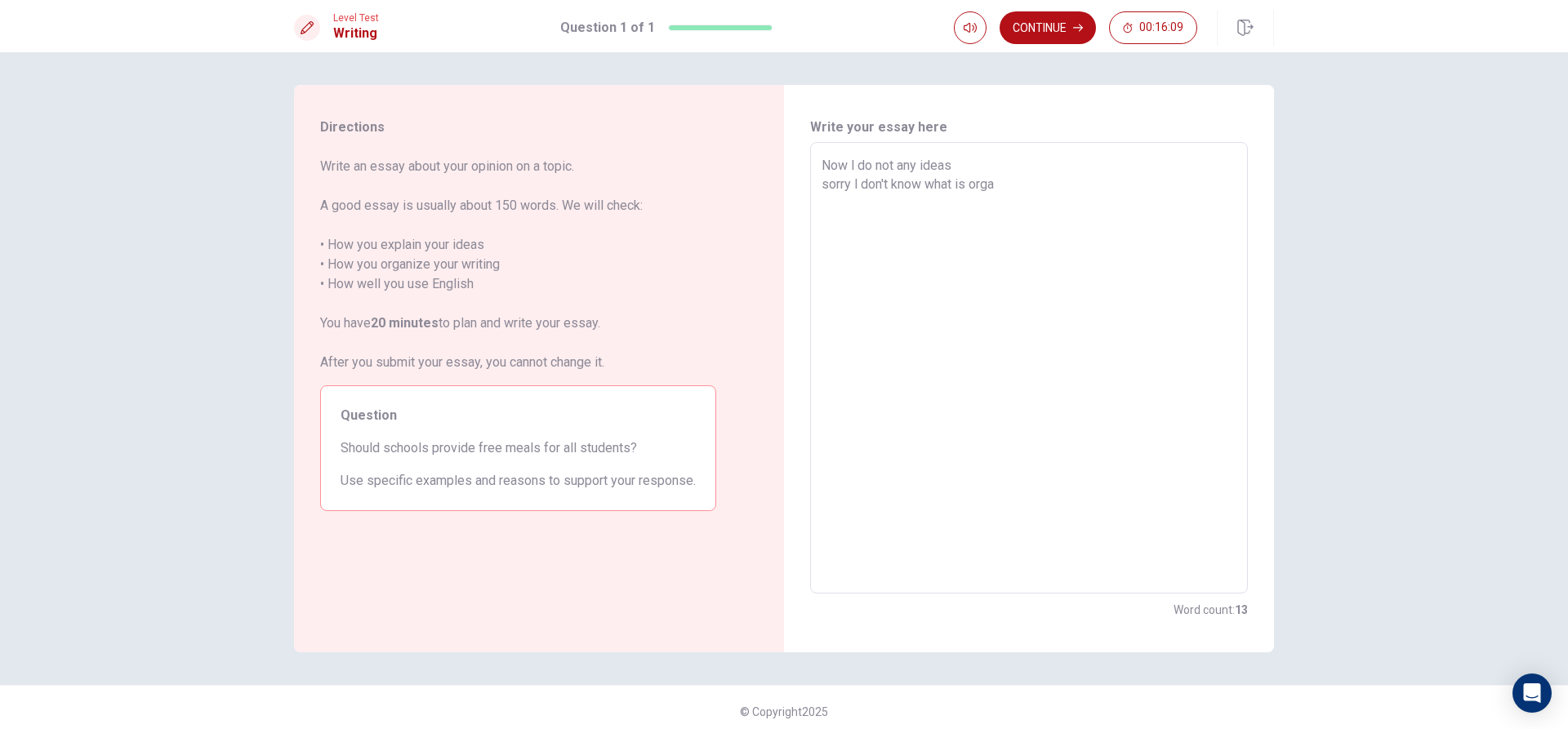
type textarea "Now l do not any ideas sorry l don't know what is organ"
type textarea "x"
type textarea "Now l do not any ideas sorry l don't know what is organi"
type textarea "x"
type textarea "Now l do not any ideas sorry l don't know what is organiz"
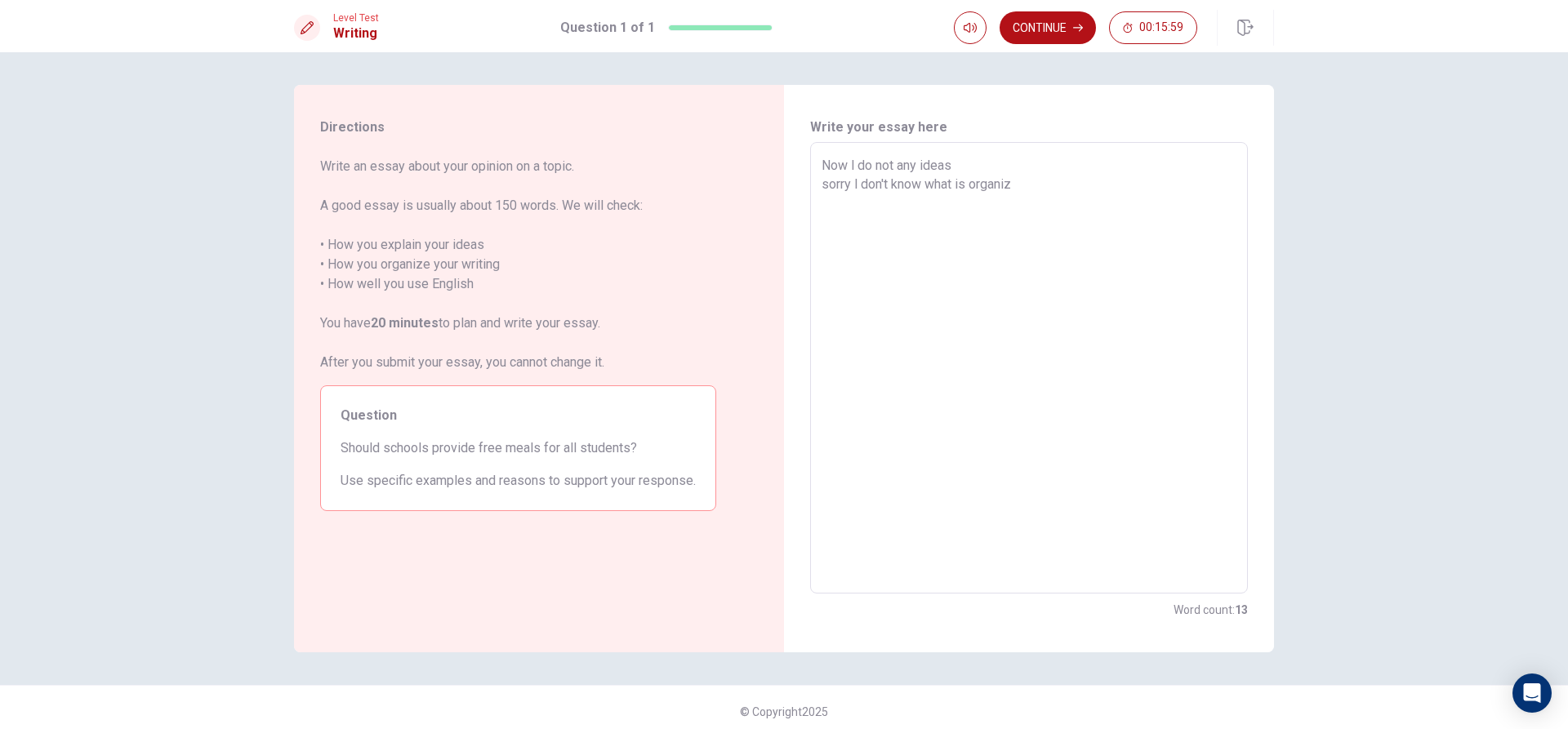
type textarea "x"
type textarea "Now l do not any ideas sorry l don't know what is organize"
type textarea "x"
type textarea "Now l do not any ideas sorry l don't know what is organize"
type textarea "x"
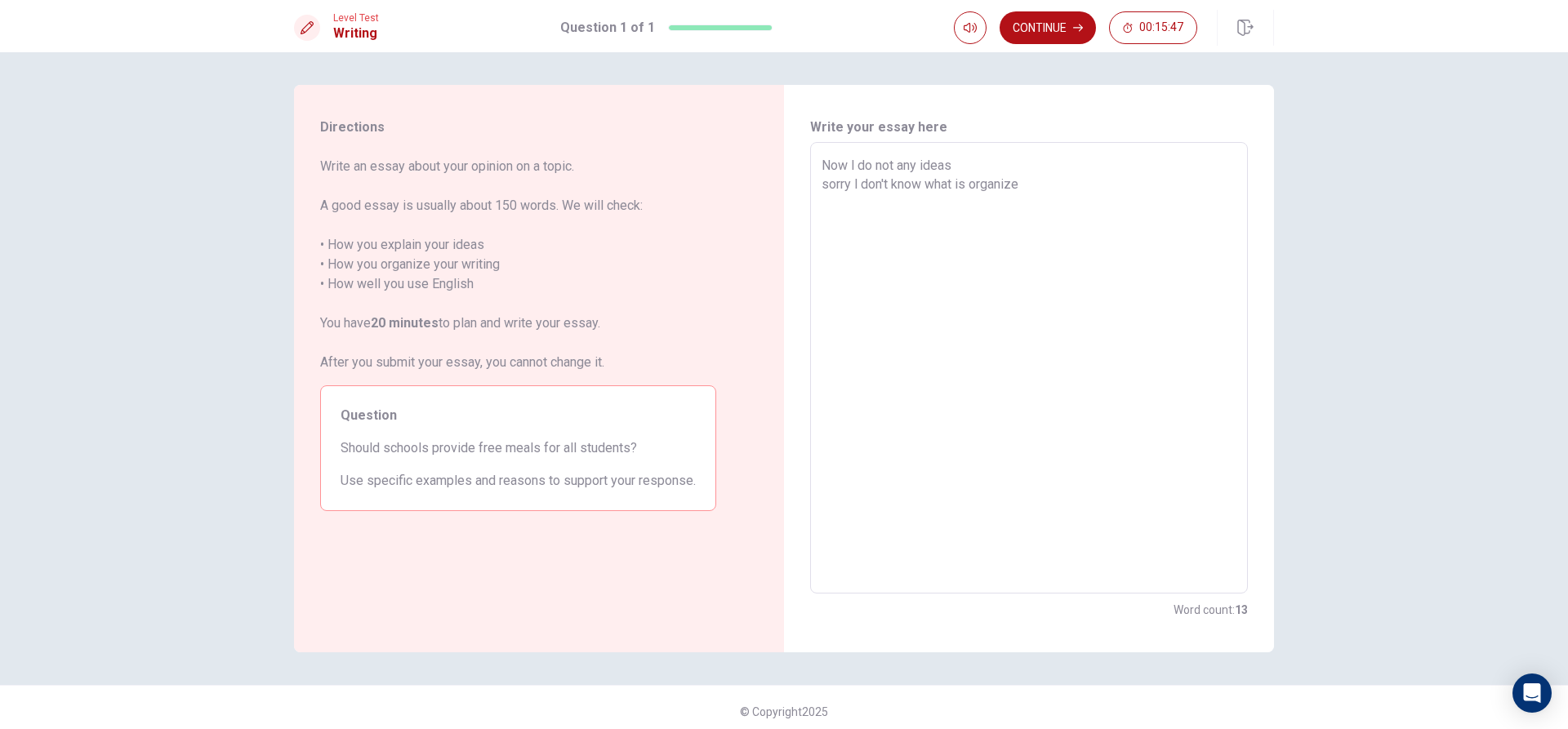
type textarea "Now l do not any ideas sorry l don't know what is organize l"
type textarea "x"
type textarea "Now l do not any ideas sorry l don't know what is organize l"
type textarea "x"
type textarea "Now l do not any ideas sorry l don't know what is organize l k"
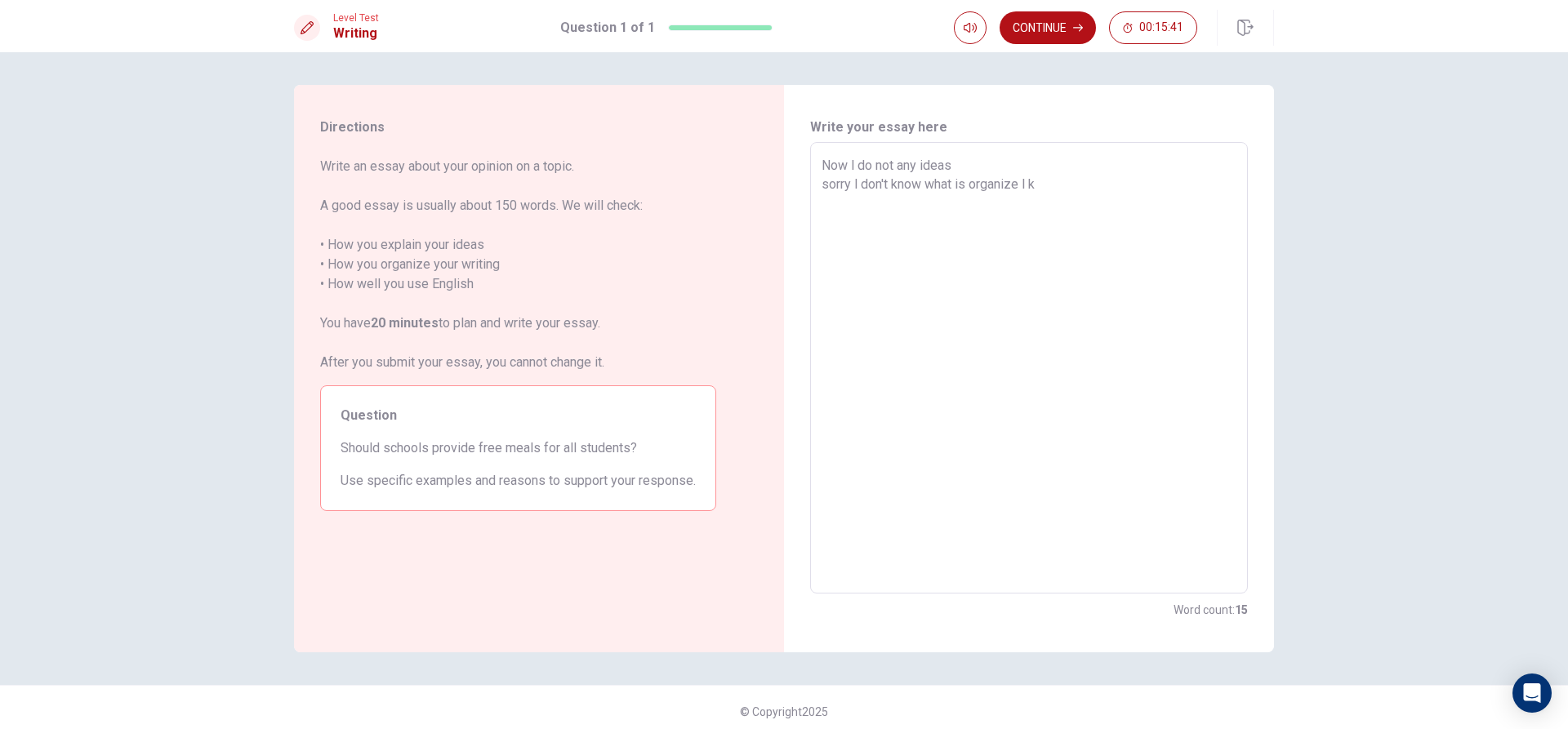
type textarea "x"
type textarea "Now l do not any ideas sorry l don't know what is organize l kn"
type textarea "x"
type textarea "Now l do not any ideas sorry l don't know what is organize l kno"
type textarea "x"
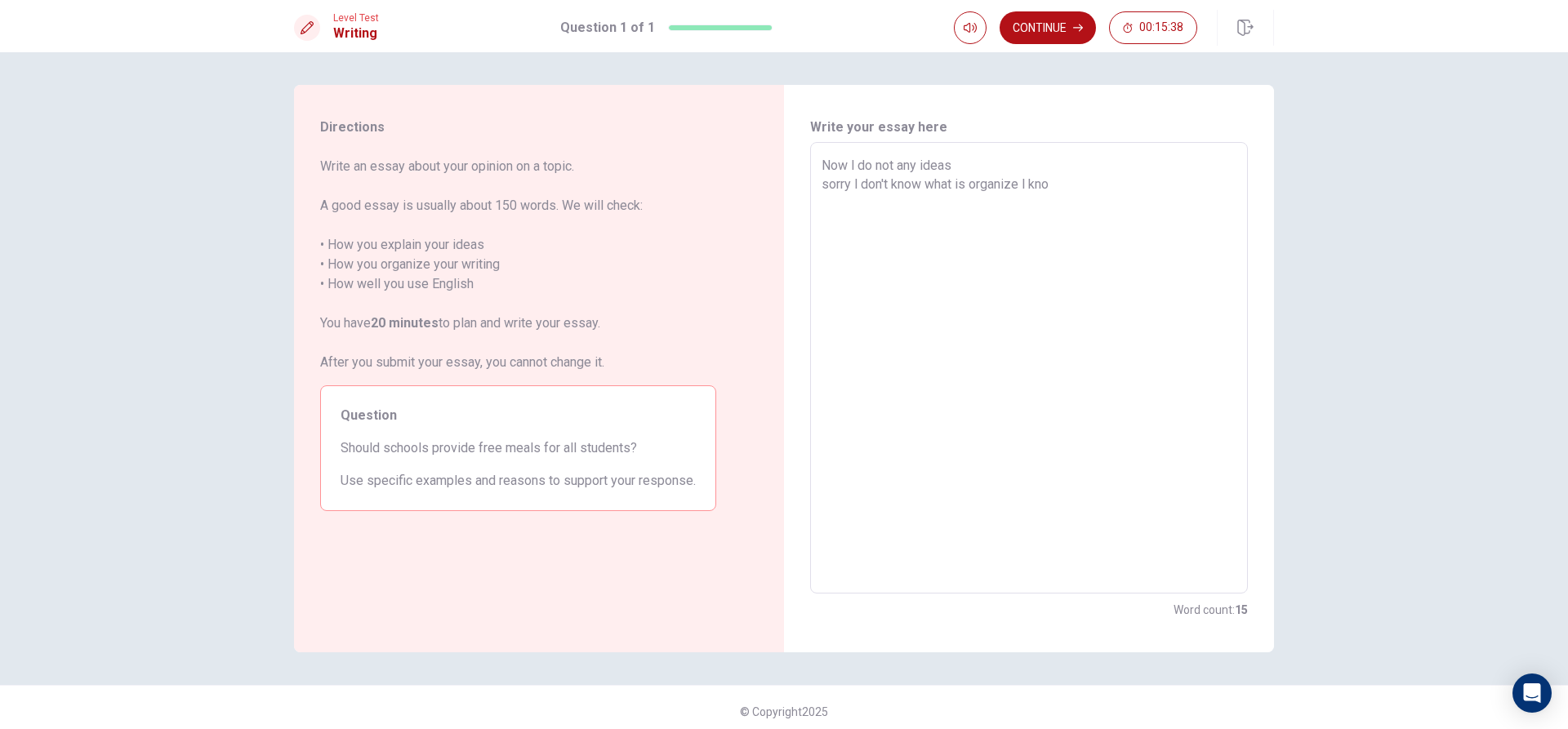
type textarea "Now l do not any ideas sorry l don't know what is organize l know"
type textarea "x"
type textarea "Now l do not any ideas sorry l don't know what is organize l know"
type textarea "x"
type textarea "Now l do not any ideas sorry l don't know what is organize l know i"
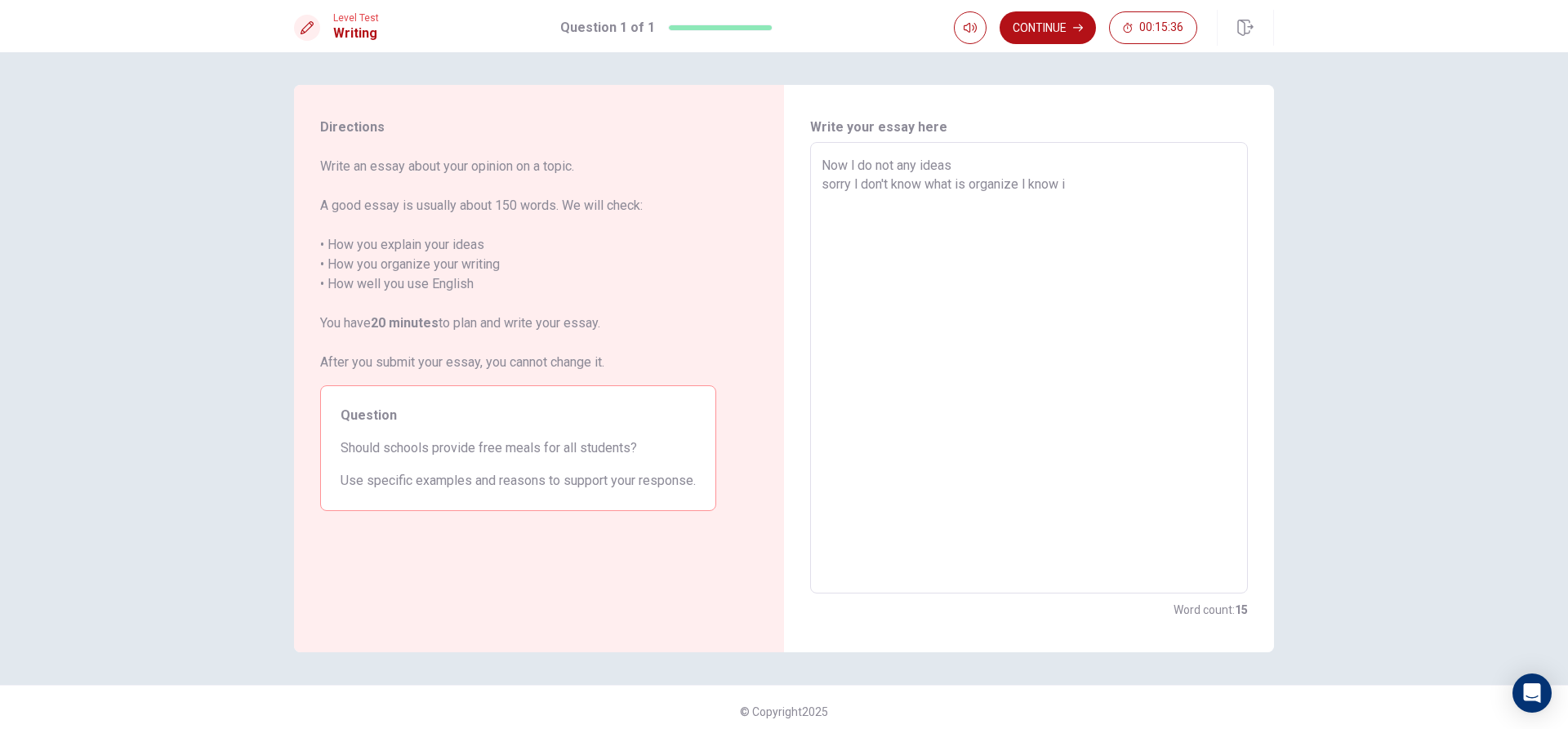
type textarea "x"
type textarea "Now l do not any ideas sorry l don't know what is organize l know in"
type textarea "x"
type textarea "Now l do not any ideas sorry l don't know what is organize l know in"
type textarea "x"
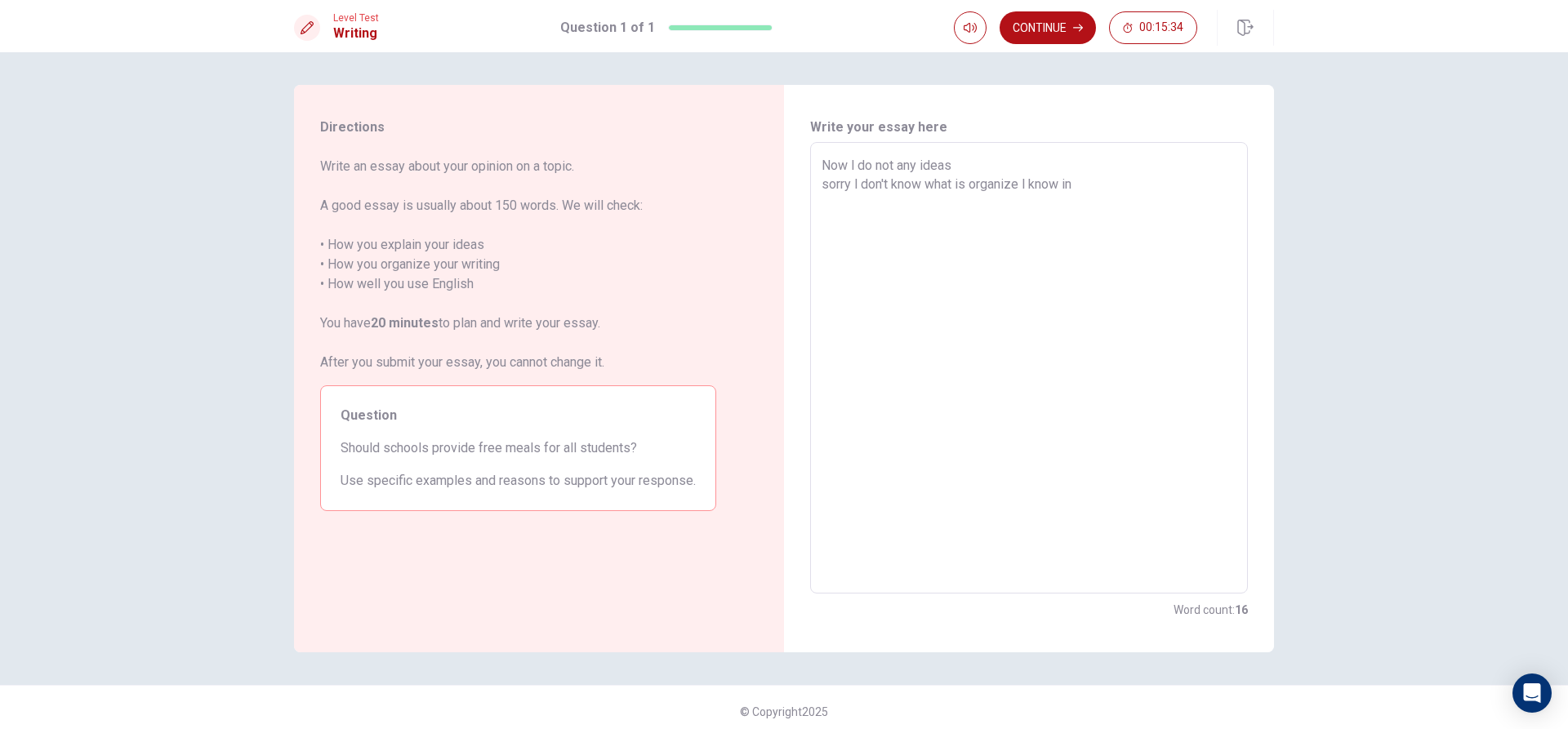
type textarea "Now l do not any ideas sorry l don't know what is organize l know in t"
type textarea "x"
type textarea "Now l do not any ideas sorry l don't know what is organize l know in th"
type textarea "x"
type textarea "Now l do not any ideas sorry l don't know what is organize l know in tha"
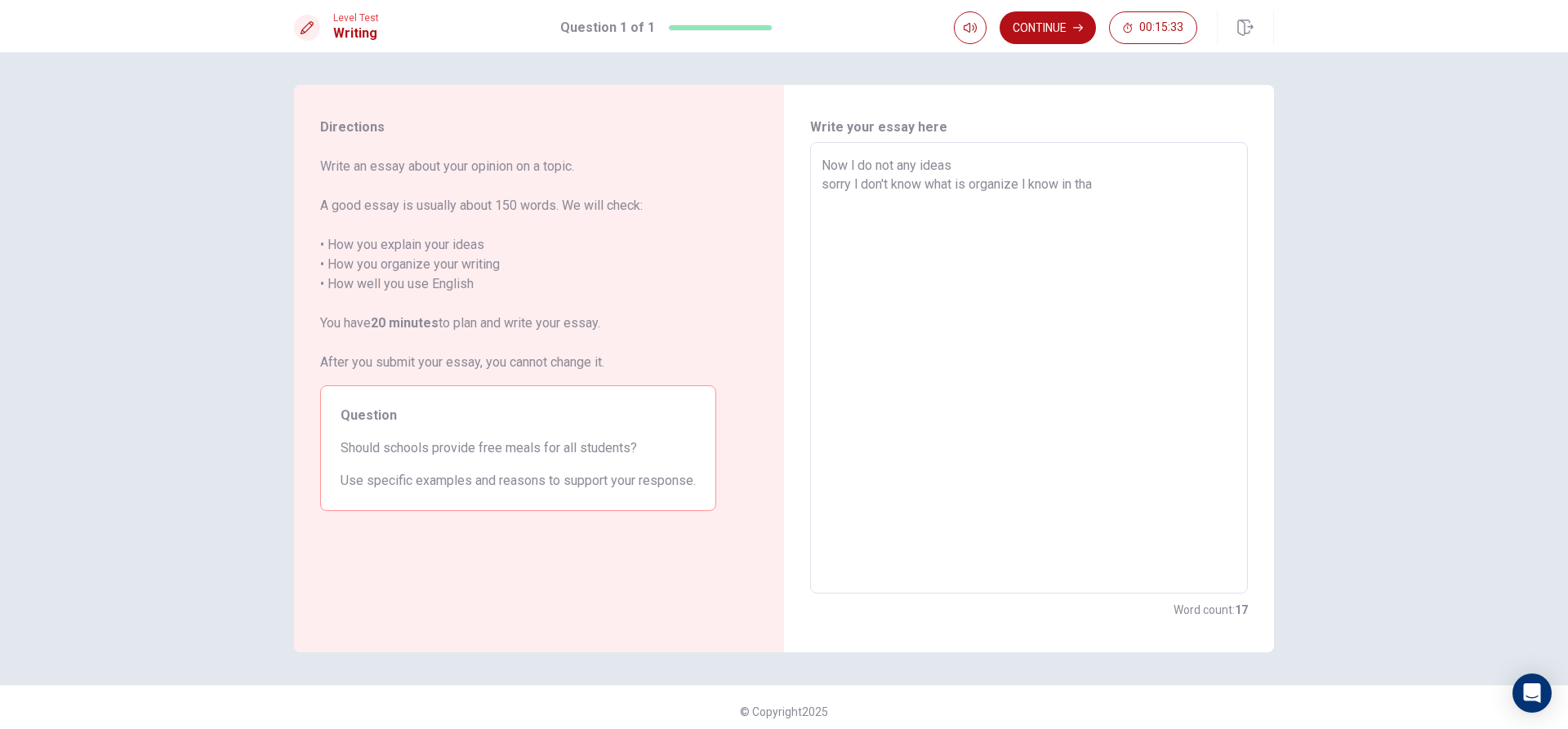
type textarea "x"
type textarea "Now l do not any ideas sorry l don't know what is organize l know in thai"
type textarea "x"
type textarea "Now l do not any ideas sorry l don't know what is organize l know in thai"
type textarea "x"
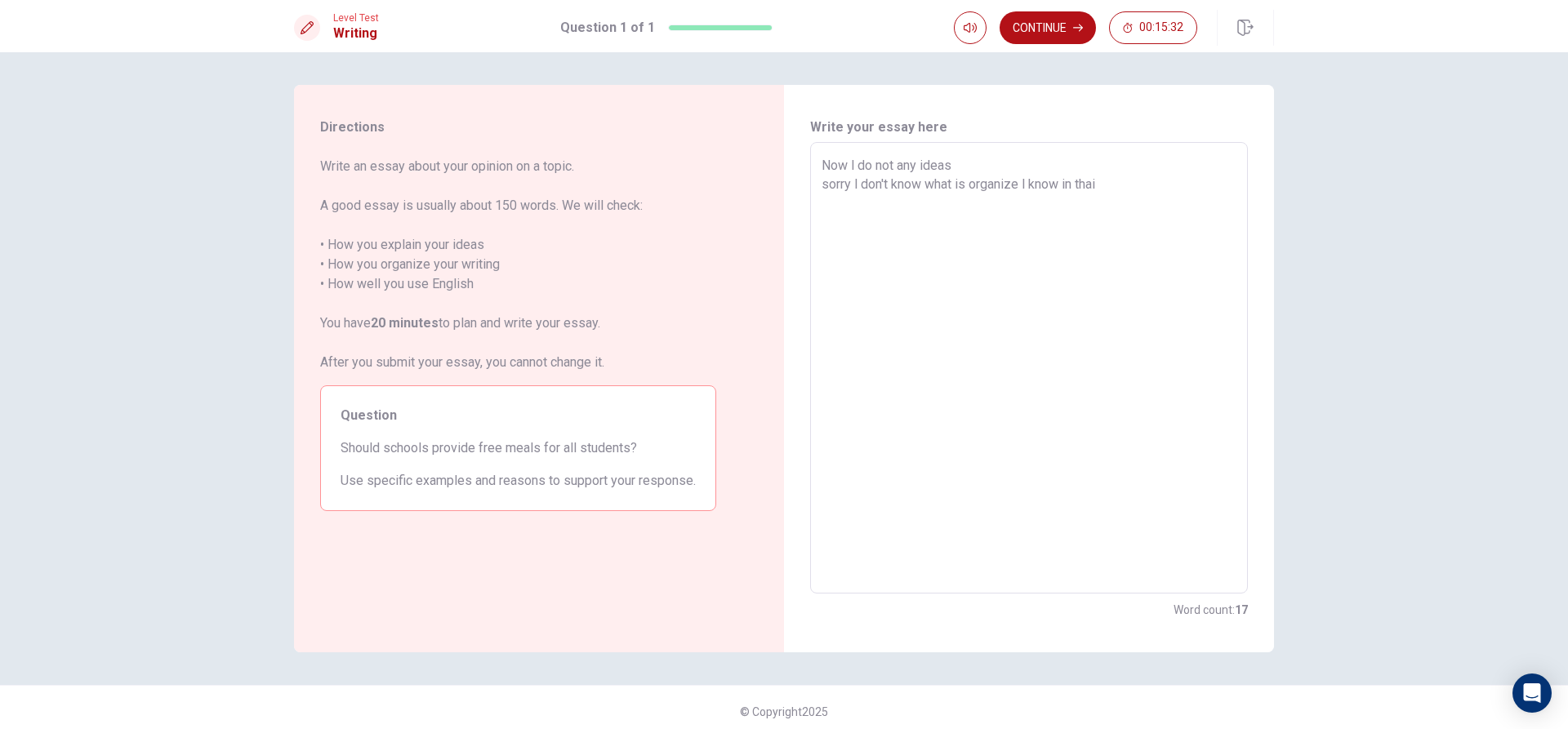
type textarea "Now l do not any ideas sorry l don't know what is organize l know in thai a"
type textarea "x"
type textarea "Now l do not any ideas sorry l don't know what is organize l know in thai an"
type textarea "x"
type textarea "Now l do not any ideas sorry l don't know what is organize l know in thai and"
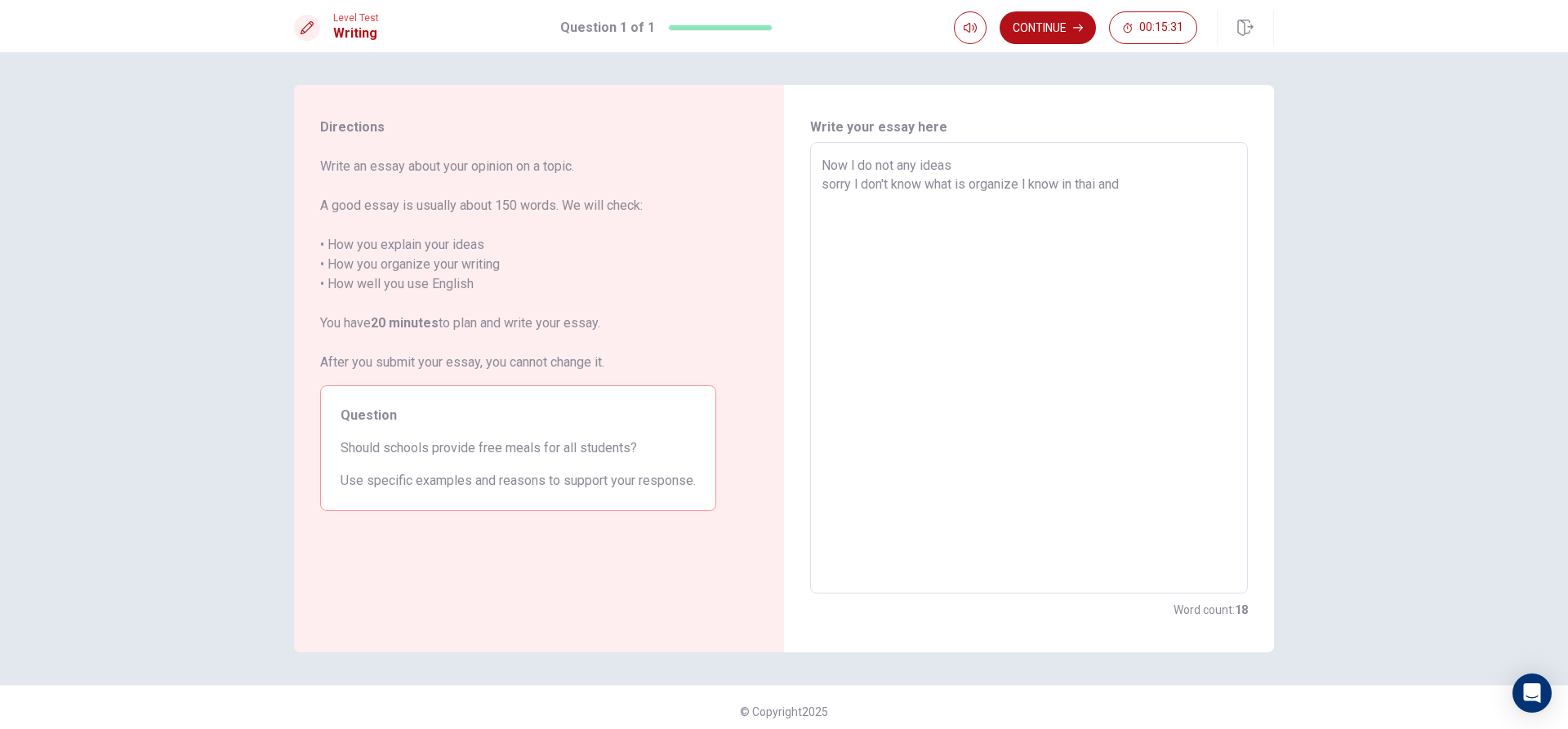
type textarea "x"
type textarea "Now l do not any ideas sorry l don't know what is organize l know in thai and"
type textarea "x"
type textarea "Now l do not any ideas sorry l don't know what is organize l know in thai and e"
type textarea "x"
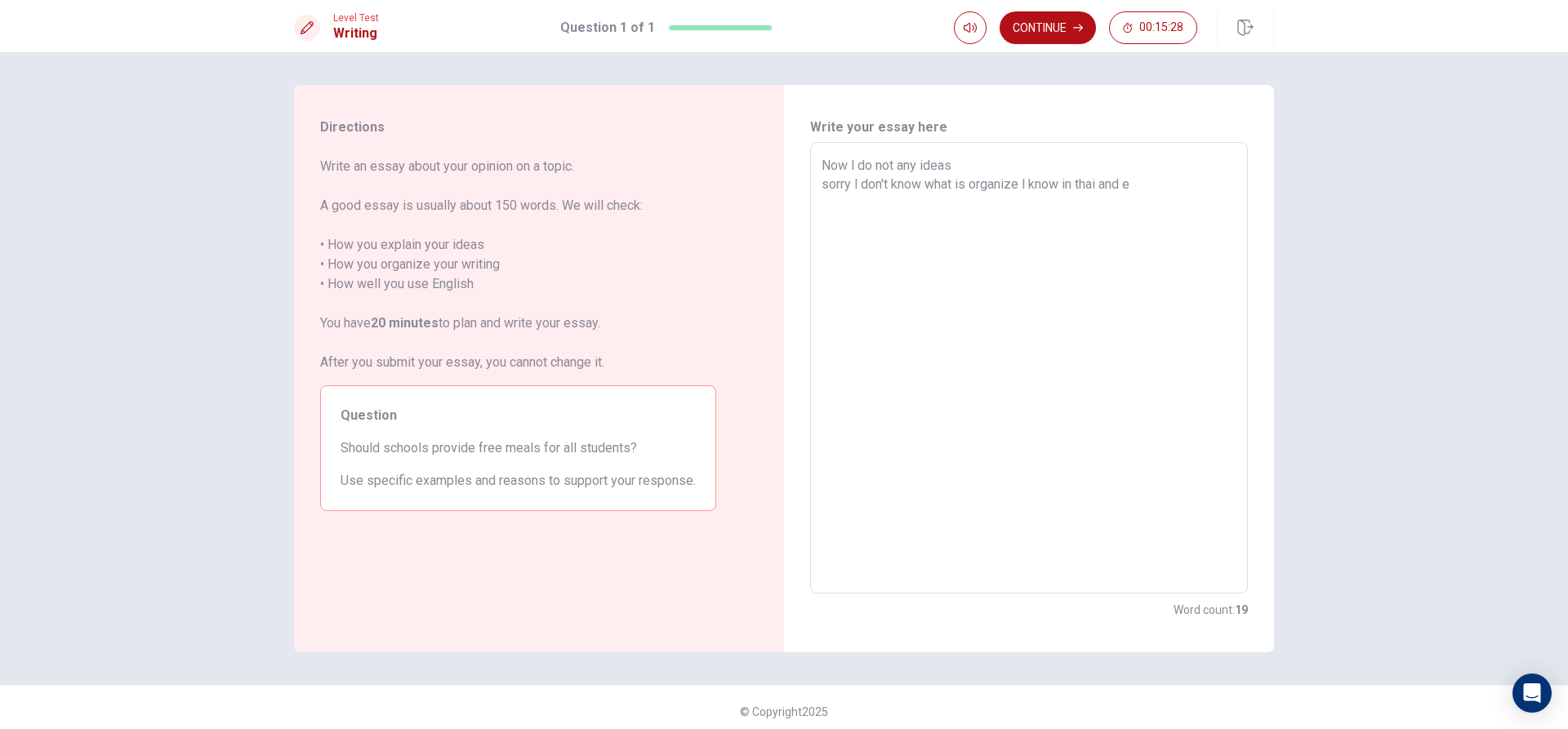
type textarea "Now l do not any ideas sorry l don't know what is organize l know in thai and en"
type textarea "x"
type textarea "Now l do not any ideas sorry l don't know what is organize l know in thai and e…"
type textarea "x"
type textarea "Now l do not any ideas sorry l don't know what is organize l know in thai and e…"
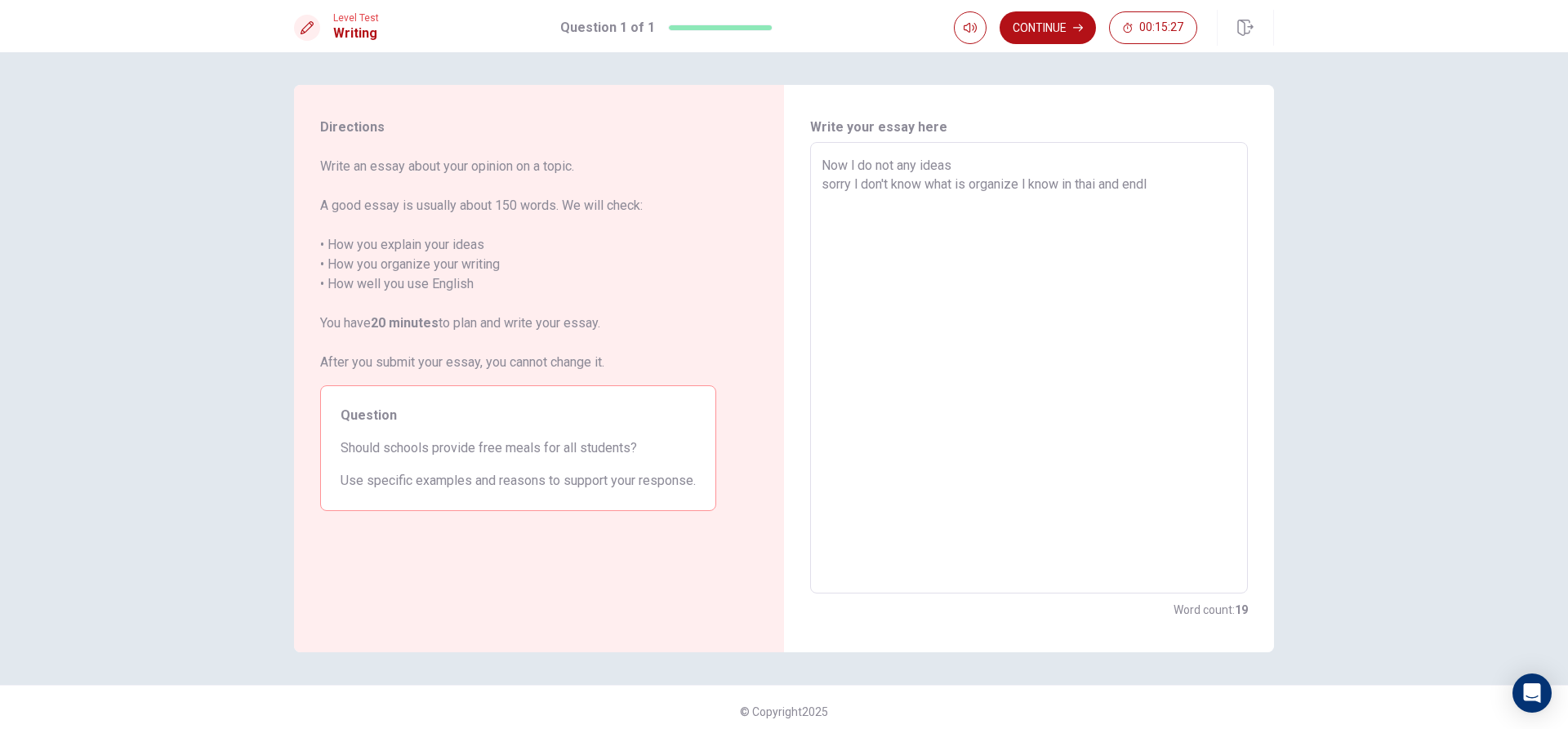
type textarea "x"
type textarea "Now l do not any ideas sorry l don't know what is organize l know in thai and e…"
type textarea "x"
type textarea "Now l do not any ideas sorry l don't know what is organize l know in thai and e…"
type textarea "x"
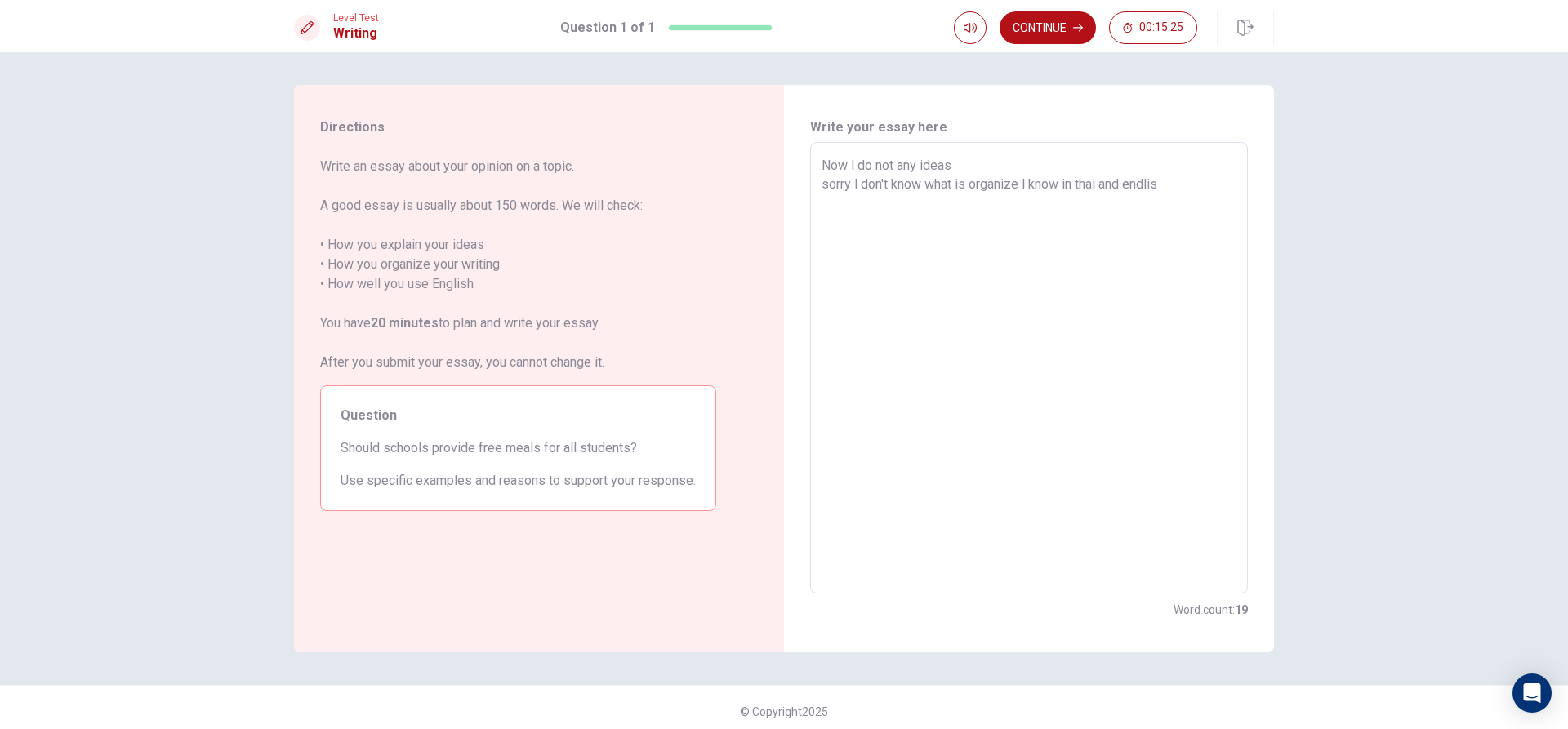
type textarea "Now l do not any ideas sorry l don't know what is organize l know in thai and e…"
type textarea "x"
type textarea "Now l do not any ideas sorry l don't know what is organize l know in thai and e…"
type textarea "x"
click at [1142, 182] on textarea "Now l do not any ideas sorry l don't know what is organize l know in thai and e…" at bounding box center [1028, 368] width 415 height 424
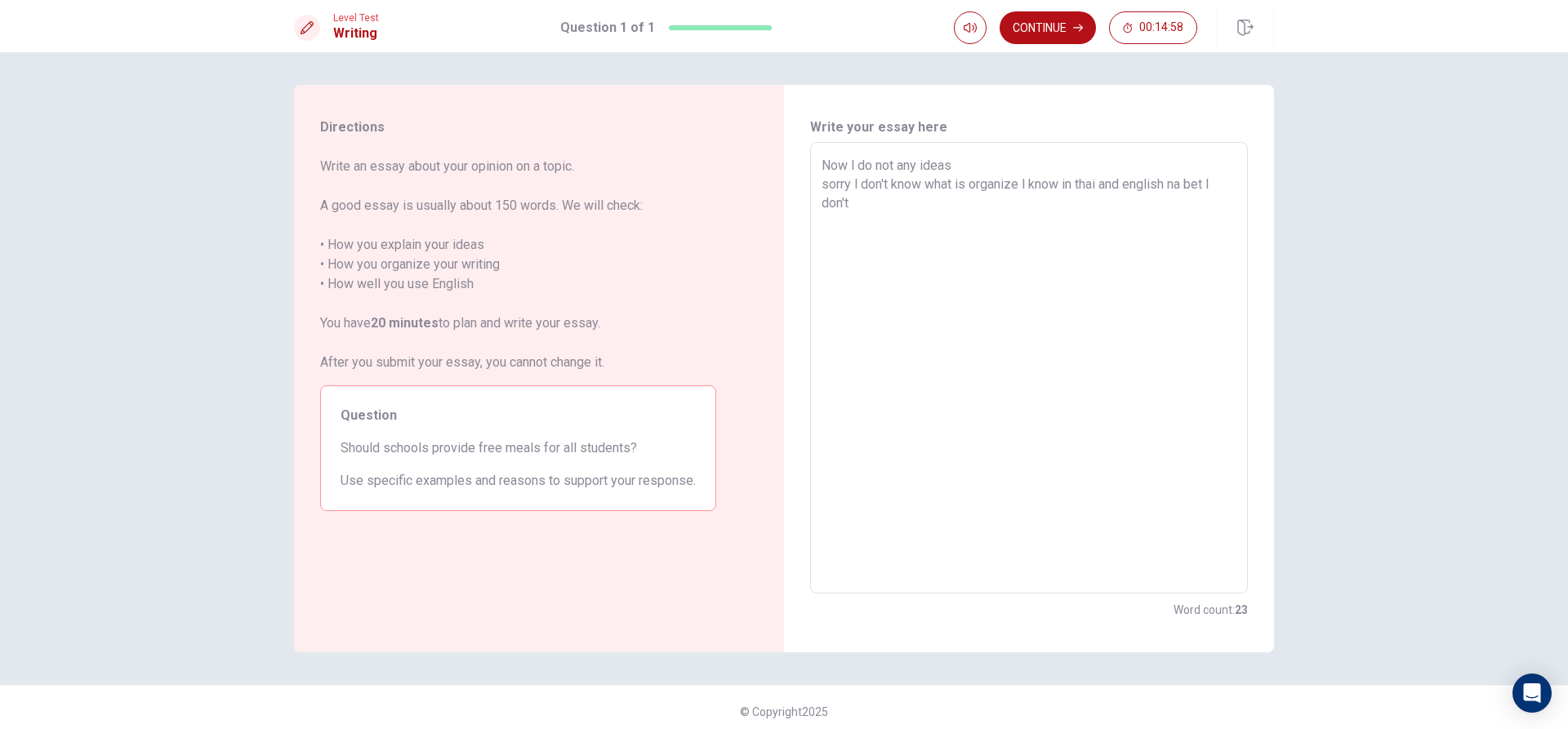
click at [1202, 186] on textarea "Now l do not any ideas sorry l don't know what is organize l know in thai and e…" at bounding box center [1028, 368] width 415 height 424
click at [853, 213] on textarea "Now l do not any ideas sorry l don't know what is organize l know in thai and e…" at bounding box center [1028, 368] width 415 height 424
drag, startPoint x: 997, startPoint y: 201, endPoint x: 1014, endPoint y: 205, distance: 17.5
click at [999, 201] on textarea "Now l do not any ideas sorry l don't know what is organize l know in thai and e…" at bounding box center [1028, 368] width 415 height 424
click at [1020, 202] on textarea "Now l do not any ideas sorry l don't know what is organize l know in thai and e…" at bounding box center [1028, 368] width 415 height 424
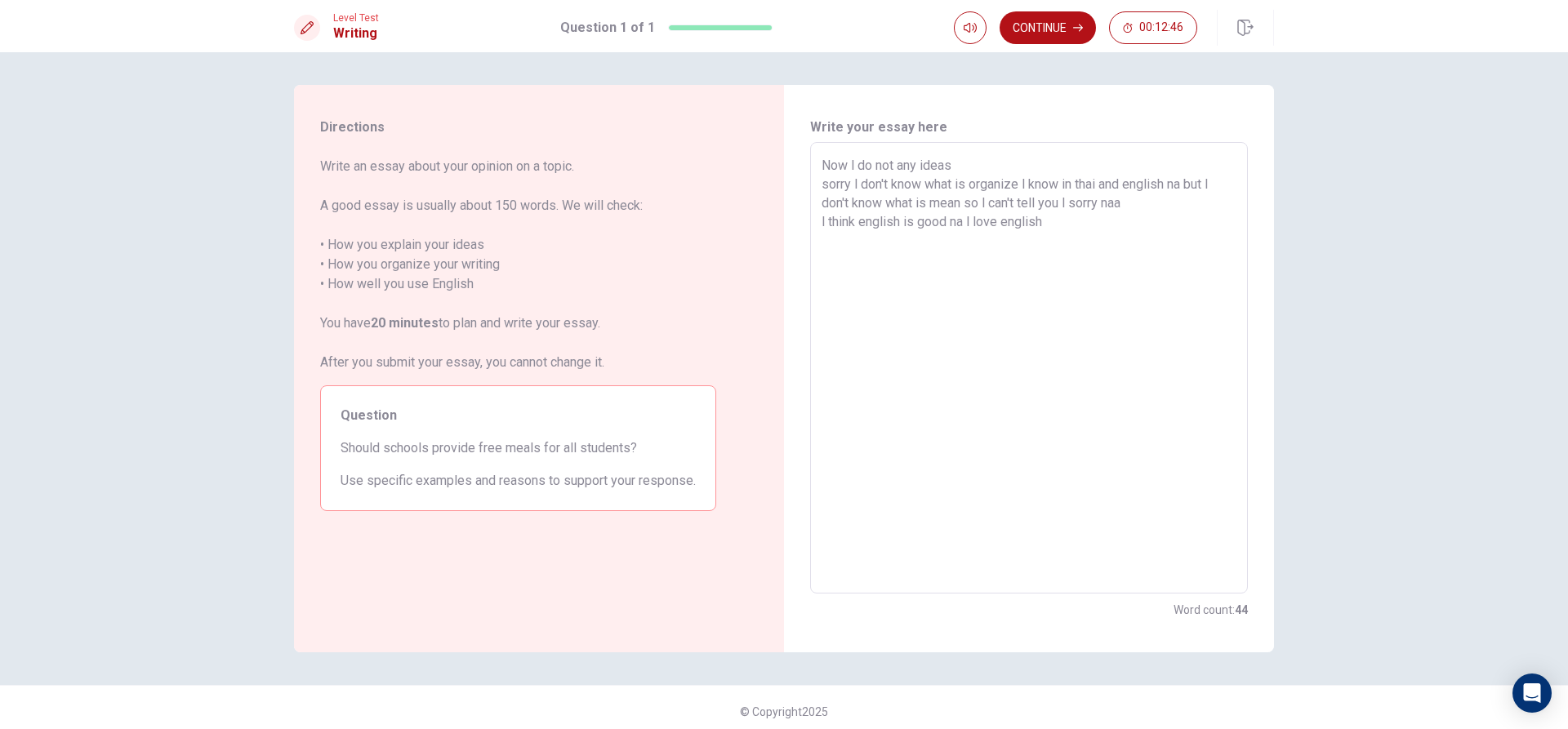
click at [997, 222] on textarea "Now l do not any ideas sorry l don't know what is organize l know in thai and e…" at bounding box center [1028, 368] width 415 height 424
click at [1116, 227] on textarea "Now l do not any ideas sorry l don't know what is organize l know in thai and e…" at bounding box center [1028, 368] width 415 height 424
click at [1027, 25] on button "Continue" at bounding box center [1047, 28] width 96 height 33
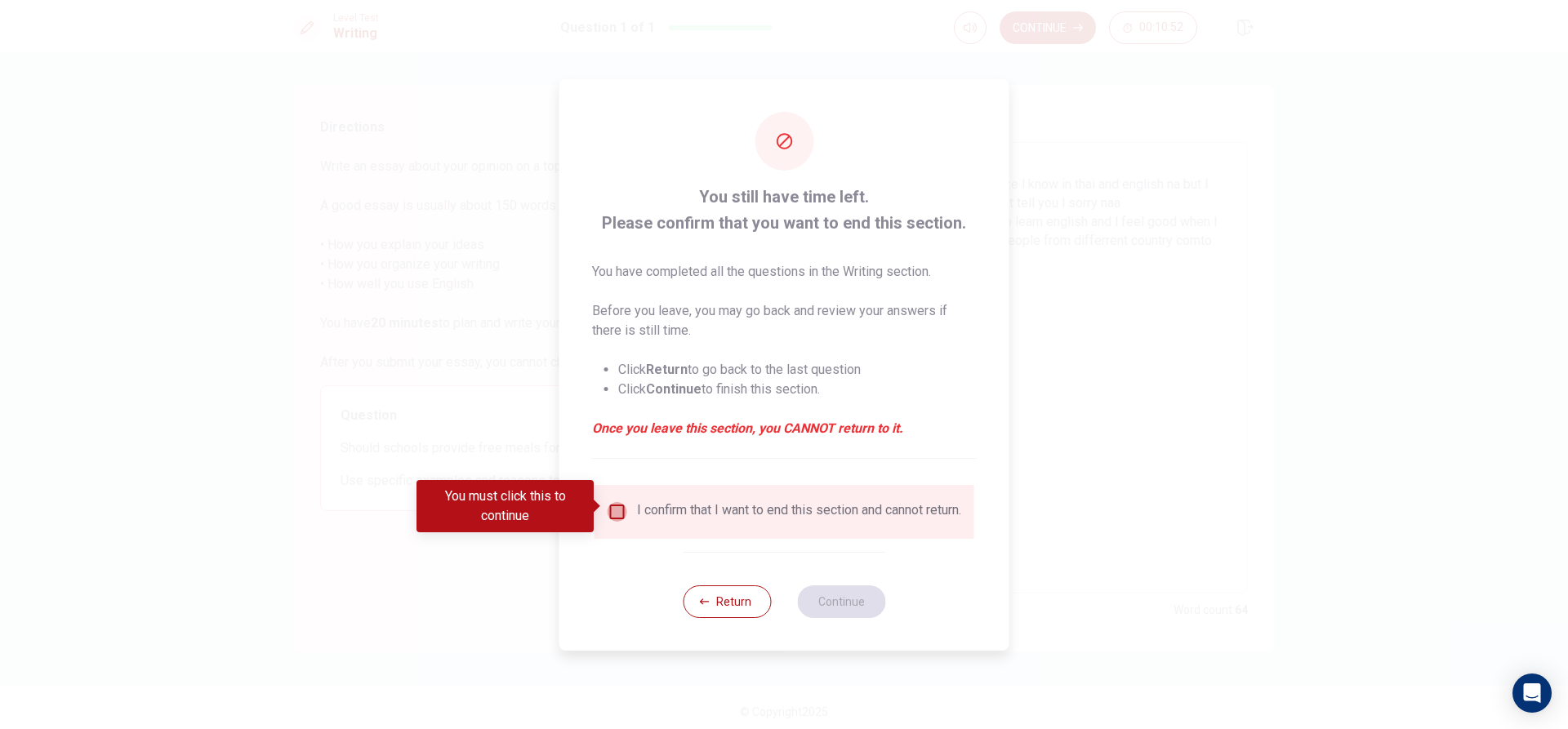
click at [617, 502] on input "You must click this to continue" at bounding box center [618, 512] width 20 height 20
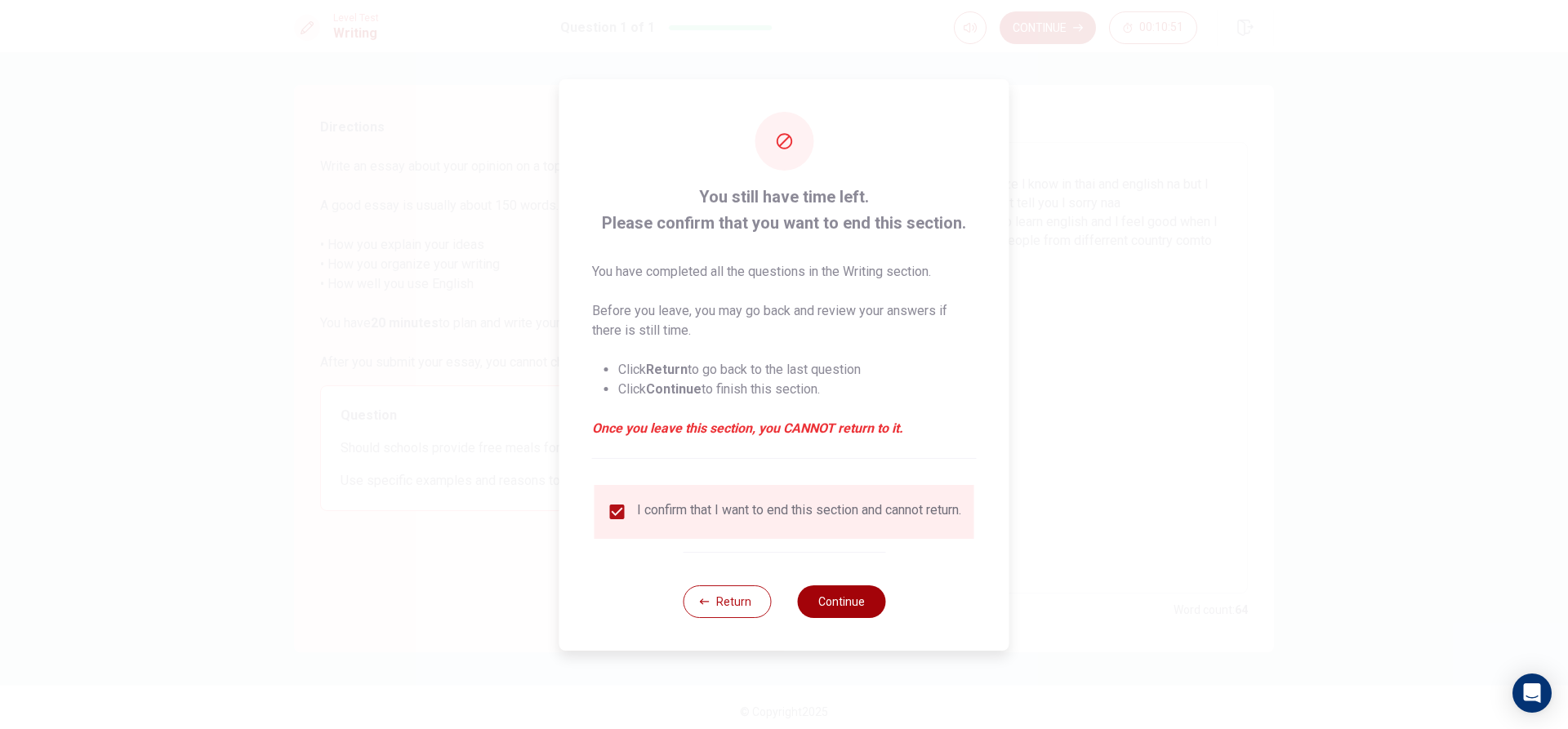
click at [807, 602] on button "Continue" at bounding box center [840, 601] width 88 height 33
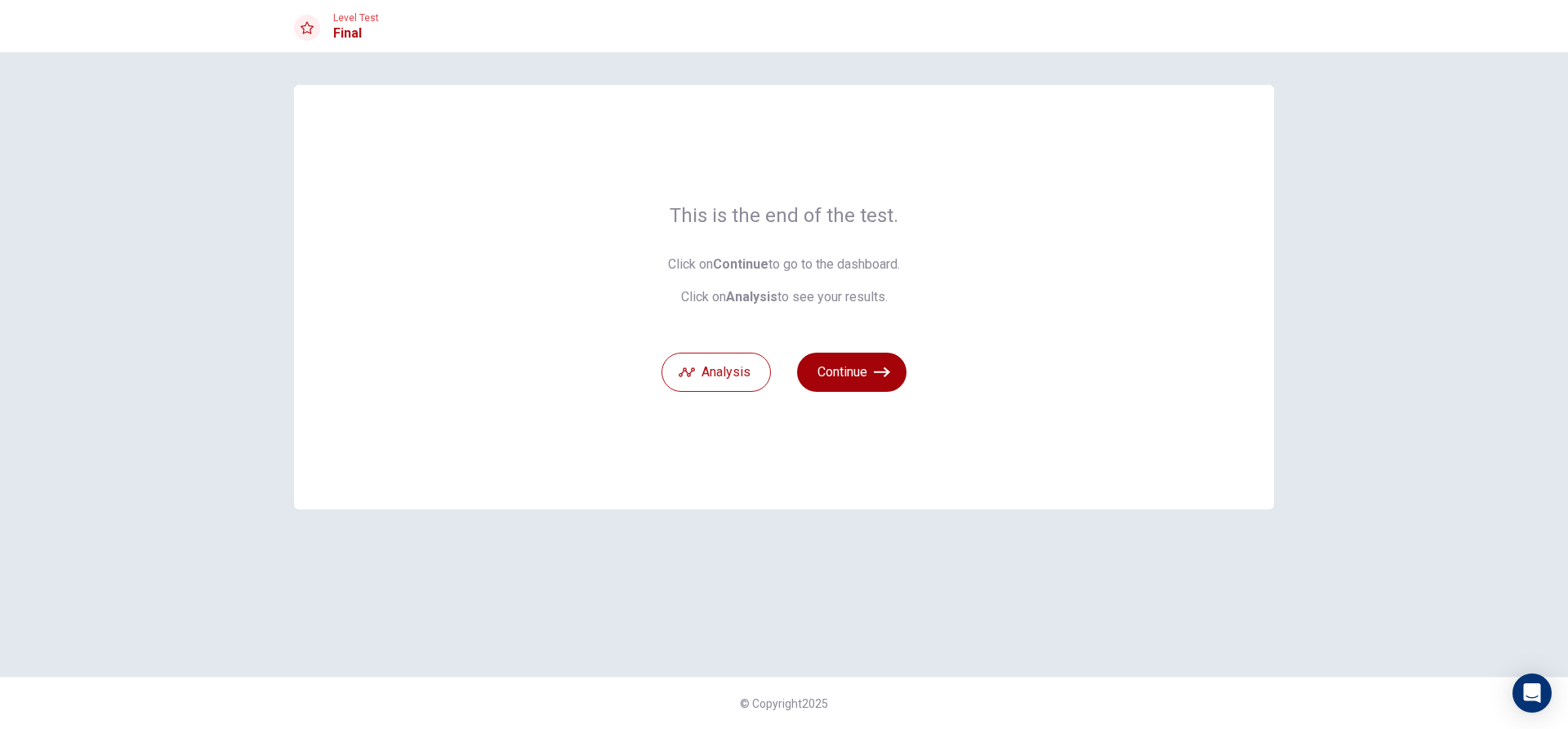
click at [849, 373] on button "Continue" at bounding box center [851, 371] width 109 height 39
